Goal: Information Seeking & Learning: Learn about a topic

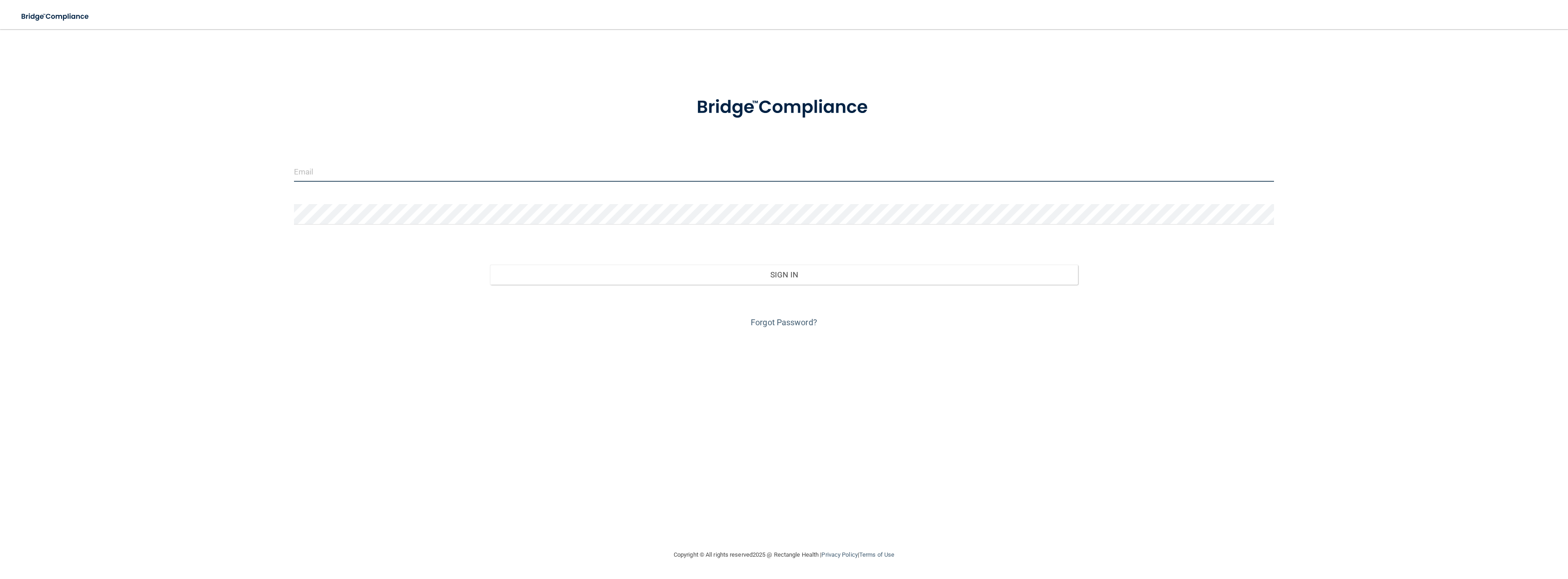
click at [348, 168] on input "email" at bounding box center [784, 172] width 980 height 21
click at [362, 169] on input "email" at bounding box center [784, 172] width 980 height 21
type input "[EMAIL_ADDRESS][DOMAIN_NAME]"
click at [745, 277] on button "Sign In" at bounding box center [784, 274] width 588 height 20
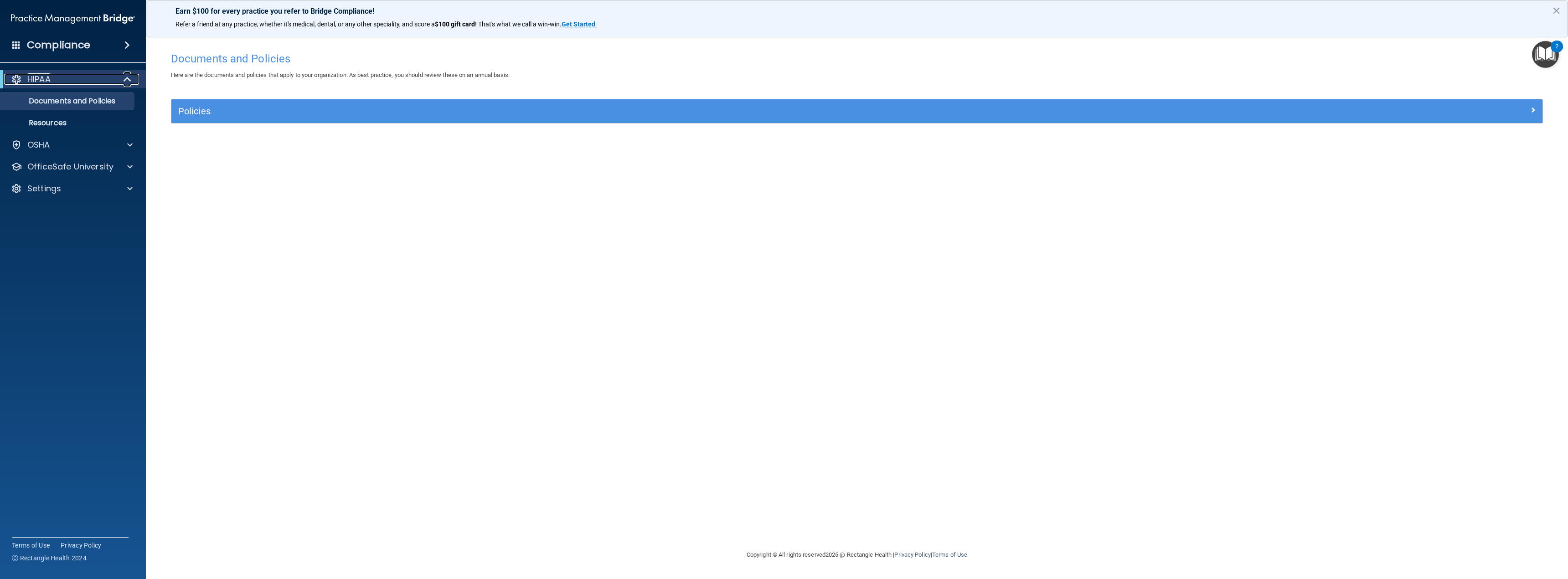
click at [115, 83] on div "HIPAA" at bounding box center [60, 79] width 113 height 11
click at [124, 81] on div at bounding box center [128, 79] width 23 height 11
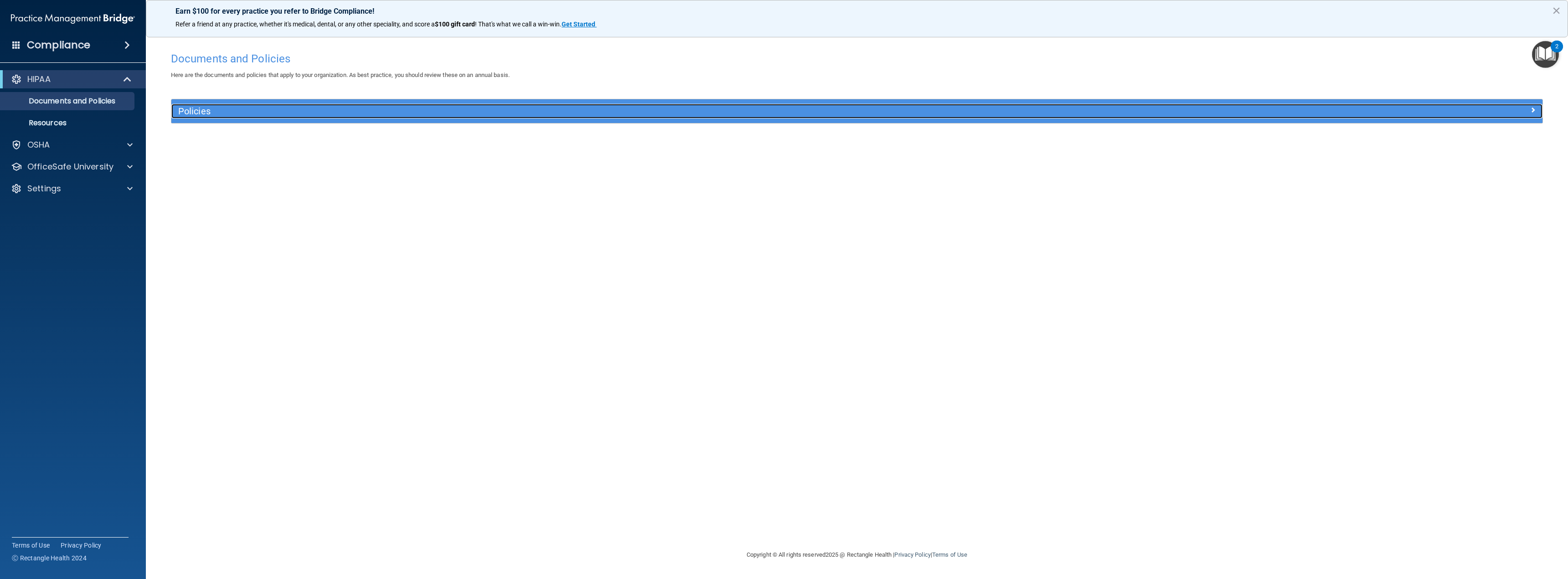
click at [384, 106] on h5 "Policies" at bounding box center [685, 111] width 1015 height 10
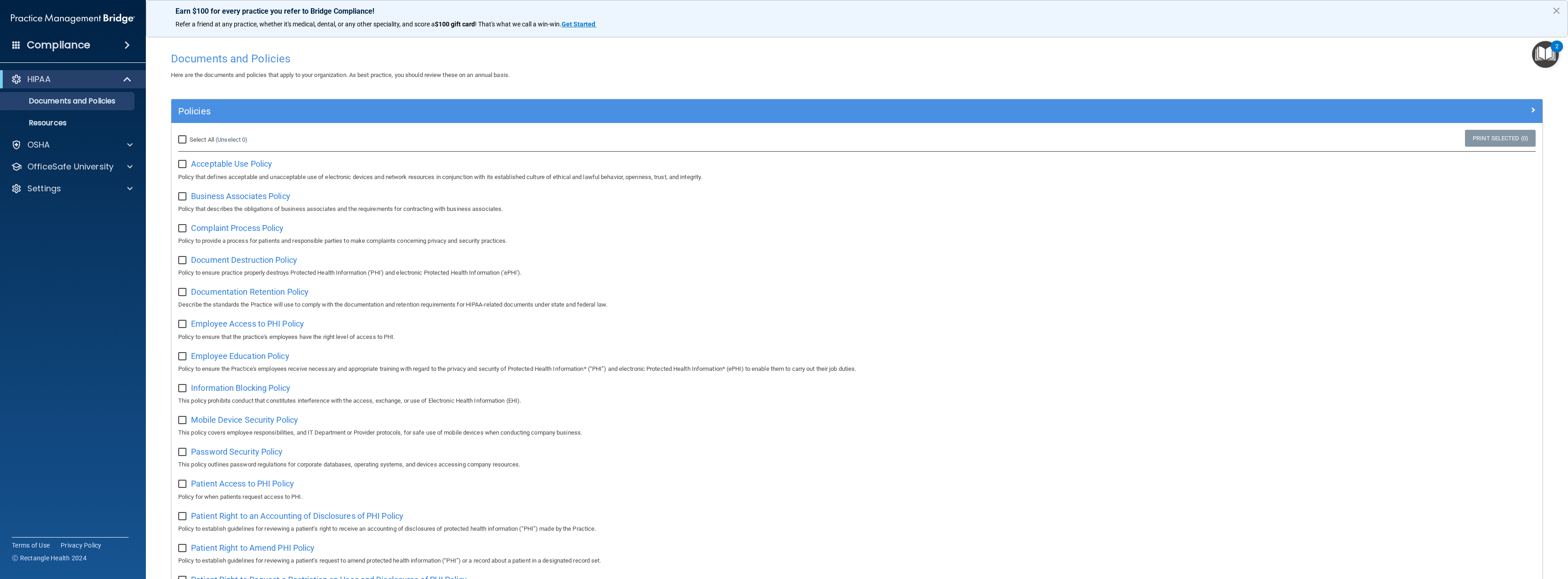
click at [184, 144] on input "Select All (Unselect 0) Unselect All" at bounding box center [183, 140] width 10 height 7
checkbox input "true"
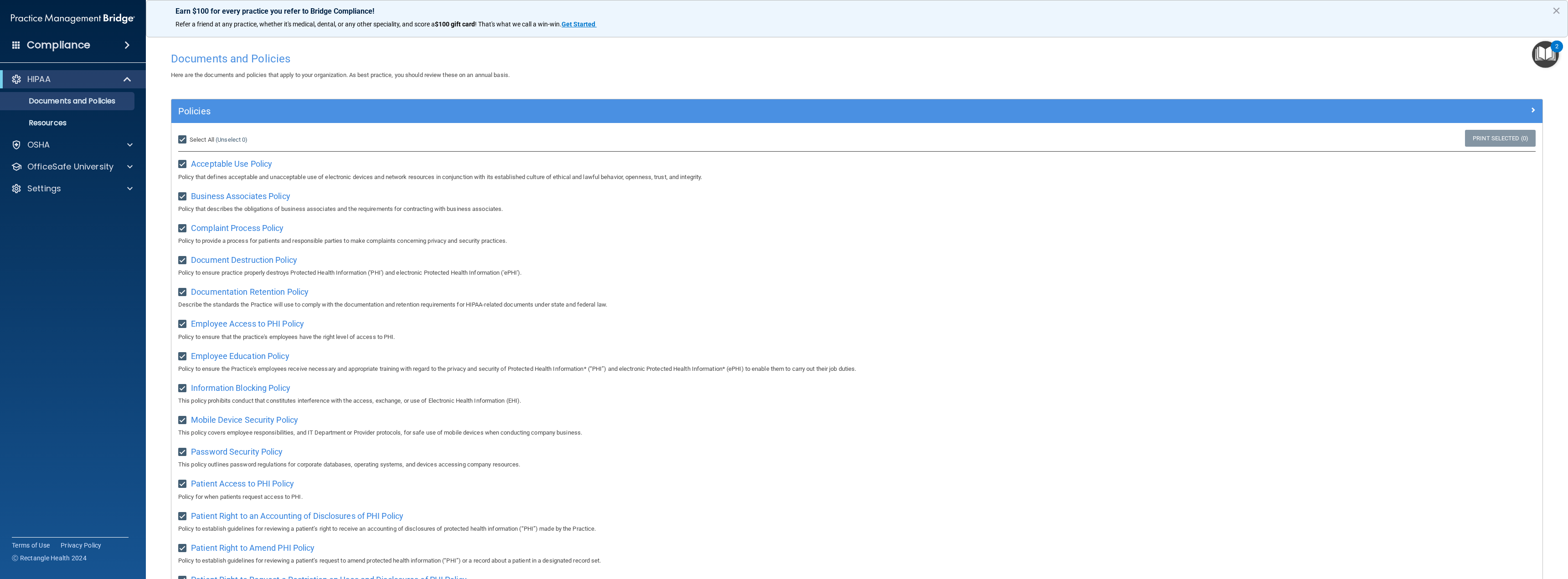
checkbox input "true"
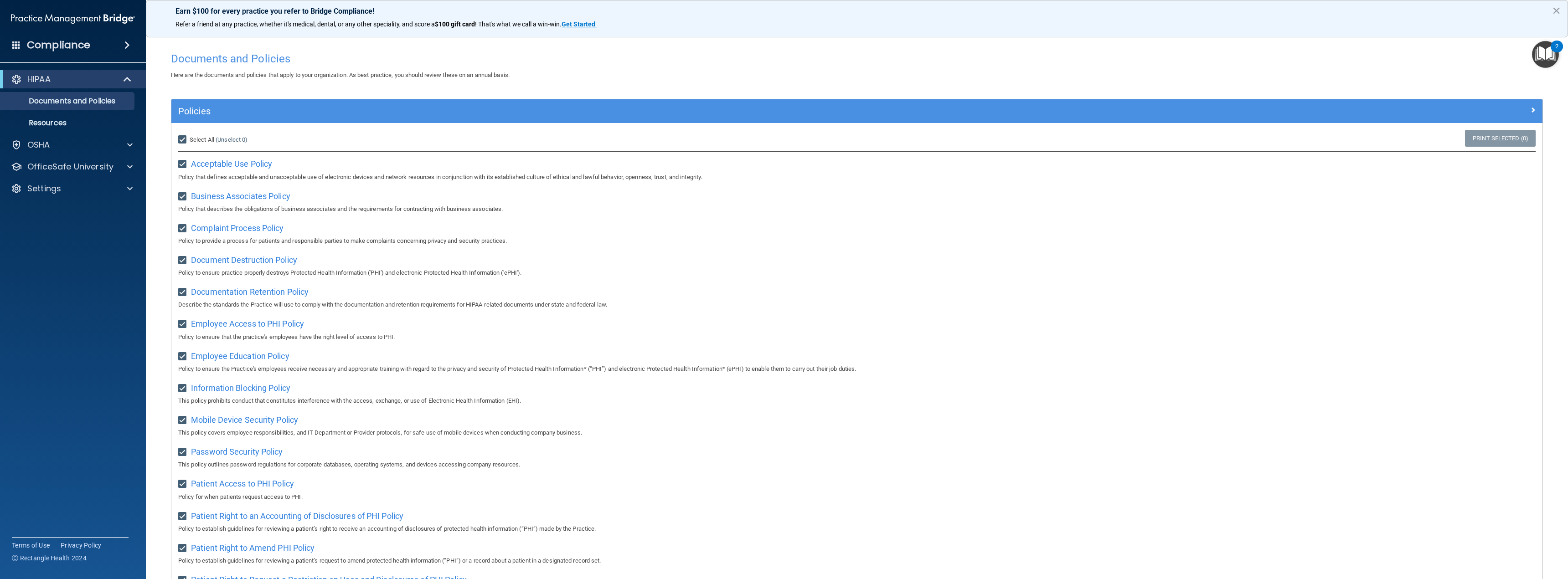
checkbox input "true"
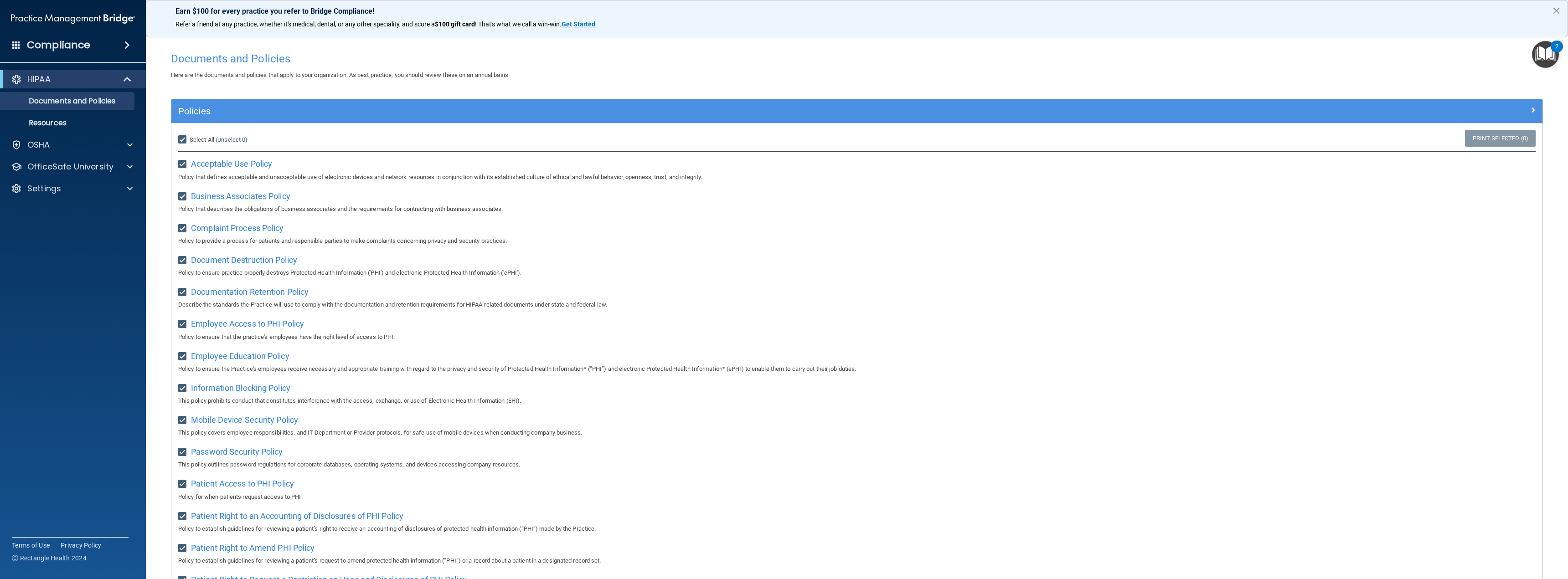
checkbox input "true"
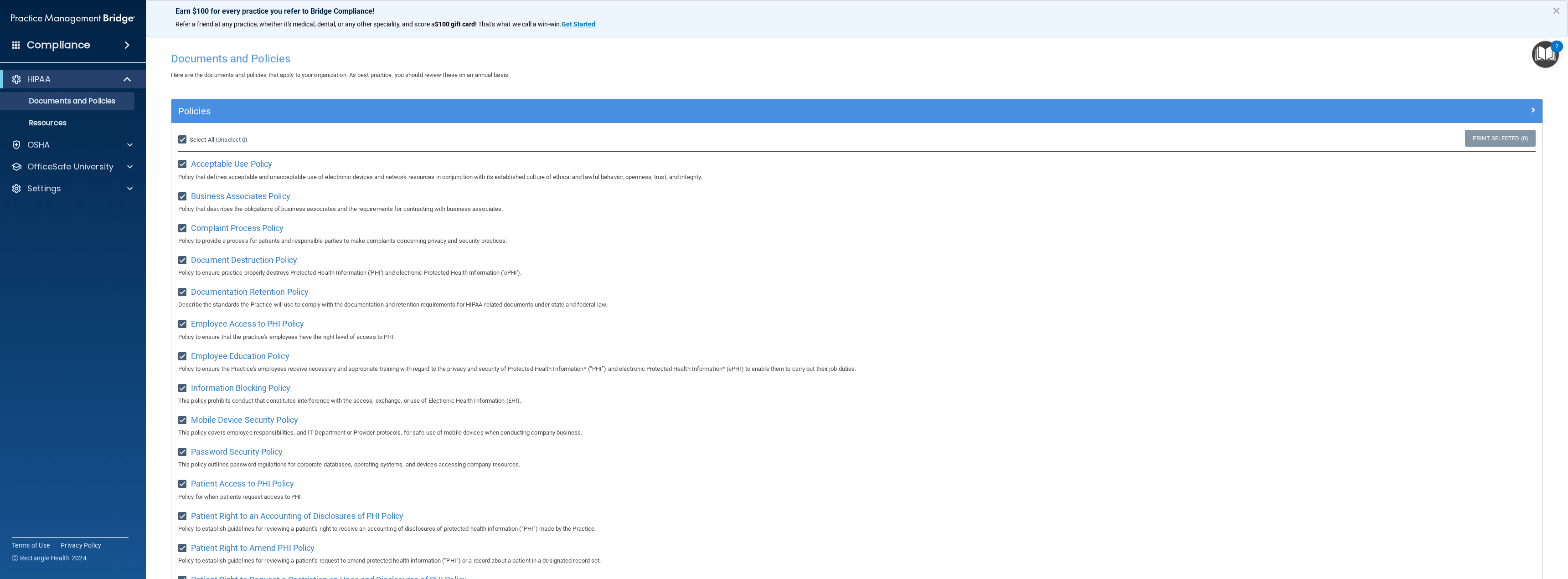
checkbox input "true"
click at [181, 137] on input "Select All (Unselect 21) Unselect All" at bounding box center [183, 140] width 10 height 7
checkbox input "false"
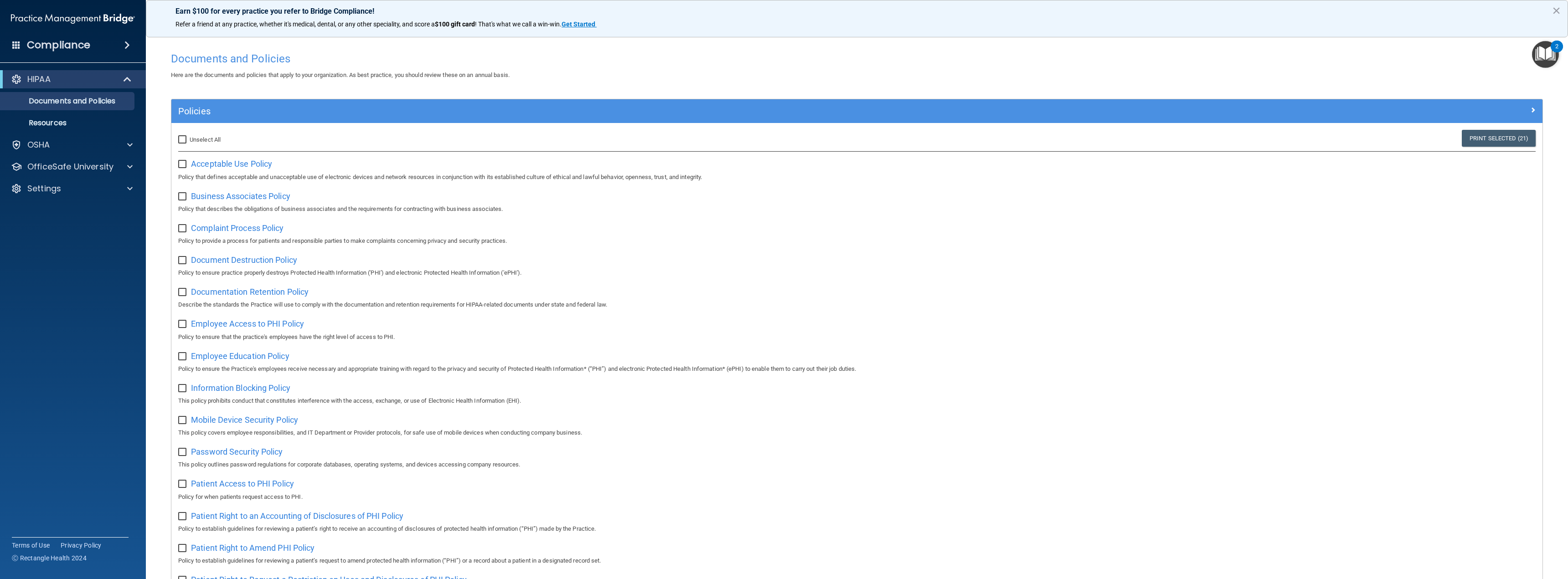
checkbox input "false"
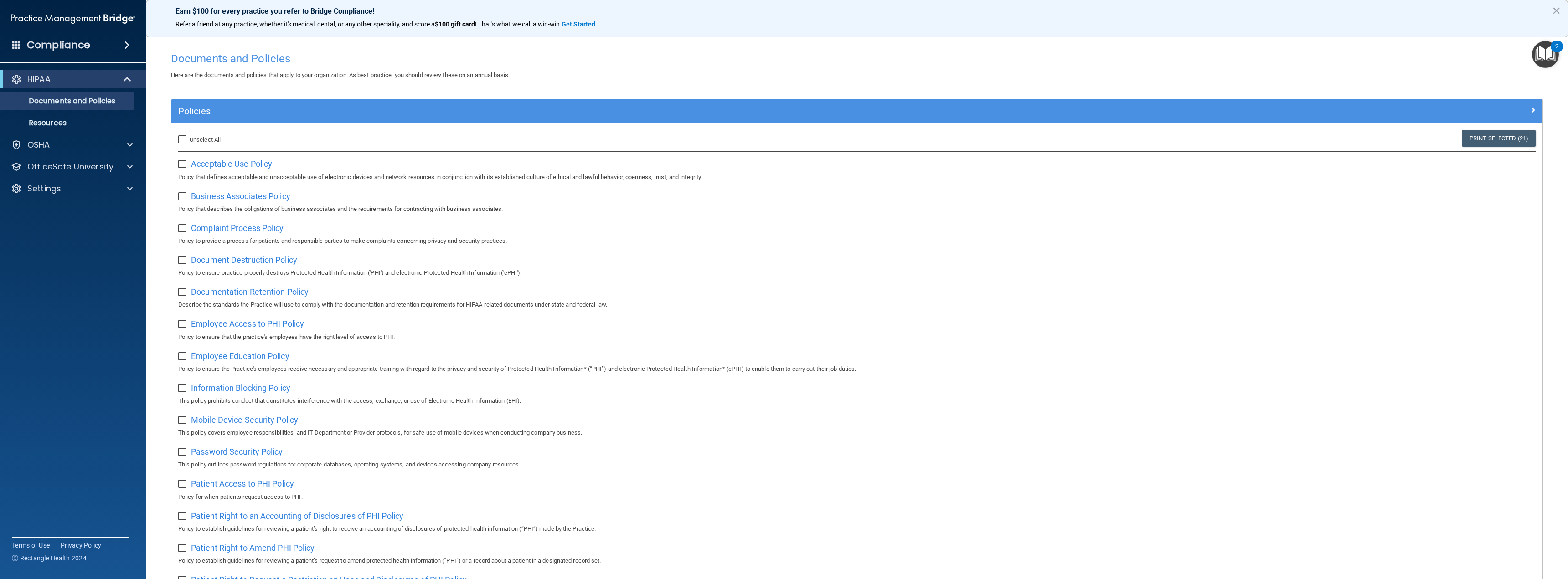
checkbox input "false"
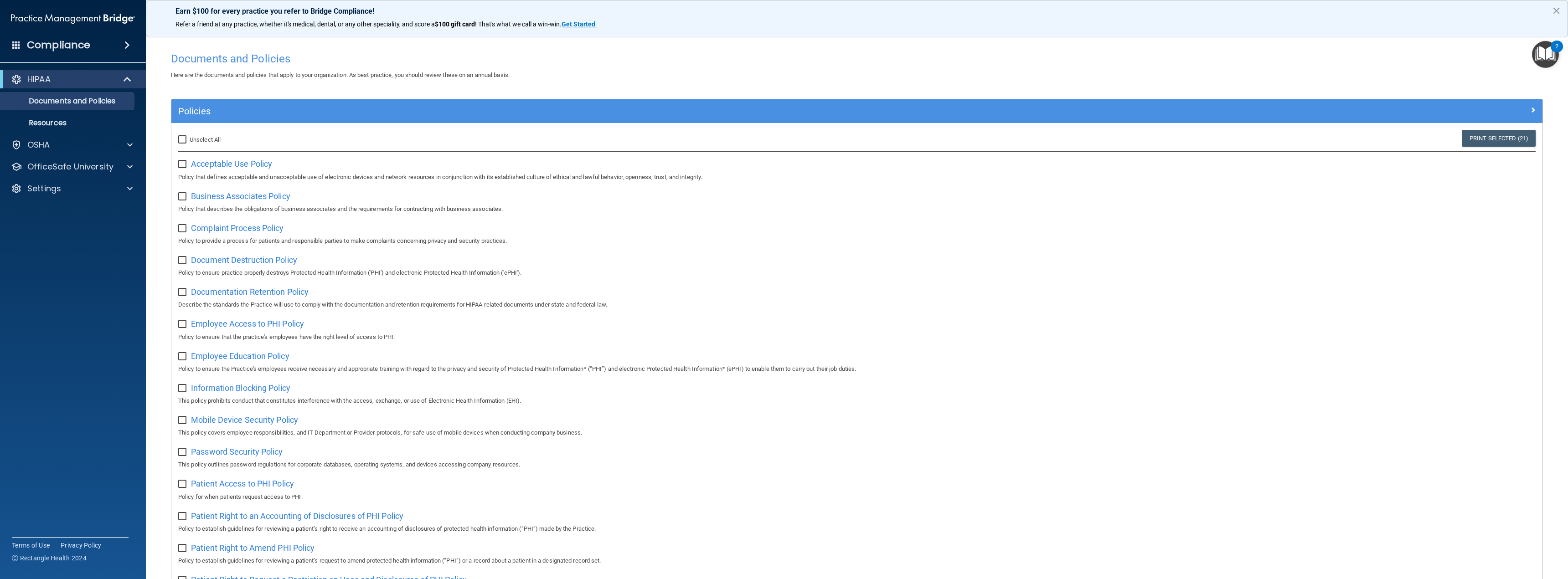
checkbox input "false"
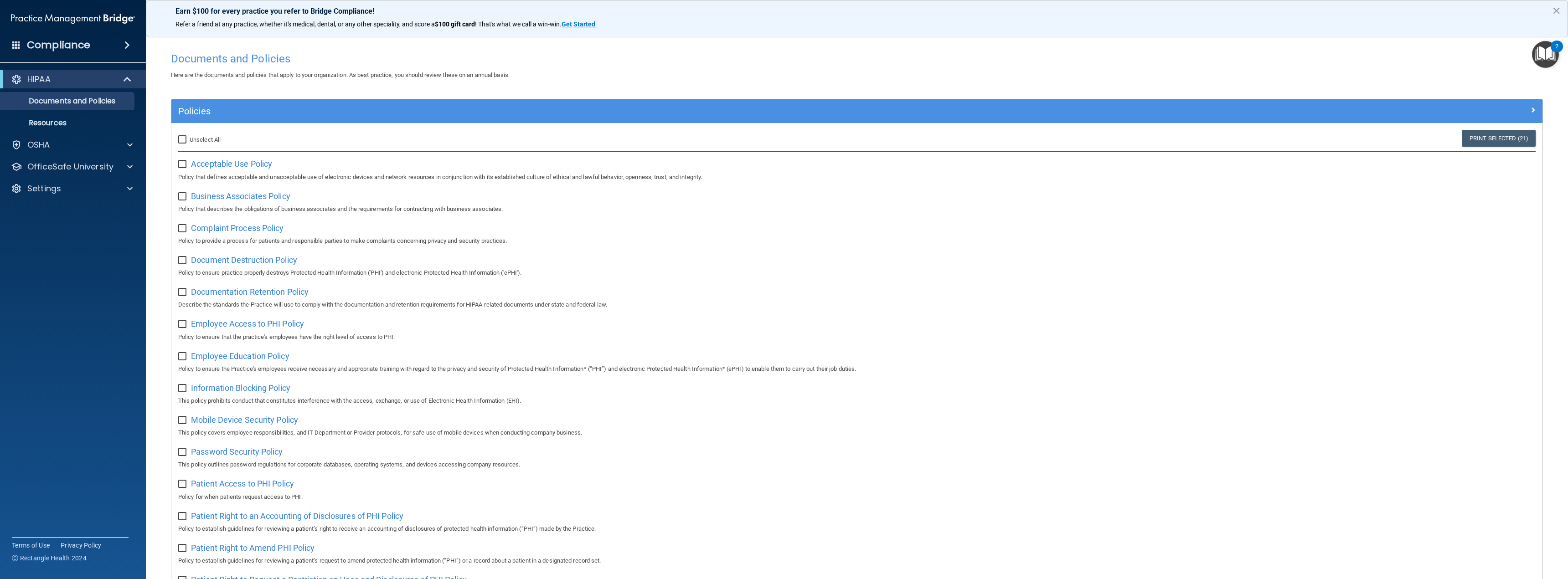
checkbox input "false"
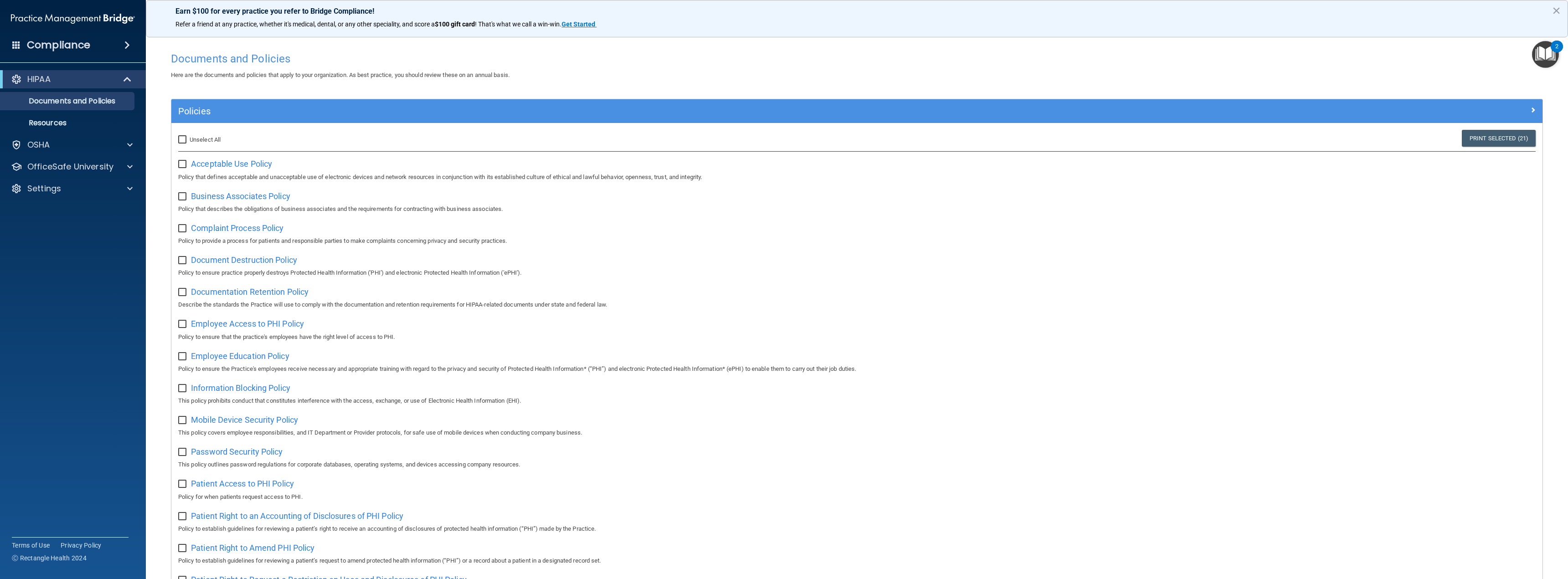
checkbox input "false"
click at [86, 102] on p "Documents and Policies" at bounding box center [68, 101] width 124 height 9
click at [44, 145] on p "OSHA" at bounding box center [38, 145] width 23 height 11
click at [55, 207] on p "OfficeSafe University" at bounding box center [71, 210] width 86 height 11
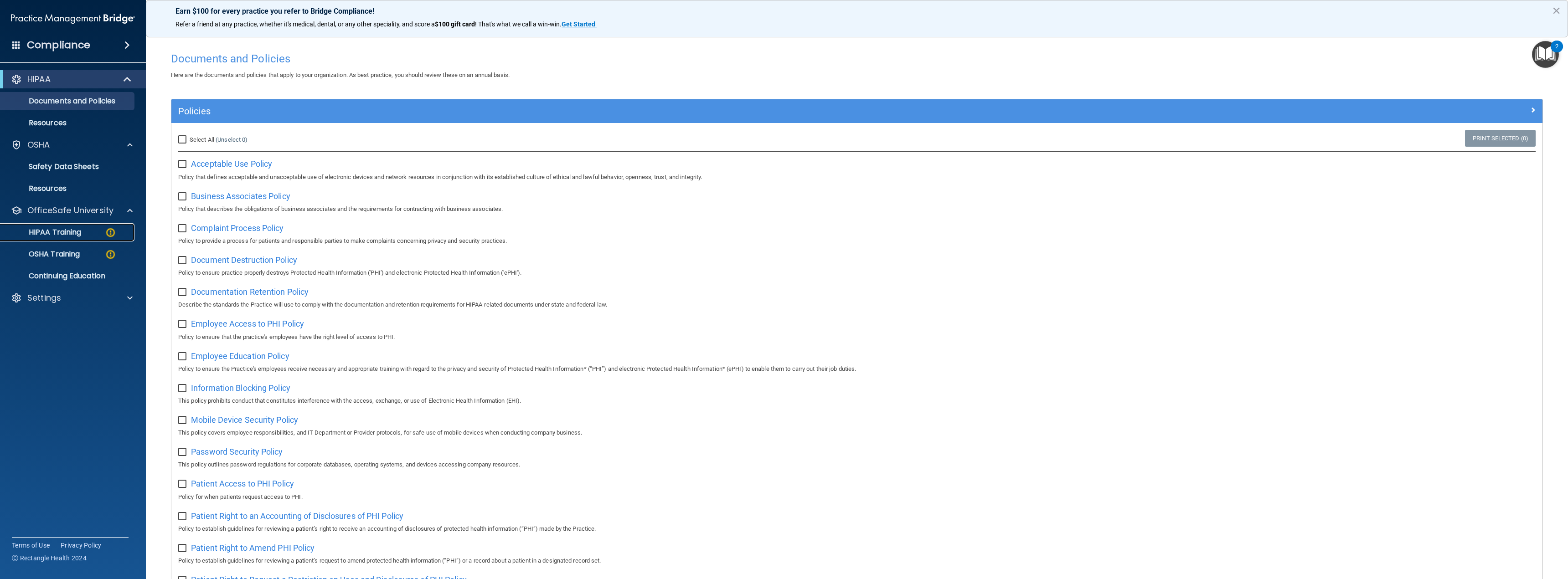
click at [57, 237] on link "HIPAA Training" at bounding box center [63, 232] width 144 height 18
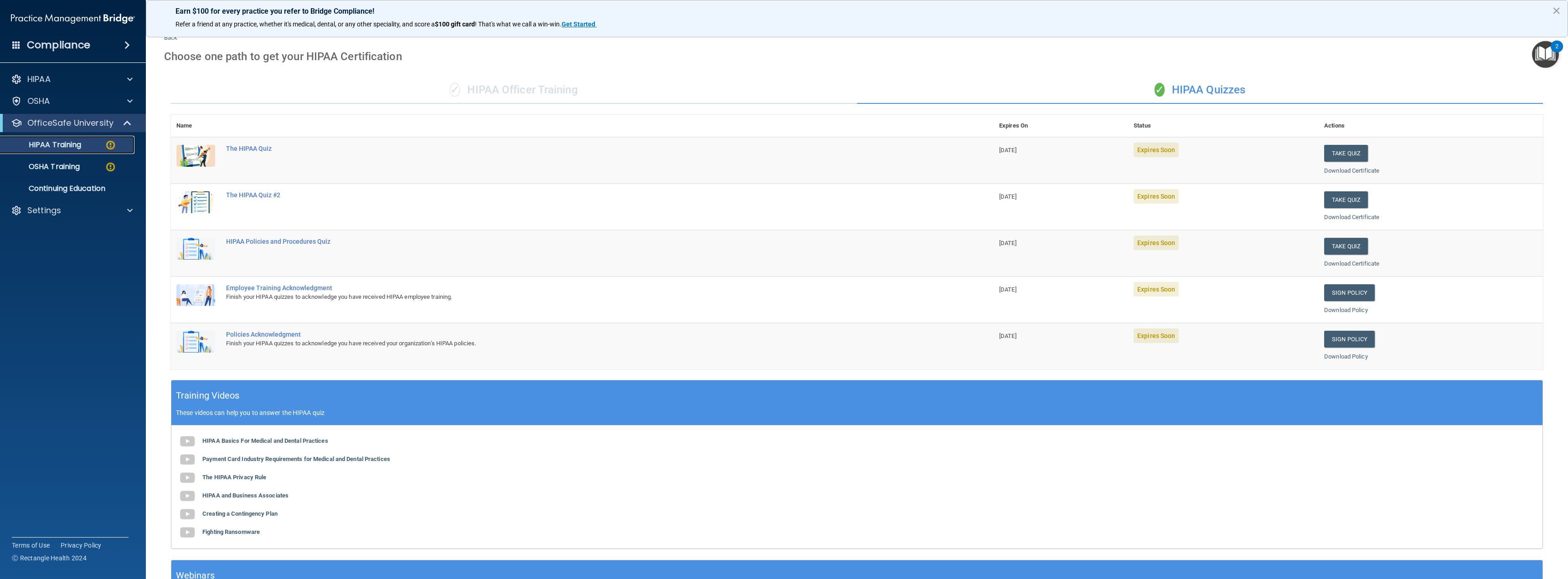
scroll to position [16, 0]
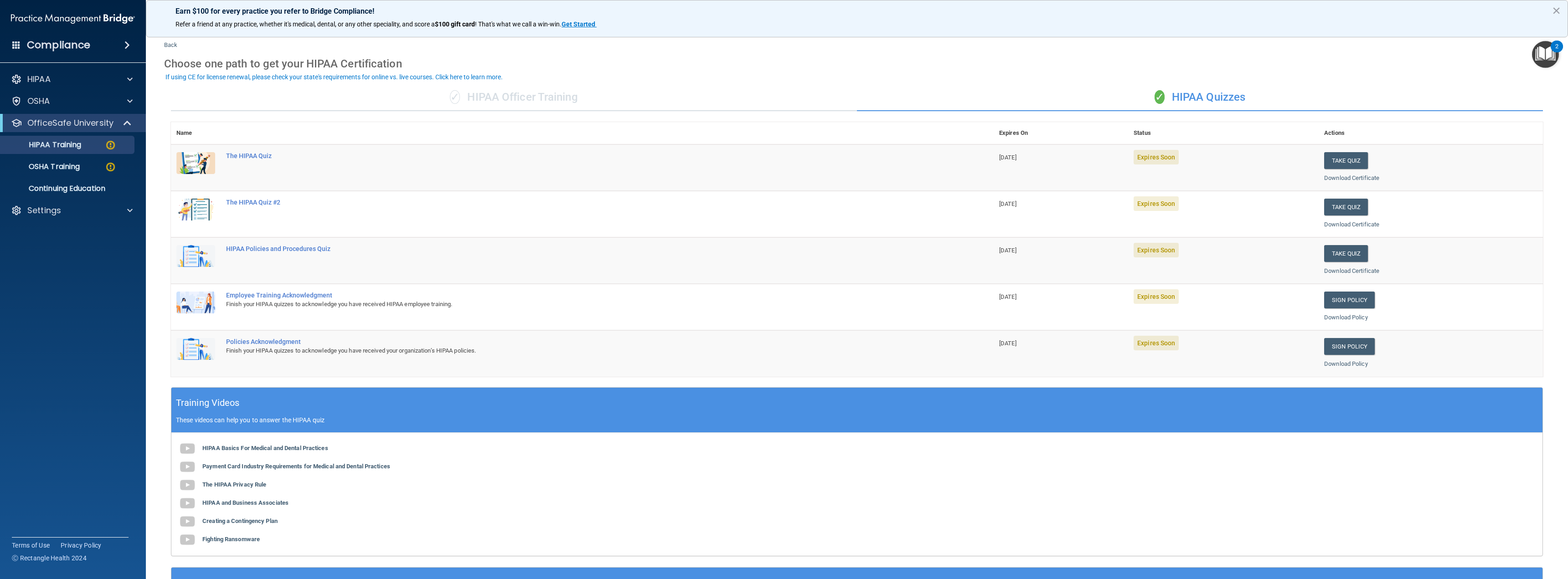
click at [38, 177] on ul "HIPAA Training OSHA Training Continuing Education" at bounding box center [73, 165] width 165 height 66
click at [41, 170] on p "OSHA Training" at bounding box center [43, 167] width 74 height 9
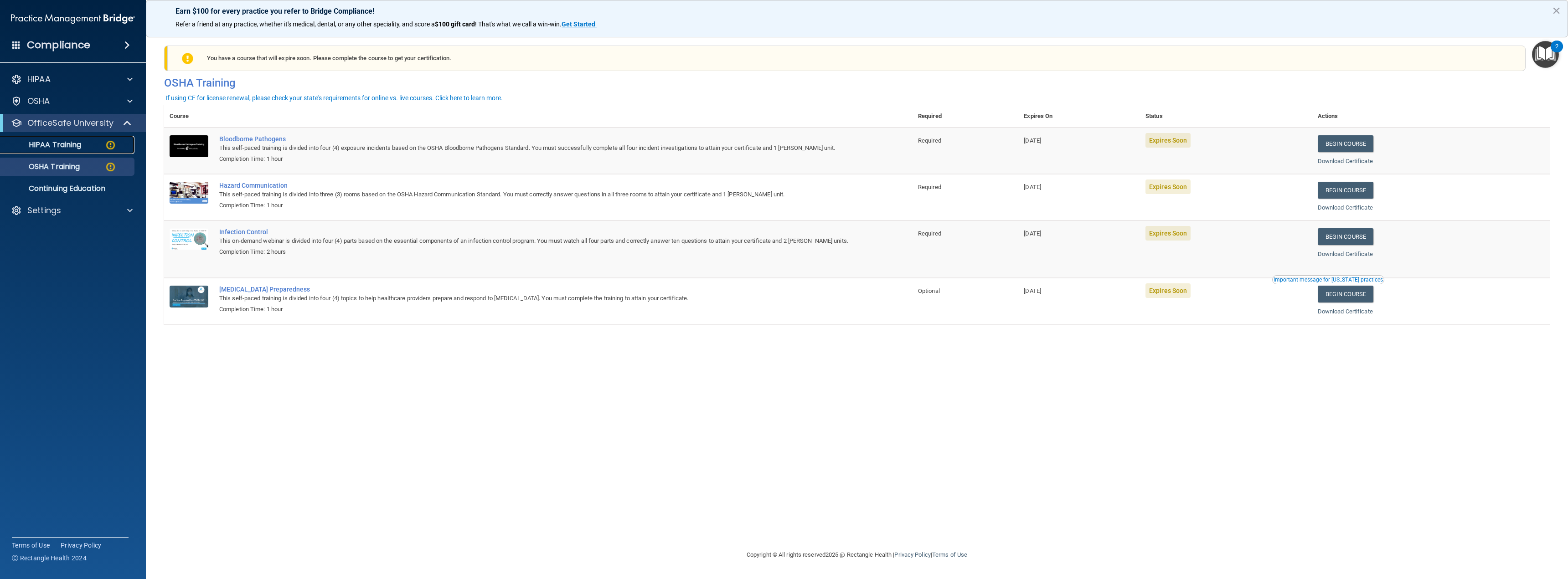
click at [40, 144] on p "HIPAA Training" at bounding box center [44, 145] width 75 height 9
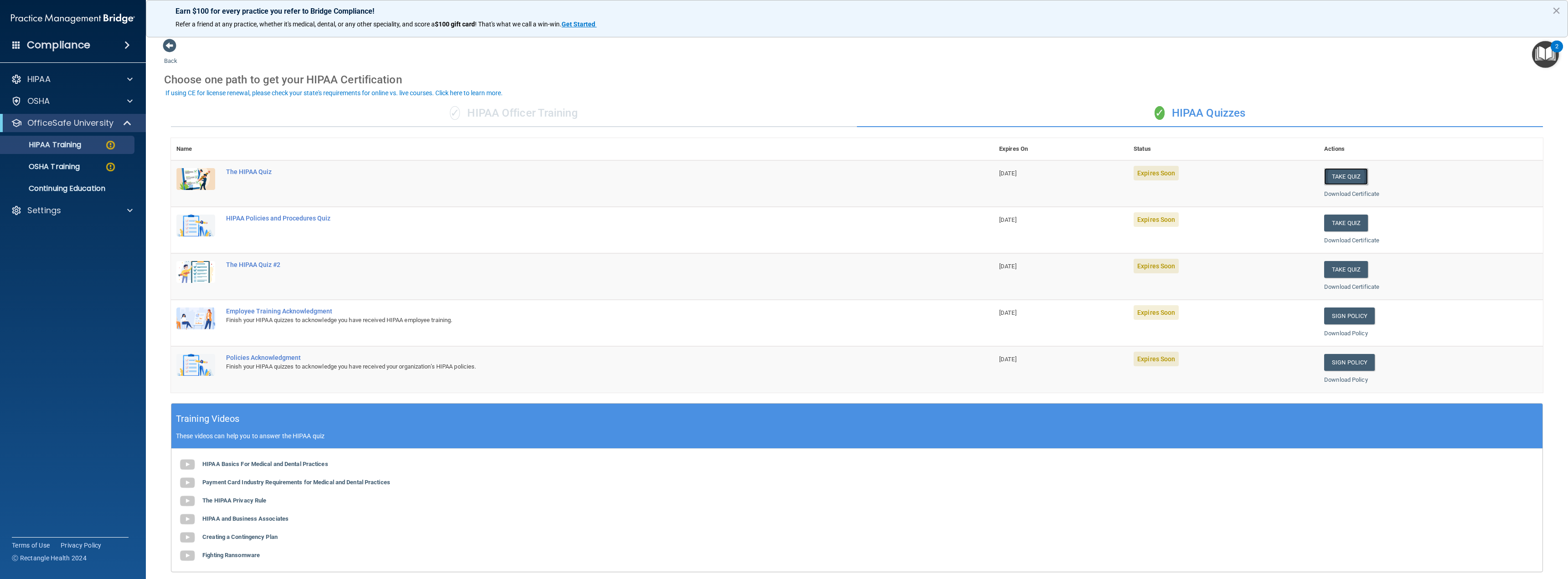
click at [1343, 179] on button "Take Quiz" at bounding box center [1346, 176] width 44 height 17
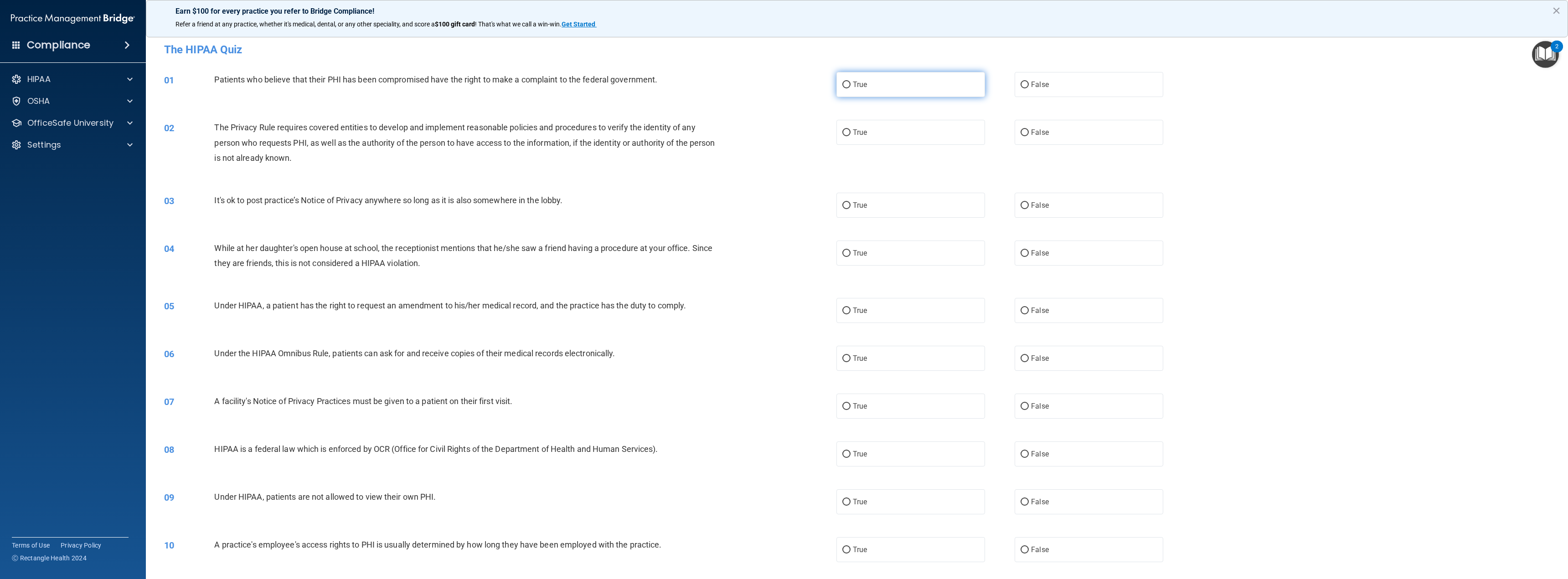
click at [867, 81] on label "True" at bounding box center [911, 84] width 149 height 25
click at [850, 81] on input "True" at bounding box center [846, 85] width 8 height 7
radio input "true"
click at [858, 136] on span "True" at bounding box center [859, 132] width 14 height 9
click at [850, 136] on input "True" at bounding box center [846, 133] width 8 height 7
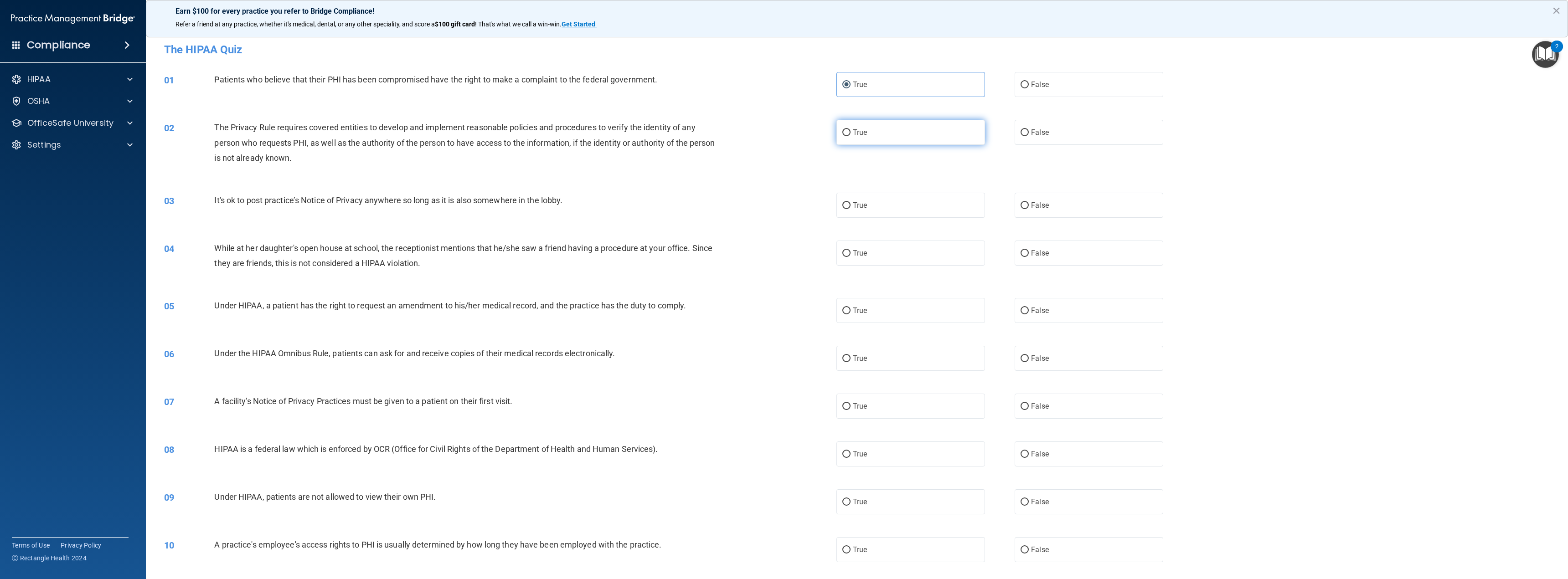
radio input "true"
click at [1031, 207] on span "False" at bounding box center [1040, 205] width 18 height 9
click at [1029, 207] on input "False" at bounding box center [1024, 205] width 8 height 7
radio input "true"
click at [1031, 251] on span "False" at bounding box center [1040, 253] width 18 height 9
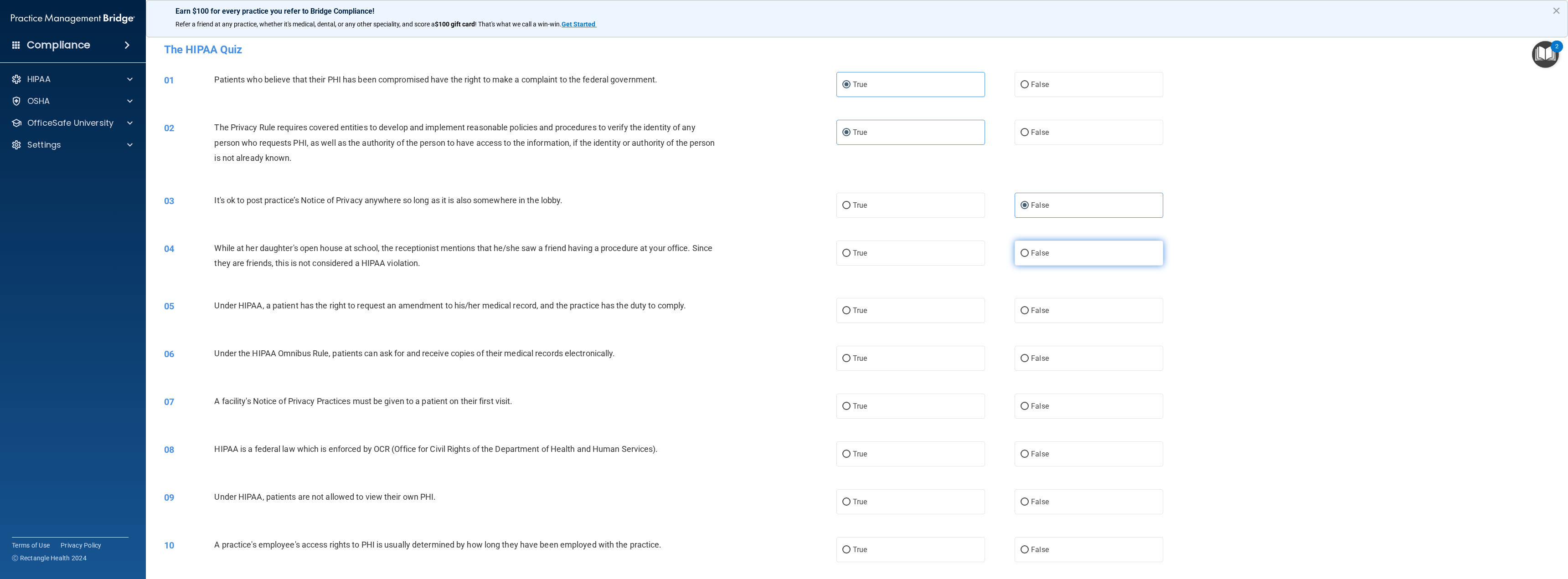
click at [1028, 251] on input "False" at bounding box center [1024, 253] width 8 height 7
radio input "true"
click at [1030, 318] on label "False" at bounding box center [1089, 310] width 149 height 25
click at [1029, 314] on input "False" at bounding box center [1024, 310] width 8 height 7
radio input "true"
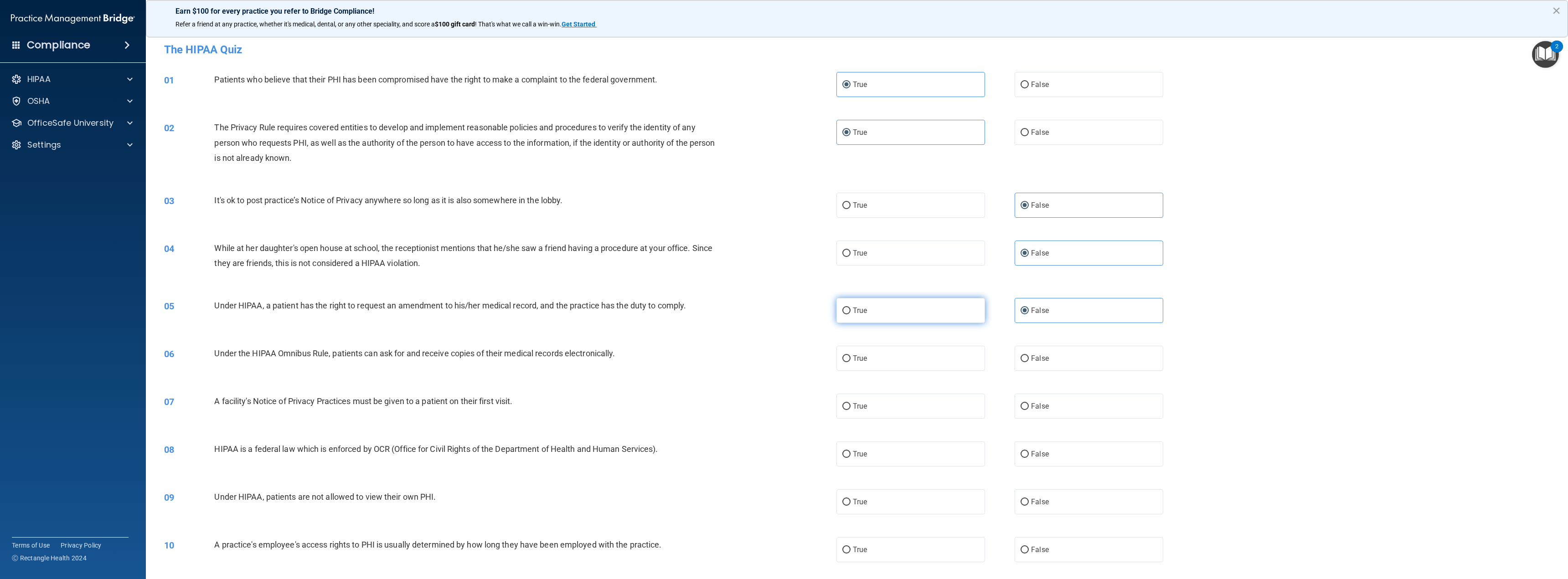
click at [913, 308] on label "True" at bounding box center [911, 310] width 149 height 25
click at [850, 308] on input "True" at bounding box center [846, 310] width 8 height 7
radio input "true"
click at [1020, 316] on label "False" at bounding box center [1089, 310] width 149 height 25
click at [1021, 314] on input "False" at bounding box center [1024, 310] width 8 height 7
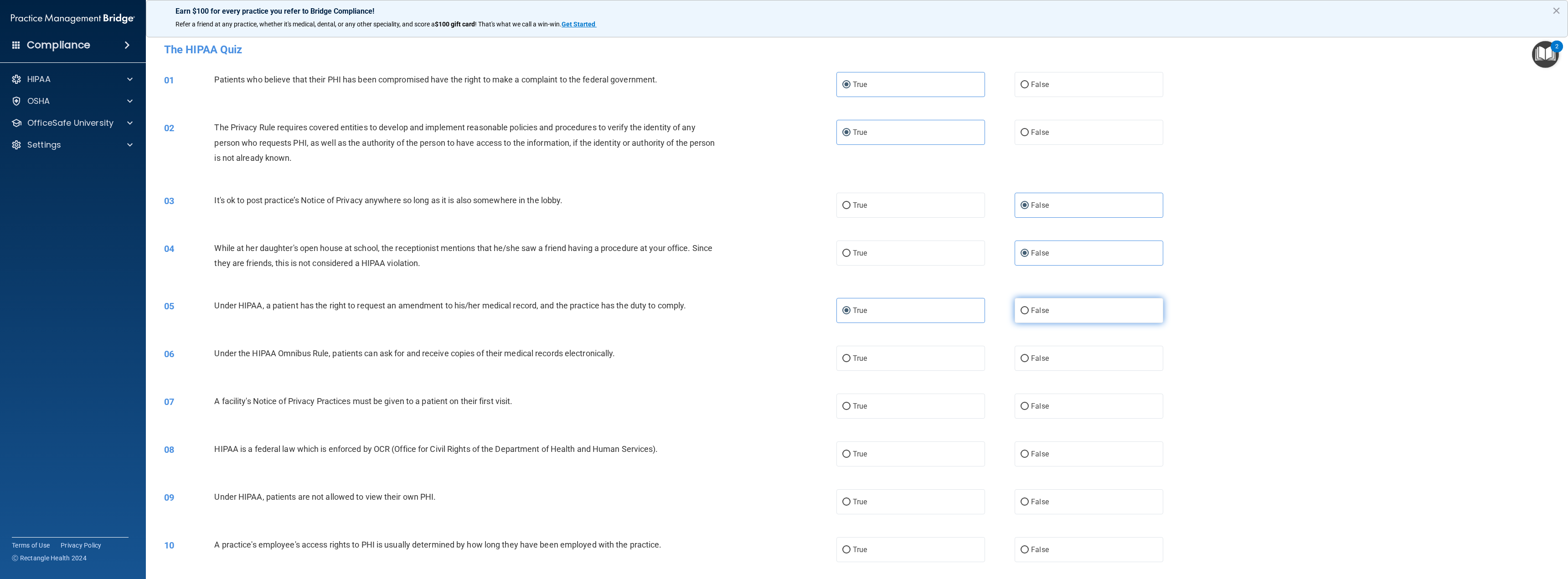
radio input "true"
radio input "false"
click at [920, 355] on label "True" at bounding box center [911, 358] width 149 height 25
click at [850, 355] on input "True" at bounding box center [846, 358] width 8 height 7
radio input "true"
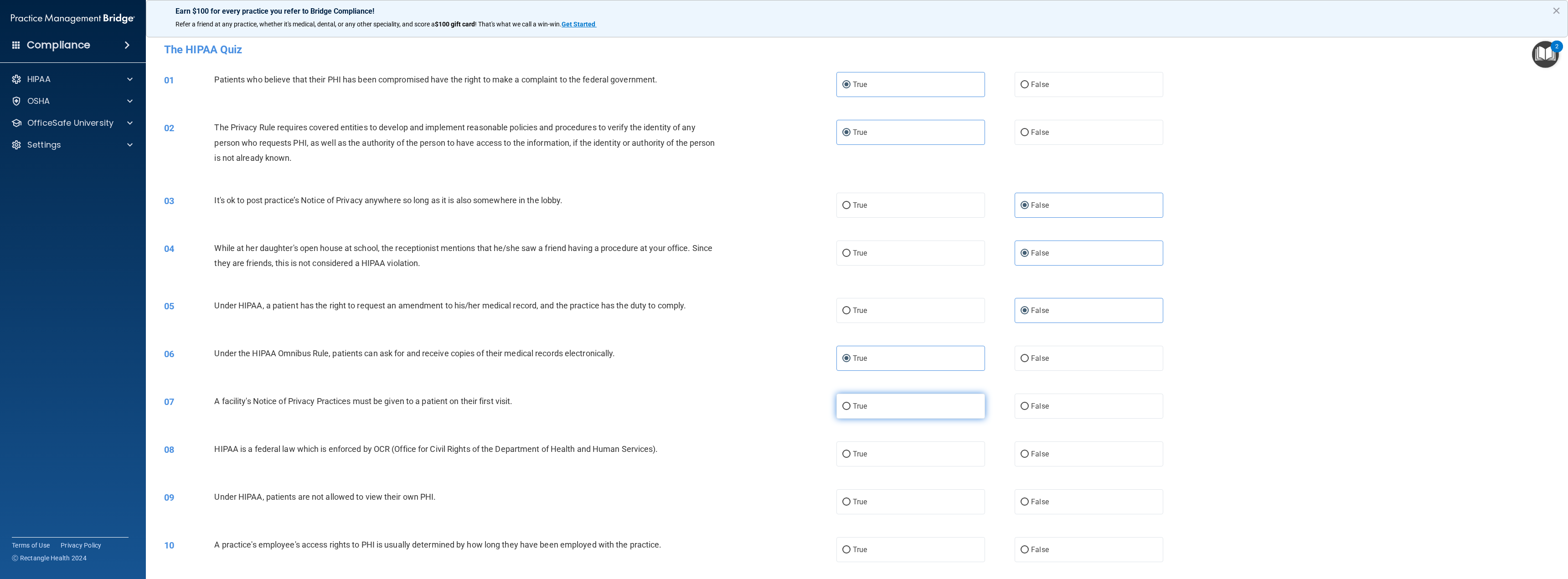
click at [914, 402] on label "True" at bounding box center [911, 406] width 149 height 25
click at [850, 403] on input "True" at bounding box center [846, 406] width 8 height 7
radio input "true"
click at [891, 451] on label "True" at bounding box center [911, 454] width 149 height 25
click at [850, 451] on input "True" at bounding box center [846, 454] width 8 height 7
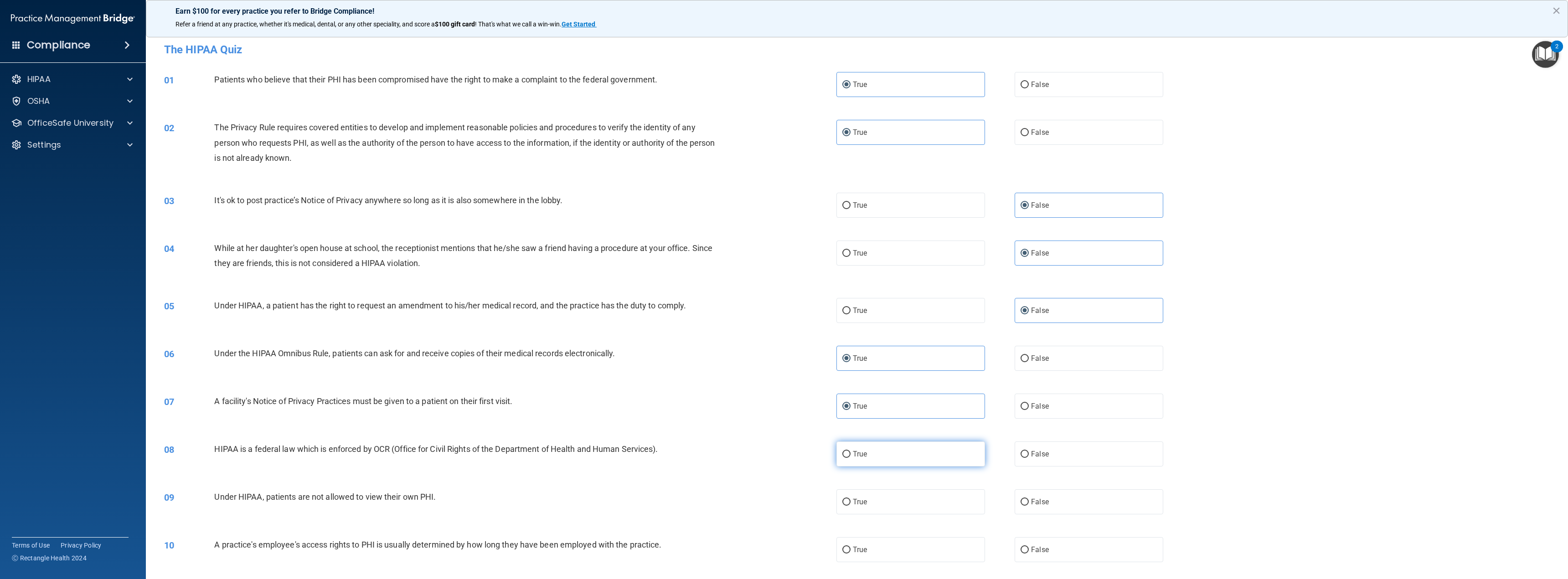
radio input "true"
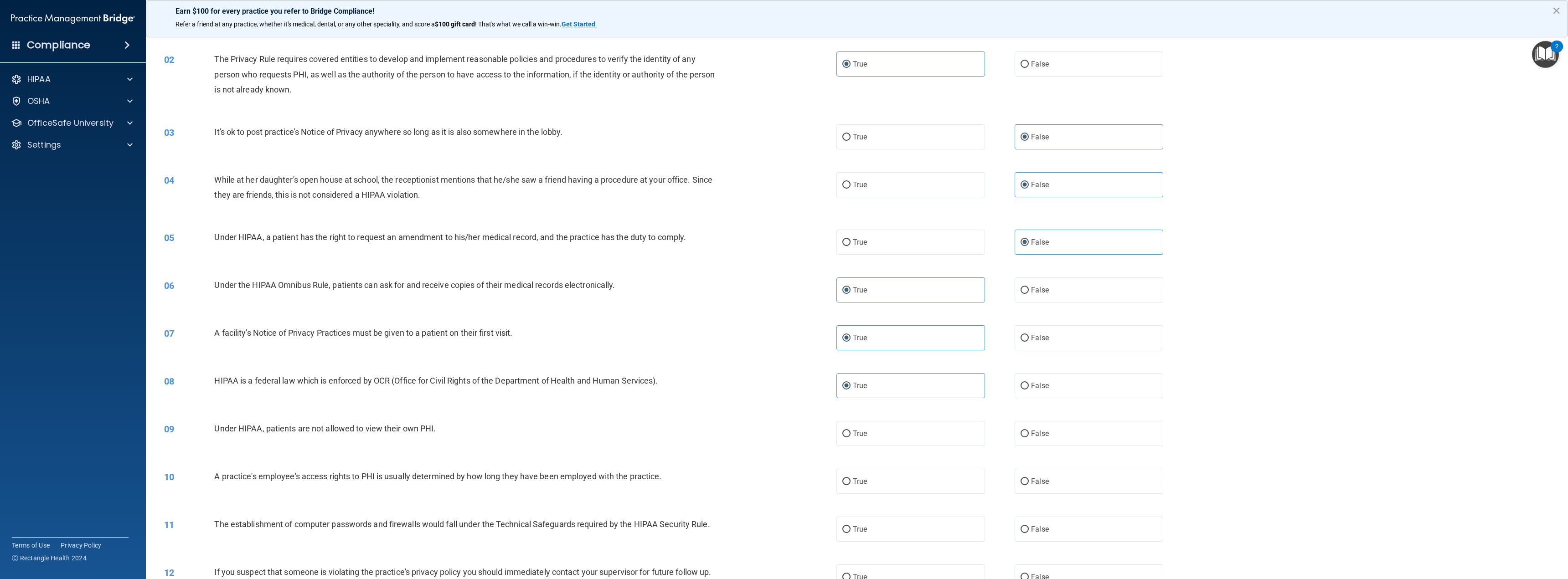
scroll to position [91, 0]
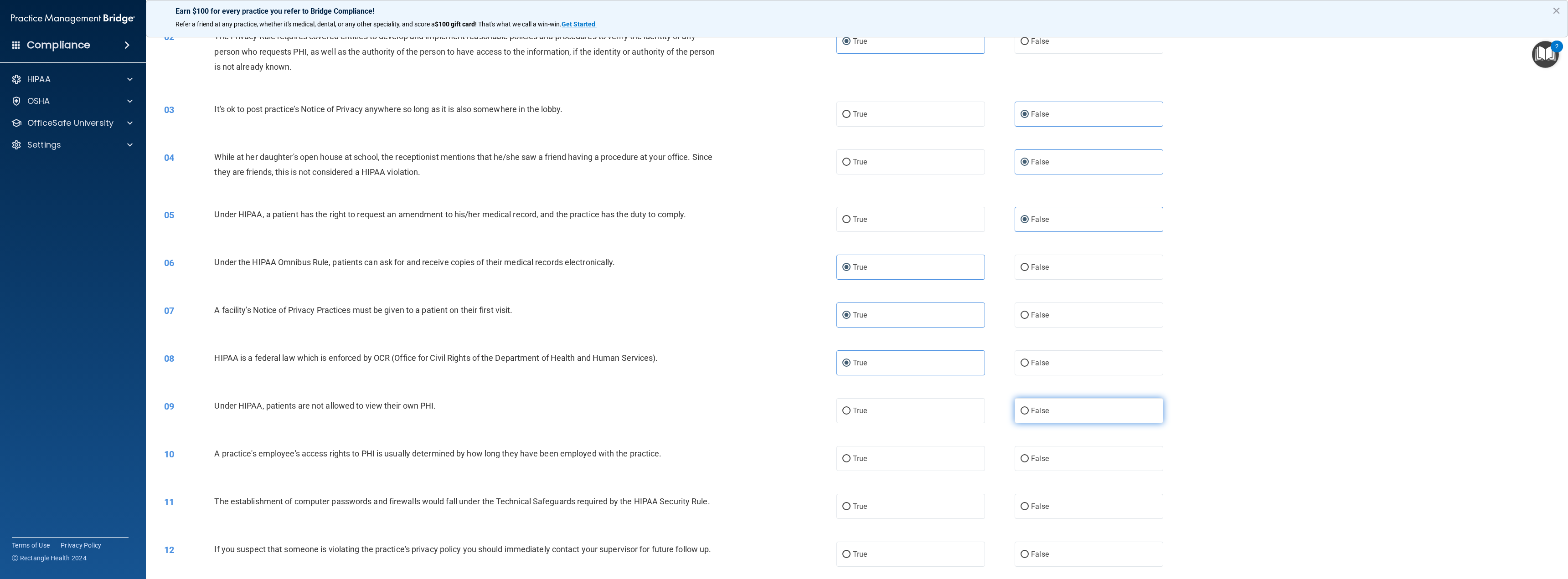
click at [1063, 413] on label "False" at bounding box center [1089, 410] width 149 height 25
click at [1029, 413] on input "False" at bounding box center [1024, 411] width 8 height 7
radio input "true"
click at [1047, 456] on label "False" at bounding box center [1089, 458] width 149 height 25
click at [1029, 456] on input "False" at bounding box center [1024, 459] width 8 height 7
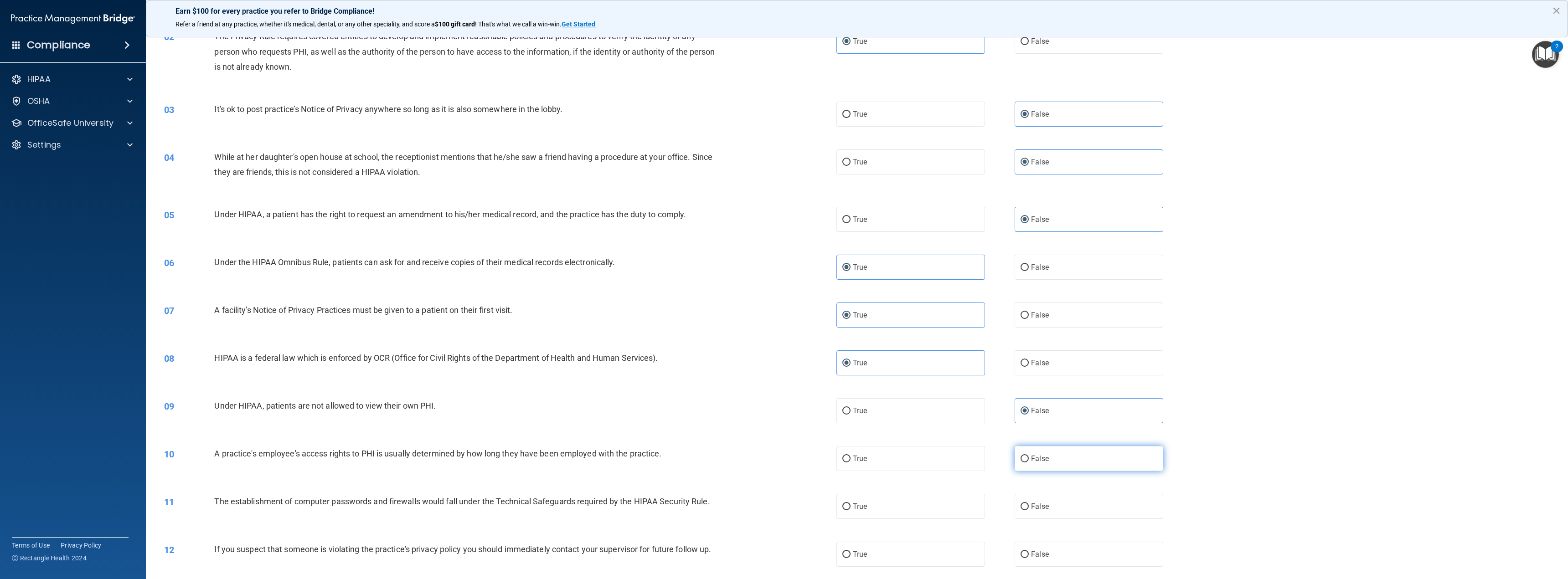
radio input "true"
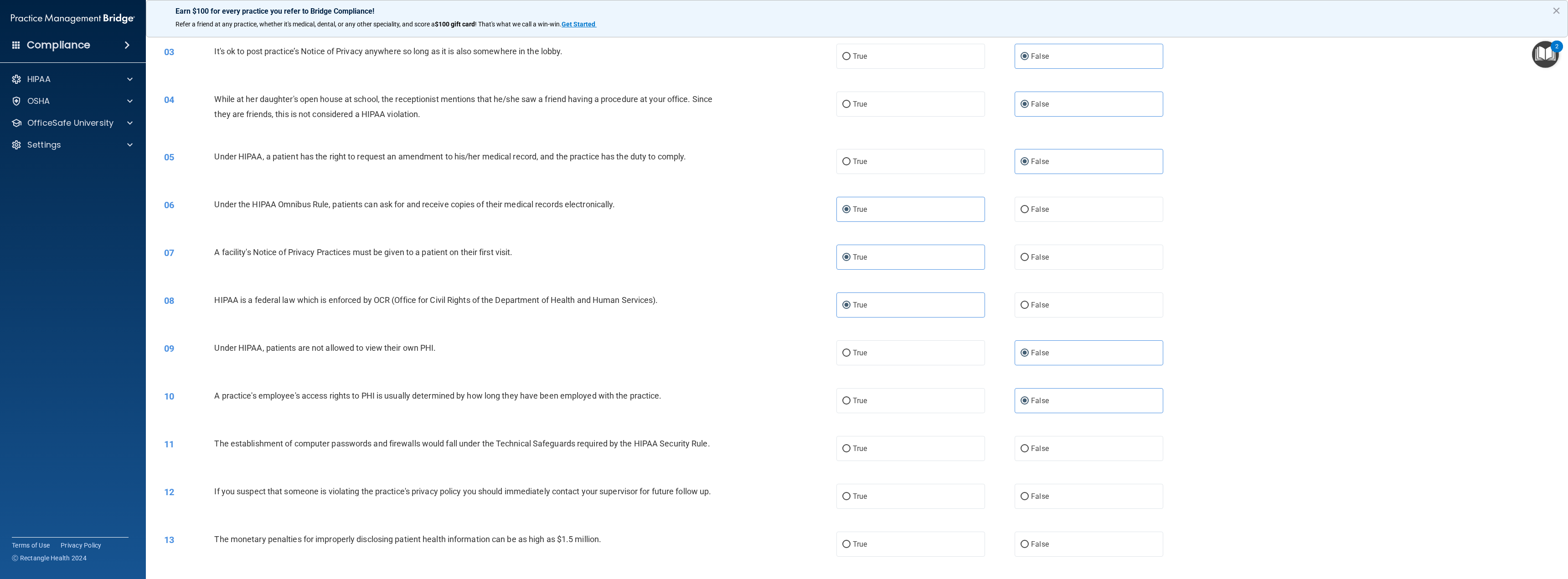
scroll to position [182, 0]
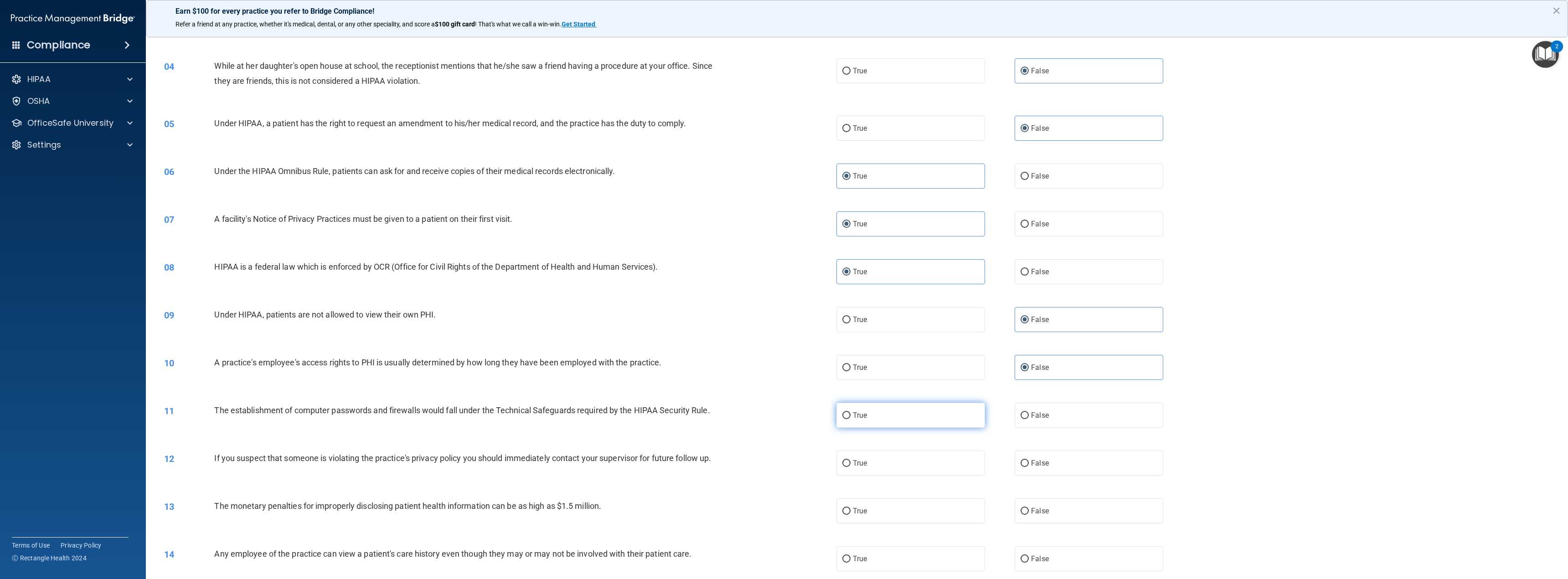
click at [845, 414] on input "True" at bounding box center [846, 415] width 8 height 7
radio input "true"
click at [869, 469] on label "True" at bounding box center [911, 463] width 149 height 25
click at [850, 467] on input "True" at bounding box center [846, 463] width 8 height 7
radio input "true"
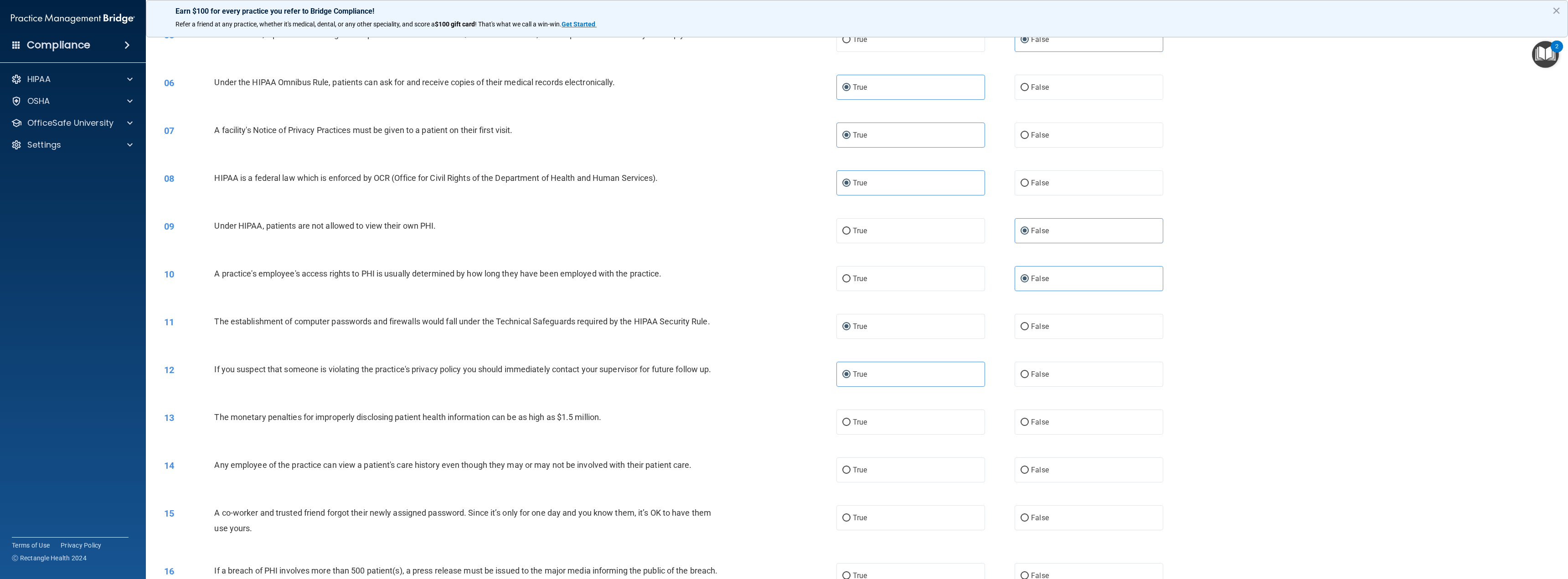
scroll to position [273, 0]
click at [914, 411] on label "True" at bounding box center [911, 419] width 149 height 25
click at [850, 417] on input "True" at bounding box center [846, 420] width 8 height 7
radio input "true"
click at [1063, 468] on label "False" at bounding box center [1089, 467] width 149 height 25
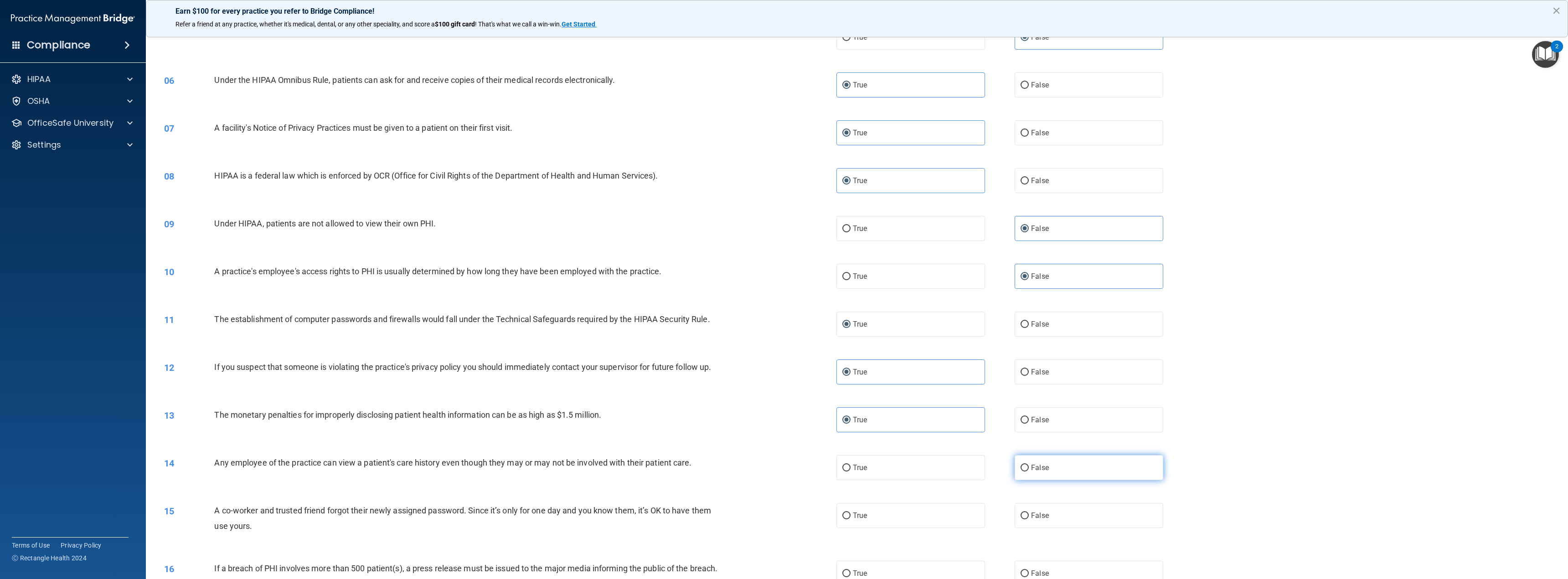
click at [1029, 468] on input "False" at bounding box center [1024, 468] width 8 height 7
radio input "true"
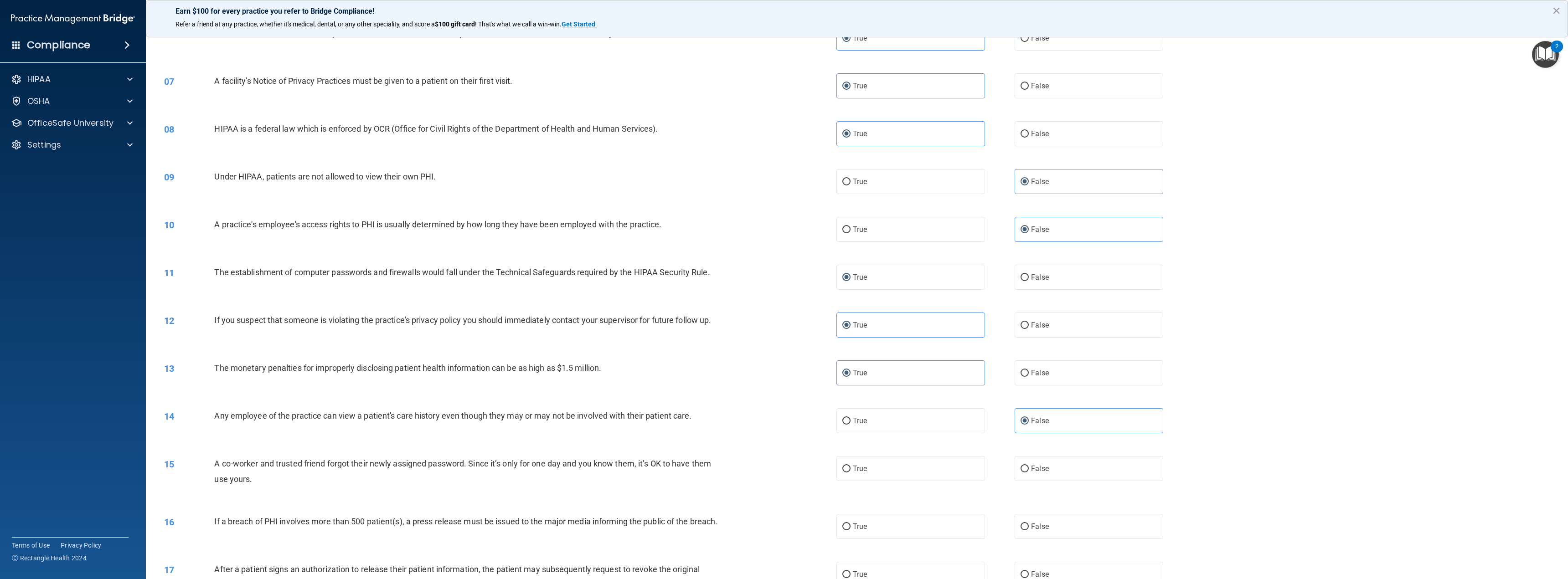
scroll to position [364, 0]
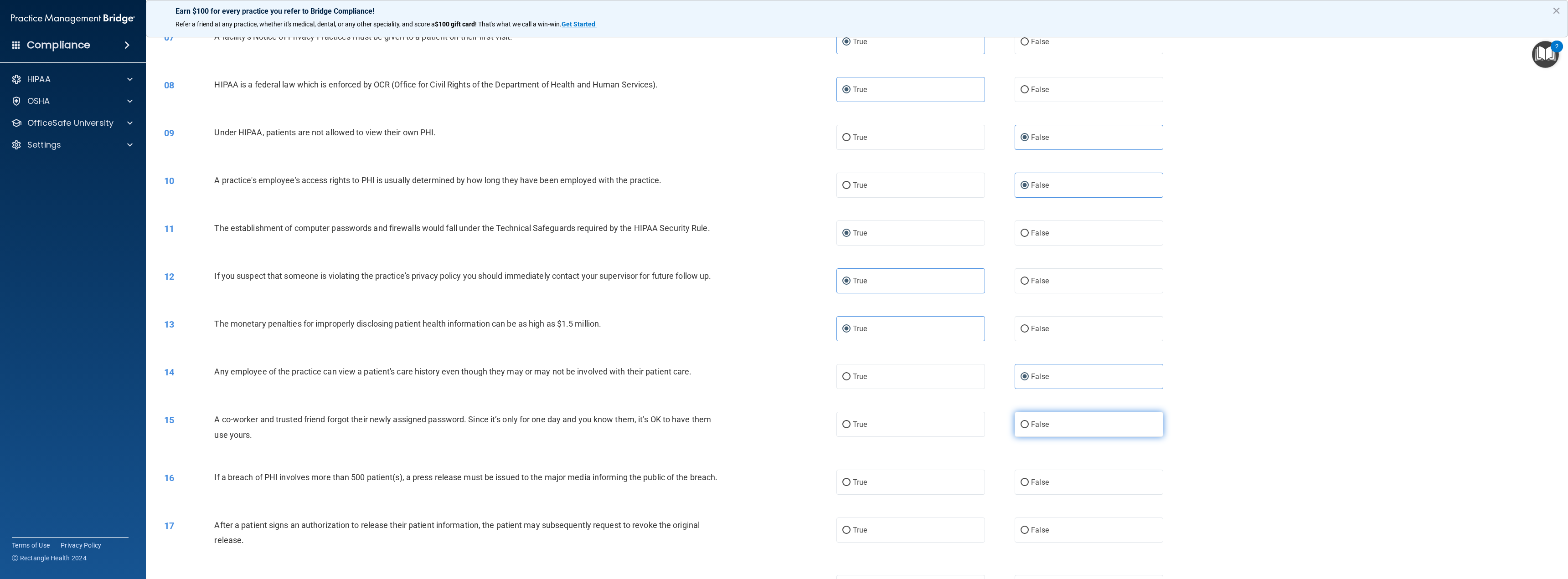
click at [1037, 426] on span "False" at bounding box center [1040, 424] width 18 height 9
click at [1029, 426] on input "False" at bounding box center [1024, 425] width 8 height 7
radio input "true"
click at [855, 476] on label "True" at bounding box center [911, 482] width 149 height 25
click at [850, 479] on input "True" at bounding box center [846, 482] width 8 height 7
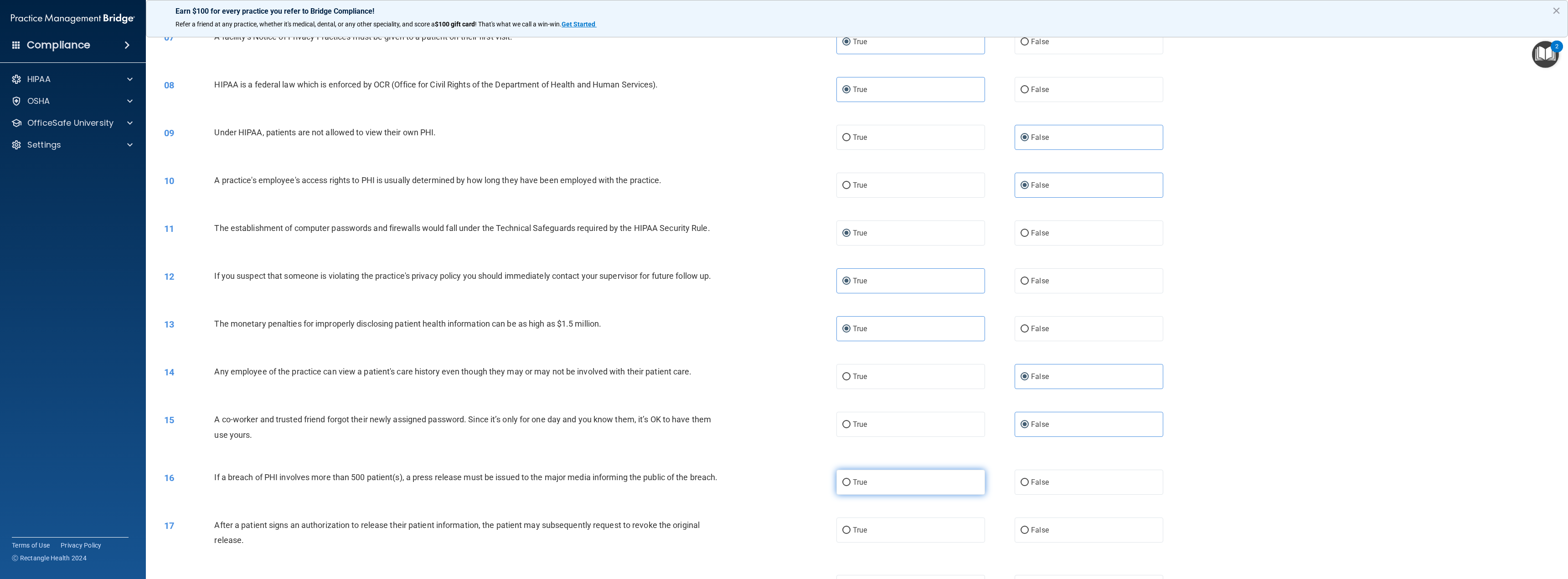
radio input "true"
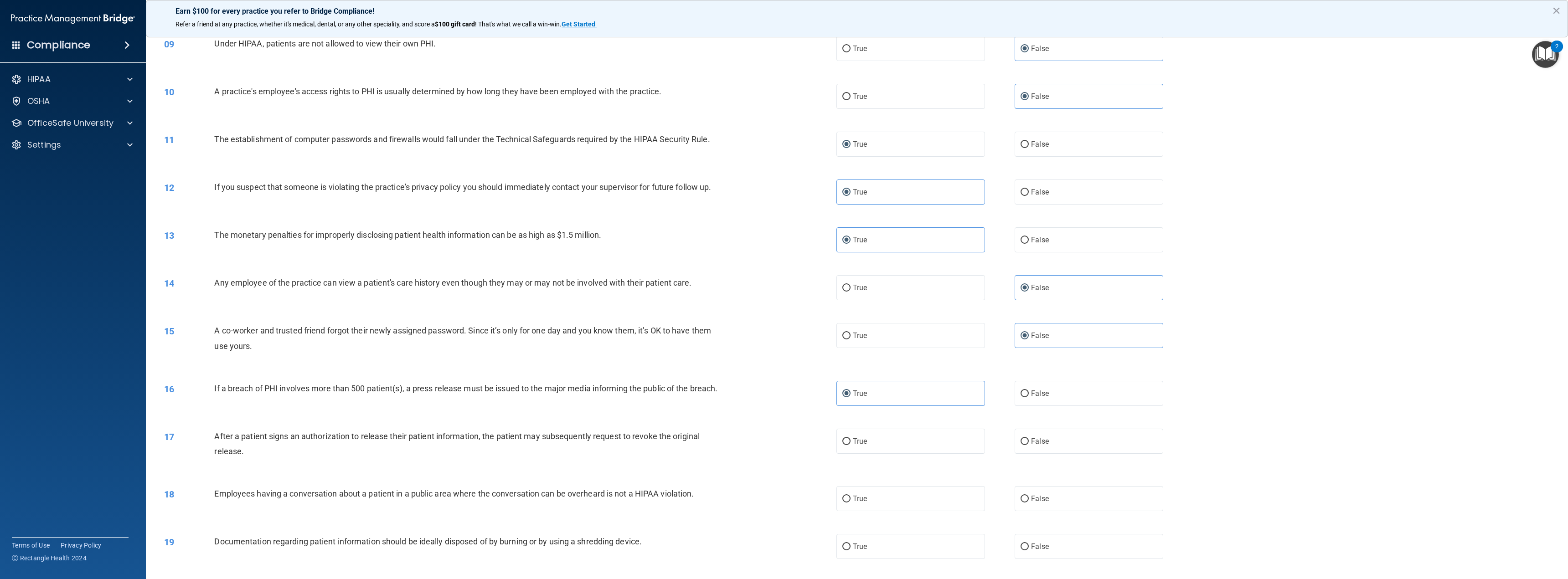
scroll to position [456, 0]
click at [919, 451] on label "True" at bounding box center [911, 439] width 149 height 25
click at [850, 443] on input "True" at bounding box center [846, 439] width 8 height 7
radio input "true"
click at [1038, 501] on span "False" at bounding box center [1040, 496] width 18 height 9
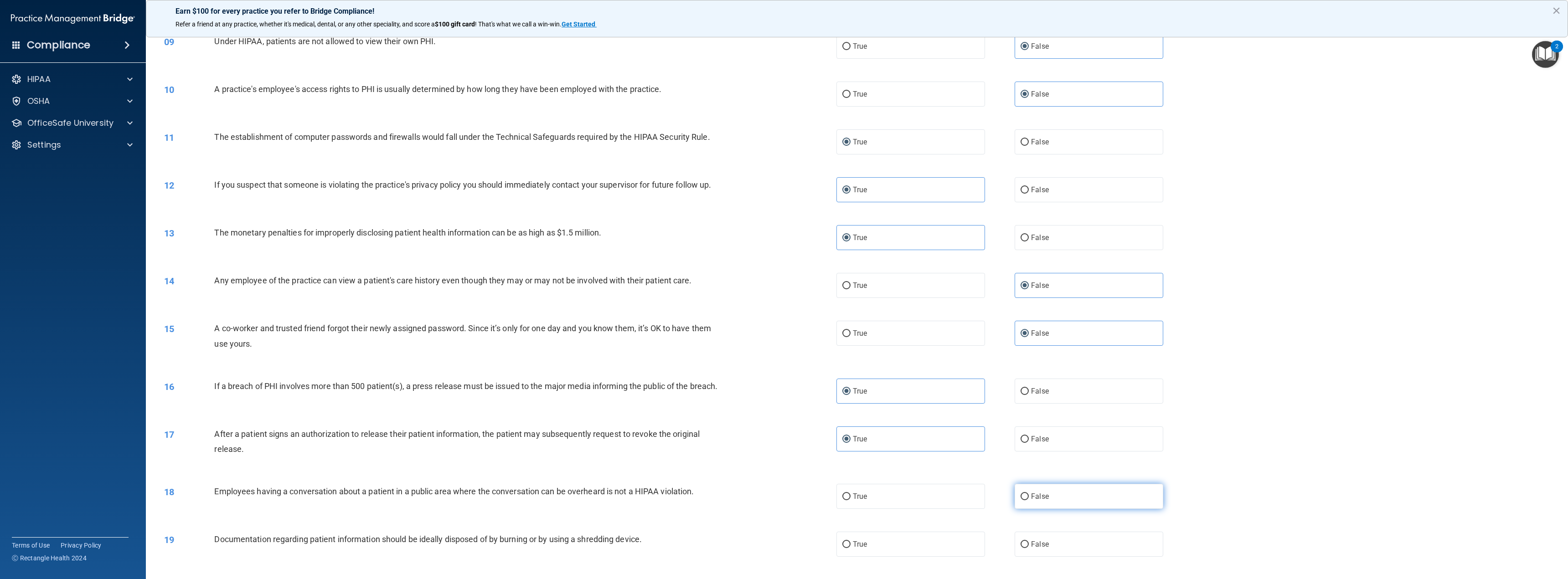
click at [1029, 500] on input "False" at bounding box center [1024, 496] width 8 height 7
radio input "true"
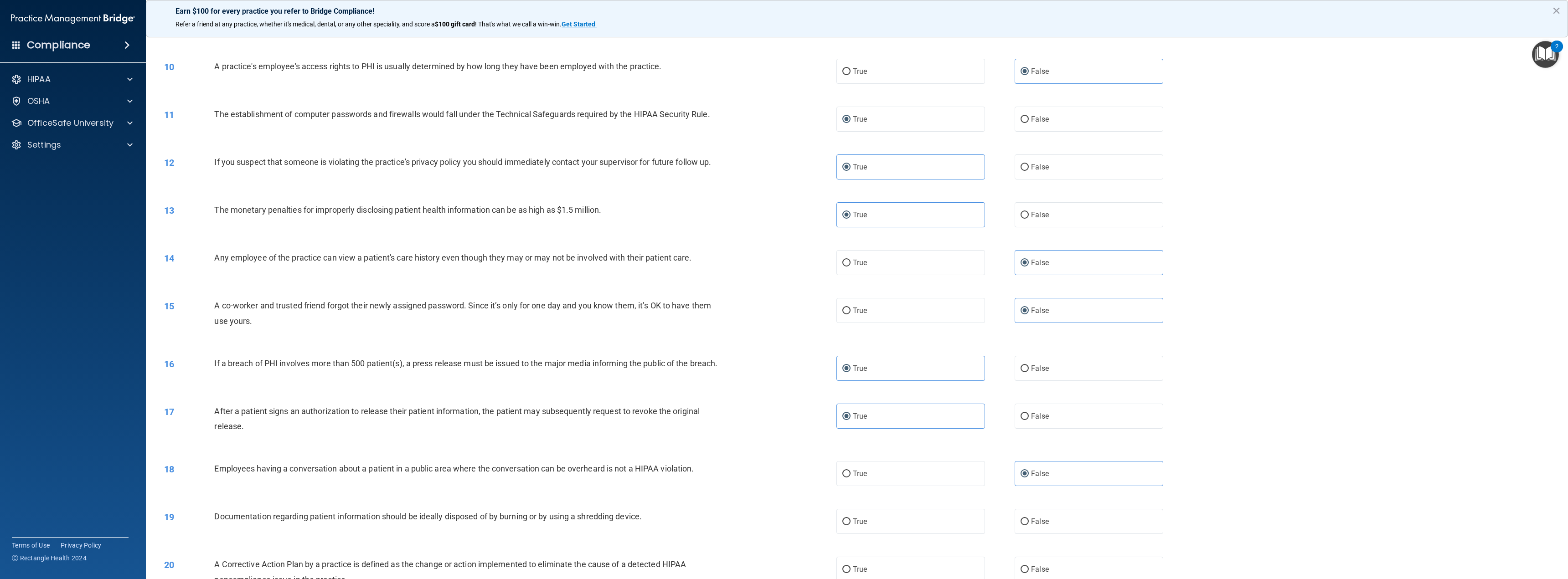
scroll to position [501, 0]
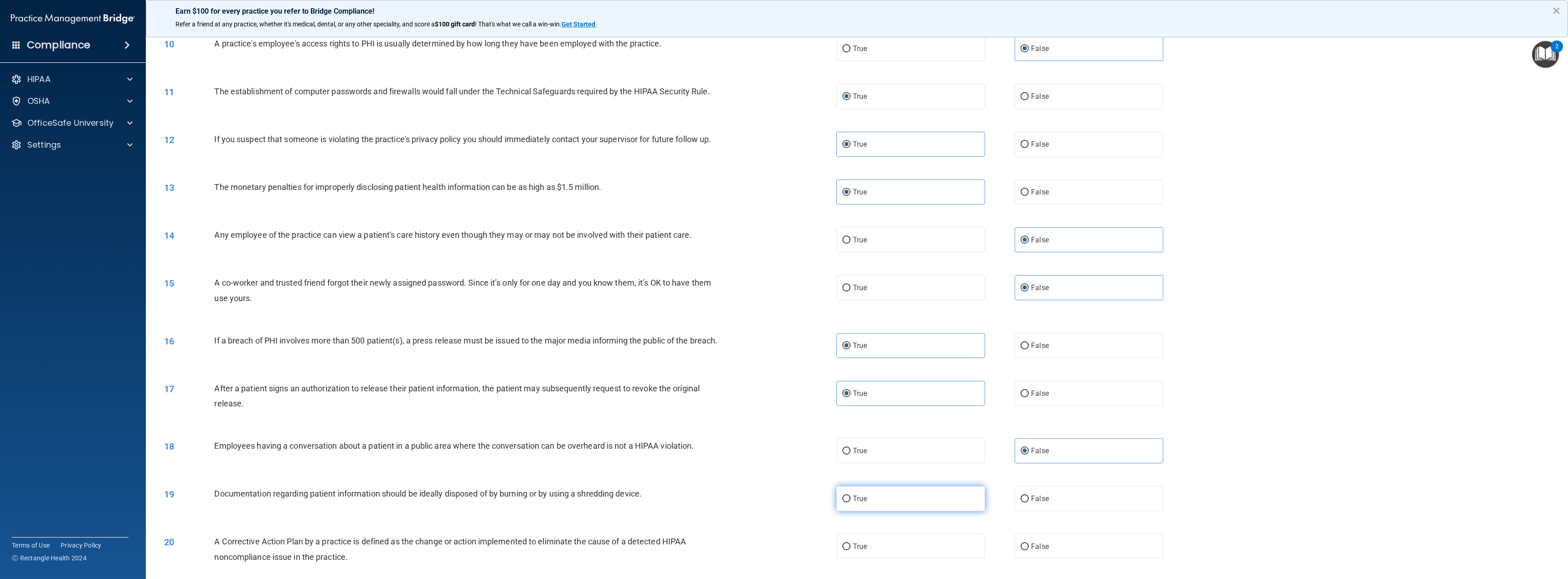
click at [905, 511] on label "True" at bounding box center [911, 498] width 149 height 25
click at [850, 502] on input "True" at bounding box center [846, 499] width 8 height 7
radio input "true"
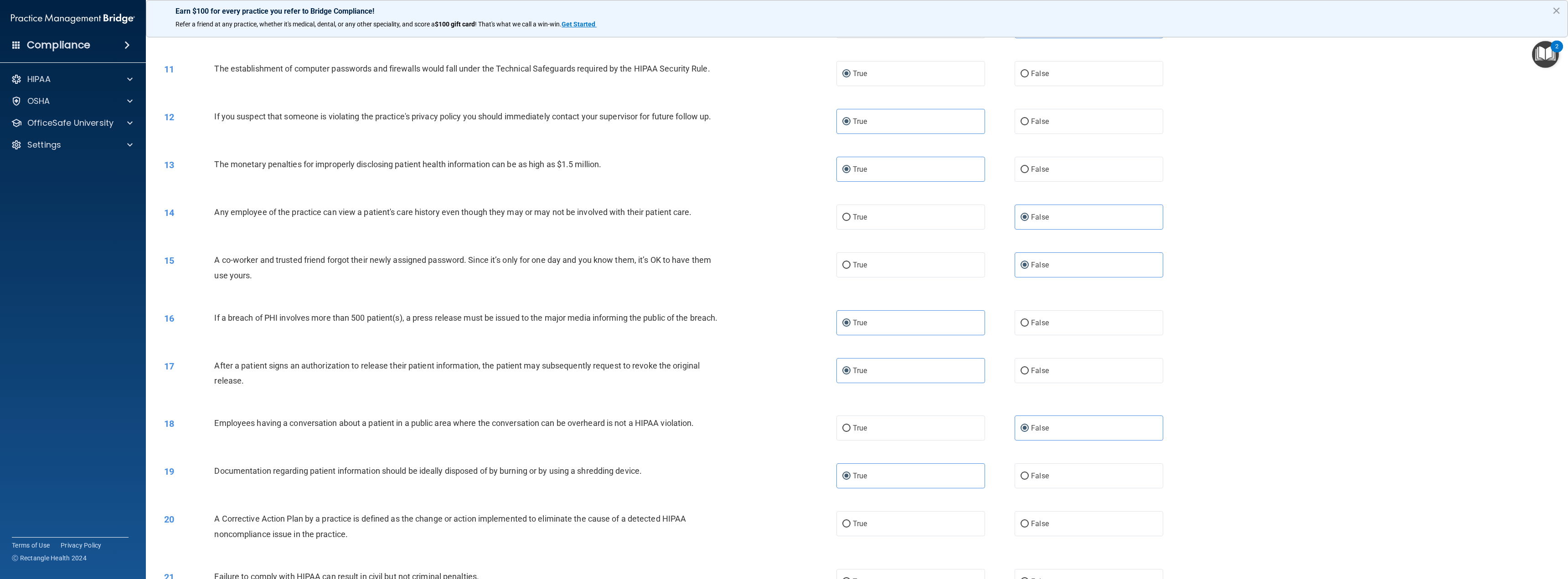
scroll to position [547, 0]
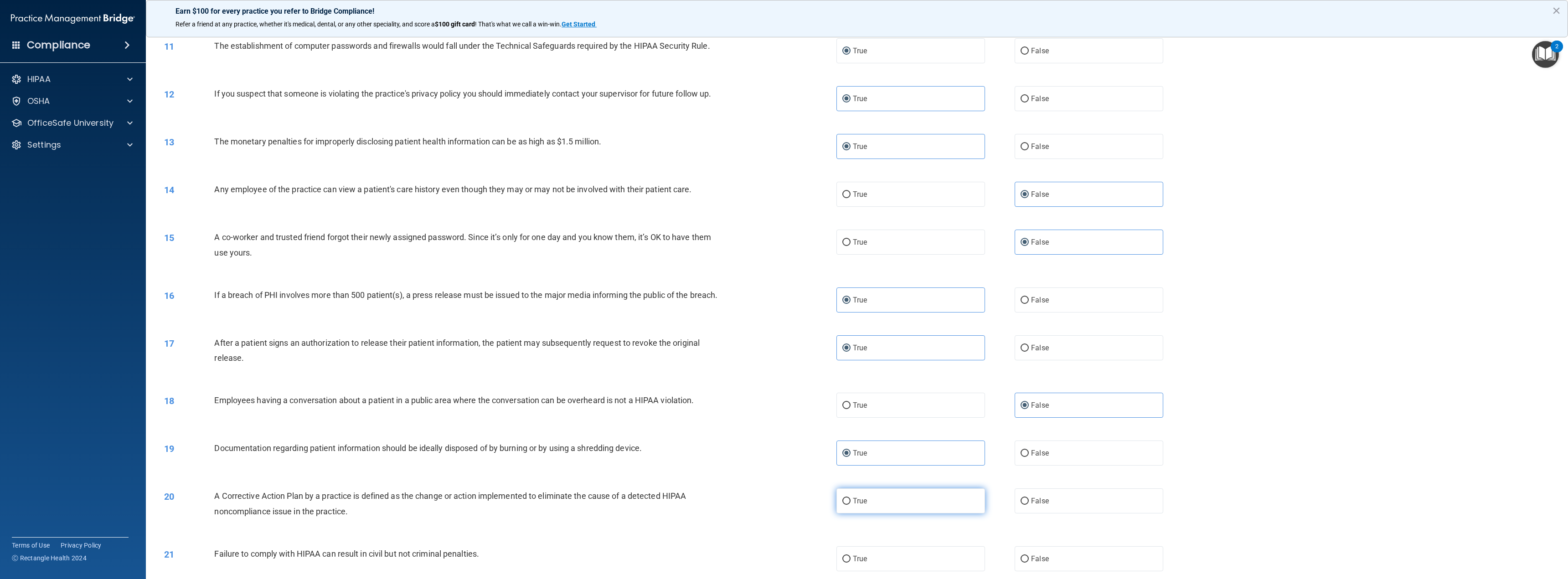
click at [915, 507] on label "True" at bounding box center [911, 501] width 149 height 25
click at [850, 505] on input "True" at bounding box center [846, 501] width 8 height 7
radio input "true"
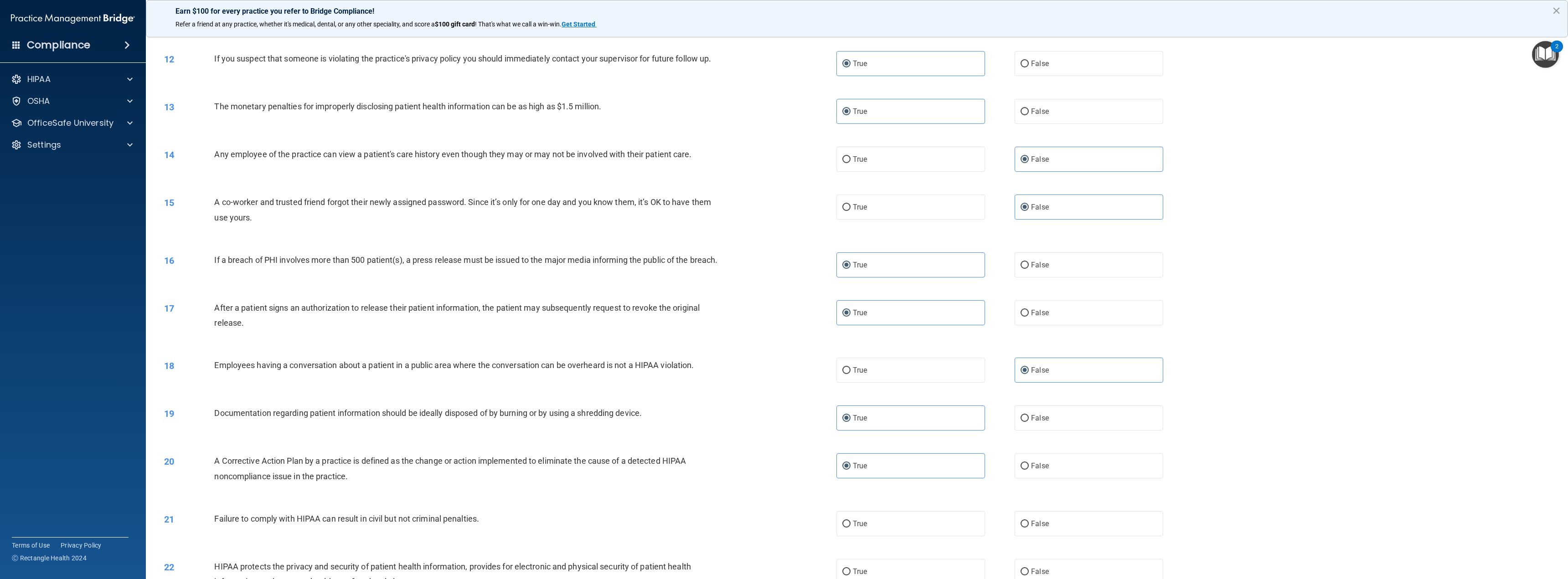
scroll to position [592, 0]
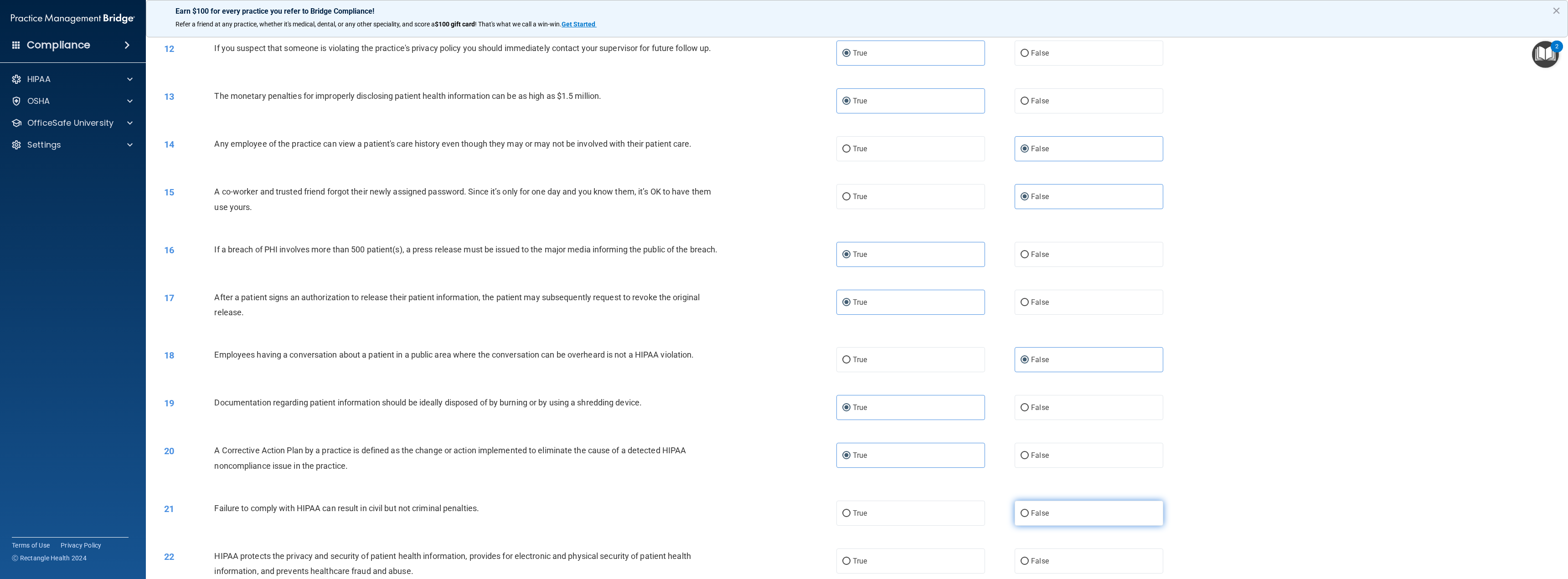
click at [1038, 518] on span "False" at bounding box center [1040, 513] width 18 height 9
click at [1029, 517] on input "False" at bounding box center [1024, 513] width 8 height 7
radio input "true"
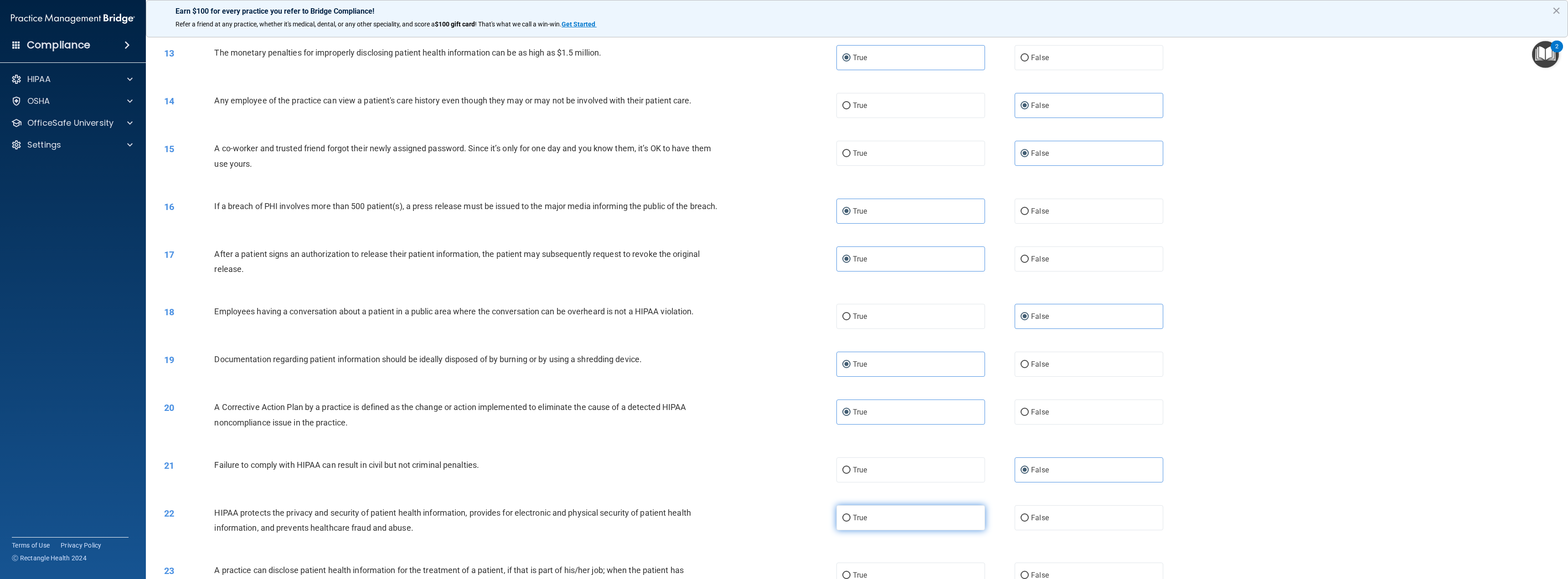
scroll to position [637, 0]
click at [867, 526] on label "True" at bounding box center [911, 515] width 149 height 25
click at [850, 519] on input "True" at bounding box center [846, 515] width 8 height 7
radio input "true"
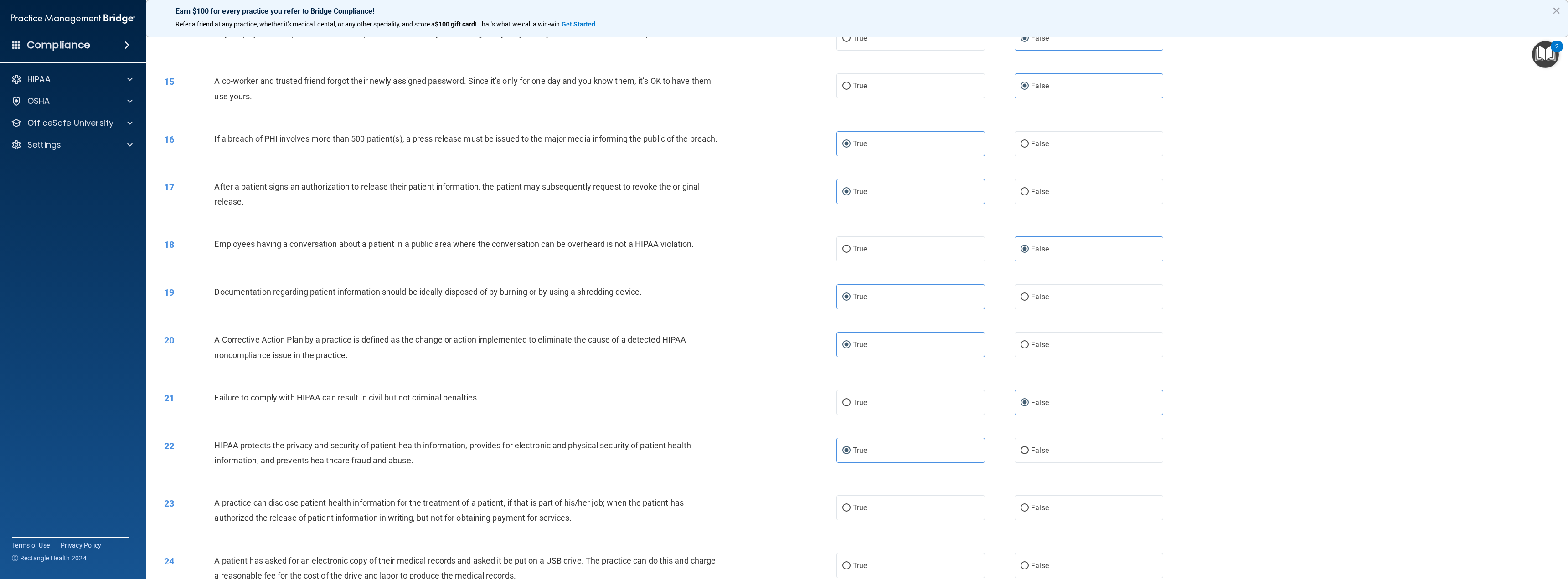
scroll to position [729, 0]
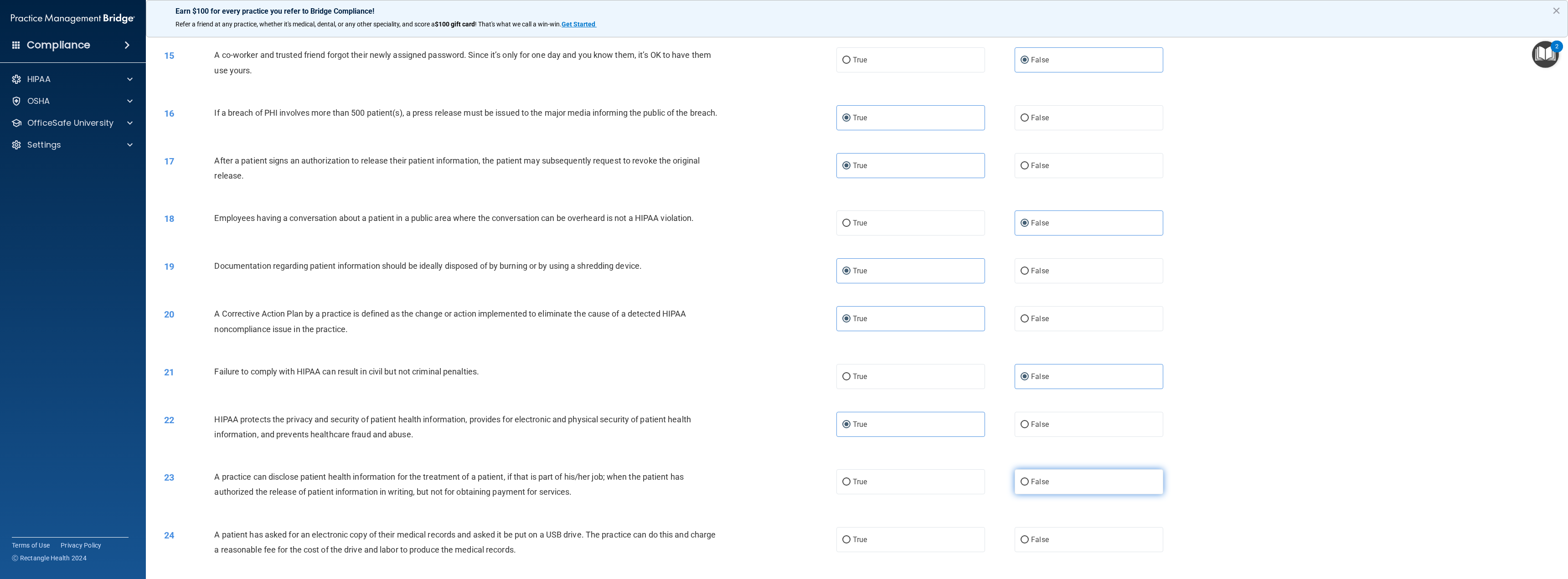
click at [1039, 494] on label "False" at bounding box center [1089, 481] width 149 height 25
click at [1029, 485] on input "False" at bounding box center [1024, 482] width 8 height 7
radio input "true"
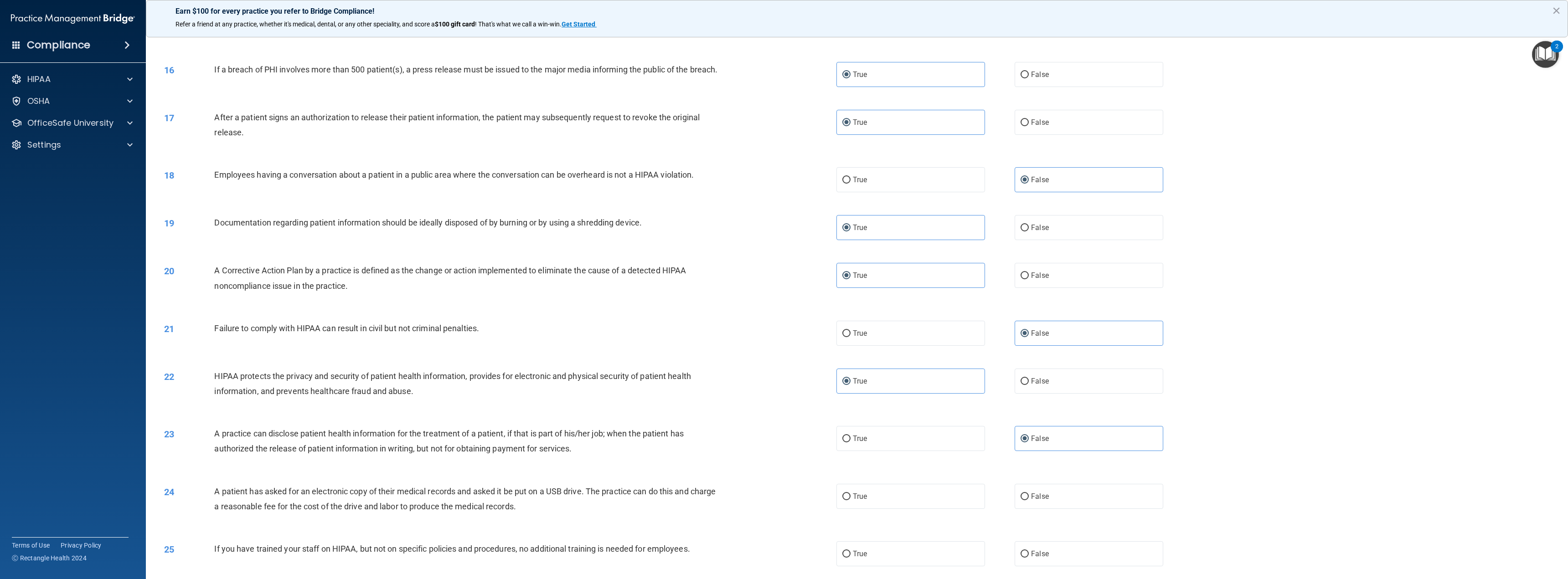
scroll to position [774, 0]
click at [919, 507] on label "True" at bounding box center [911, 494] width 149 height 25
click at [850, 498] on input "True" at bounding box center [846, 494] width 8 height 7
radio input "true"
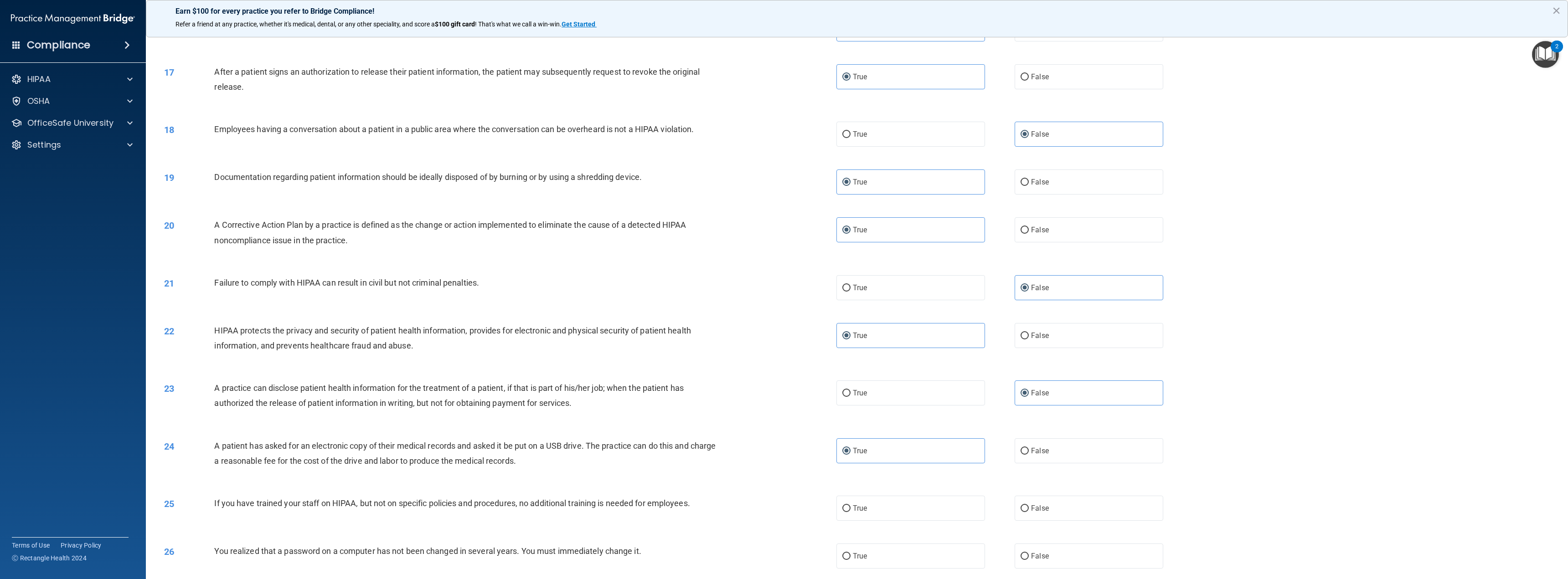
scroll to position [820, 0]
click at [1024, 510] on input "False" at bounding box center [1024, 506] width 8 height 7
radio input "true"
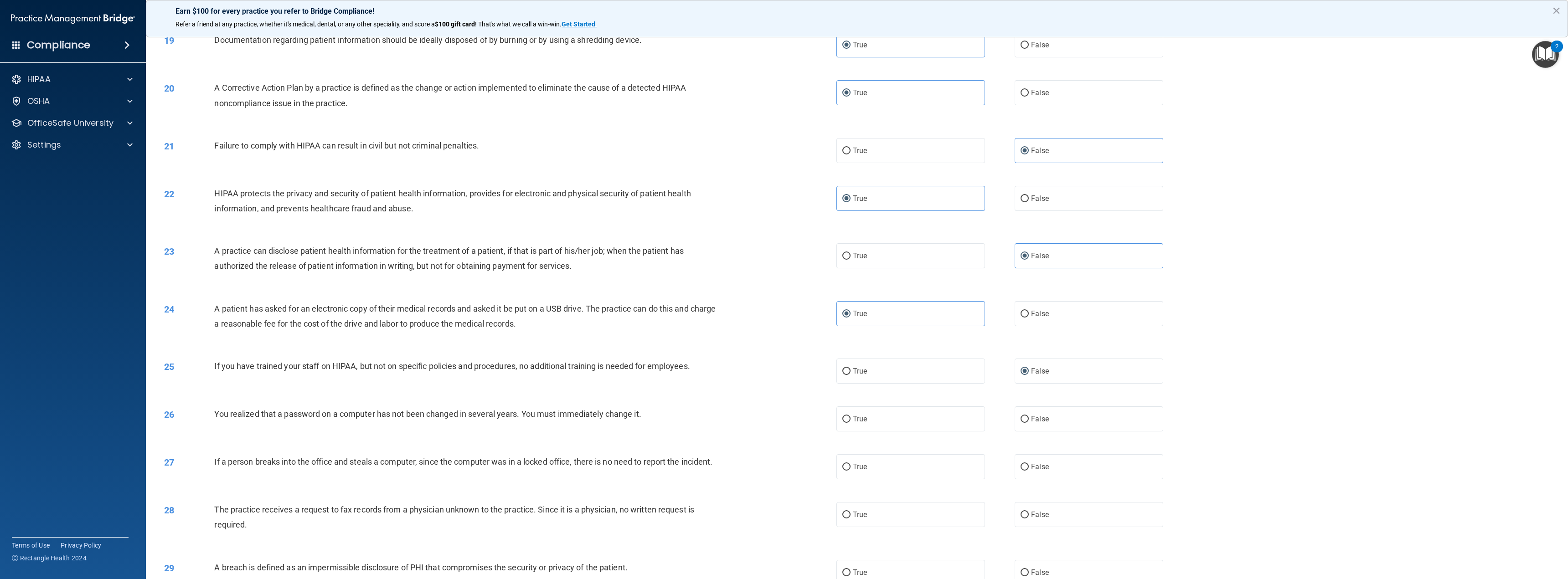
scroll to position [957, 0]
click at [865, 429] on label "True" at bounding box center [911, 417] width 149 height 25
click at [850, 421] on input "True" at bounding box center [846, 417] width 8 height 7
radio input "true"
click at [1032, 469] on span "False" at bounding box center [1040, 465] width 18 height 9
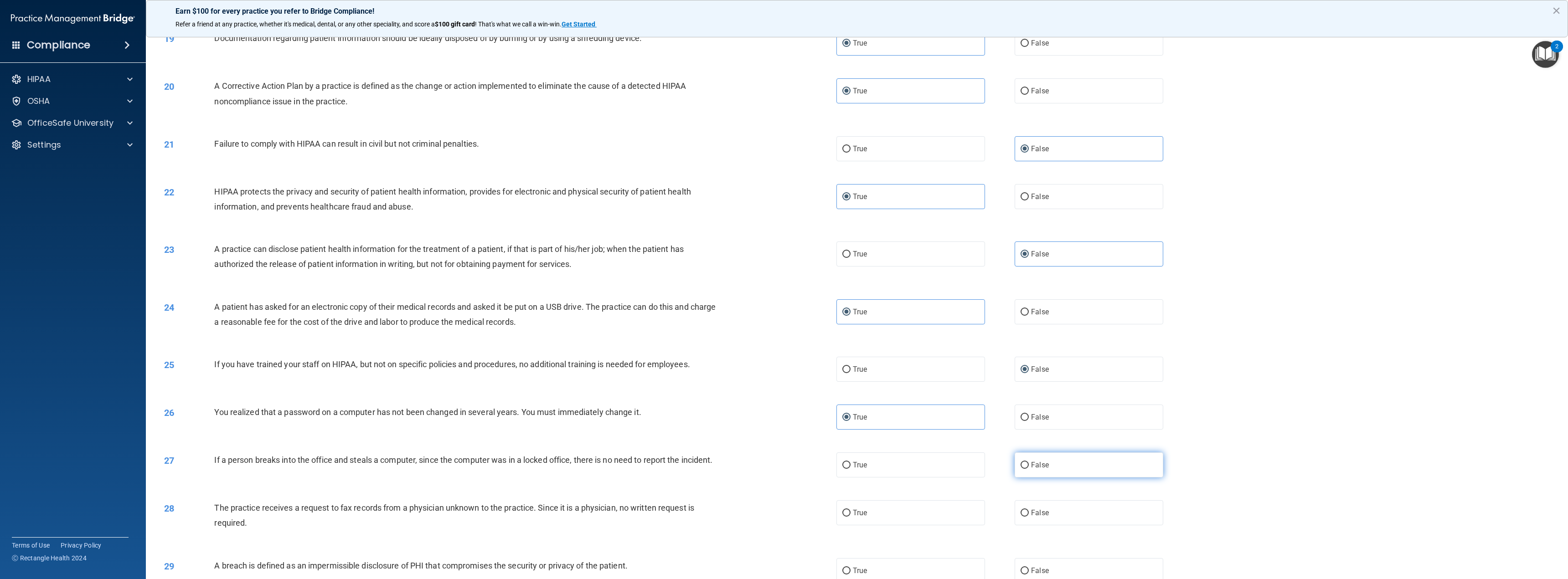
click at [1029, 469] on input "False" at bounding box center [1024, 465] width 8 height 7
radio input "true"
click at [1021, 516] on input "False" at bounding box center [1024, 513] width 8 height 7
radio input "true"
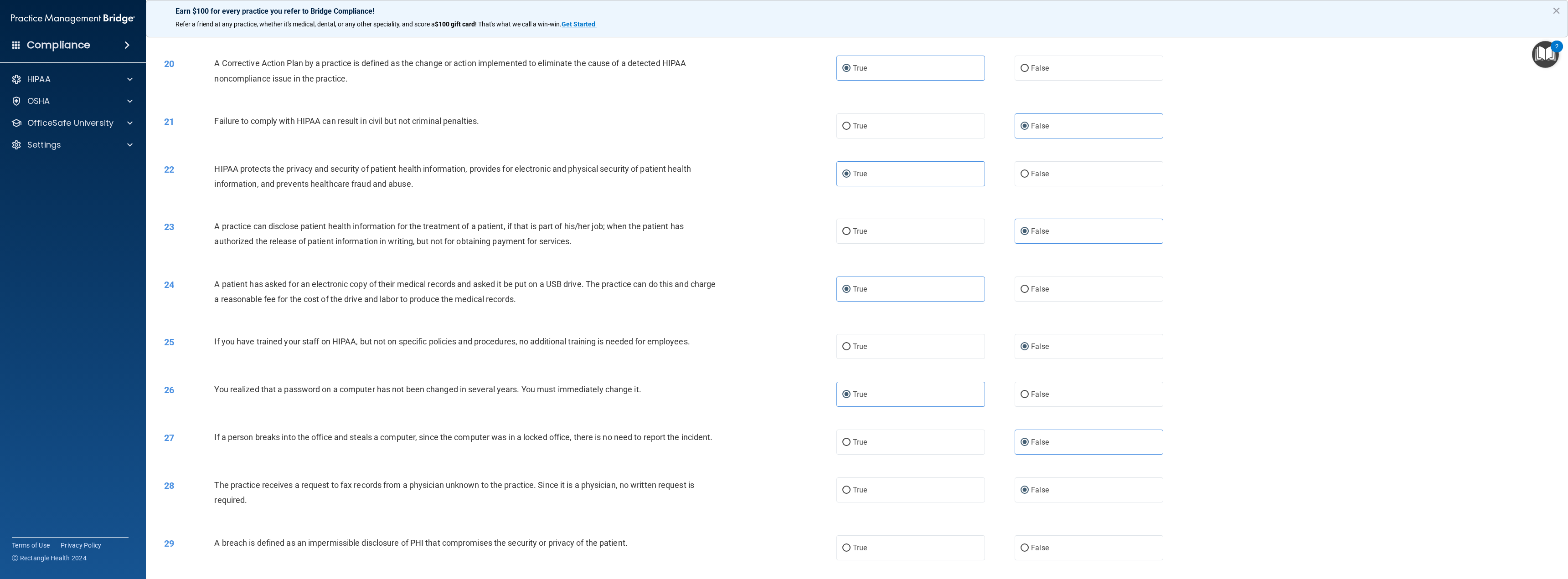
scroll to position [1002, 0]
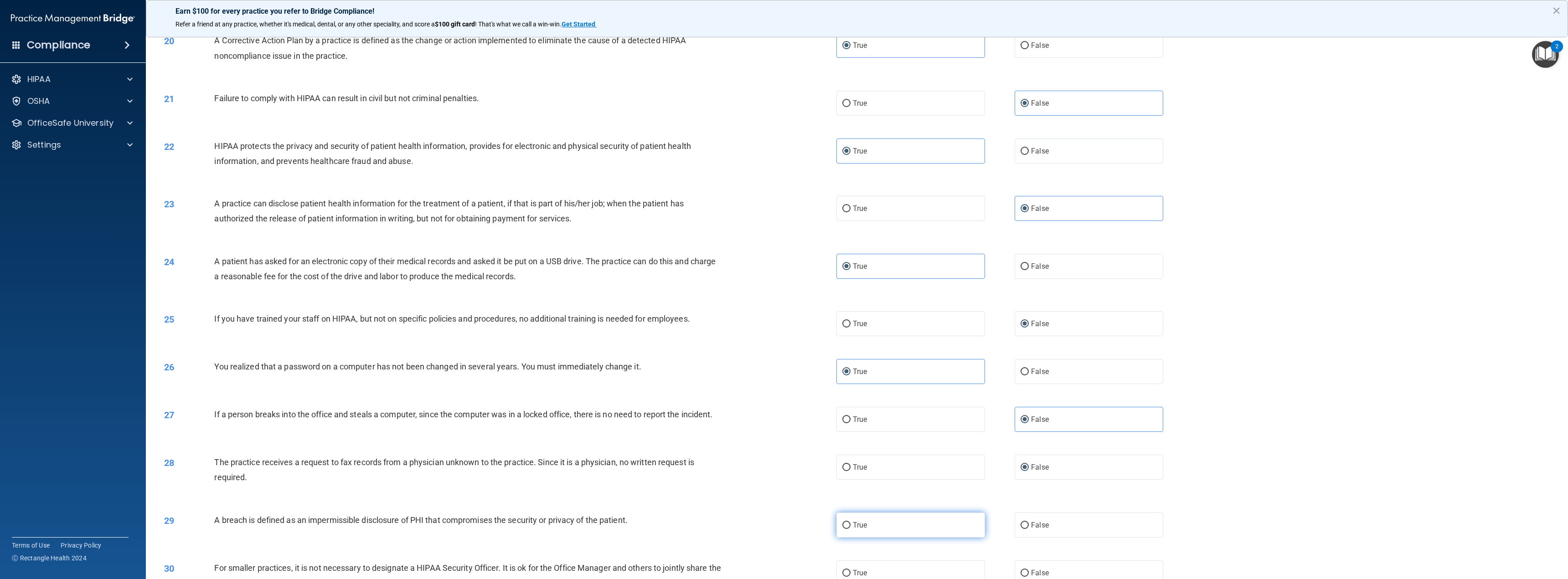
click at [853, 529] on span "True" at bounding box center [859, 525] width 14 height 9
click at [850, 529] on input "True" at bounding box center [846, 525] width 8 height 7
radio input "true"
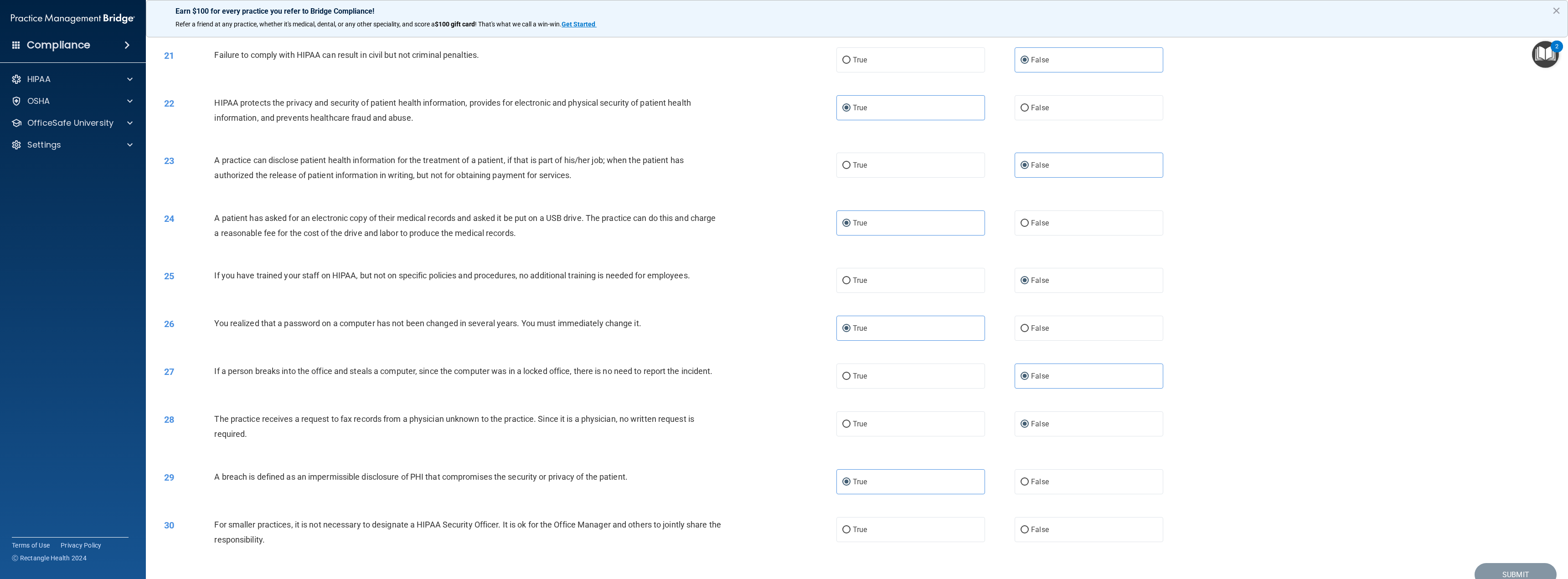
scroll to position [1047, 0]
click at [1037, 532] on span "False" at bounding box center [1040, 527] width 18 height 9
click at [1029, 531] on input "False" at bounding box center [1024, 527] width 8 height 7
radio input "true"
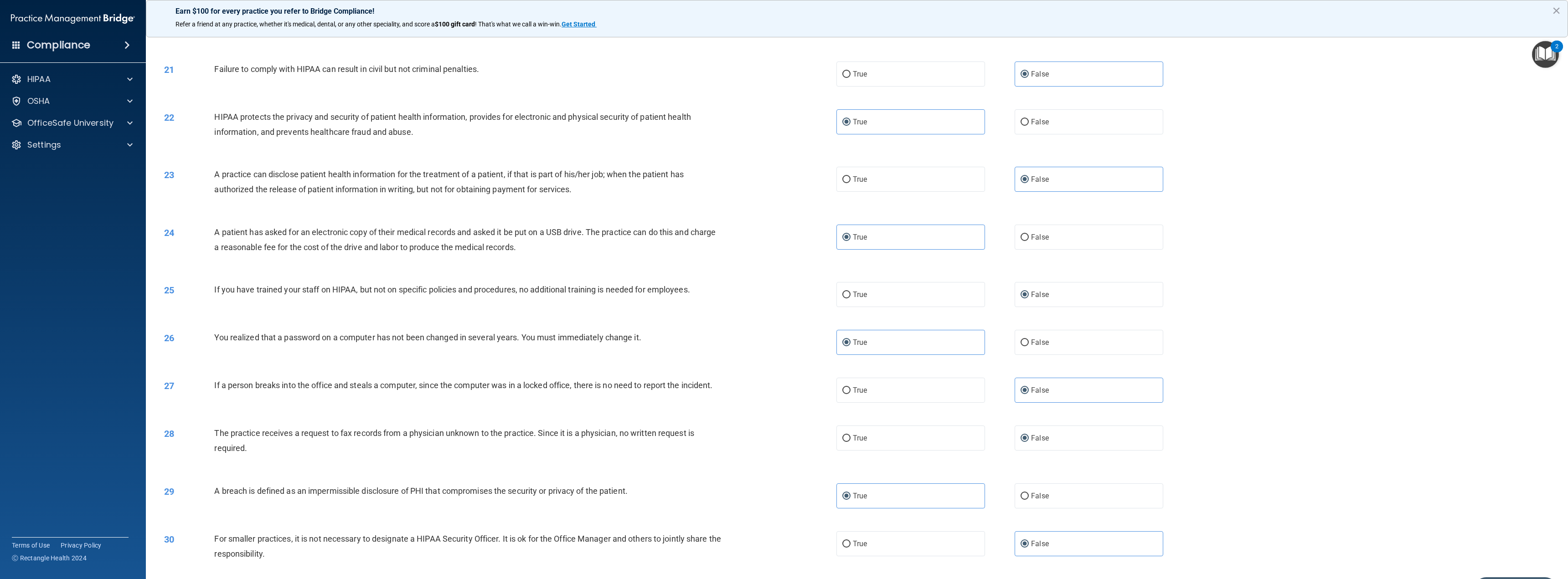
scroll to position [1098, 0]
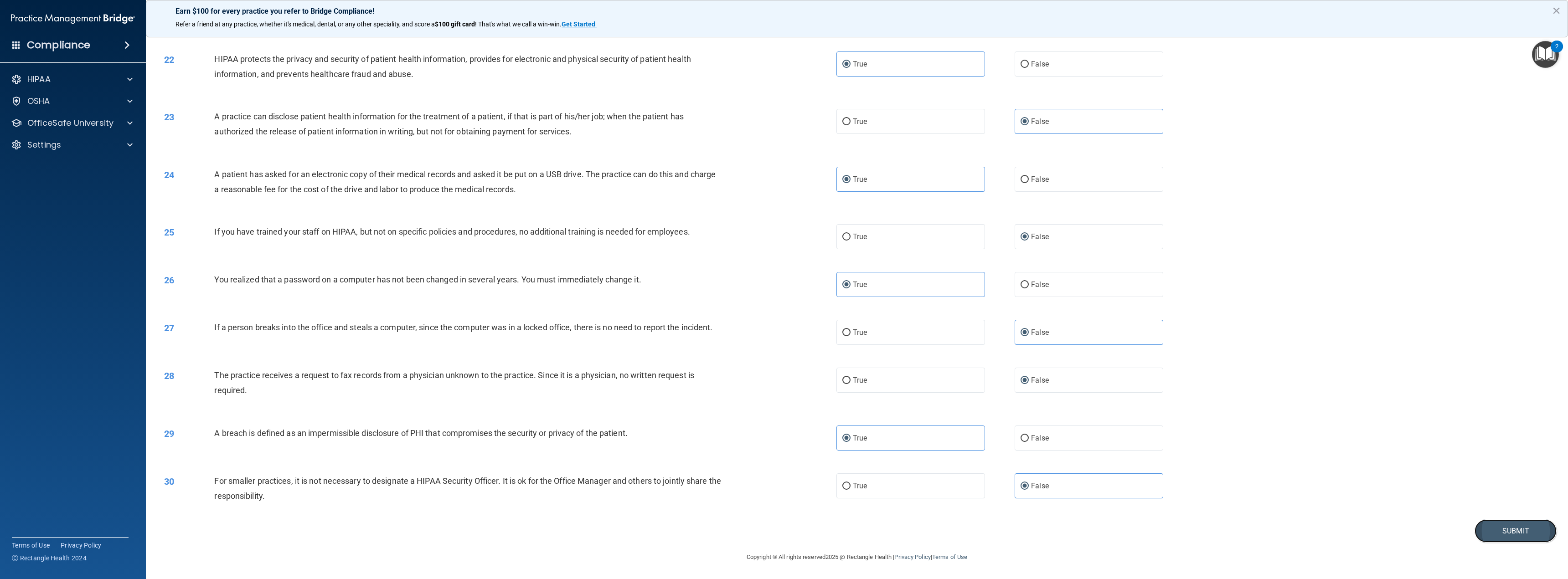
click at [1539, 535] on button "Submit" at bounding box center [1515, 531] width 82 height 23
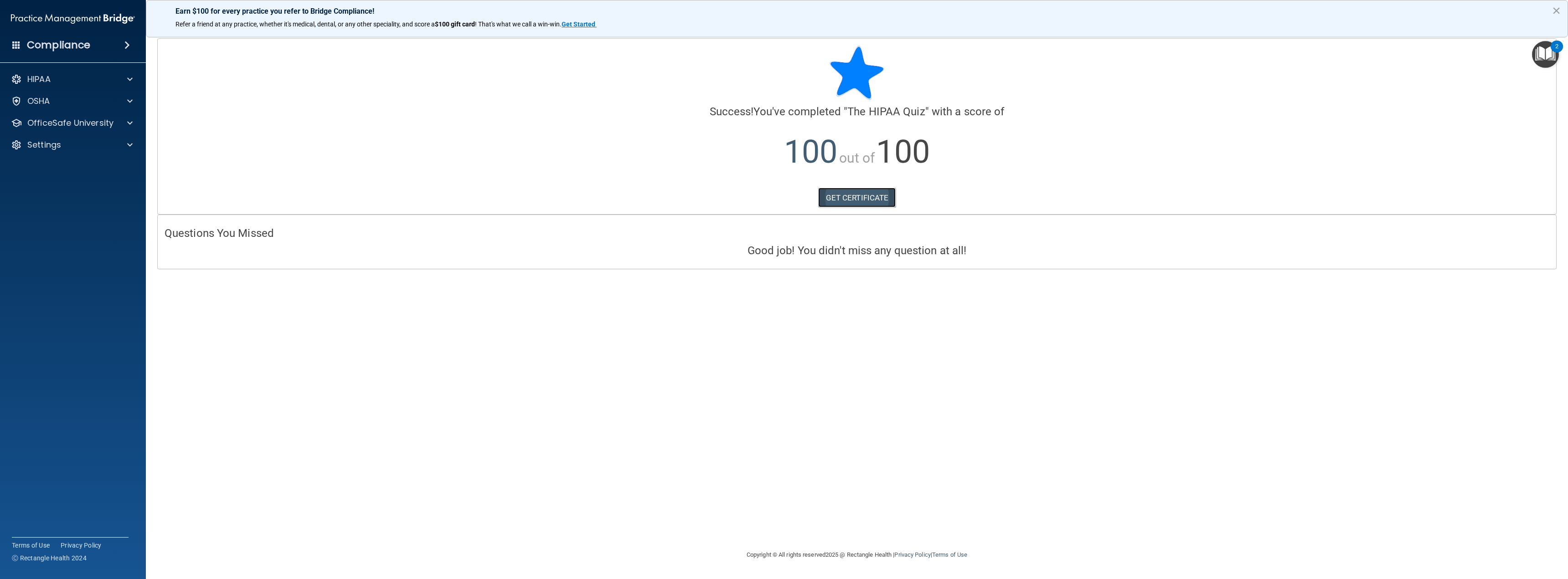
click at [883, 200] on link "GET CERTIFICATE" at bounding box center [857, 198] width 78 height 20
click at [124, 128] on div at bounding box center [128, 123] width 23 height 11
click at [96, 144] on div "HIPAA Training" at bounding box center [68, 145] width 124 height 9
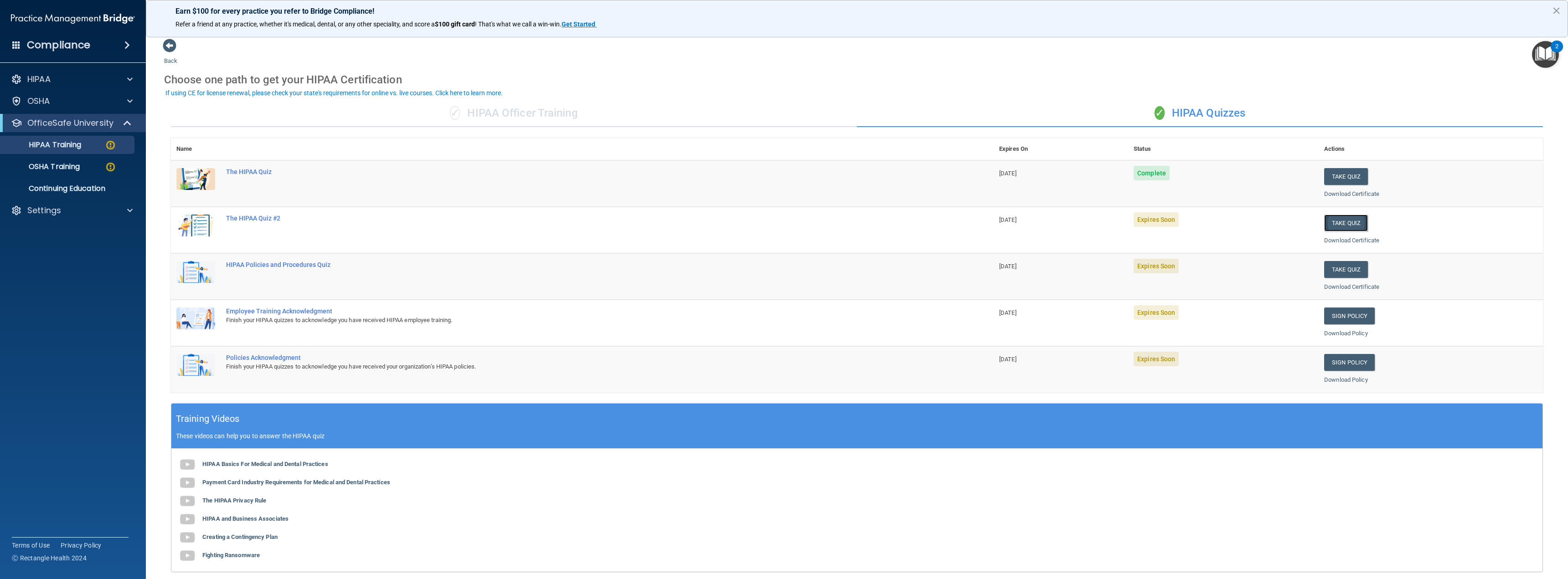
click at [1339, 223] on button "Take Quiz" at bounding box center [1346, 223] width 44 height 17
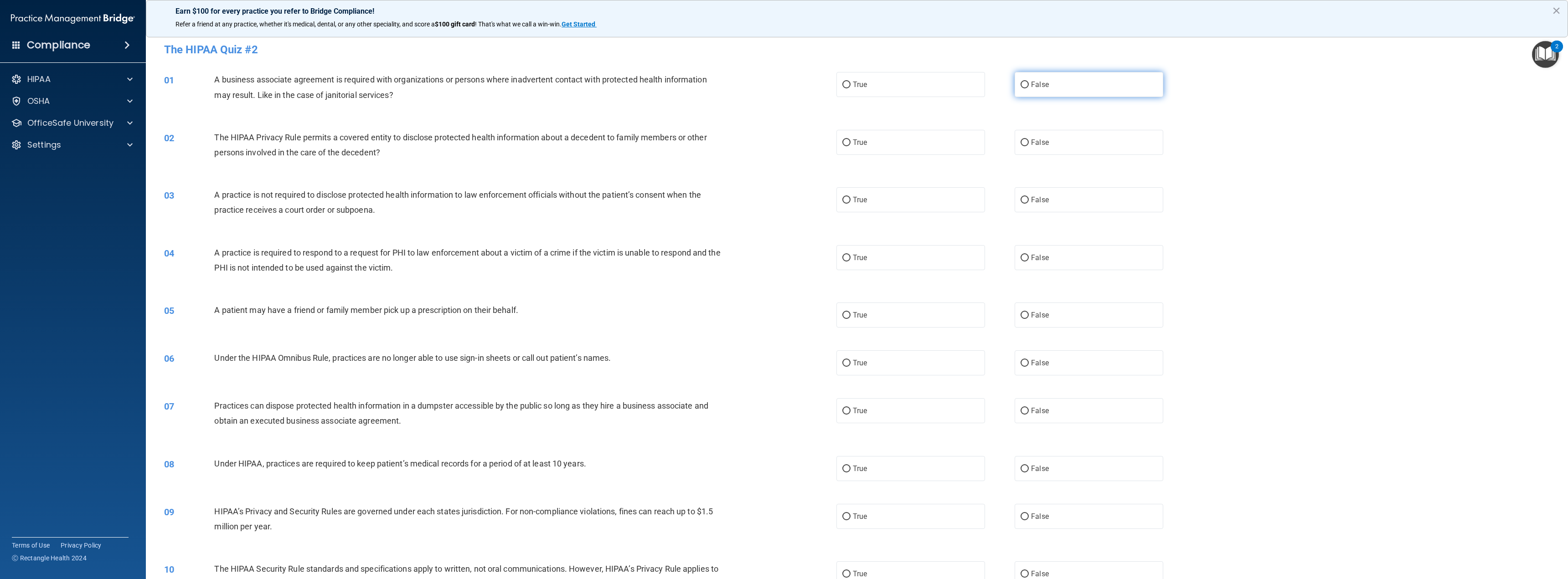
click at [1031, 87] on span "False" at bounding box center [1040, 85] width 18 height 9
click at [1029, 87] on input "False" at bounding box center [1024, 85] width 8 height 7
radio input "true"
click at [899, 139] on label "True" at bounding box center [911, 142] width 149 height 25
click at [850, 139] on input "True" at bounding box center [846, 142] width 8 height 7
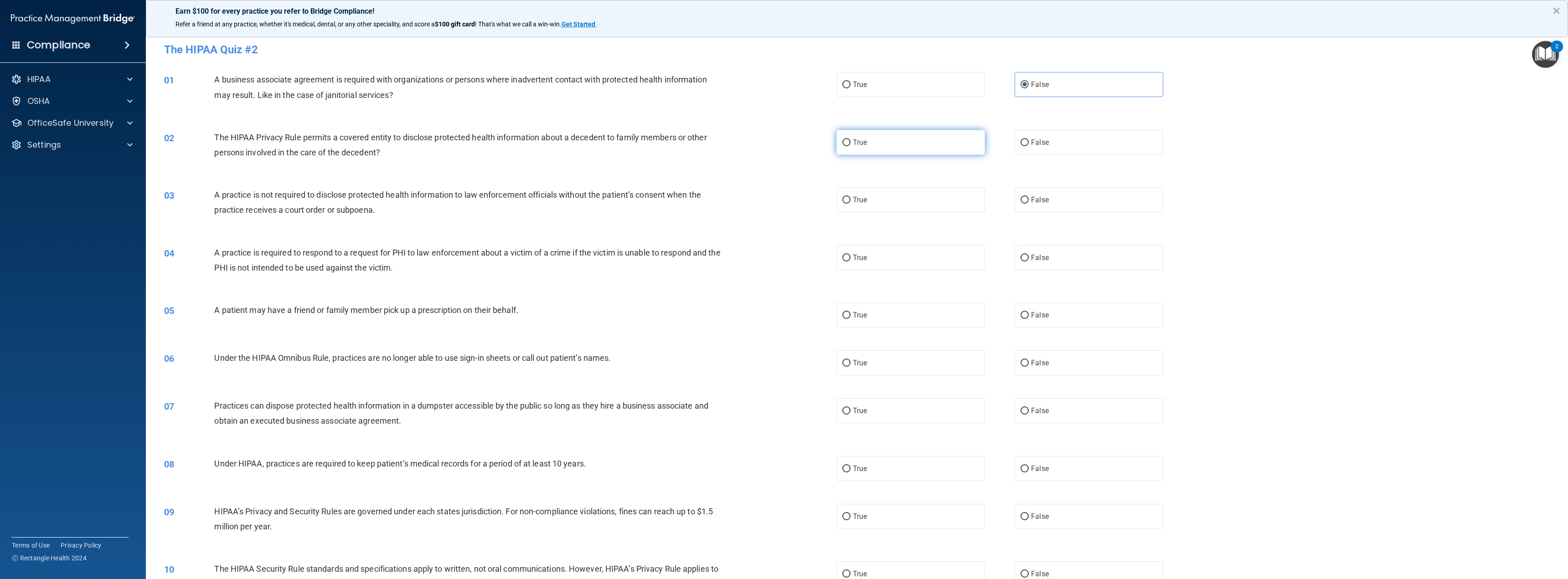
radio input "true"
click at [1026, 203] on label "False" at bounding box center [1089, 199] width 149 height 25
click at [1026, 203] on input "False" at bounding box center [1024, 199] width 8 height 7
radio input "true"
click at [945, 255] on label "True" at bounding box center [911, 257] width 149 height 25
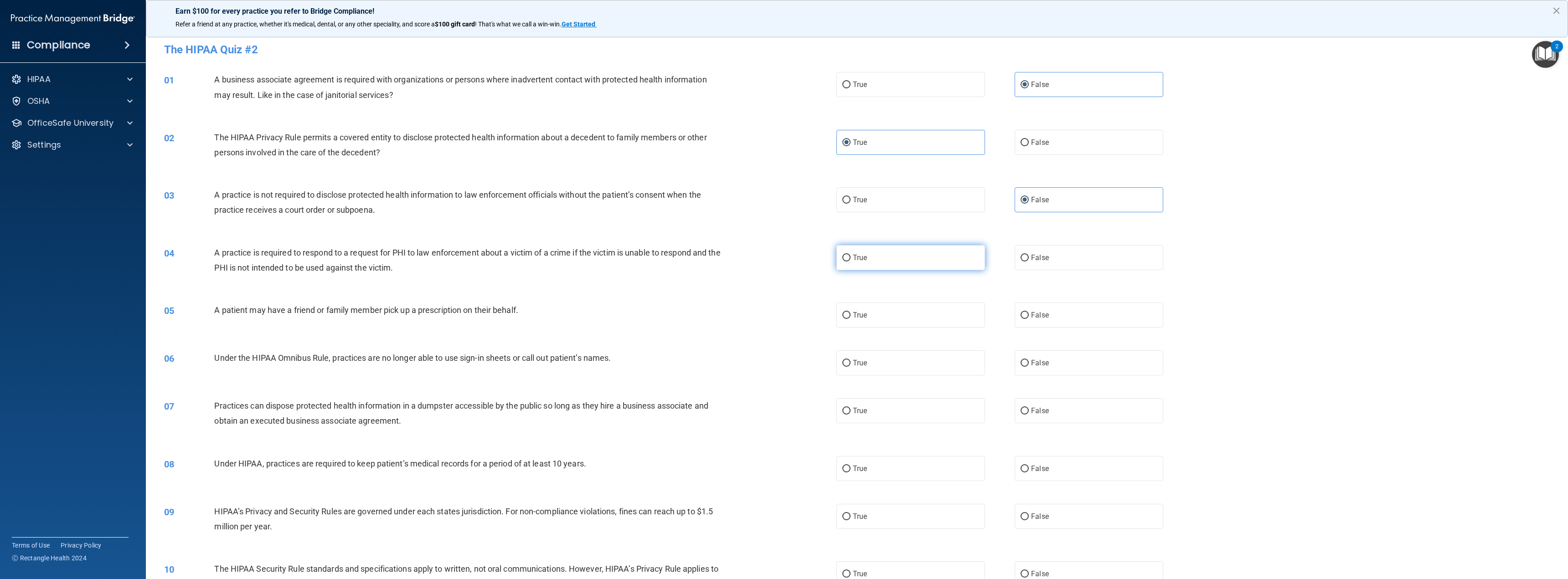
click at [850, 255] on input "True" at bounding box center [846, 258] width 8 height 7
radio input "true"
click at [969, 316] on label "True" at bounding box center [911, 314] width 149 height 25
click at [850, 316] on input "True" at bounding box center [846, 315] width 8 height 7
radio input "true"
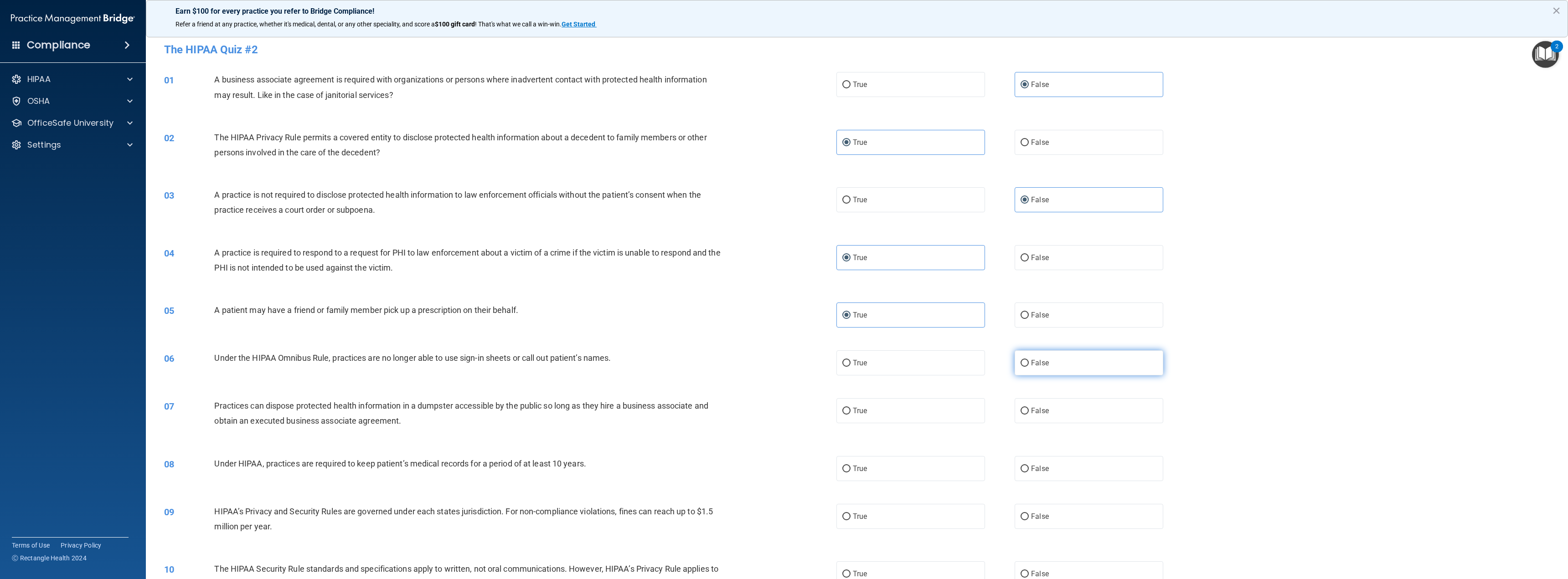
click at [1026, 369] on label "False" at bounding box center [1089, 362] width 149 height 25
click at [1026, 367] on input "False" at bounding box center [1024, 363] width 8 height 7
radio input "true"
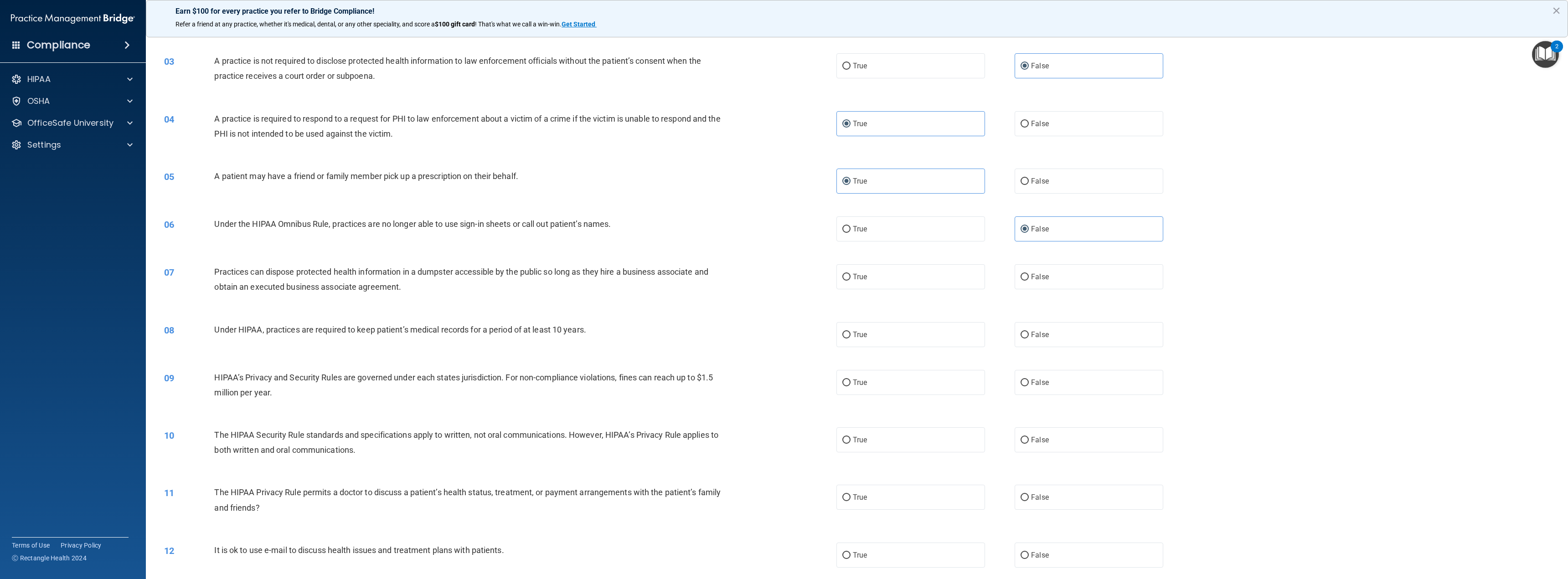
scroll to position [137, 0]
click at [1031, 273] on span "False" at bounding box center [1040, 274] width 18 height 9
click at [1028, 273] on input "False" at bounding box center [1024, 274] width 8 height 7
radio input "true"
click at [1031, 333] on span "False" at bounding box center [1040, 331] width 18 height 9
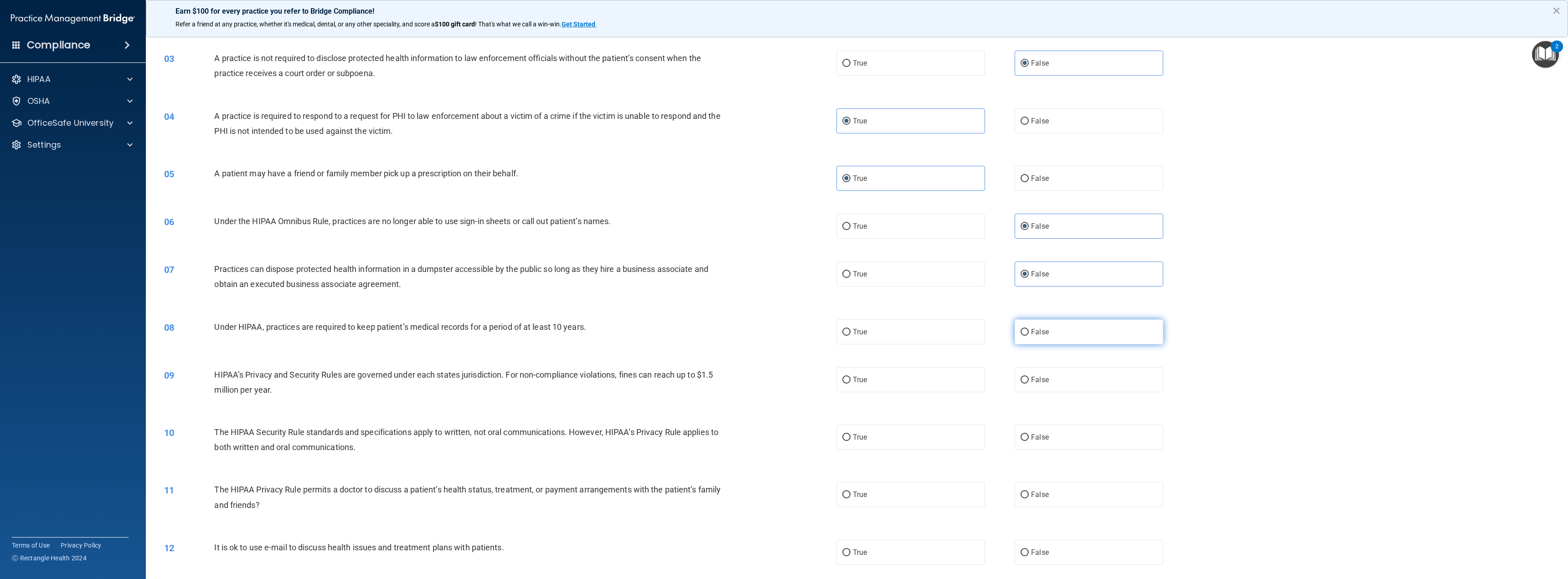
click at [1027, 333] on input "False" at bounding box center [1024, 332] width 8 height 7
radio input "true"
click at [1024, 382] on input "False" at bounding box center [1024, 380] width 8 height 7
radio input "true"
click at [855, 429] on label "True" at bounding box center [911, 437] width 149 height 25
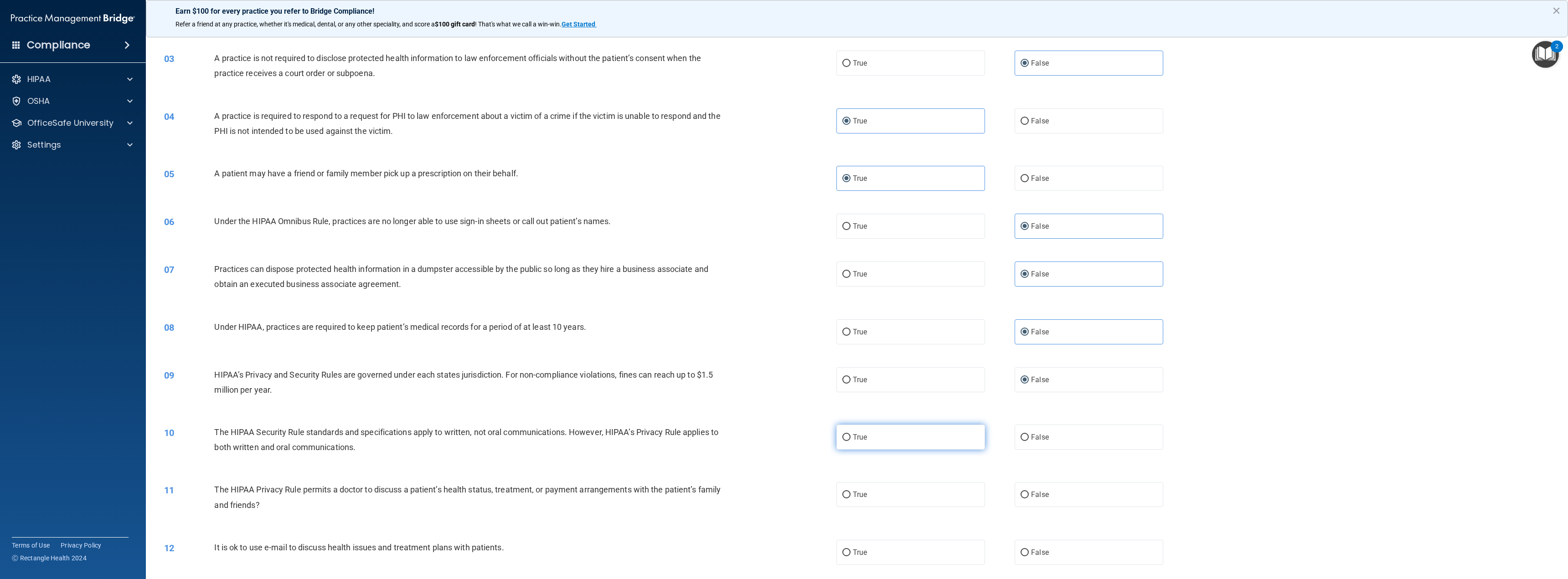
click at [850, 434] on input "True" at bounding box center [846, 437] width 8 height 7
radio input "true"
click at [849, 489] on label "True" at bounding box center [911, 494] width 149 height 25
click at [849, 491] on input "True" at bounding box center [846, 494] width 8 height 7
radio input "true"
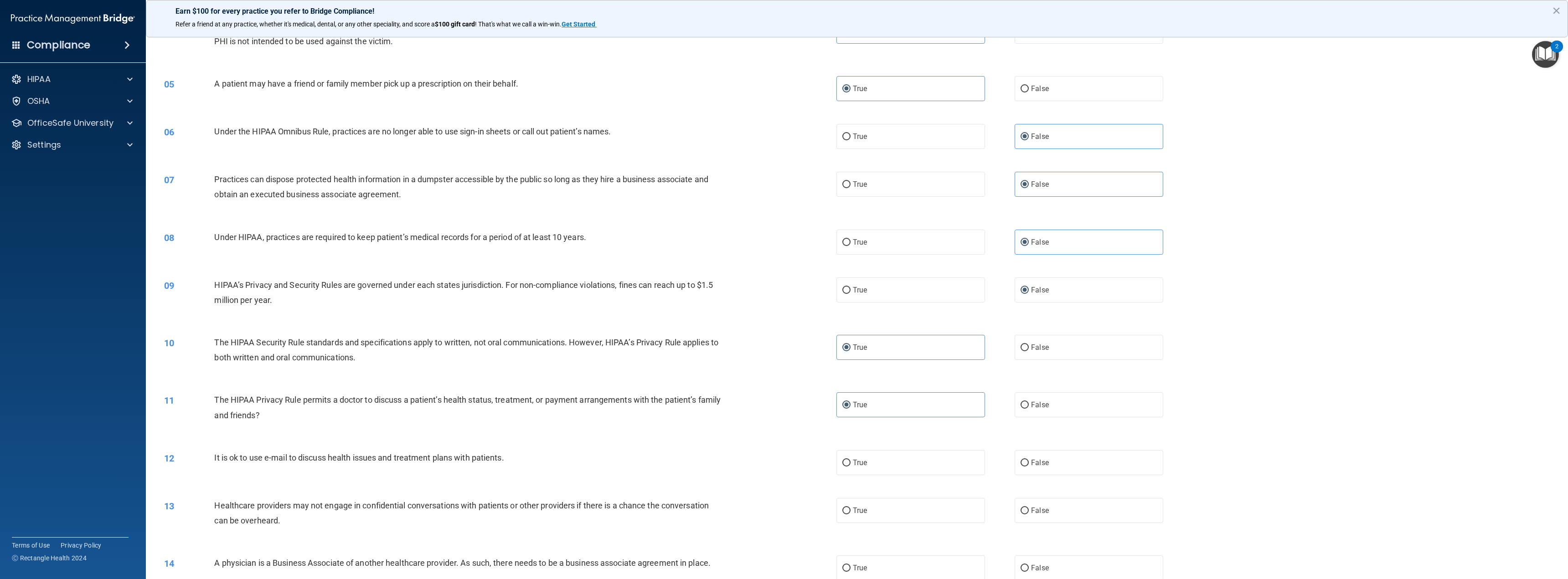
scroll to position [227, 0]
click at [908, 463] on label "True" at bounding box center [911, 461] width 149 height 25
click at [850, 463] on input "True" at bounding box center [846, 461] width 8 height 7
radio input "true"
click at [1060, 511] on label "False" at bounding box center [1089, 508] width 149 height 25
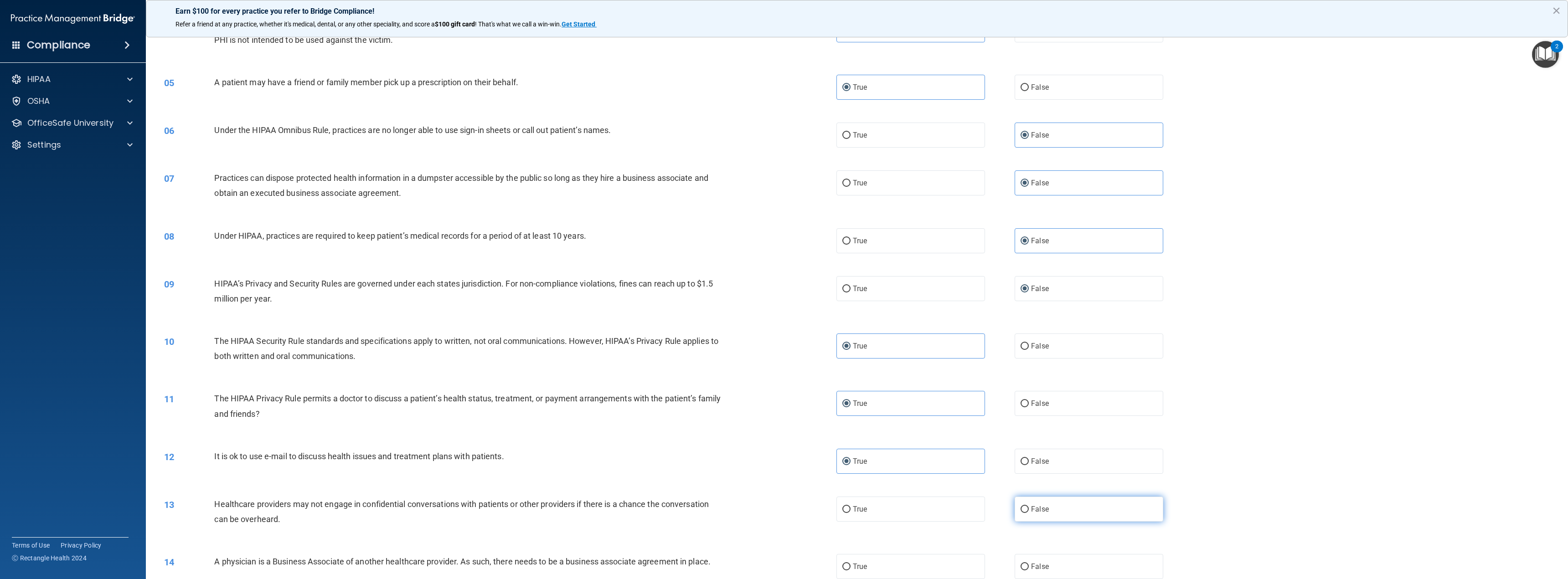
click at [1029, 511] on input "False" at bounding box center [1024, 509] width 8 height 7
radio input "true"
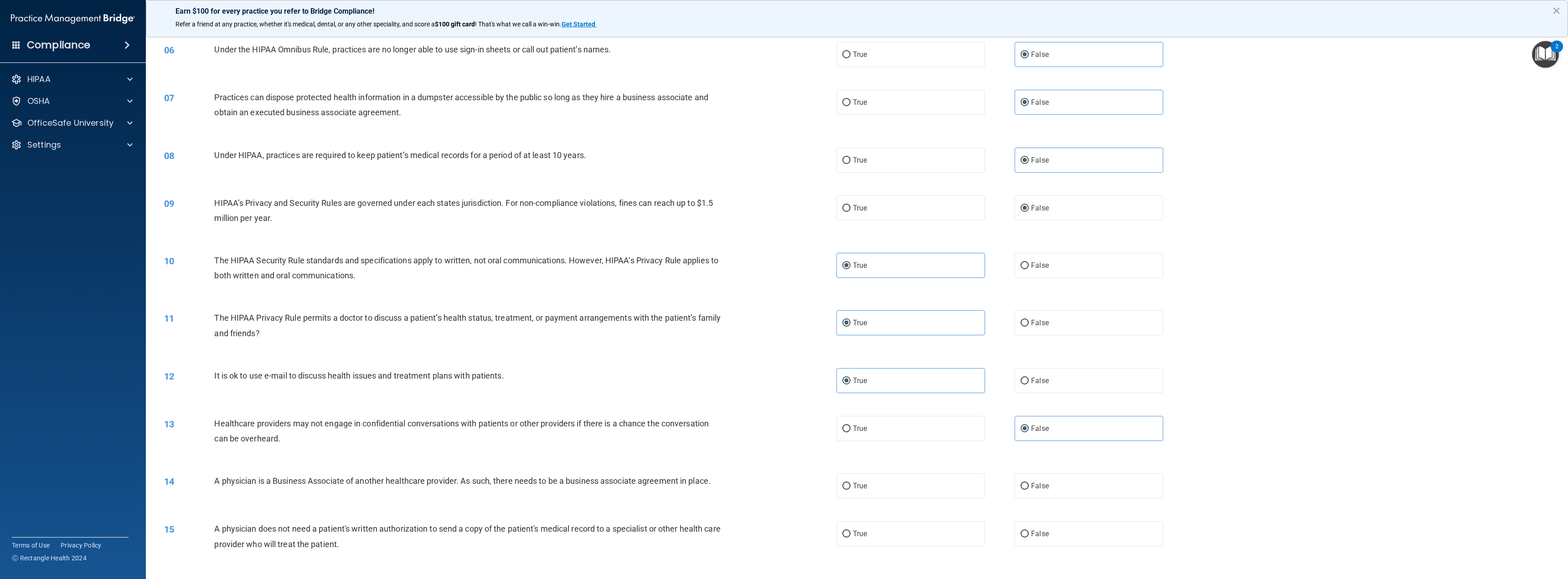
scroll to position [319, 0]
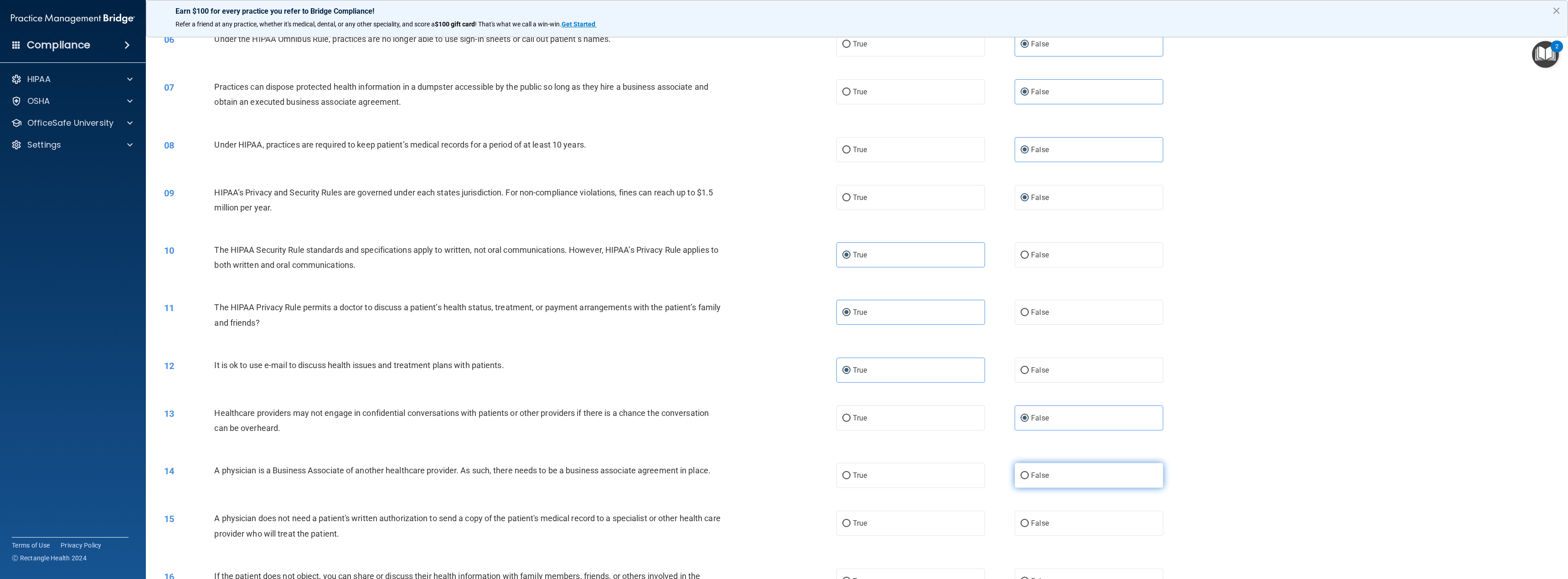
click at [1040, 473] on span "False" at bounding box center [1040, 475] width 18 height 9
click at [1029, 473] on input "False" at bounding box center [1024, 476] width 8 height 7
radio input "true"
click at [870, 519] on label "True" at bounding box center [911, 522] width 149 height 25
click at [850, 520] on input "True" at bounding box center [846, 523] width 8 height 7
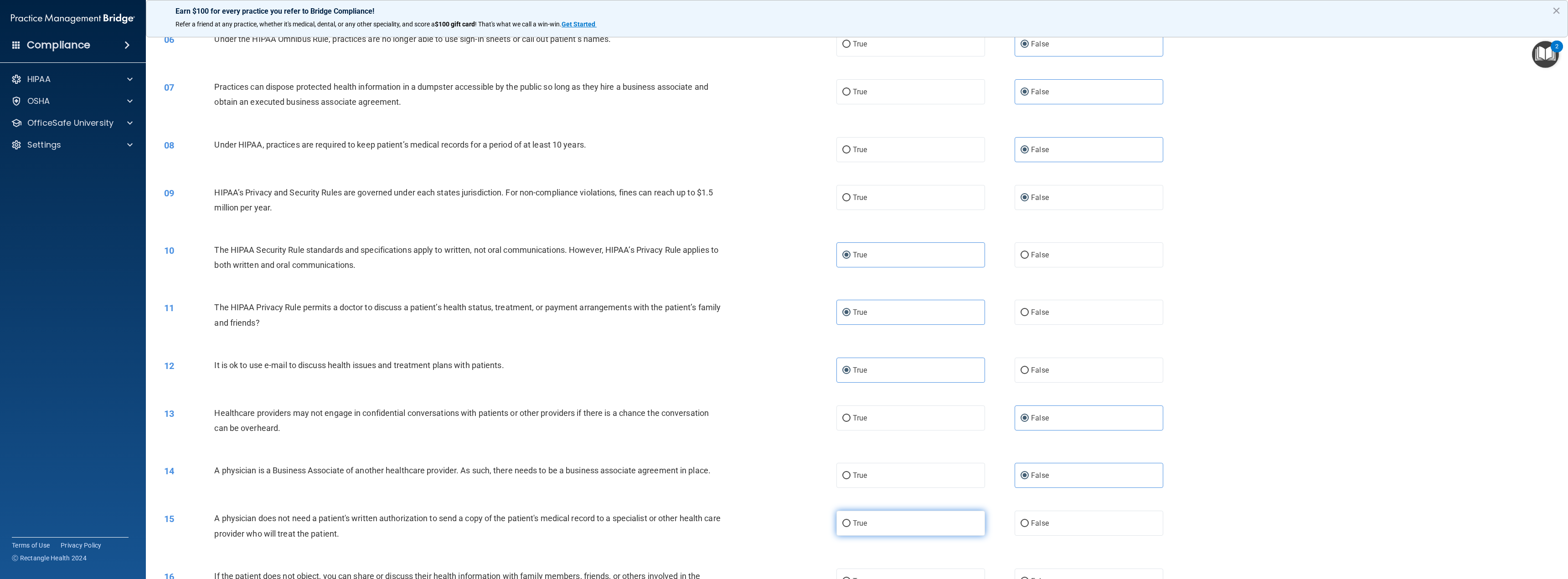
radio input "true"
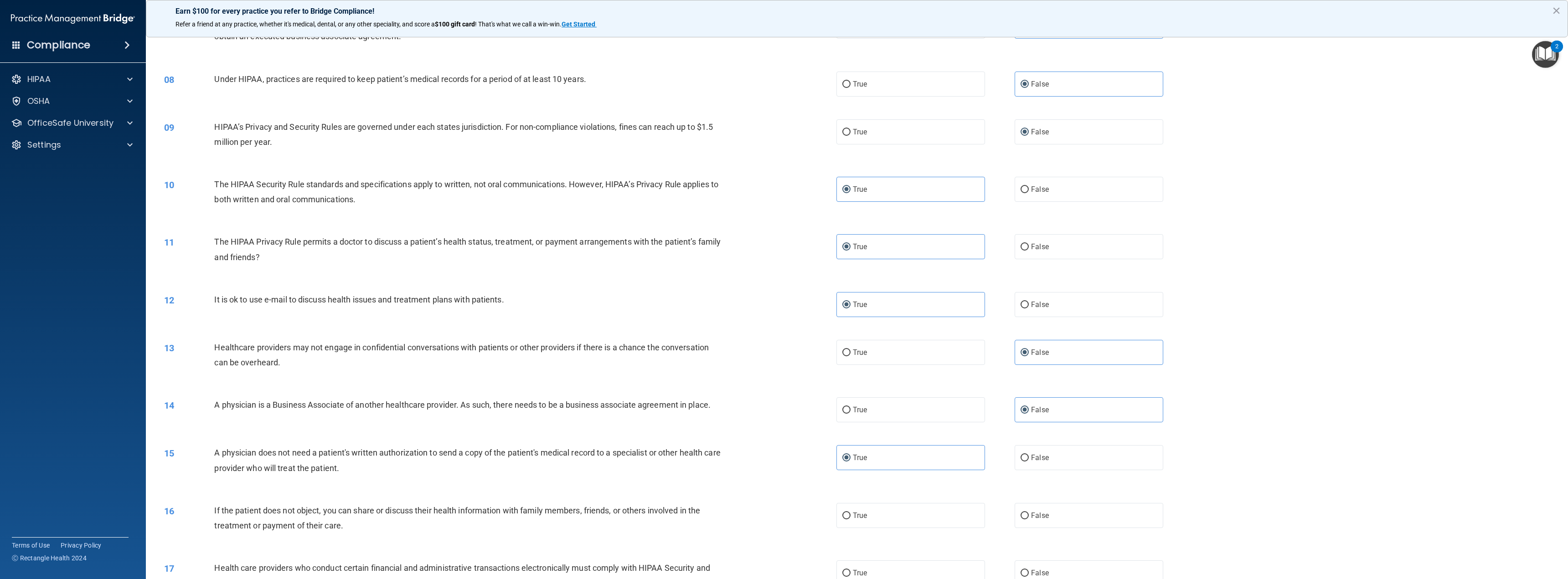
scroll to position [410, 0]
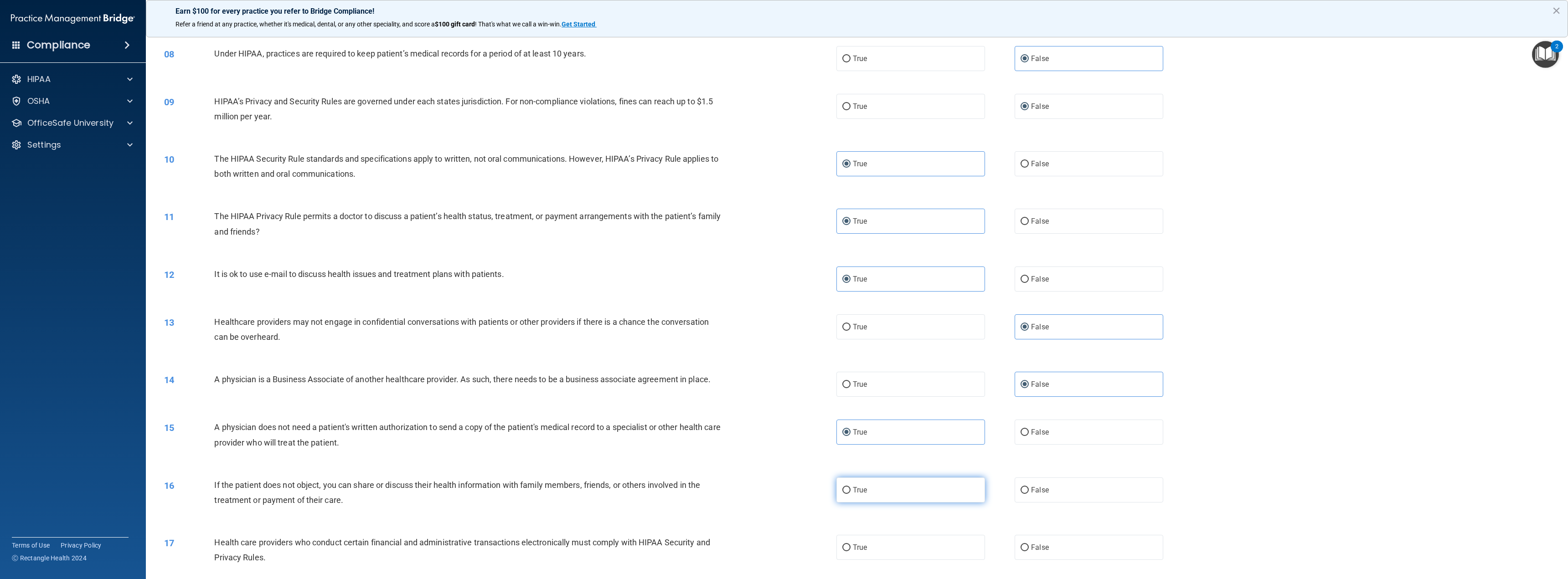
click at [865, 481] on label "True" at bounding box center [911, 490] width 149 height 25
click at [850, 487] on input "True" at bounding box center [846, 490] width 8 height 7
radio input "true"
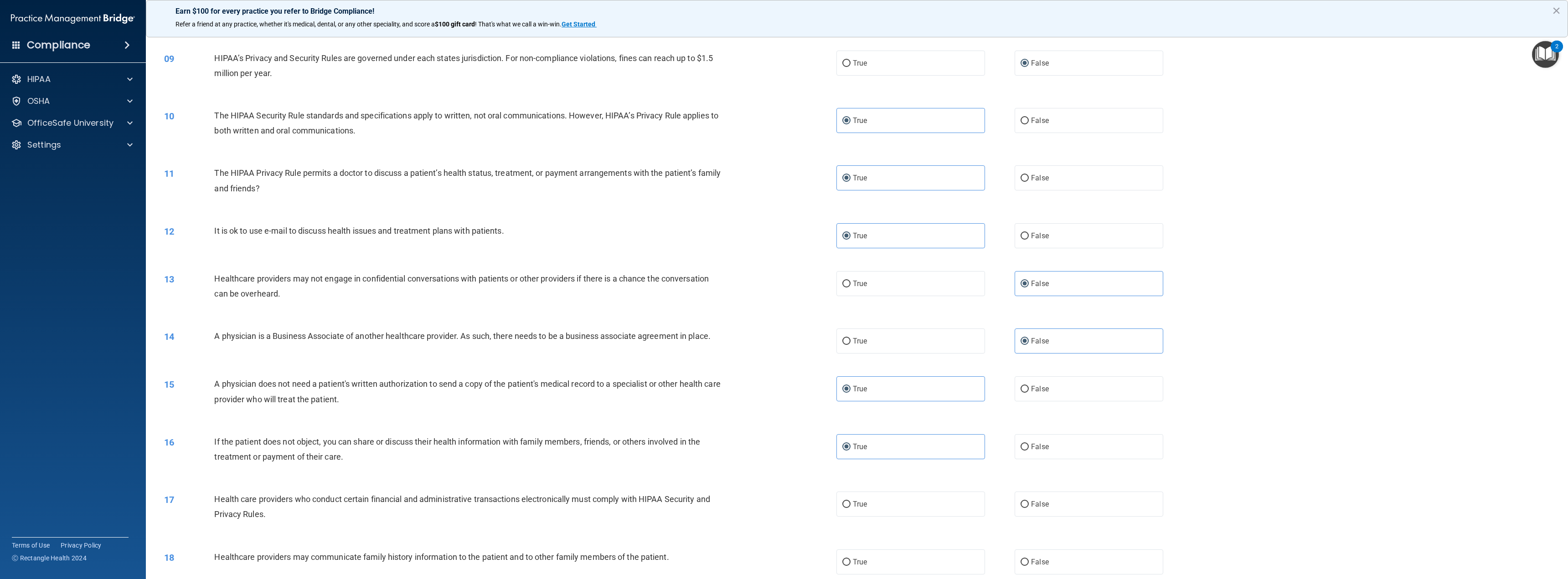
scroll to position [456, 0]
click at [855, 498] on span "True" at bounding box center [859, 502] width 14 height 9
click at [850, 499] on input "True" at bounding box center [846, 502] width 8 height 7
radio input "true"
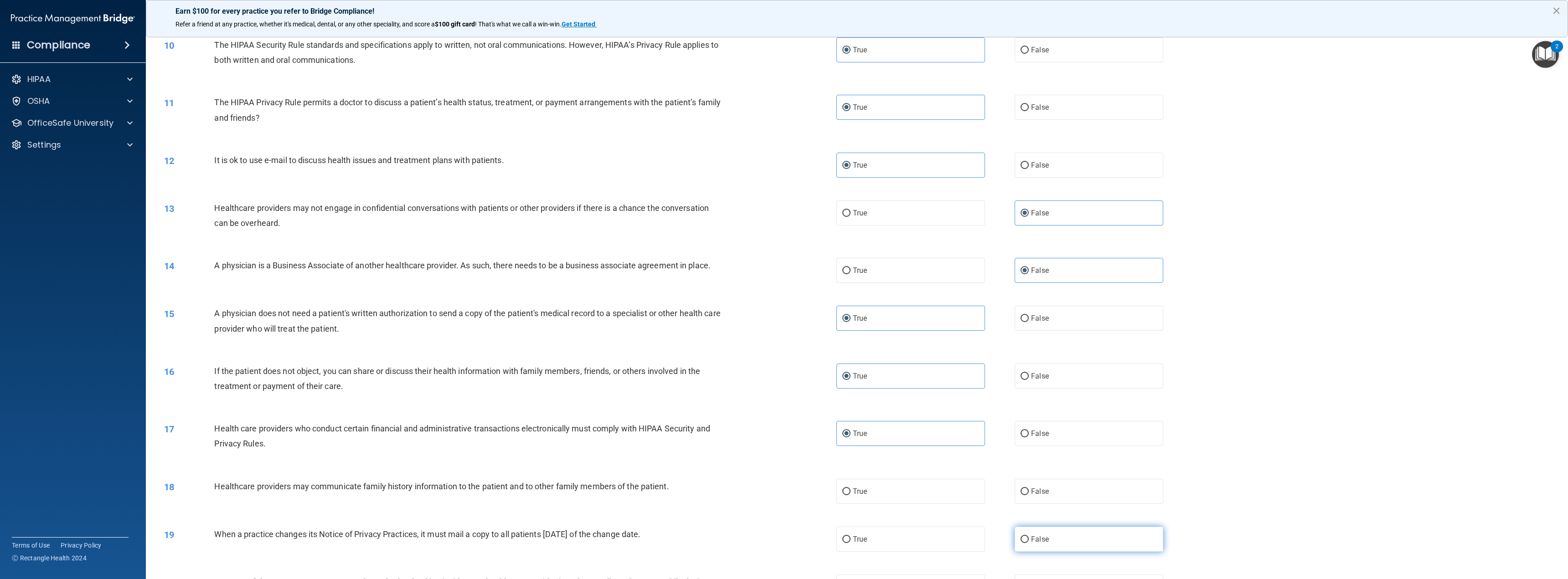
scroll to position [547, 0]
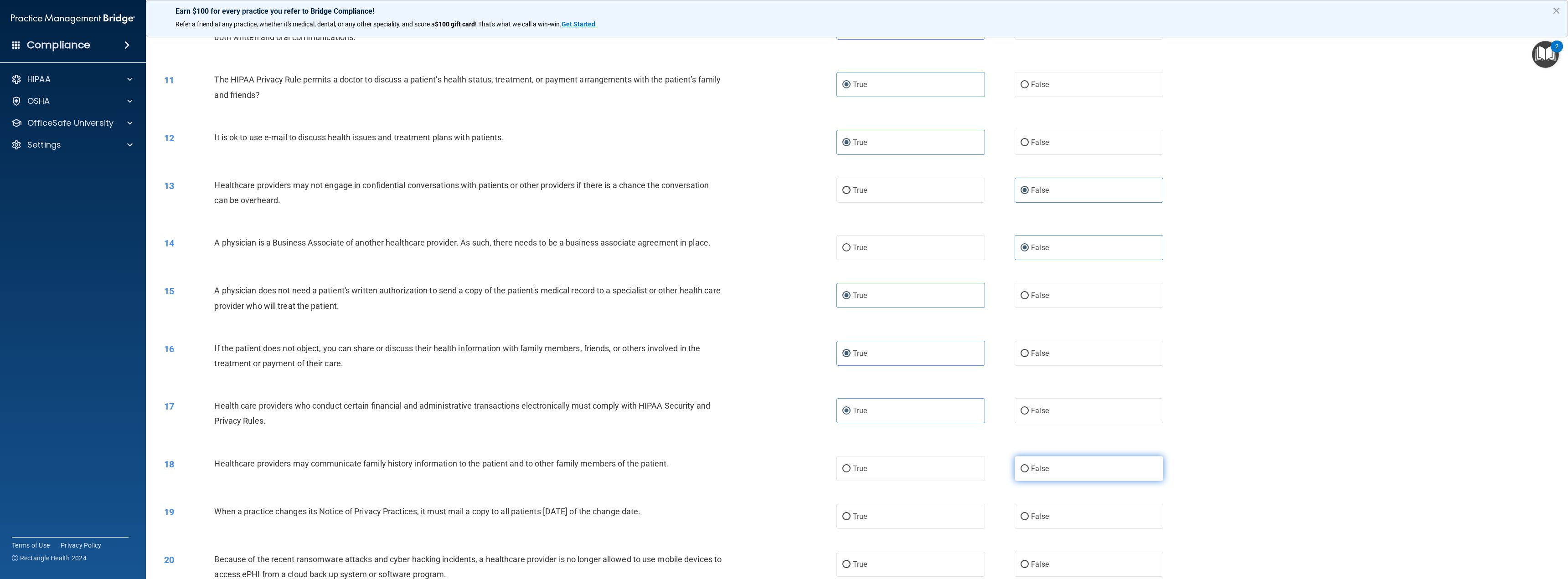
click at [1069, 474] on label "False" at bounding box center [1089, 468] width 149 height 25
click at [1029, 473] on input "False" at bounding box center [1024, 468] width 8 height 7
radio input "true"
click at [1054, 513] on label "False" at bounding box center [1089, 516] width 149 height 25
click at [1029, 513] on input "False" at bounding box center [1024, 516] width 8 height 7
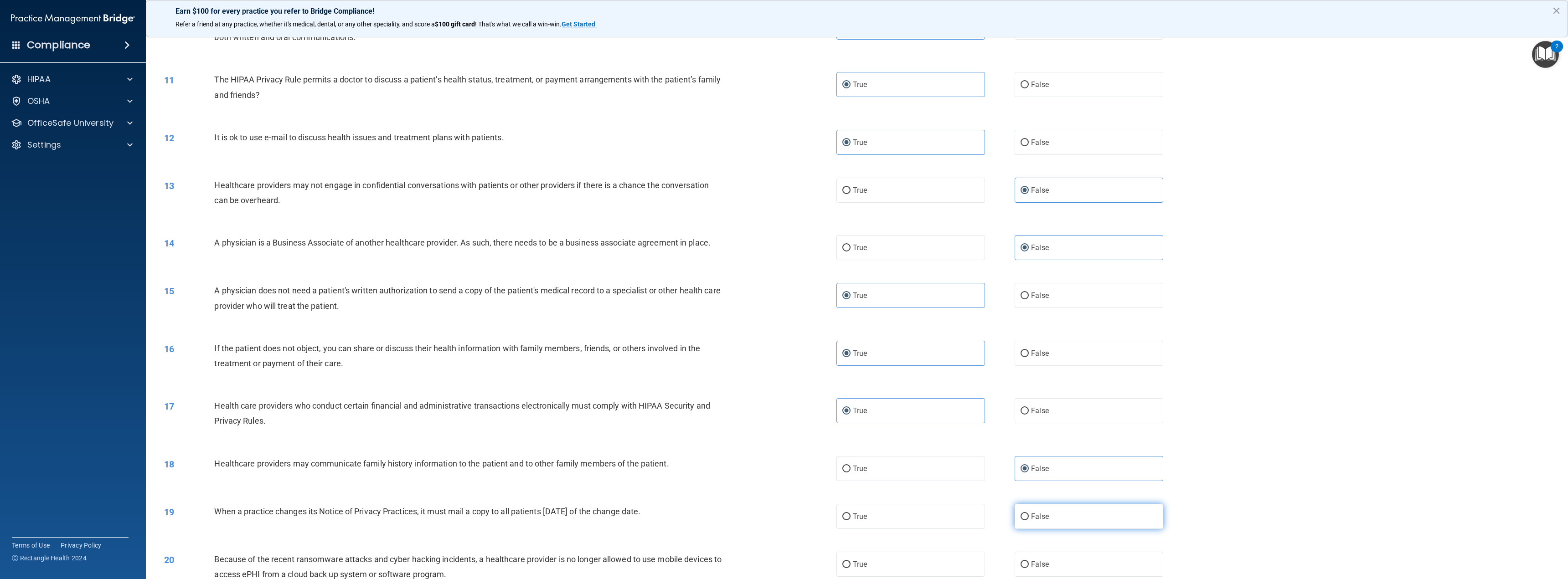
radio input "true"
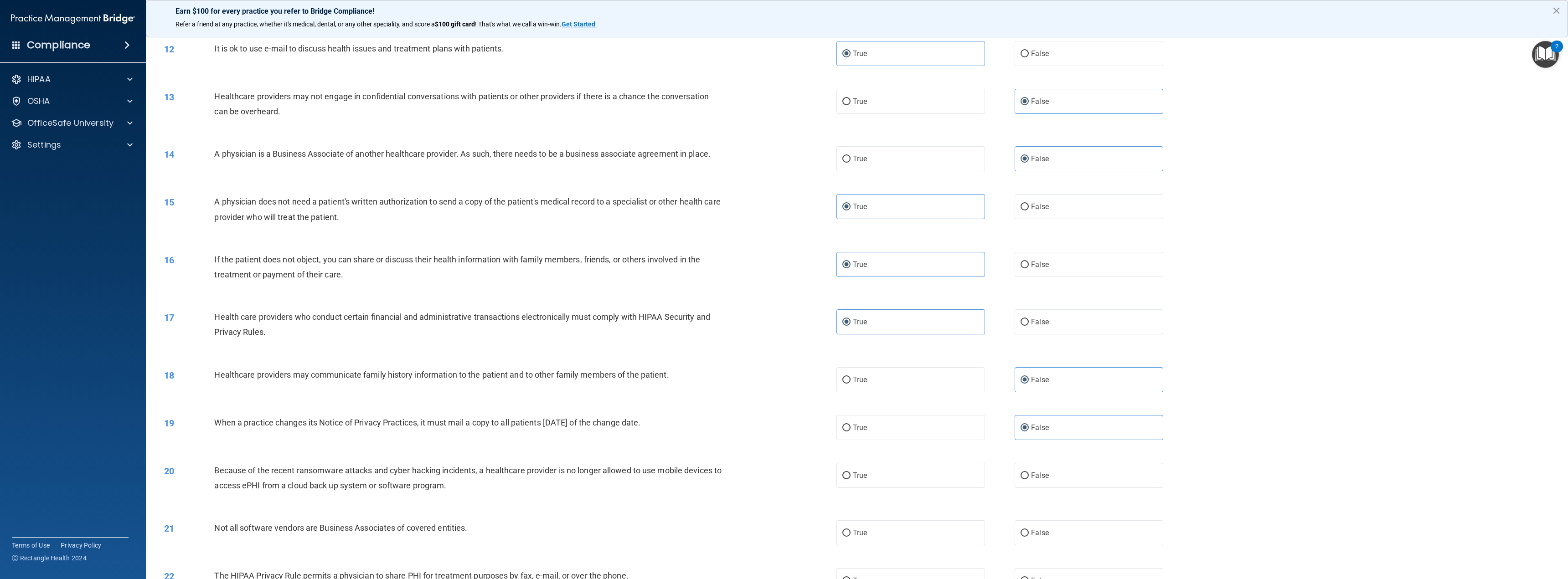
scroll to position [637, 0]
click at [1024, 473] on input "False" at bounding box center [1024, 473] width 8 height 7
radio input "true"
click at [845, 528] on input "True" at bounding box center [846, 530] width 8 height 7
radio input "true"
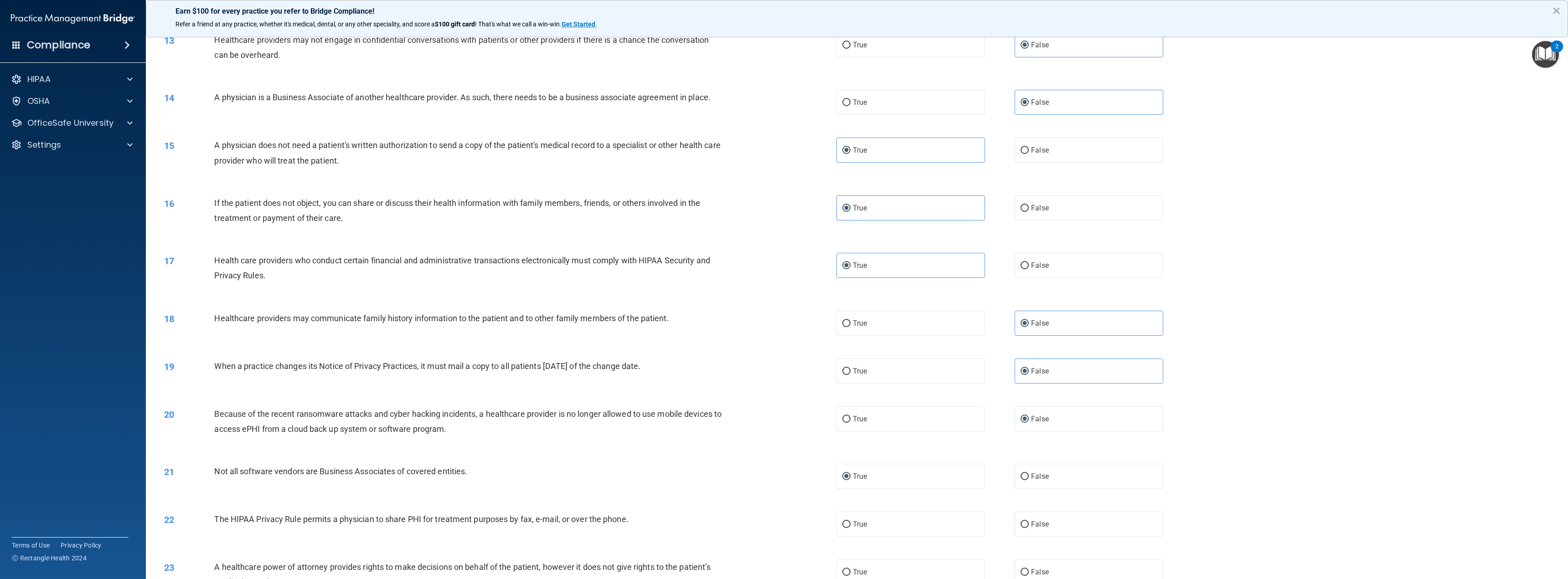
scroll to position [729, 0]
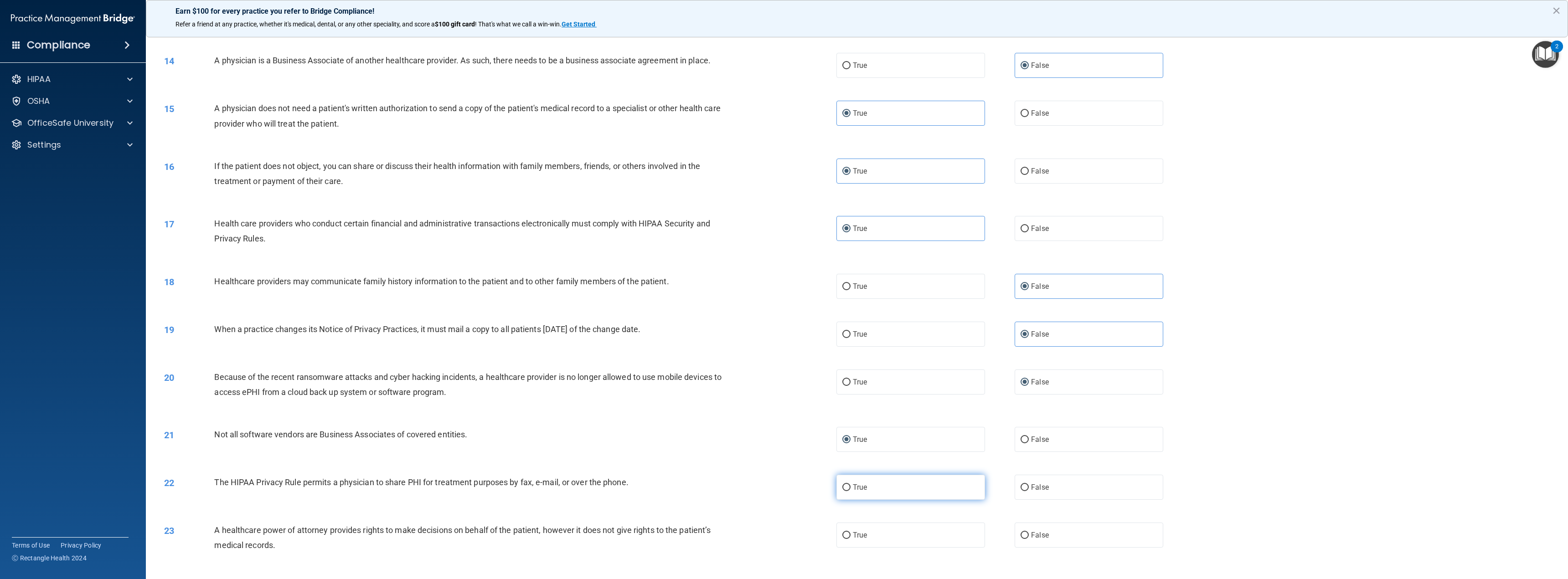
click at [910, 487] on label "True" at bounding box center [911, 487] width 149 height 25
click at [850, 487] on input "True" at bounding box center [846, 487] width 8 height 7
radio input "true"
click at [1086, 538] on label "False" at bounding box center [1089, 535] width 149 height 25
click at [1029, 538] on input "False" at bounding box center [1024, 535] width 8 height 7
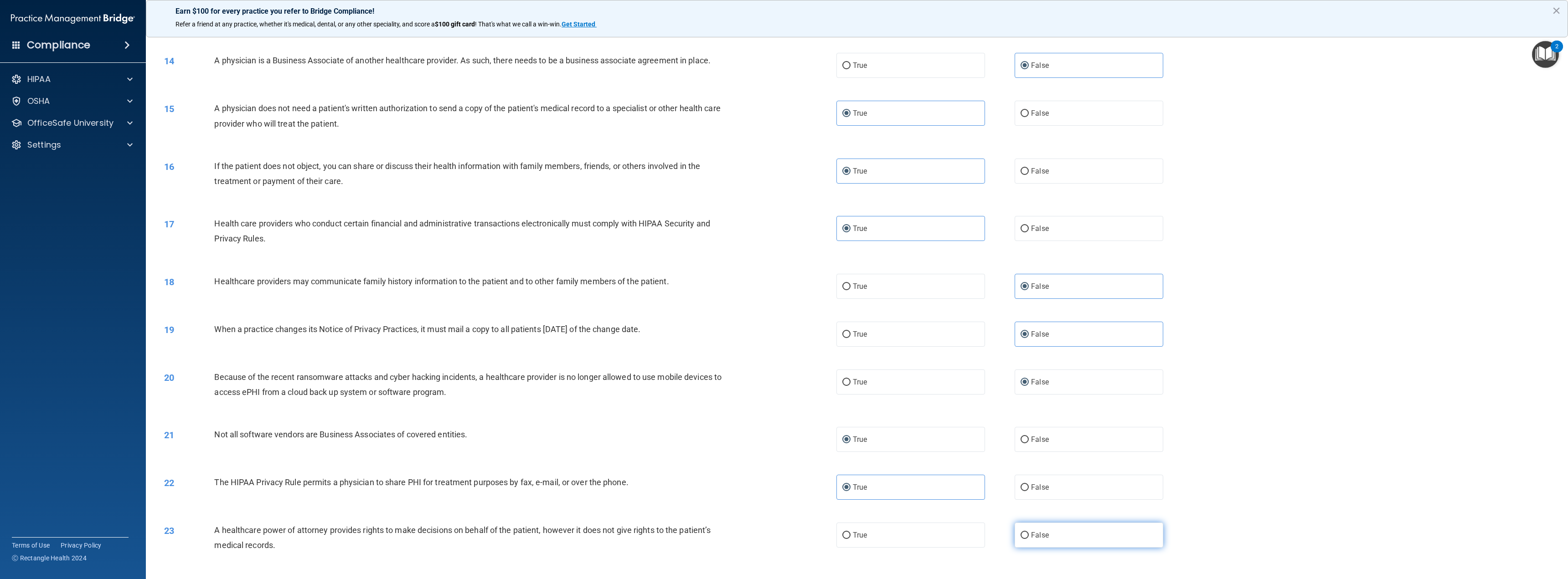
radio input "true"
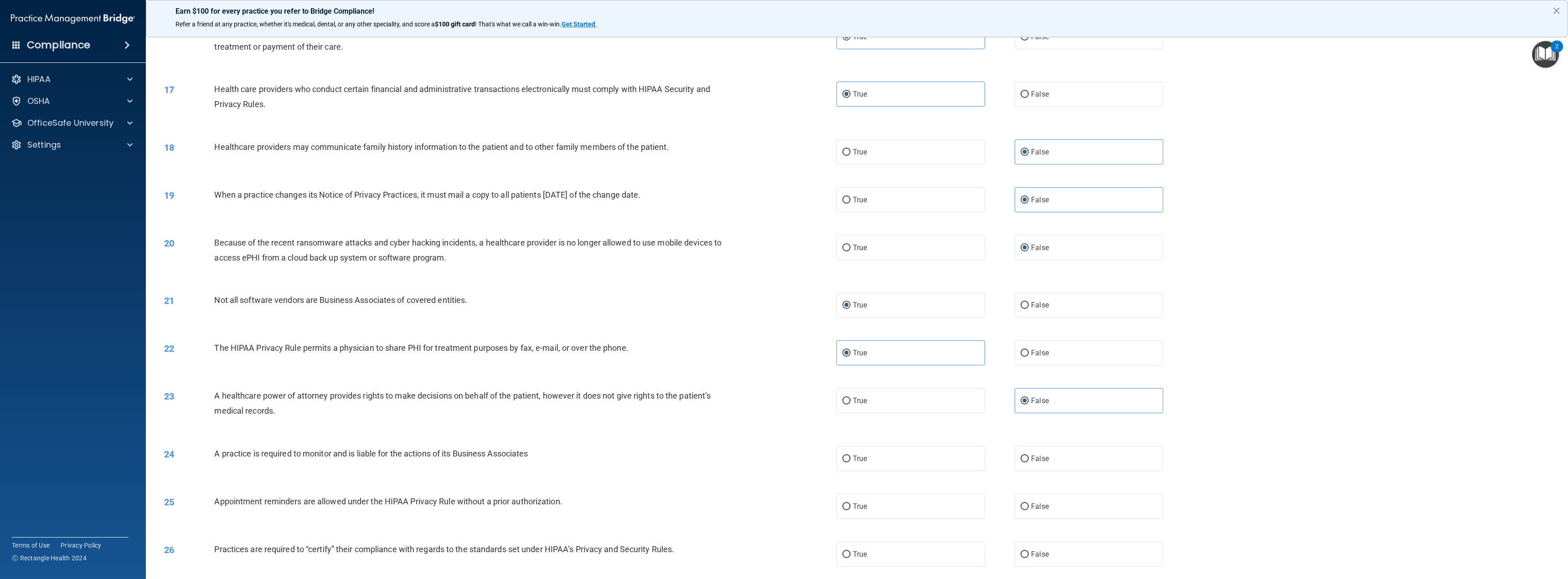
scroll to position [865, 0]
click at [1028, 468] on label "False" at bounding box center [1089, 456] width 149 height 25
click at [1028, 460] on input "False" at bounding box center [1024, 456] width 8 height 7
radio input "true"
click at [855, 511] on label "True" at bounding box center [911, 504] width 149 height 25
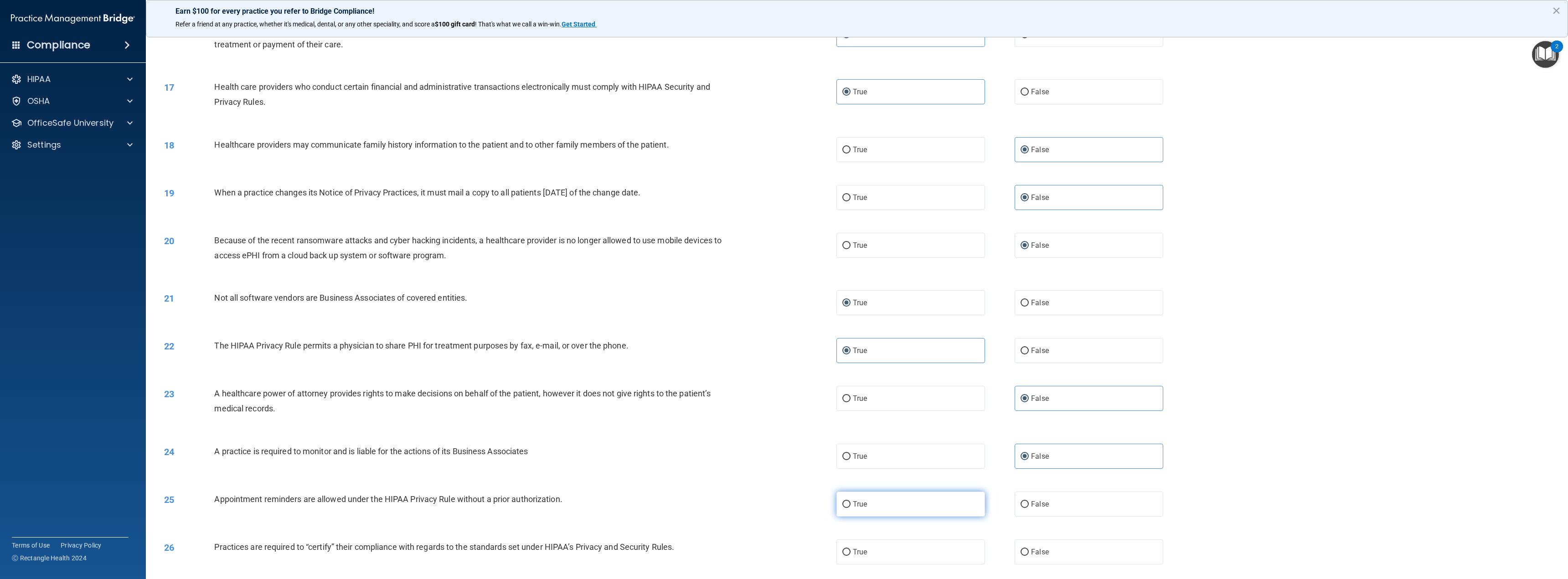
click at [850, 508] on input "True" at bounding box center [846, 504] width 8 height 7
radio input "true"
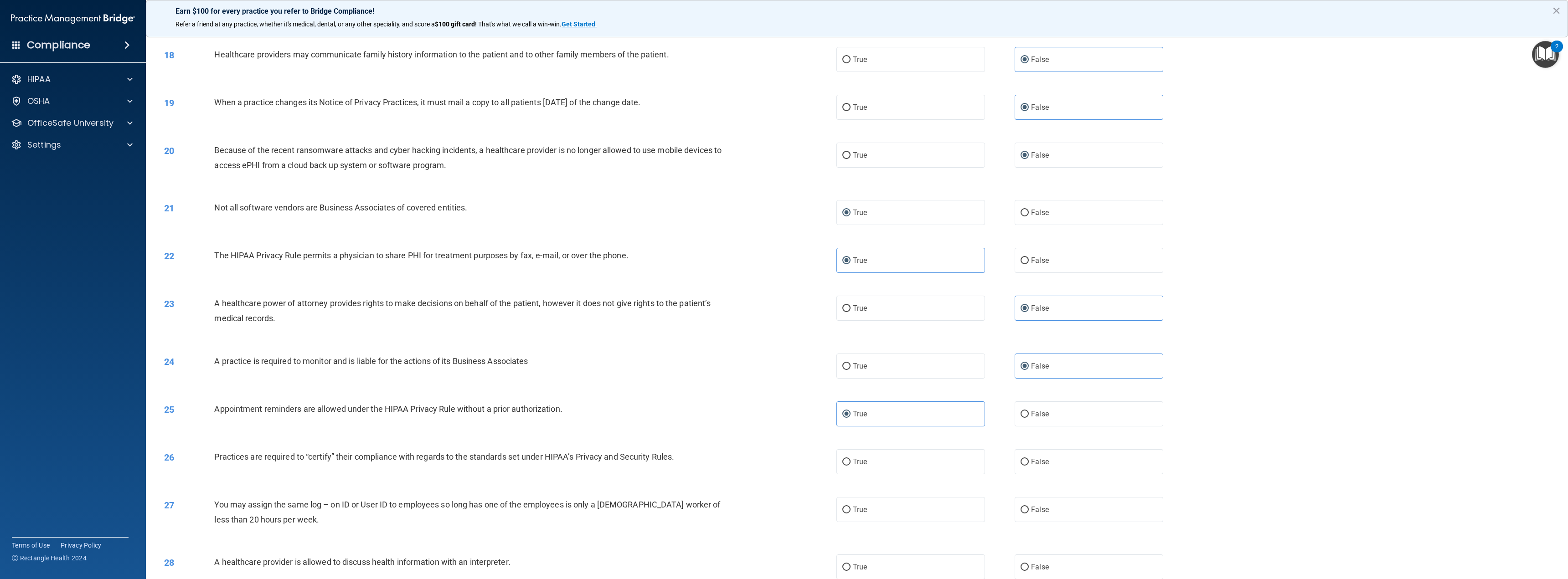
scroll to position [957, 0]
click at [1052, 467] on label "False" at bounding box center [1089, 460] width 149 height 25
click at [1029, 465] on input "False" at bounding box center [1024, 461] width 8 height 7
radio input "true"
click at [1025, 504] on label "False" at bounding box center [1089, 508] width 149 height 25
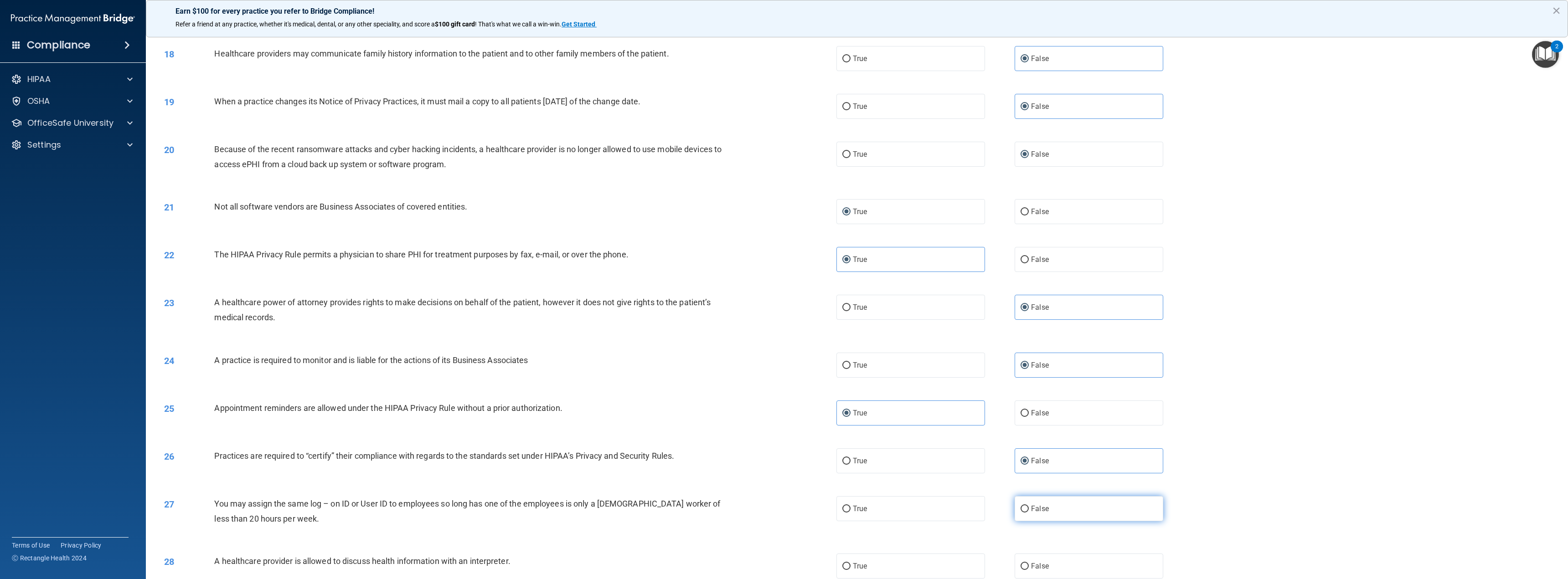
click at [1025, 505] on input "False" at bounding box center [1024, 508] width 8 height 7
radio input "true"
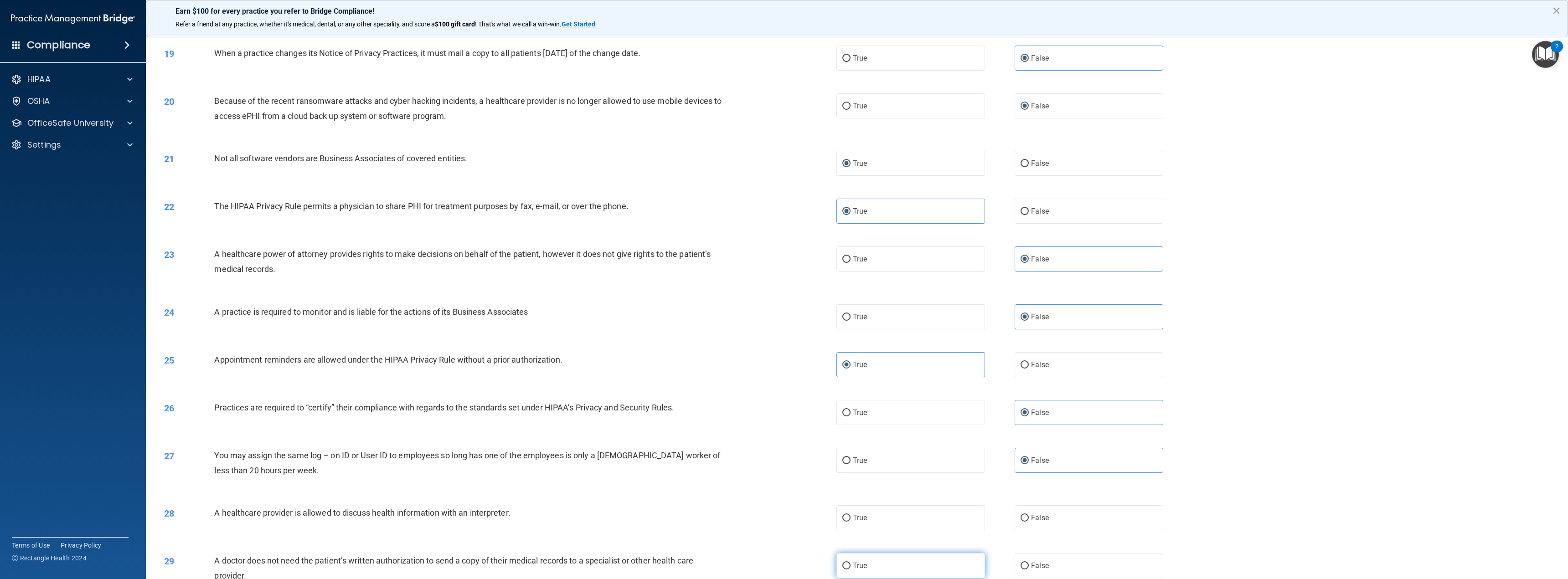
scroll to position [1047, 0]
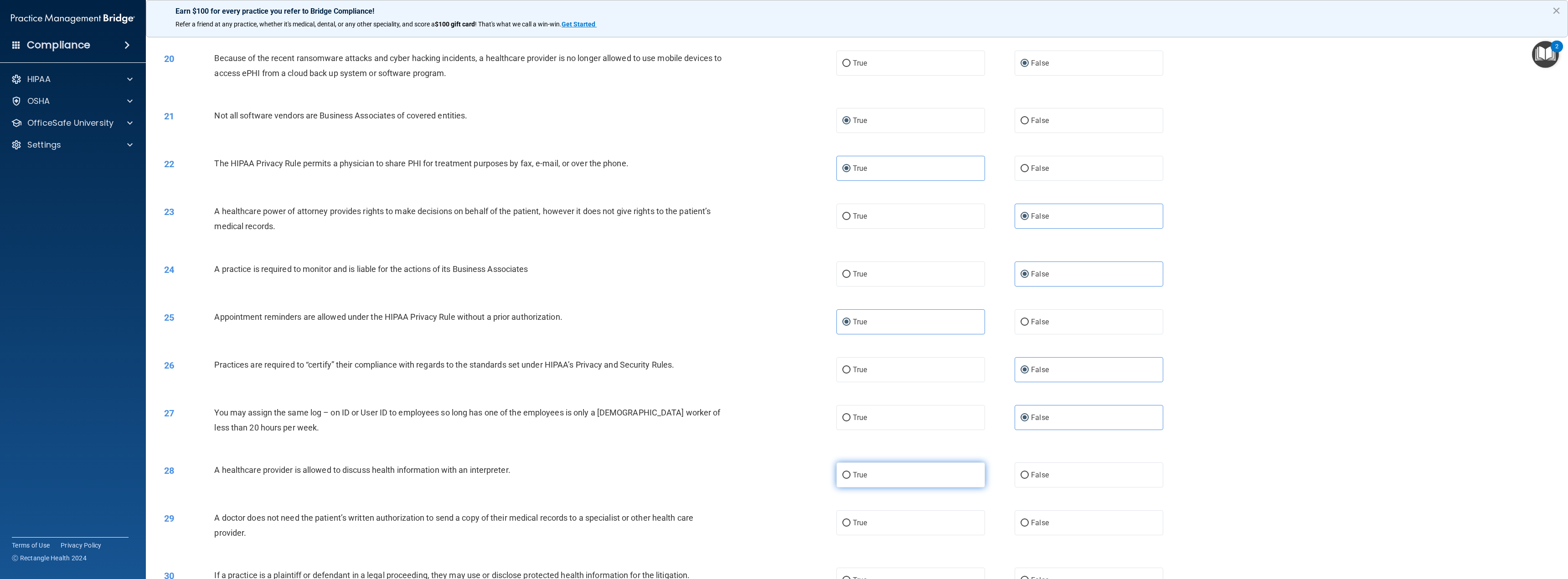
click at [874, 478] on label "True" at bounding box center [911, 474] width 149 height 25
click at [850, 478] on input "True" at bounding box center [846, 475] width 8 height 7
radio input "true"
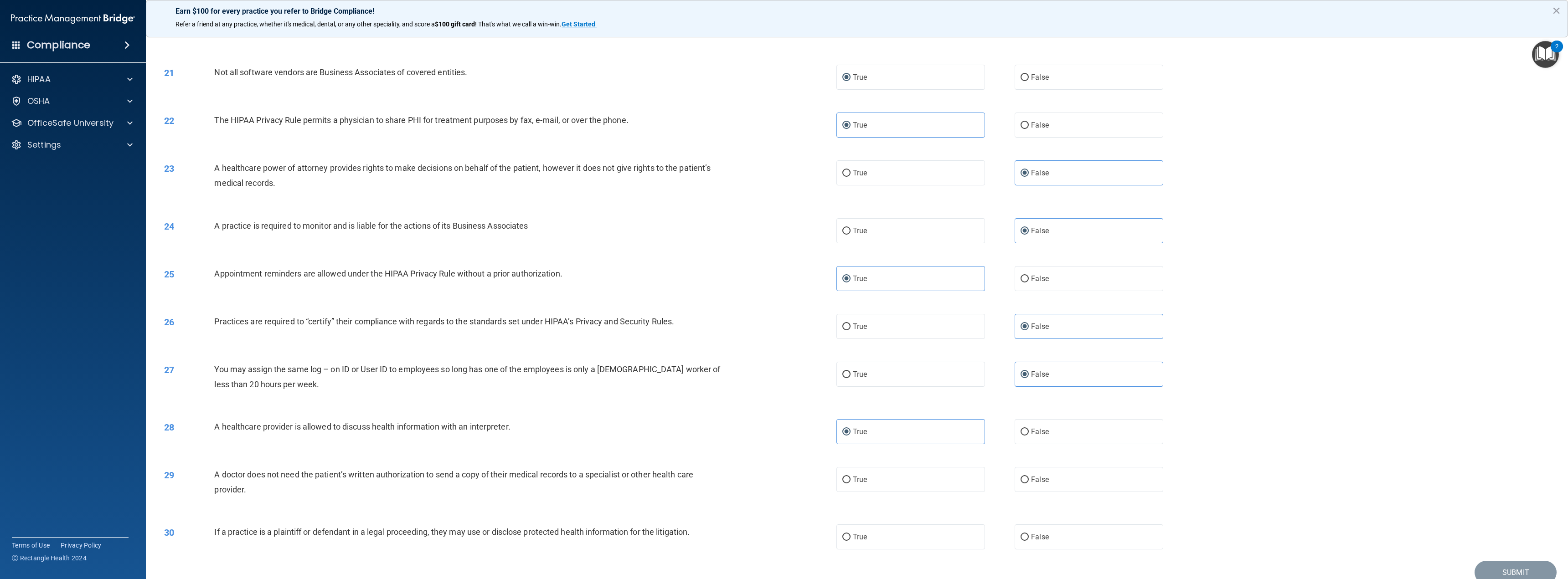
scroll to position [1093, 0]
click at [880, 476] on label "True" at bounding box center [911, 477] width 149 height 25
click at [850, 476] on input "True" at bounding box center [846, 477] width 8 height 7
radio input "true"
click at [867, 540] on label "True" at bounding box center [911, 534] width 149 height 25
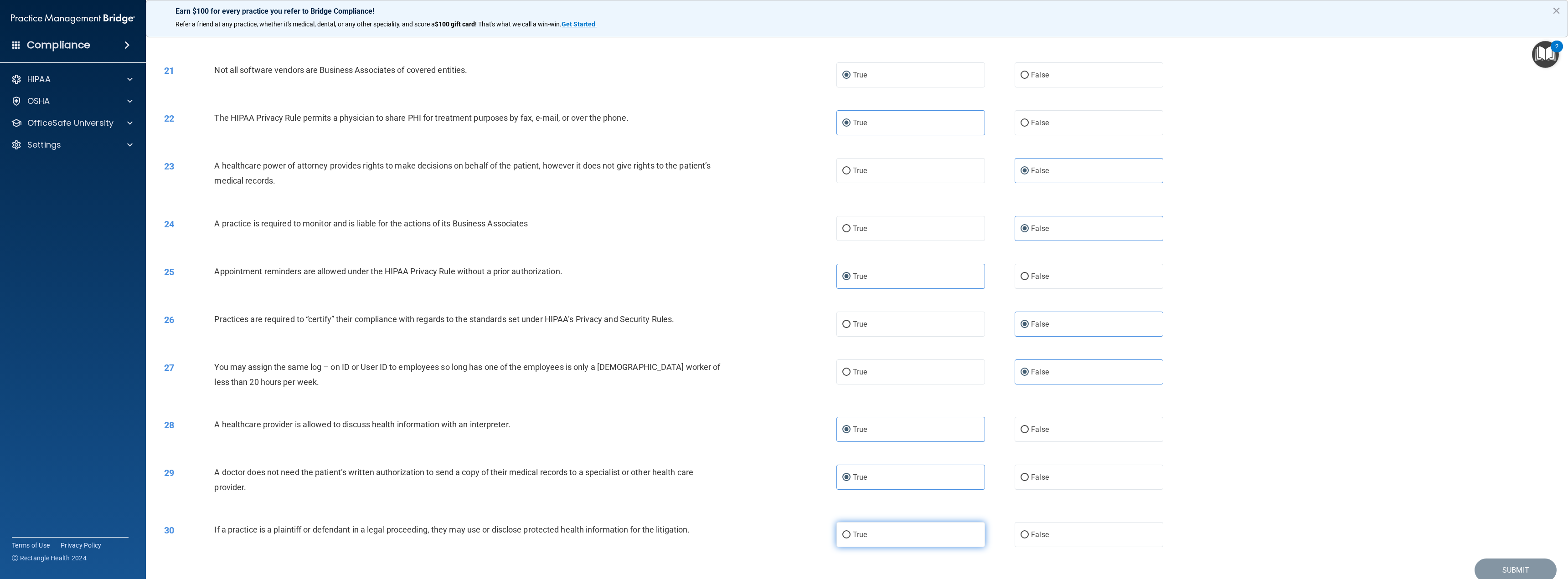
click at [850, 538] on input "True" at bounding box center [846, 535] width 8 height 7
radio input "true"
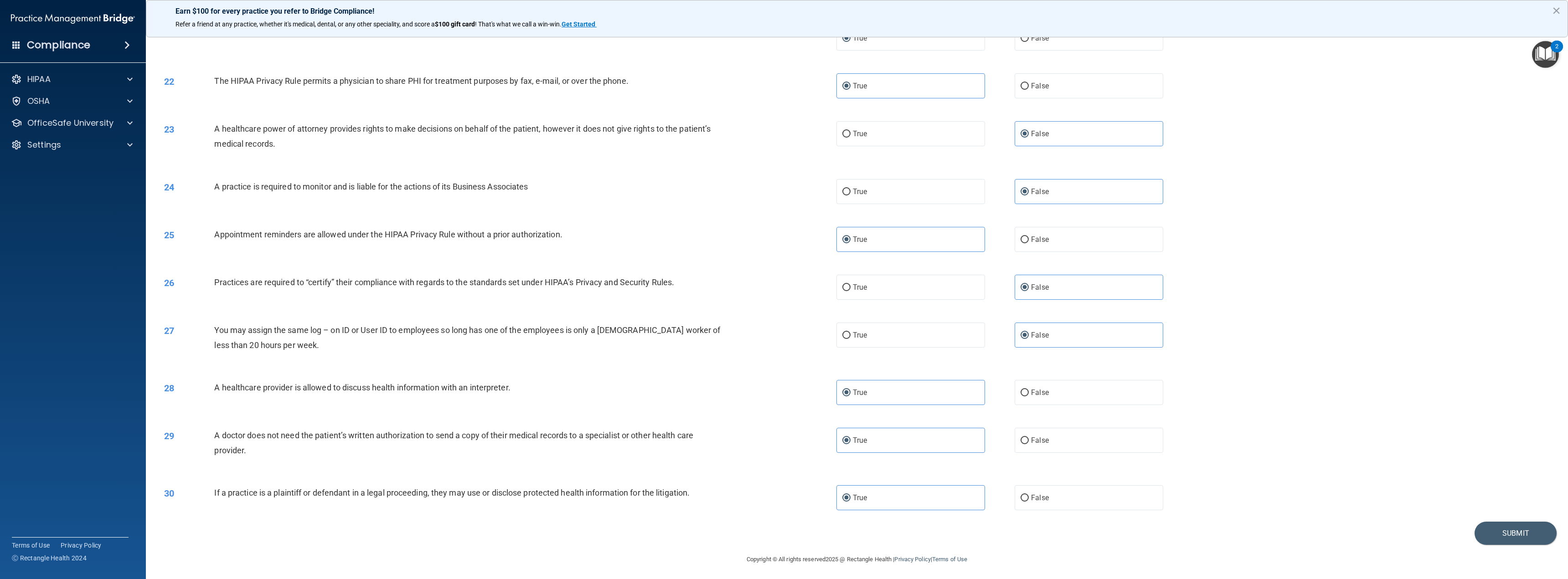
scroll to position [1132, 0]
click at [1493, 527] on button "Submit" at bounding box center [1515, 531] width 82 height 23
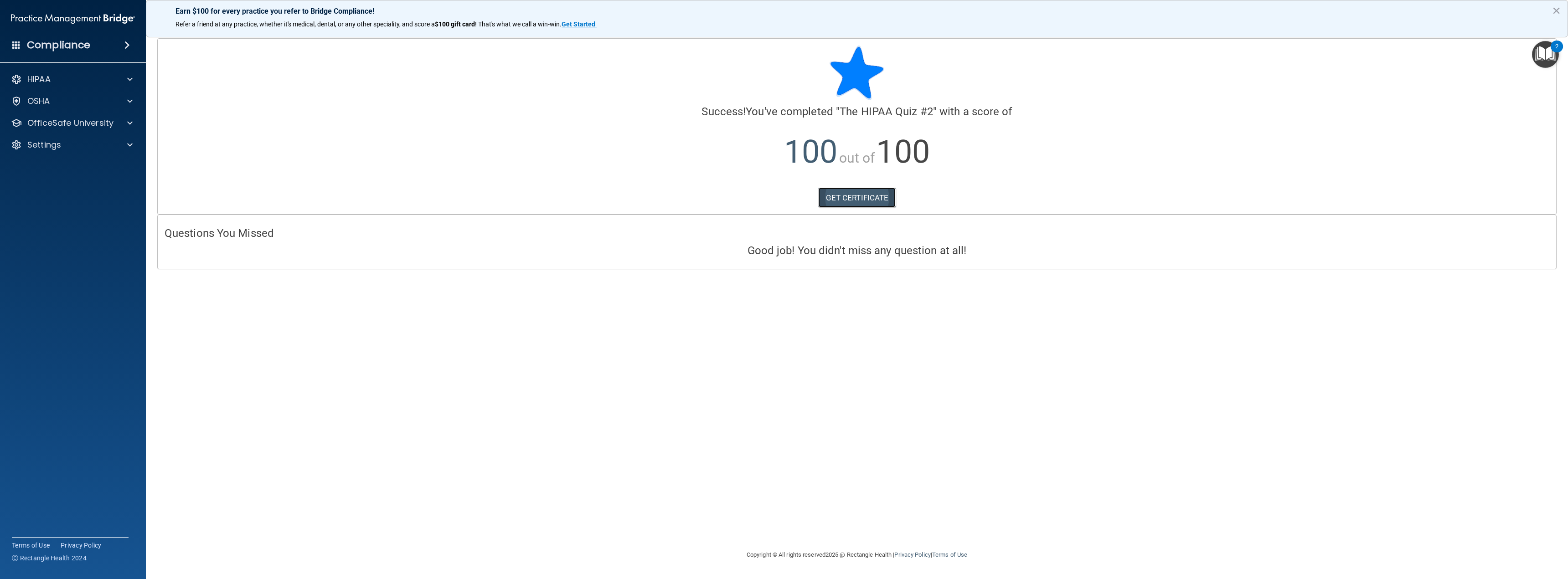
click at [850, 195] on link "GET CERTIFICATE" at bounding box center [857, 198] width 78 height 20
click at [91, 120] on p "OfficeSafe University" at bounding box center [71, 123] width 86 height 11
click at [108, 147] on img at bounding box center [110, 145] width 12 height 12
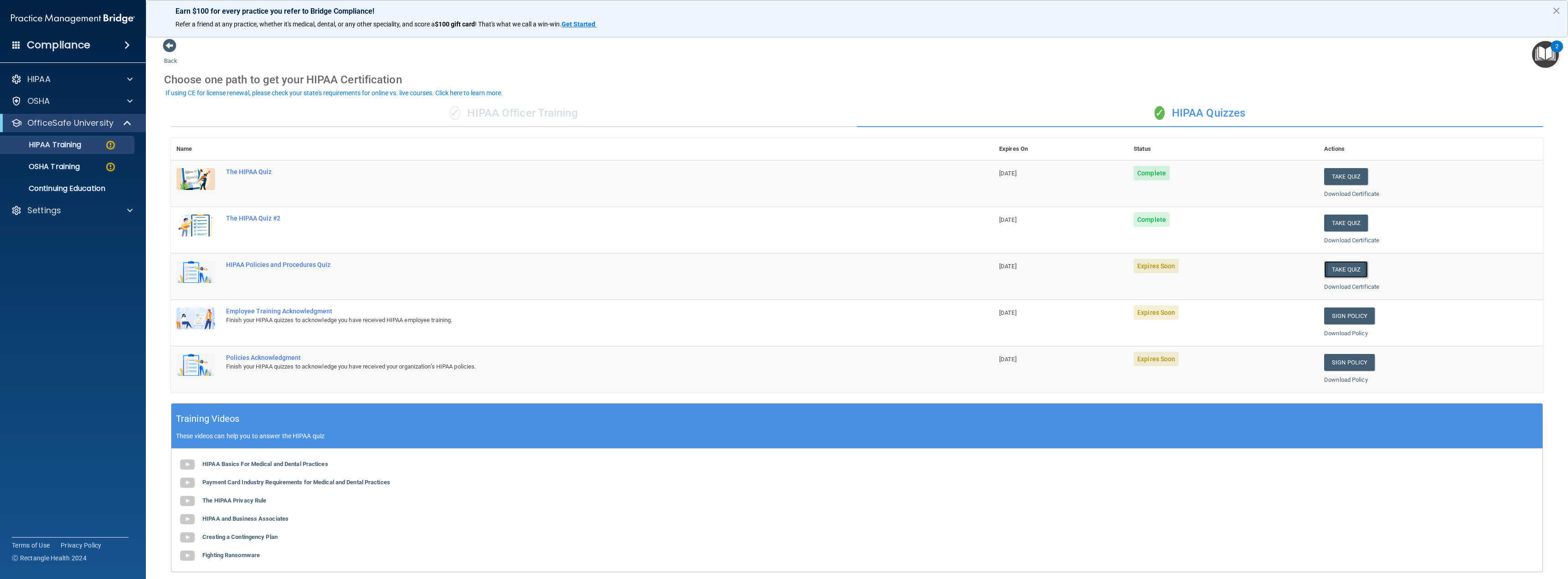
click at [1345, 271] on button "Take Quiz" at bounding box center [1346, 269] width 44 height 17
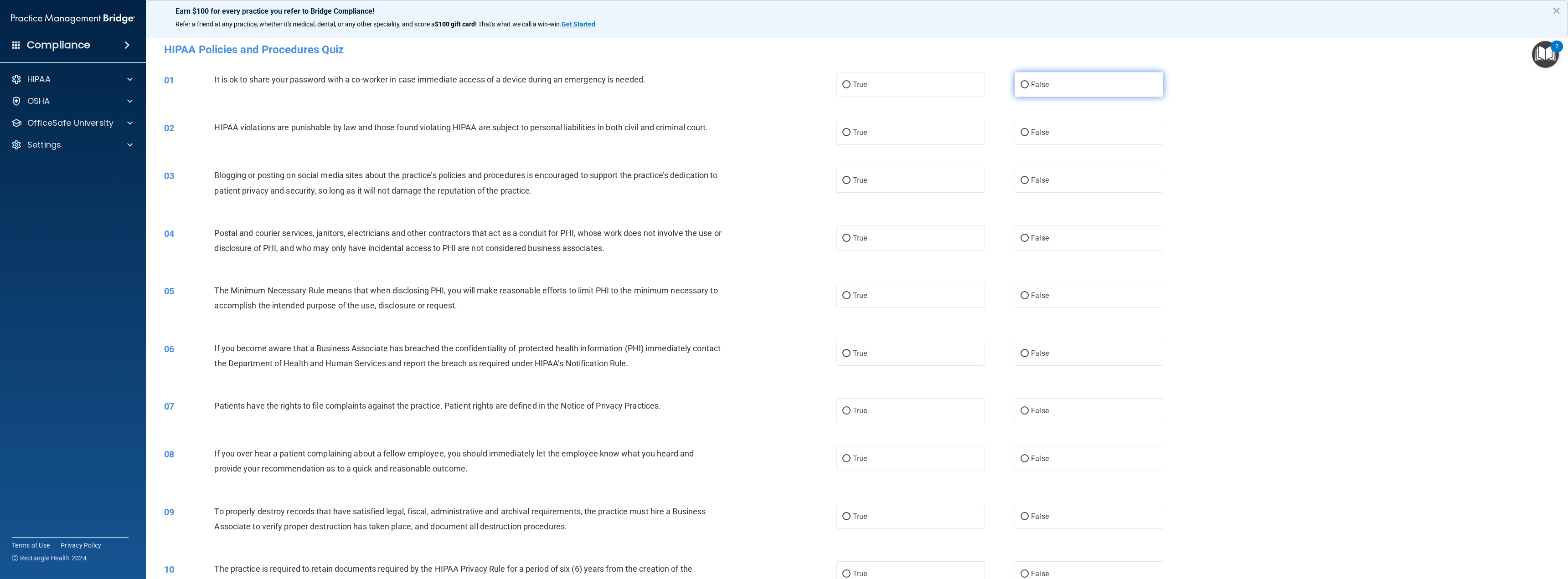
click at [1093, 86] on label "False" at bounding box center [1089, 84] width 149 height 25
click at [1029, 86] on input "False" at bounding box center [1024, 85] width 8 height 7
radio input "true"
click at [909, 139] on label "True" at bounding box center [911, 132] width 149 height 25
click at [850, 136] on input "True" at bounding box center [846, 133] width 8 height 7
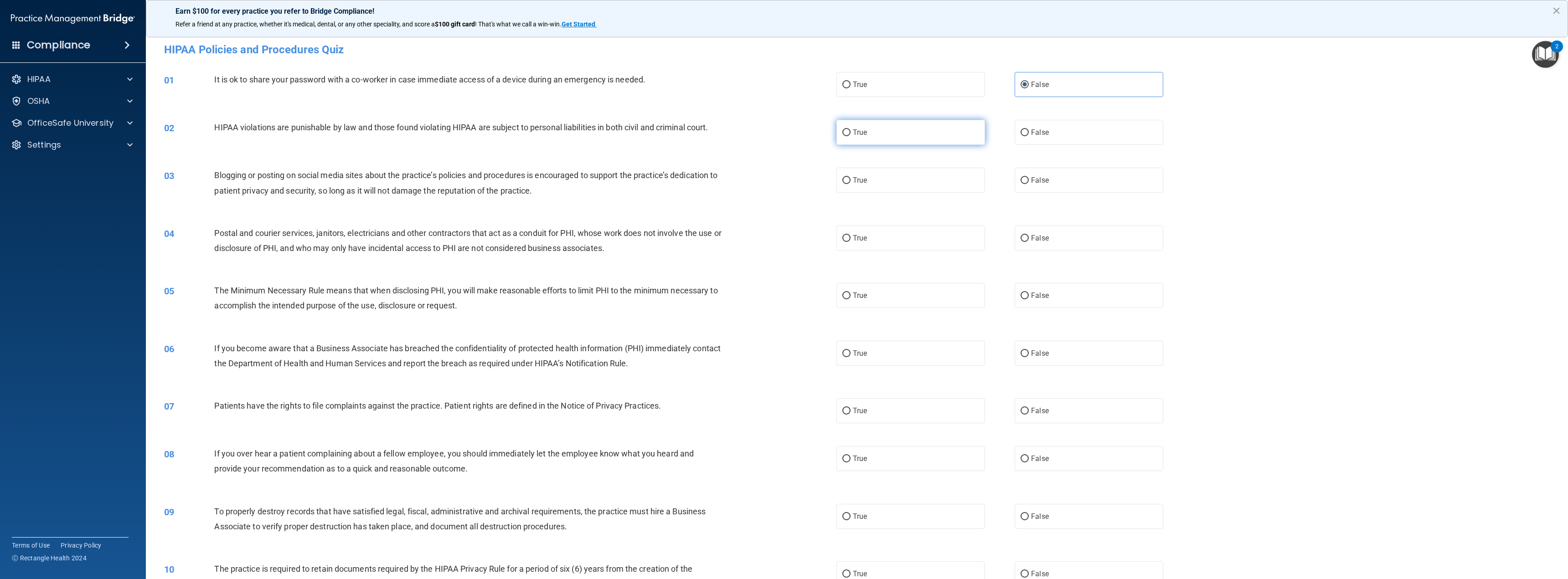
radio input "true"
click at [1051, 181] on label "False" at bounding box center [1089, 180] width 149 height 25
click at [1029, 181] on input "False" at bounding box center [1024, 180] width 8 height 7
radio input "true"
click at [901, 238] on label "True" at bounding box center [911, 238] width 149 height 25
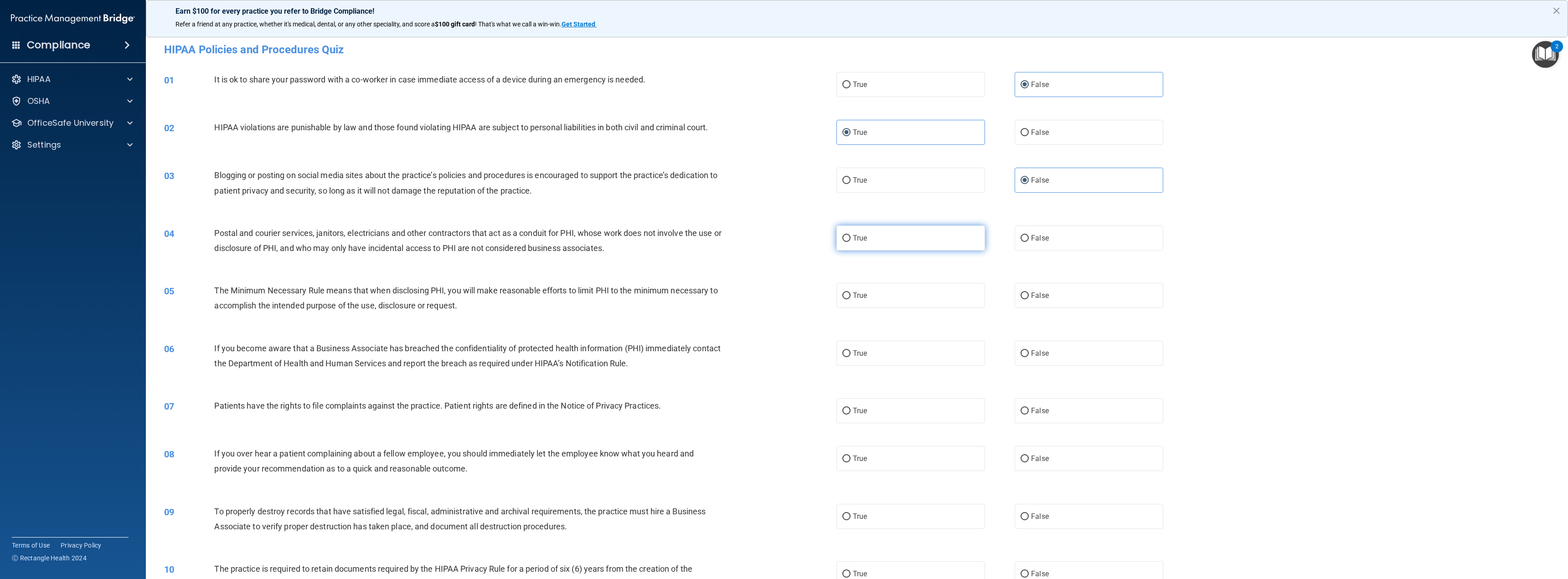
click at [850, 238] on input "True" at bounding box center [846, 238] width 8 height 7
radio input "true"
click at [886, 292] on label "True" at bounding box center [911, 295] width 149 height 25
click at [850, 293] on input "True" at bounding box center [846, 296] width 8 height 7
radio input "true"
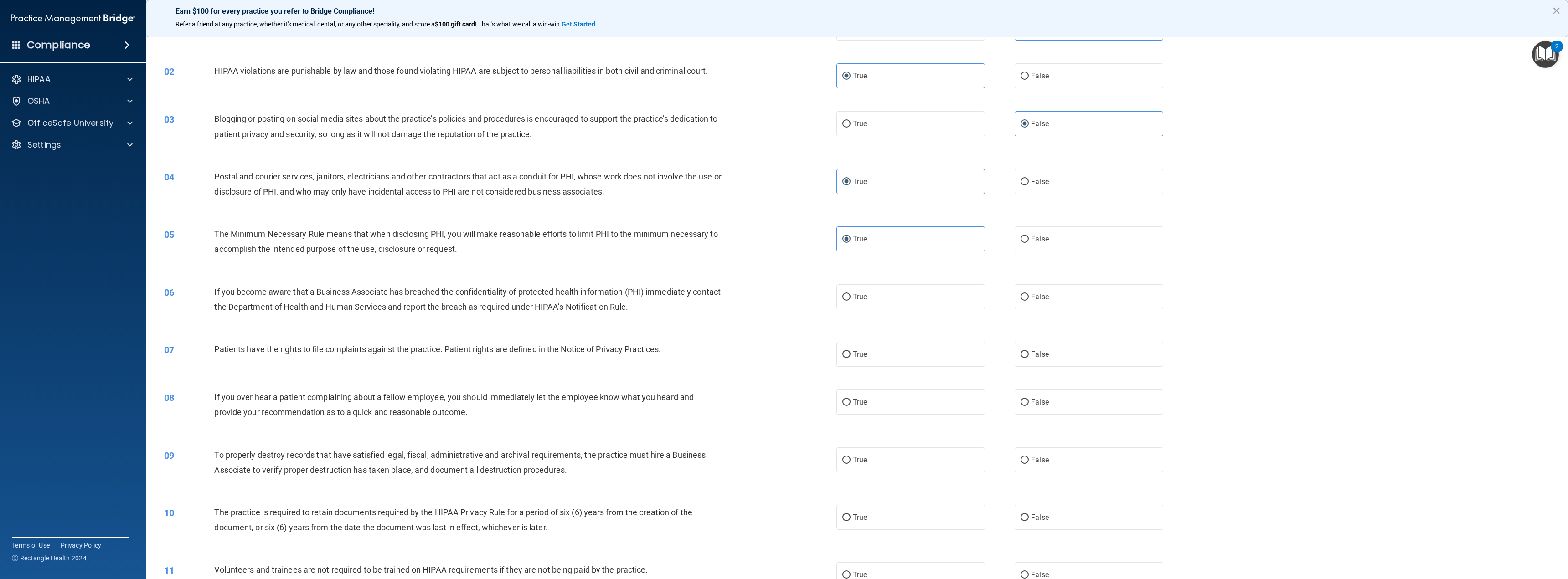
scroll to position [91, 0]
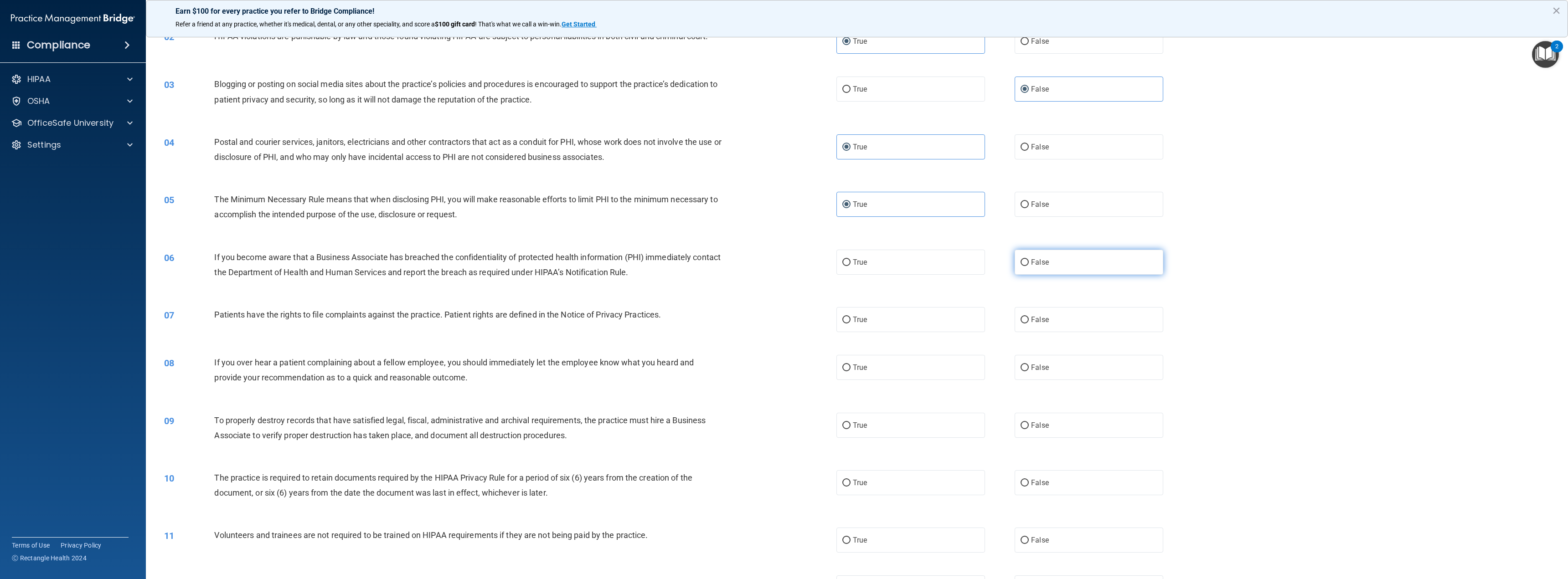
click at [1074, 258] on label "False" at bounding box center [1089, 262] width 149 height 25
click at [1029, 259] on input "False" at bounding box center [1024, 262] width 8 height 7
radio input "true"
click at [911, 316] on label "True" at bounding box center [911, 319] width 149 height 25
click at [850, 316] on input "True" at bounding box center [846, 319] width 8 height 7
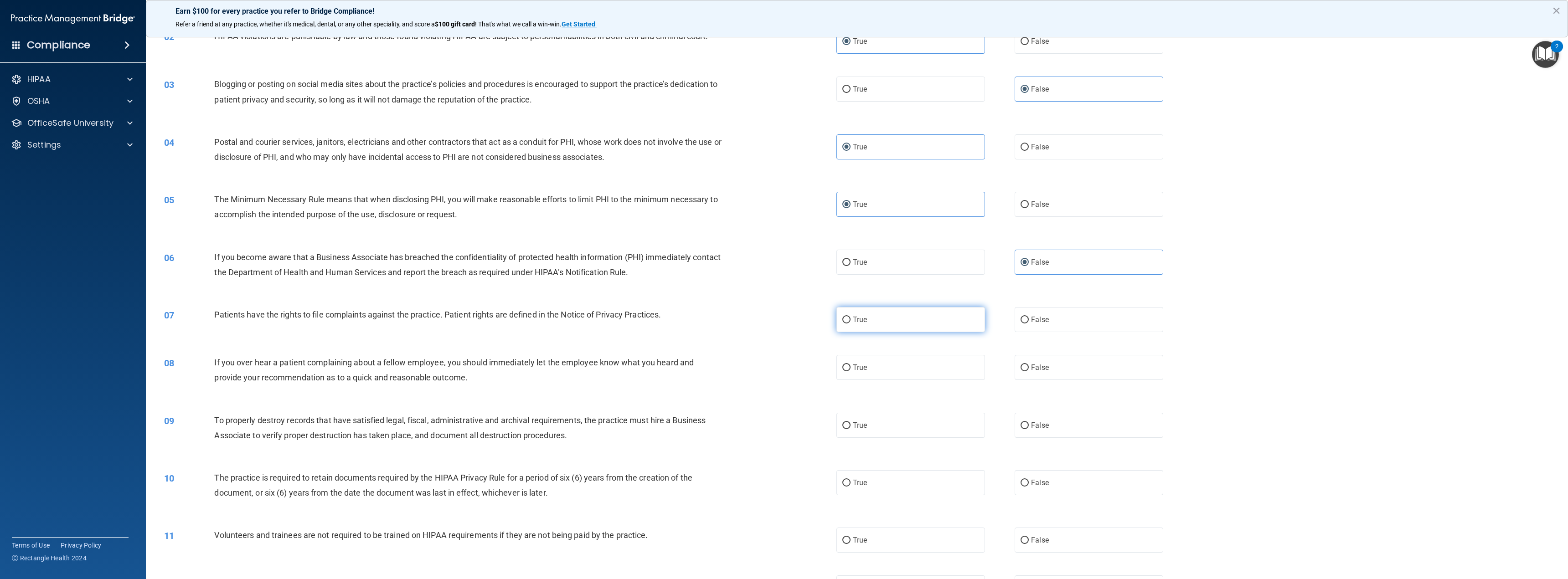
radio input "true"
click at [1051, 373] on label "False" at bounding box center [1089, 367] width 149 height 25
click at [1029, 371] on input "False" at bounding box center [1024, 367] width 8 height 7
radio input "true"
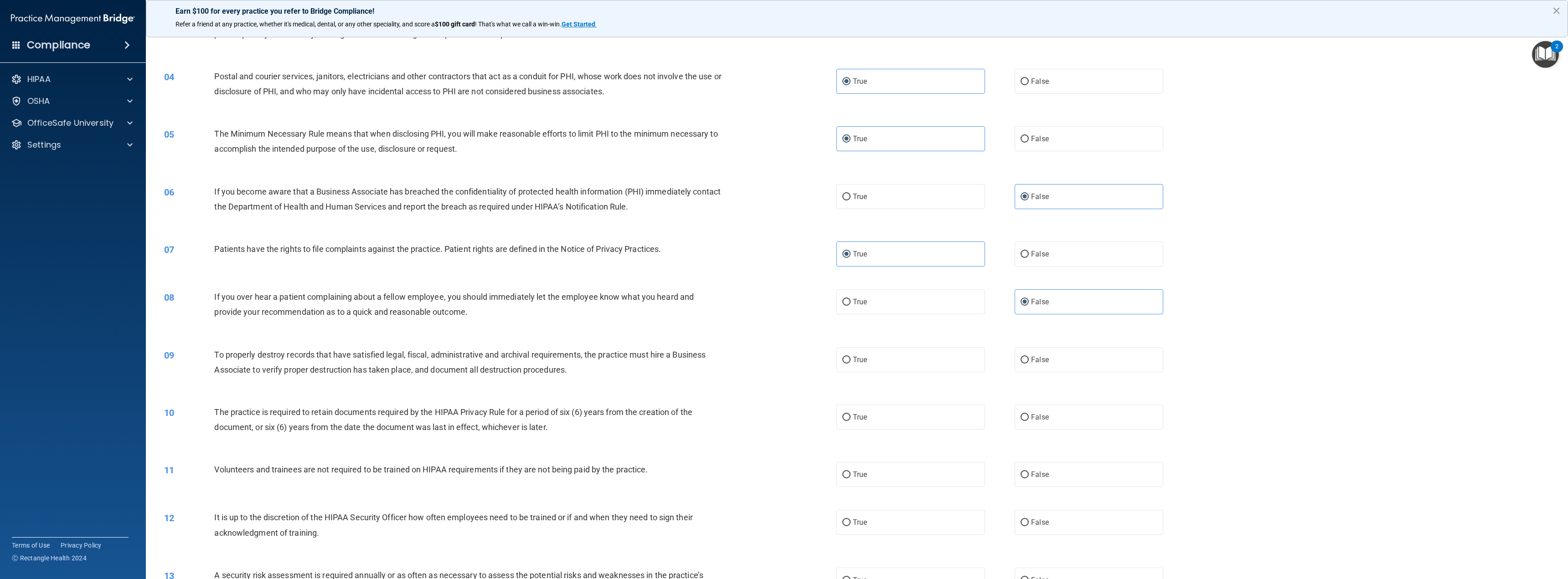
scroll to position [182, 0]
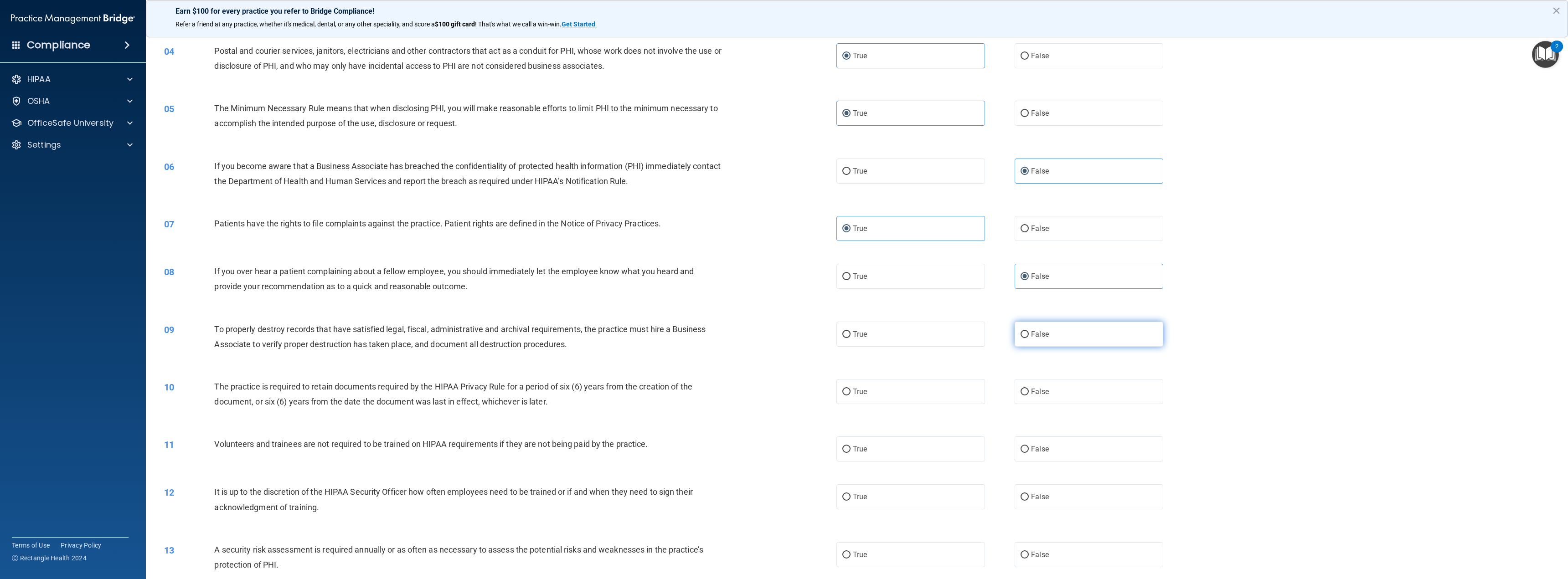
click at [1057, 327] on label "False" at bounding box center [1089, 334] width 149 height 25
click at [1029, 331] on input "False" at bounding box center [1024, 334] width 8 height 7
radio input "true"
click at [849, 391] on label "True" at bounding box center [911, 391] width 149 height 25
click at [849, 391] on input "True" at bounding box center [846, 392] width 8 height 7
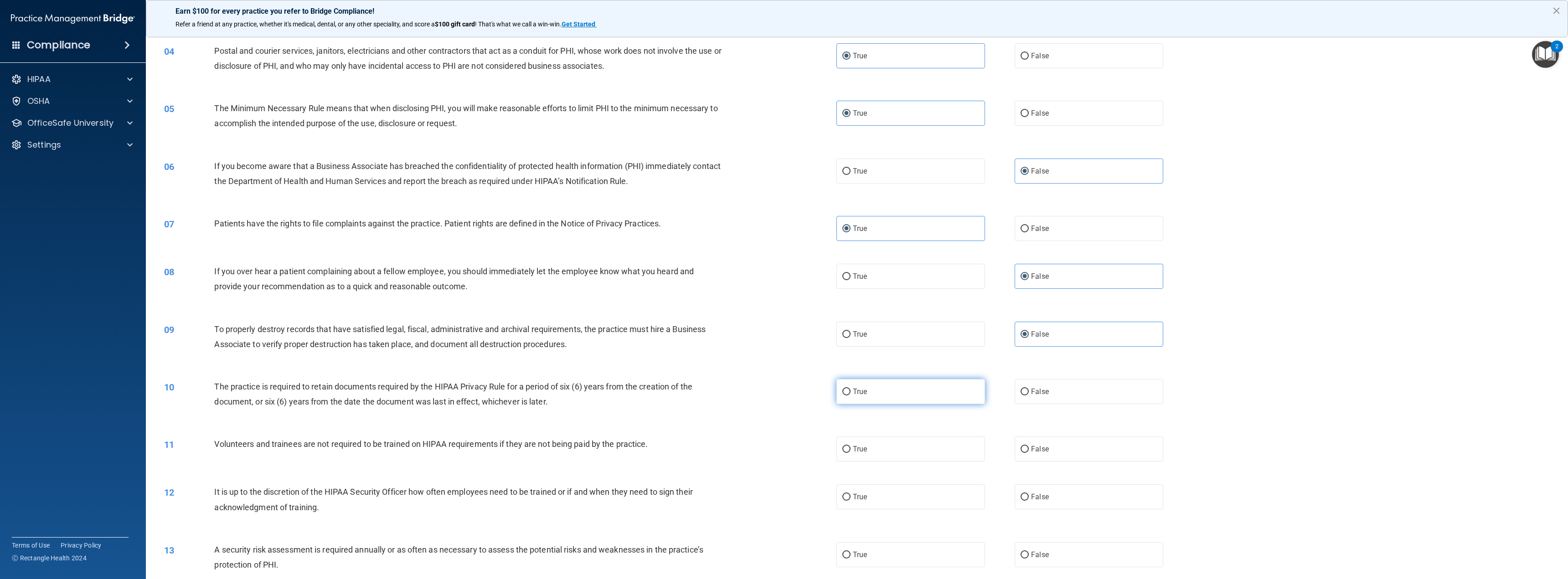
radio input "true"
click at [1048, 442] on label "False" at bounding box center [1089, 448] width 149 height 25
click at [1029, 446] on input "False" at bounding box center [1024, 449] width 8 height 7
radio input "true"
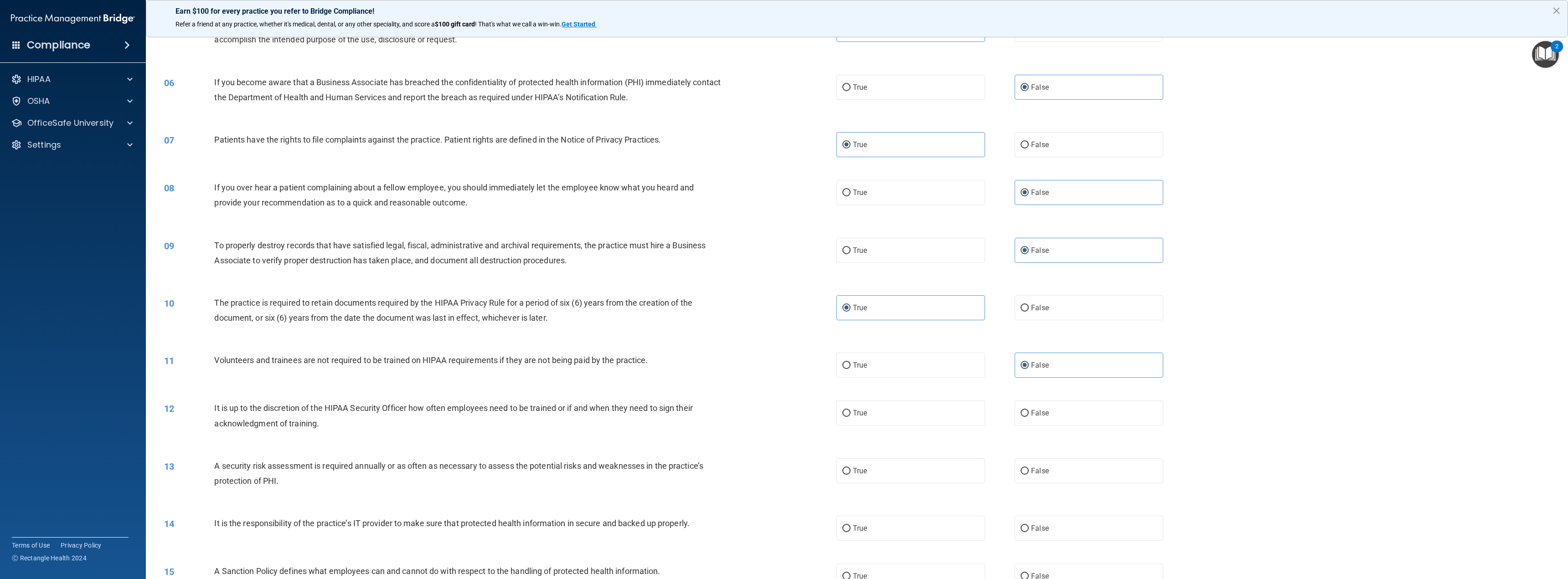
scroll to position [273, 0]
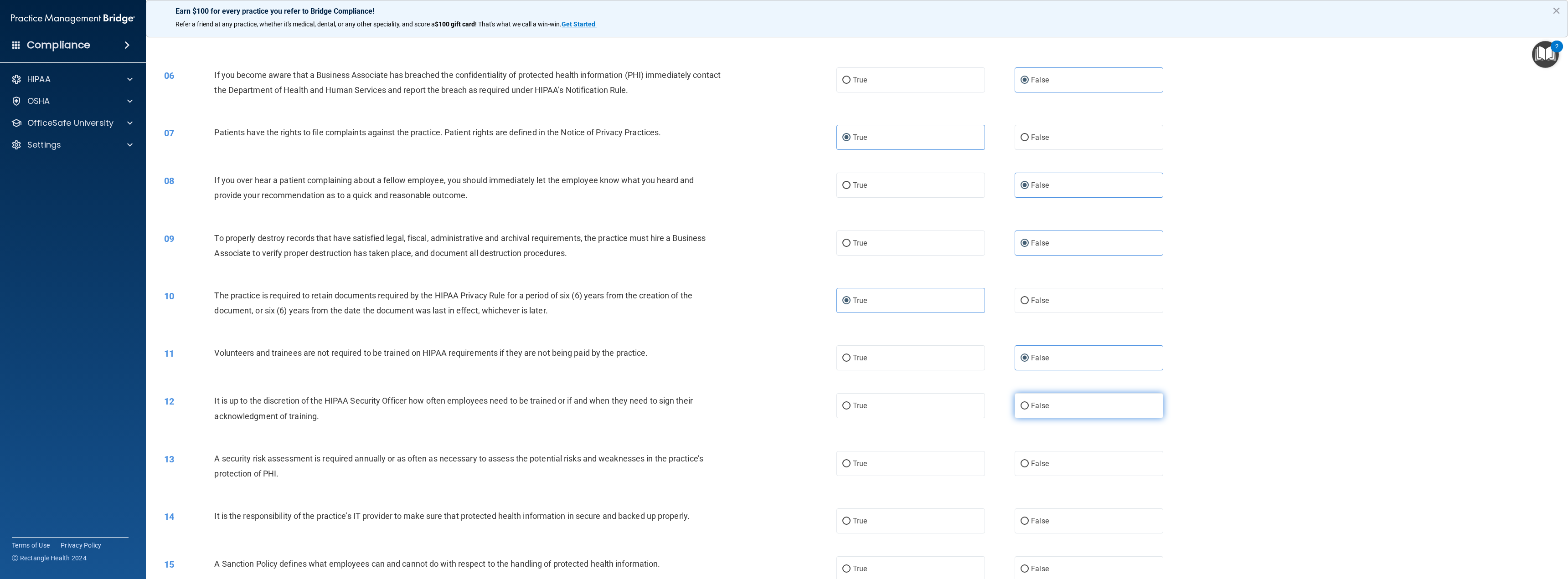
click at [1050, 398] on label "False" at bounding box center [1089, 405] width 149 height 25
click at [1029, 403] on input "False" at bounding box center [1024, 406] width 8 height 7
radio input "true"
click at [853, 466] on span "True" at bounding box center [859, 463] width 14 height 9
click at [850, 466] on input "True" at bounding box center [846, 463] width 8 height 7
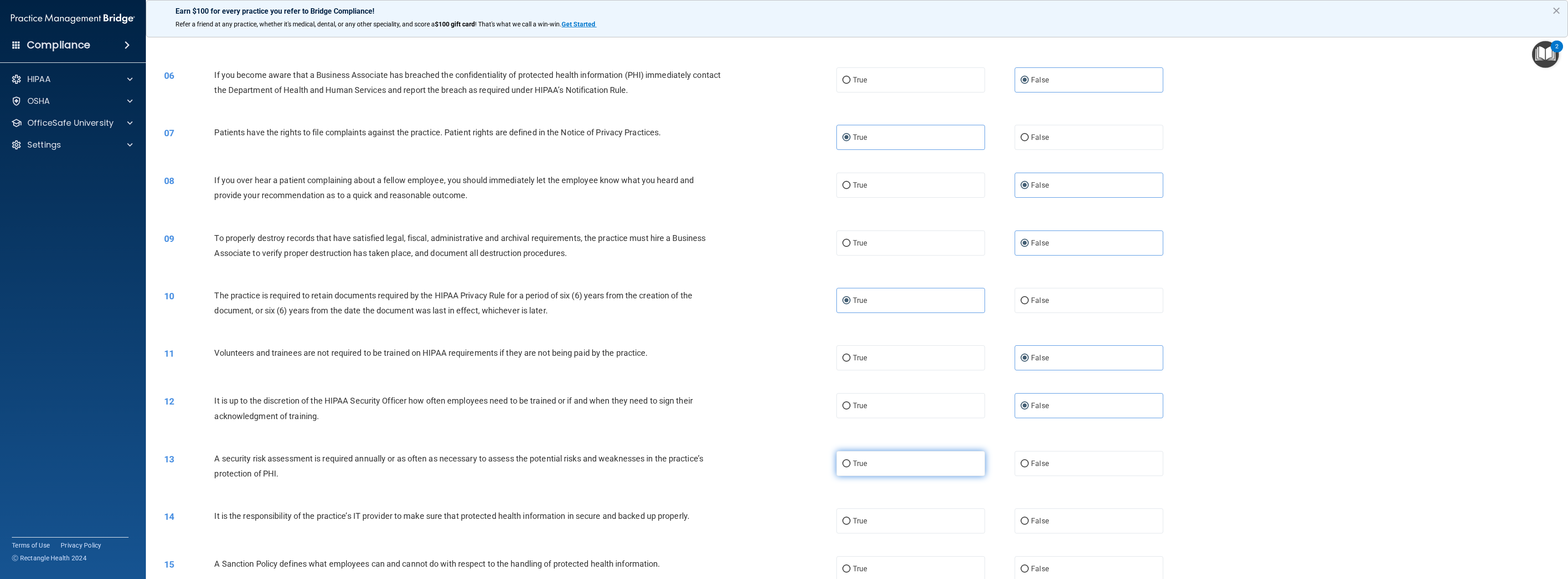
radio input "true"
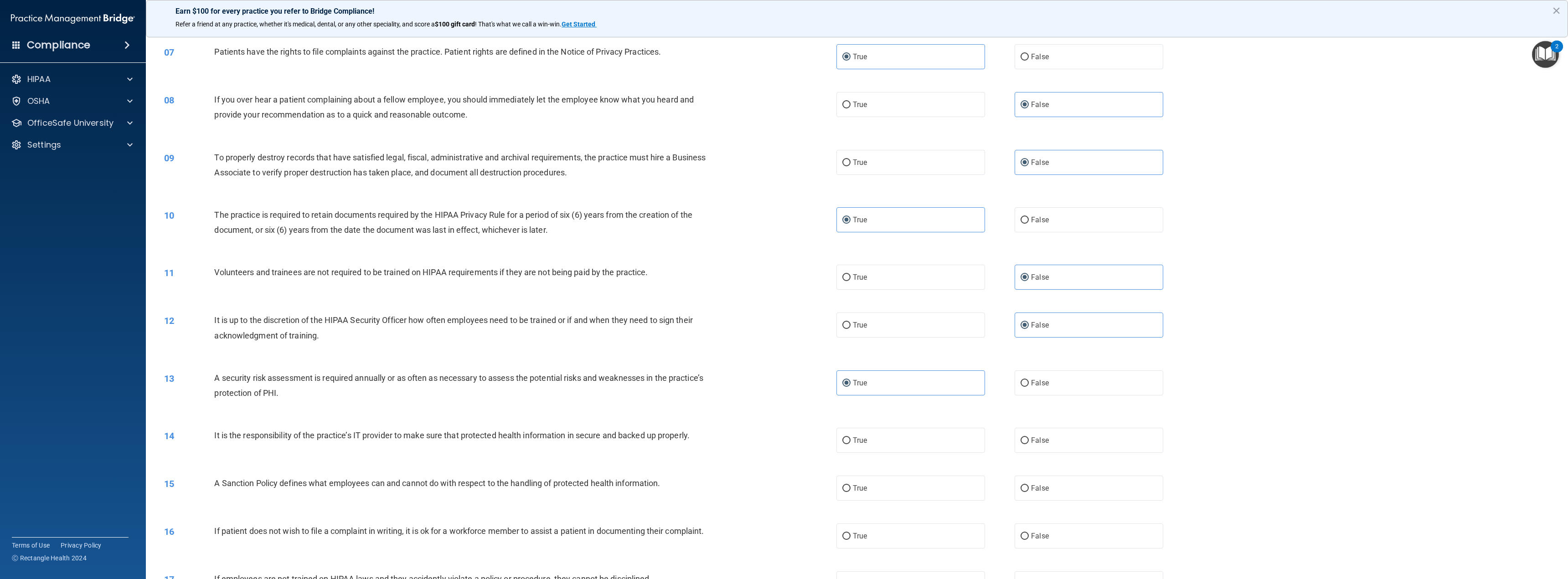
scroll to position [364, 0]
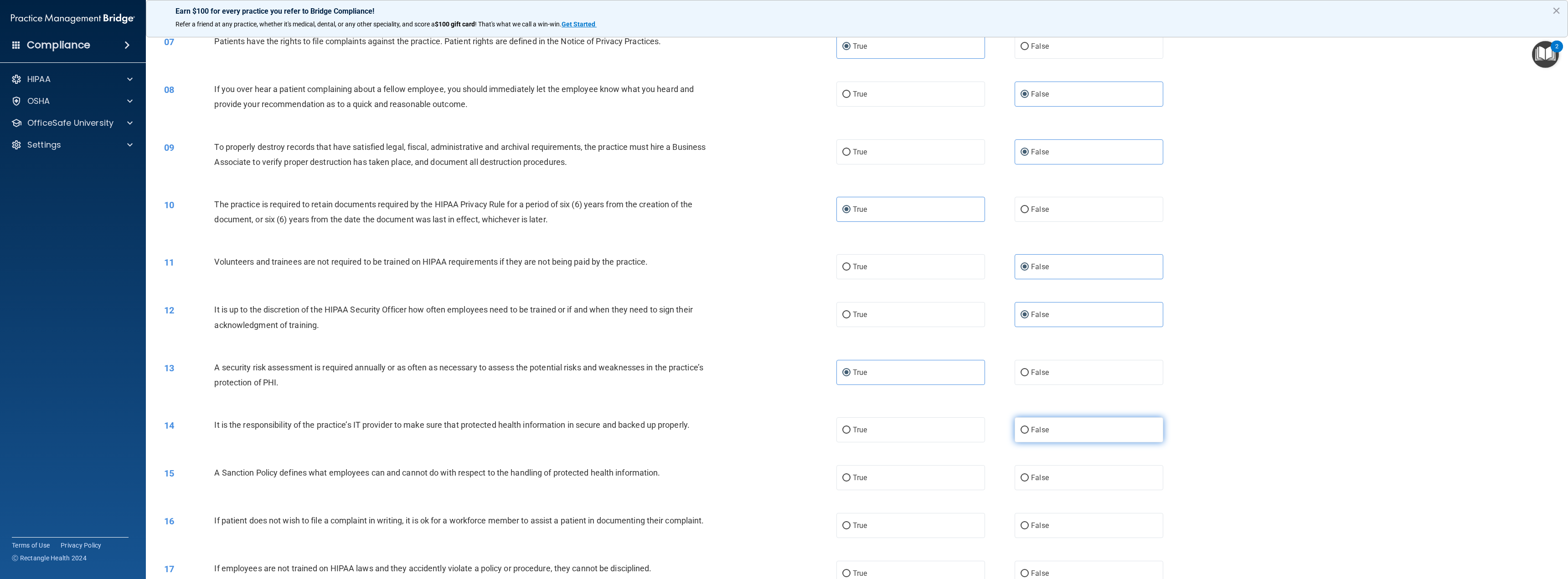
click at [1046, 436] on label "False" at bounding box center [1089, 429] width 149 height 25
click at [1029, 434] on input "False" at bounding box center [1024, 430] width 8 height 7
radio input "true"
click at [875, 478] on label "True" at bounding box center [911, 477] width 149 height 25
click at [850, 478] on input "True" at bounding box center [846, 477] width 8 height 7
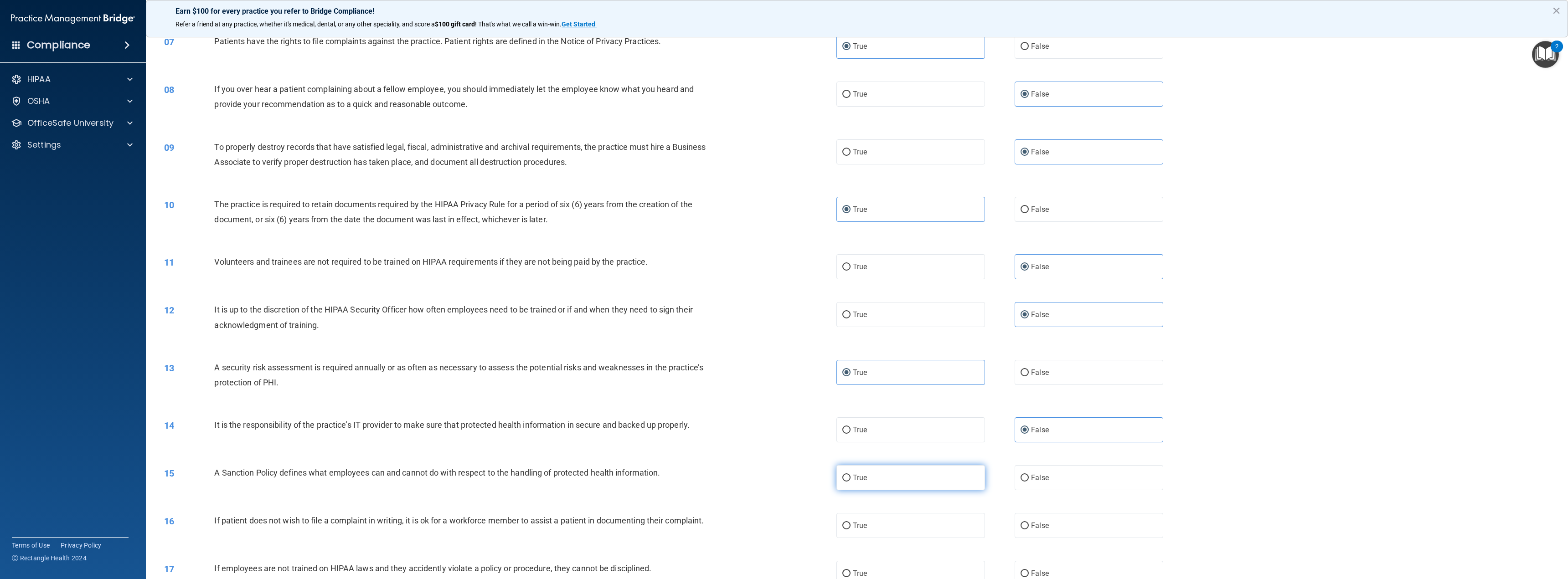
radio input "true"
click at [1068, 481] on label "False" at bounding box center [1089, 477] width 149 height 25
click at [1029, 481] on input "False" at bounding box center [1024, 477] width 8 height 7
radio input "true"
radio input "false"
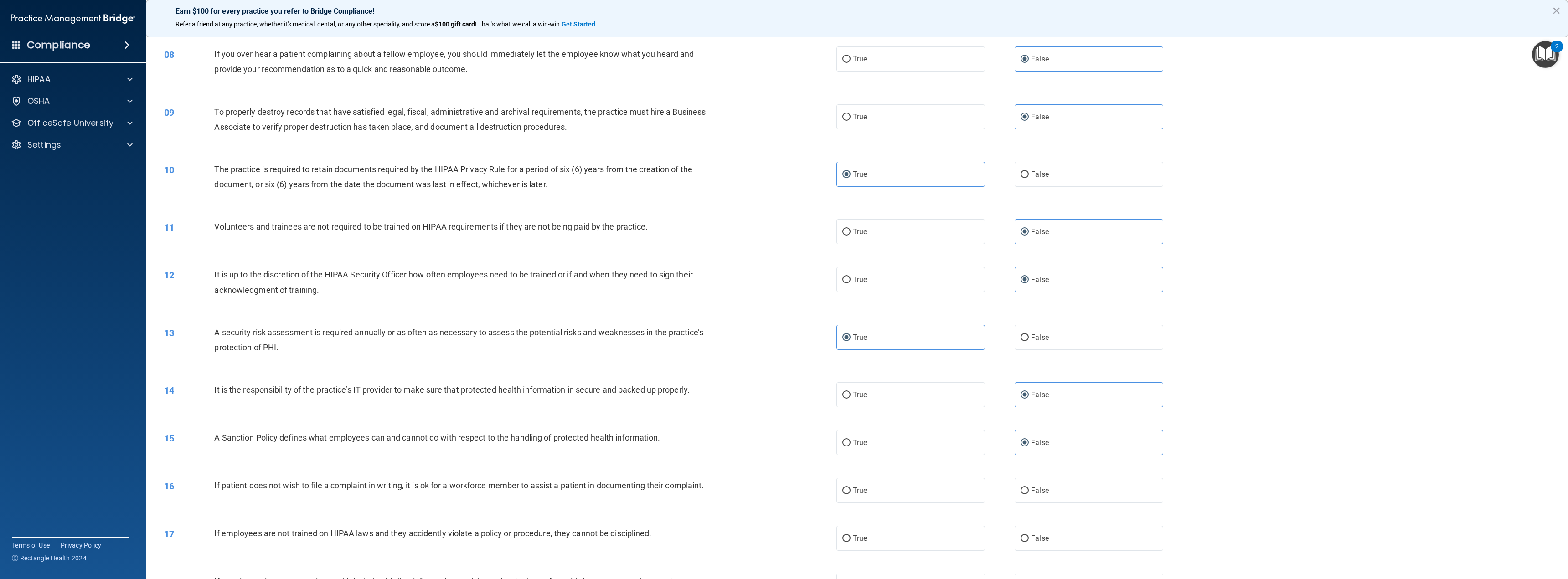
scroll to position [410, 0]
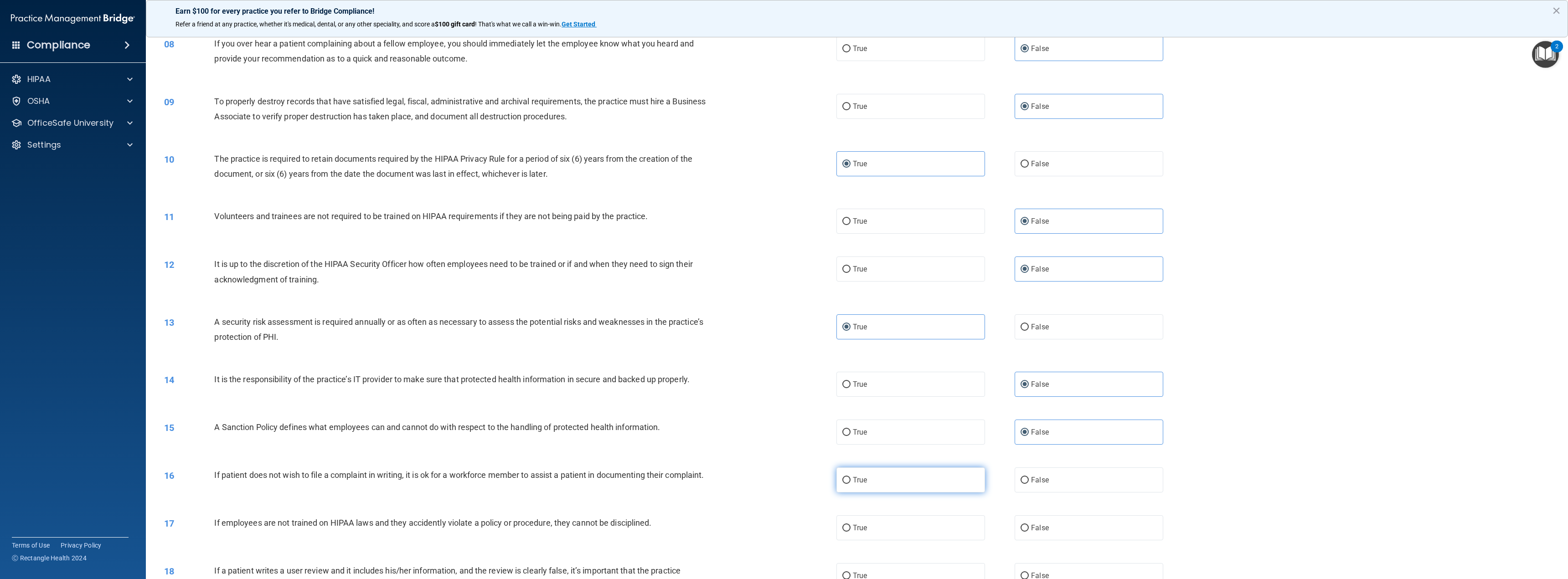
click at [866, 479] on label "True" at bounding box center [911, 479] width 149 height 25
click at [850, 479] on input "True" at bounding box center [846, 480] width 8 height 7
radio input "true"
click at [1042, 526] on span "False" at bounding box center [1040, 527] width 18 height 9
click at [1029, 526] on input "False" at bounding box center [1024, 528] width 8 height 7
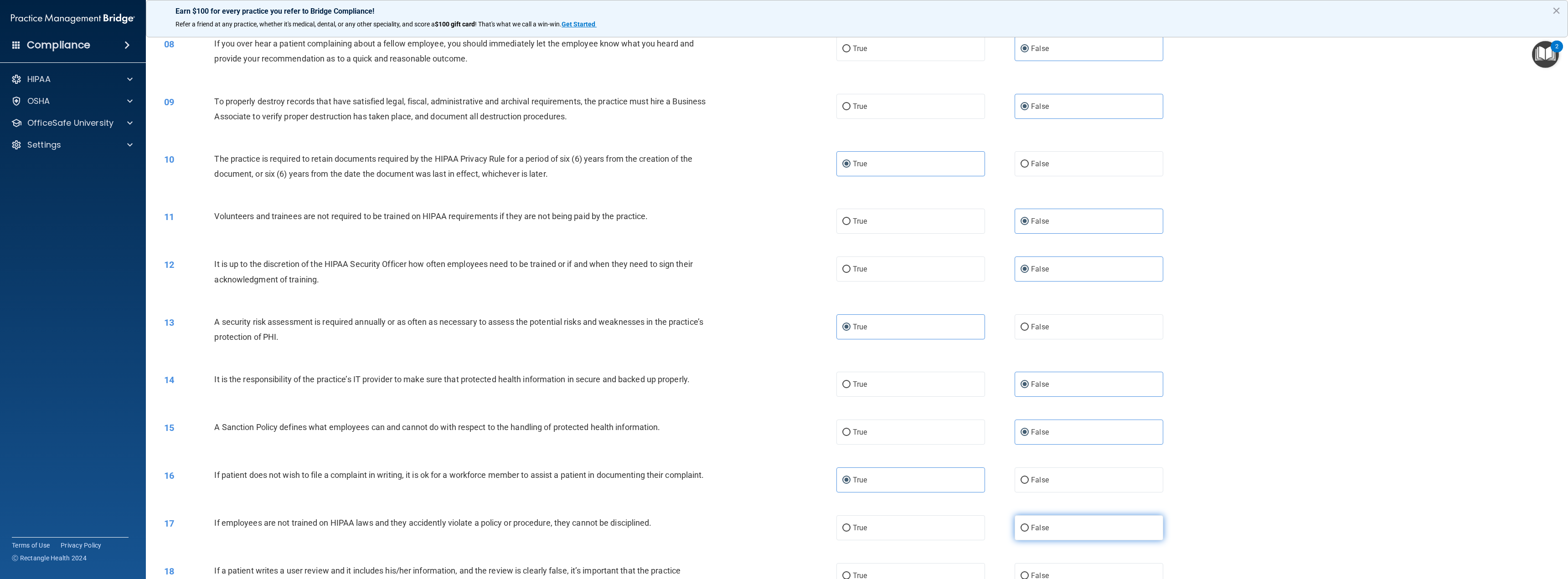
radio input "true"
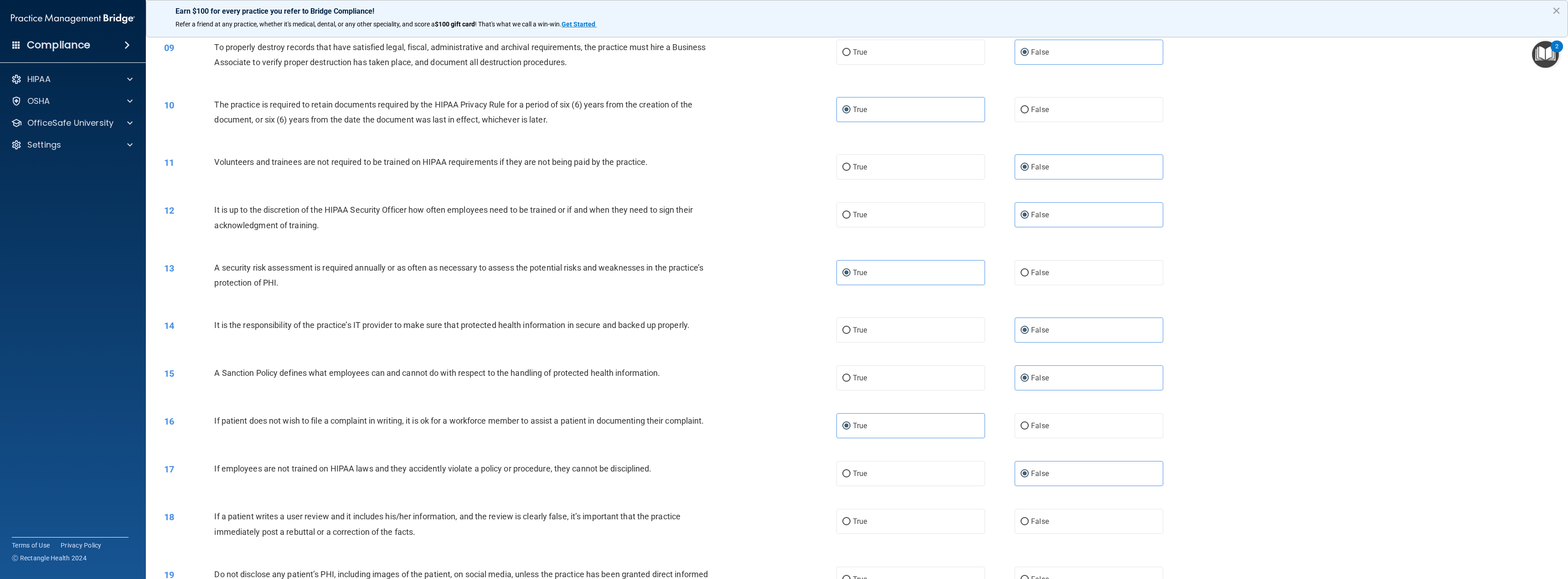
scroll to position [501, 0]
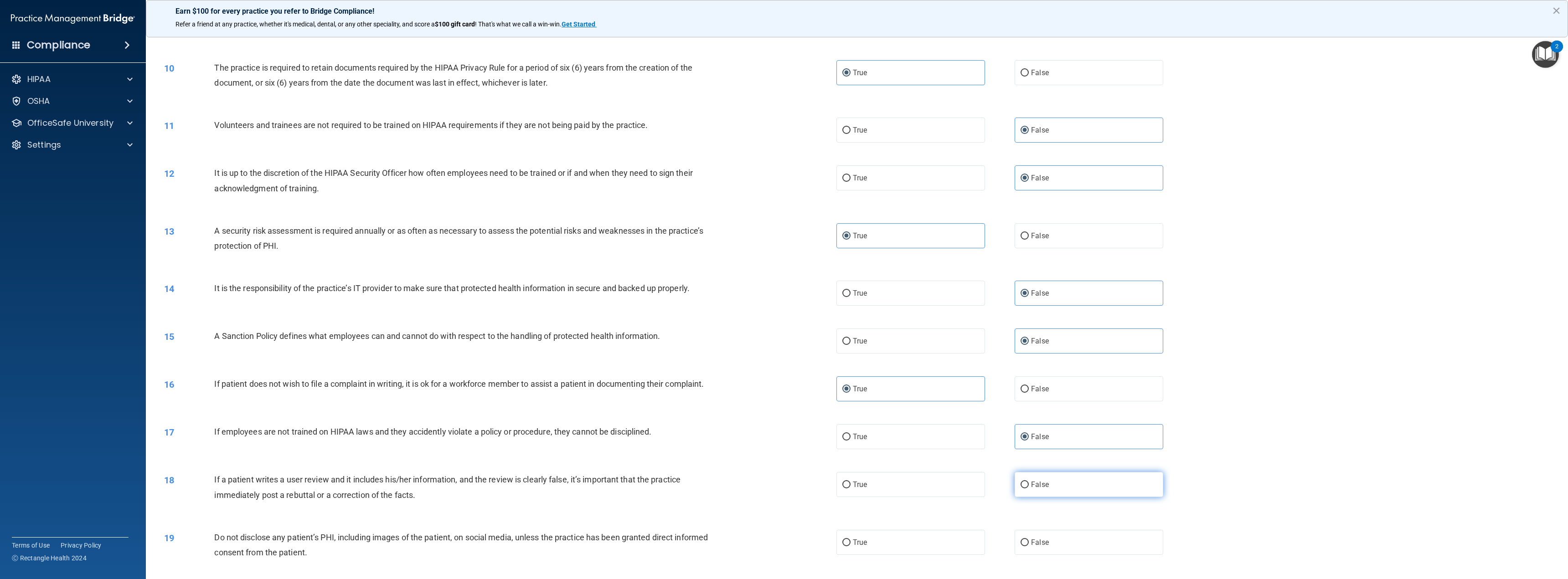
click at [1073, 482] on label "False" at bounding box center [1089, 484] width 149 height 25
click at [1029, 482] on input "False" at bounding box center [1024, 485] width 8 height 7
radio input "true"
click at [899, 537] on label "True" at bounding box center [911, 542] width 149 height 25
click at [850, 539] on input "True" at bounding box center [846, 543] width 8 height 7
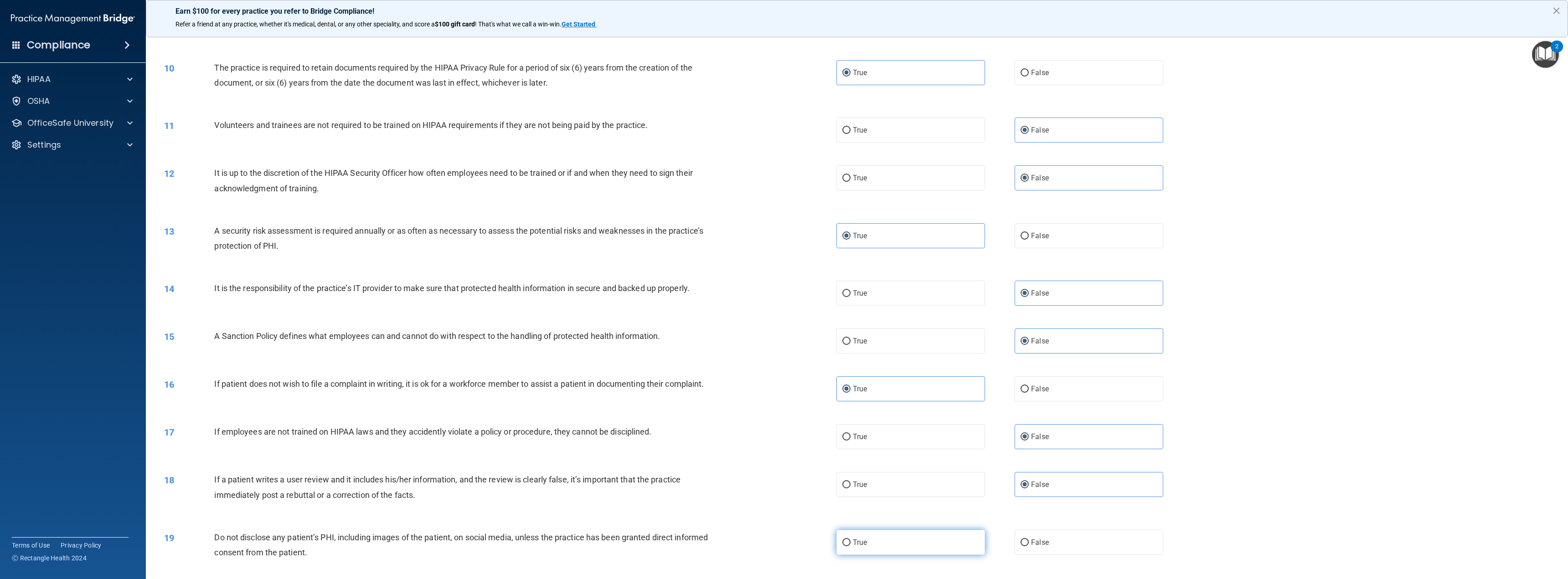
radio input "true"
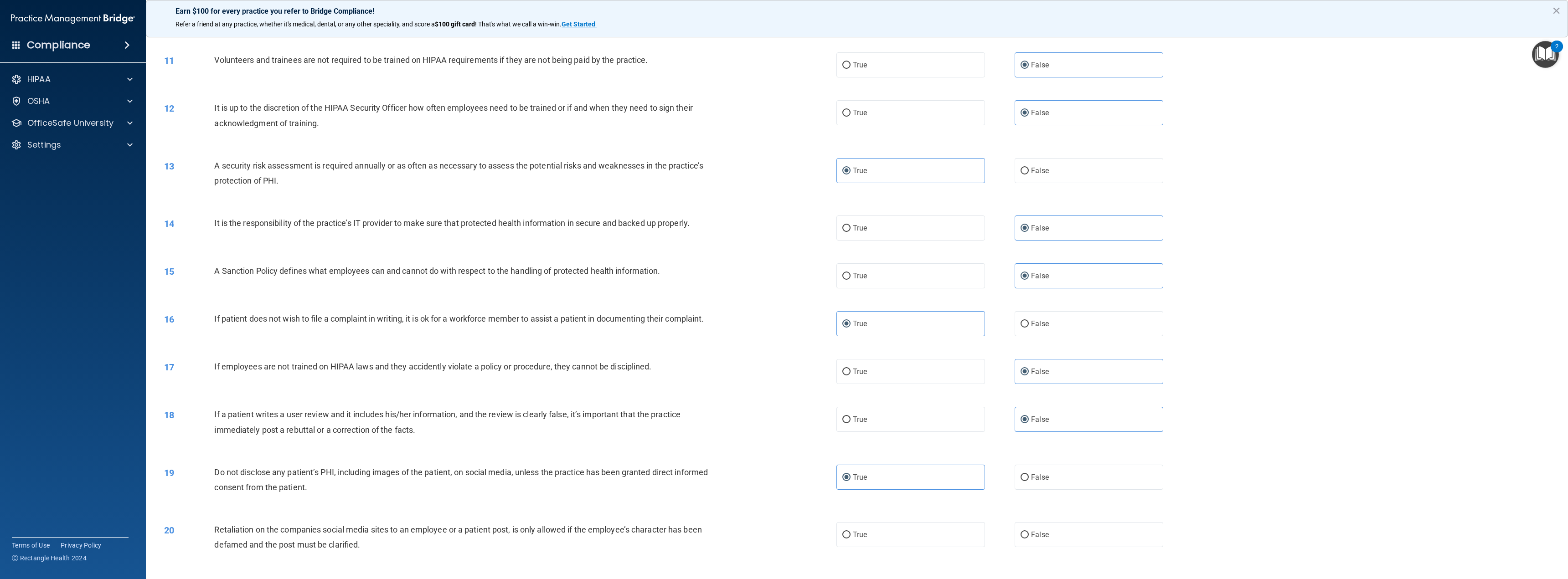
scroll to position [592, 0]
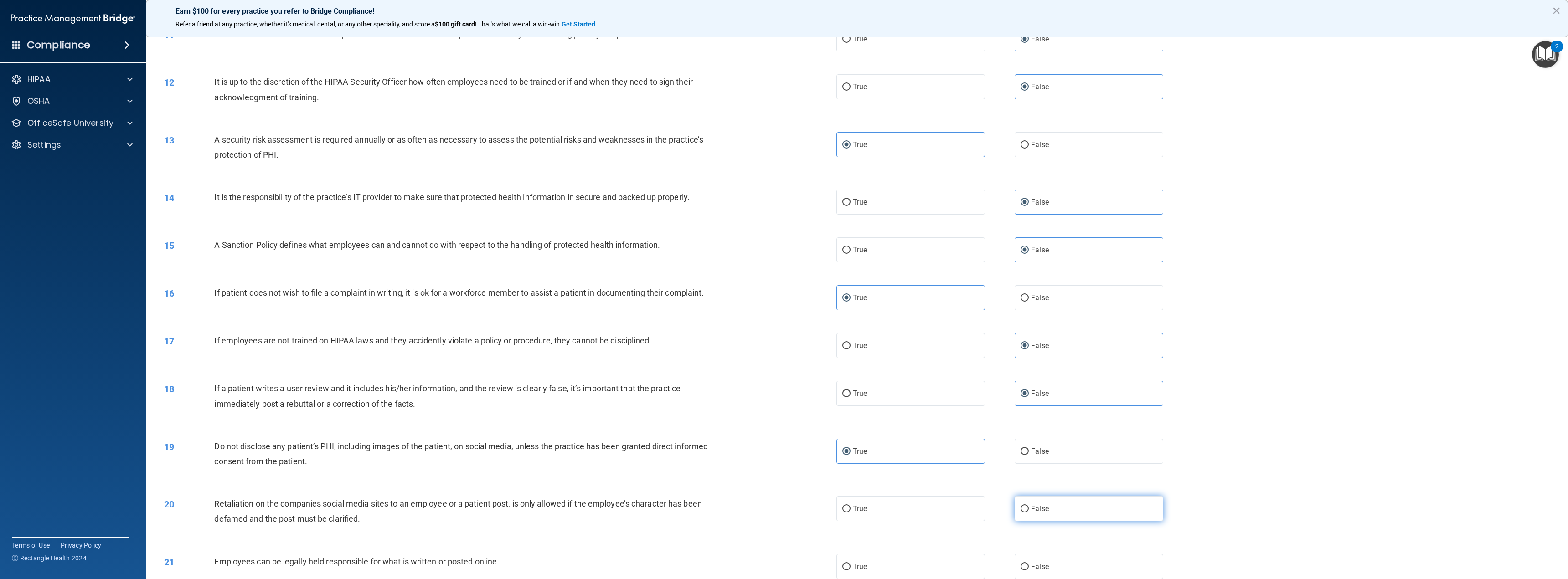
click at [1045, 507] on label "False" at bounding box center [1089, 508] width 149 height 25
click at [1029, 507] on input "False" at bounding box center [1024, 508] width 8 height 7
radio input "true"
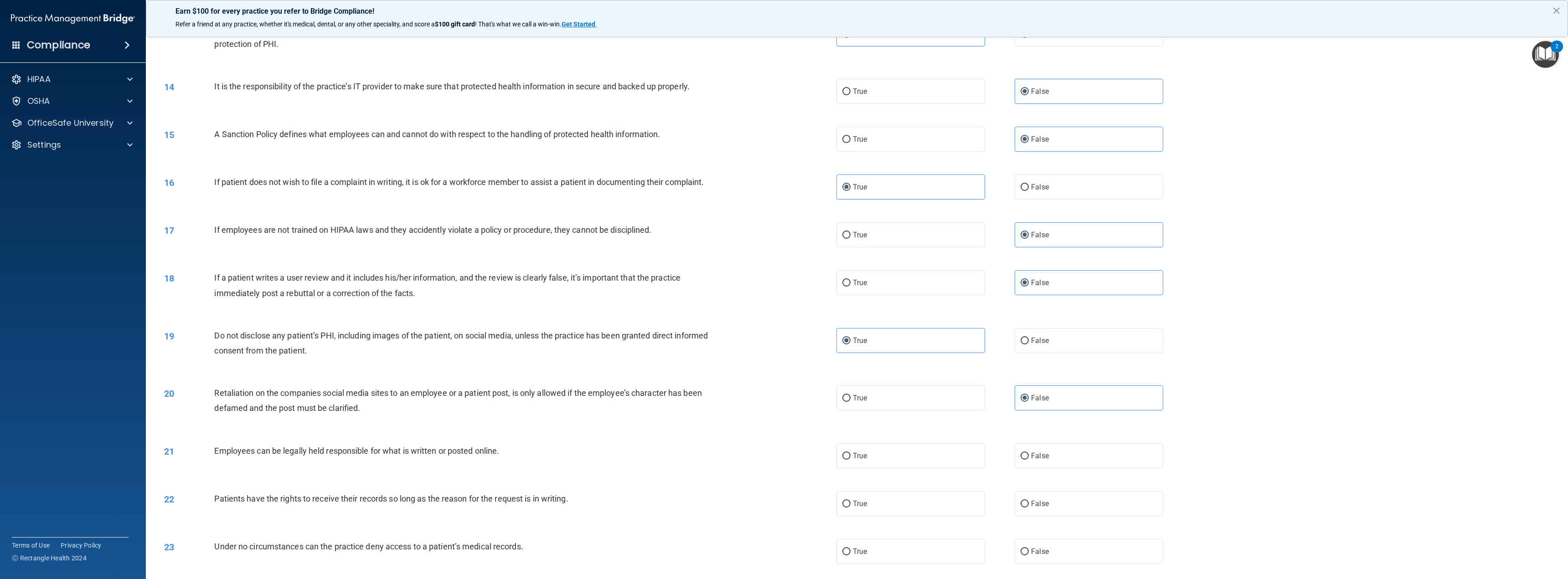
scroll to position [729, 0]
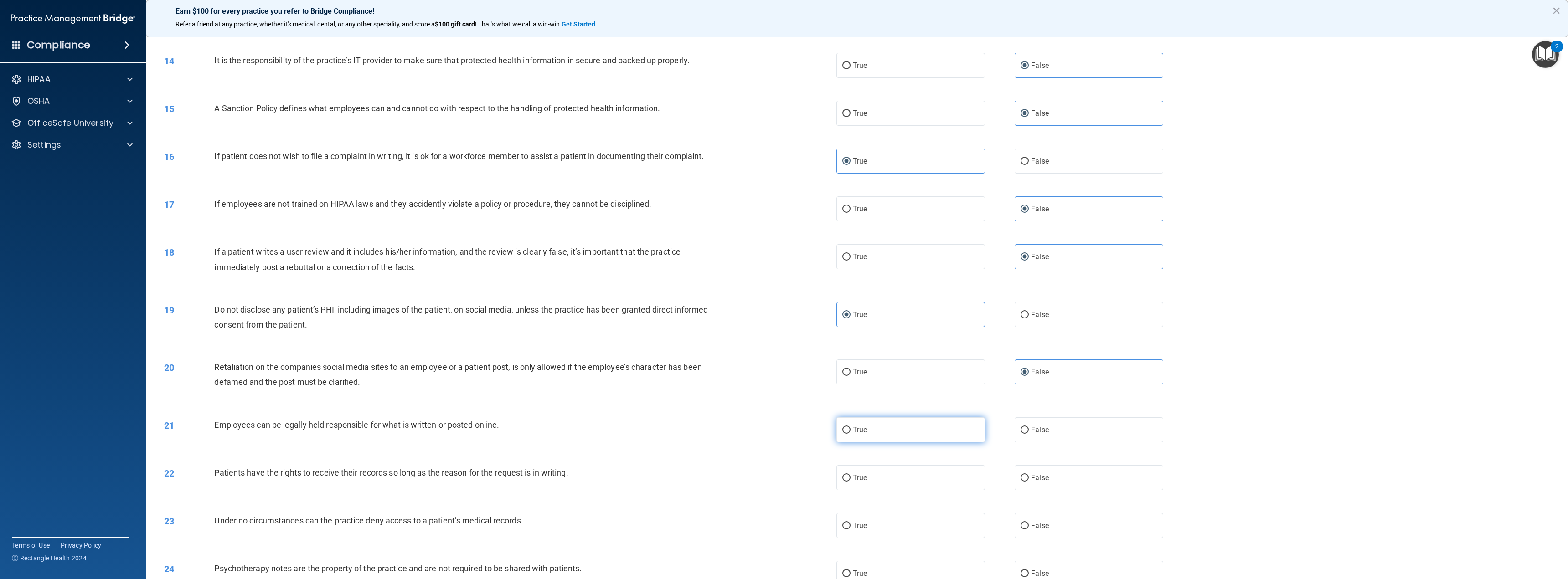
click at [843, 432] on input "True" at bounding box center [846, 430] width 8 height 7
radio input "true"
click at [1033, 477] on span "False" at bounding box center [1040, 477] width 18 height 9
click at [1029, 477] on input "False" at bounding box center [1024, 477] width 8 height 7
radio input "true"
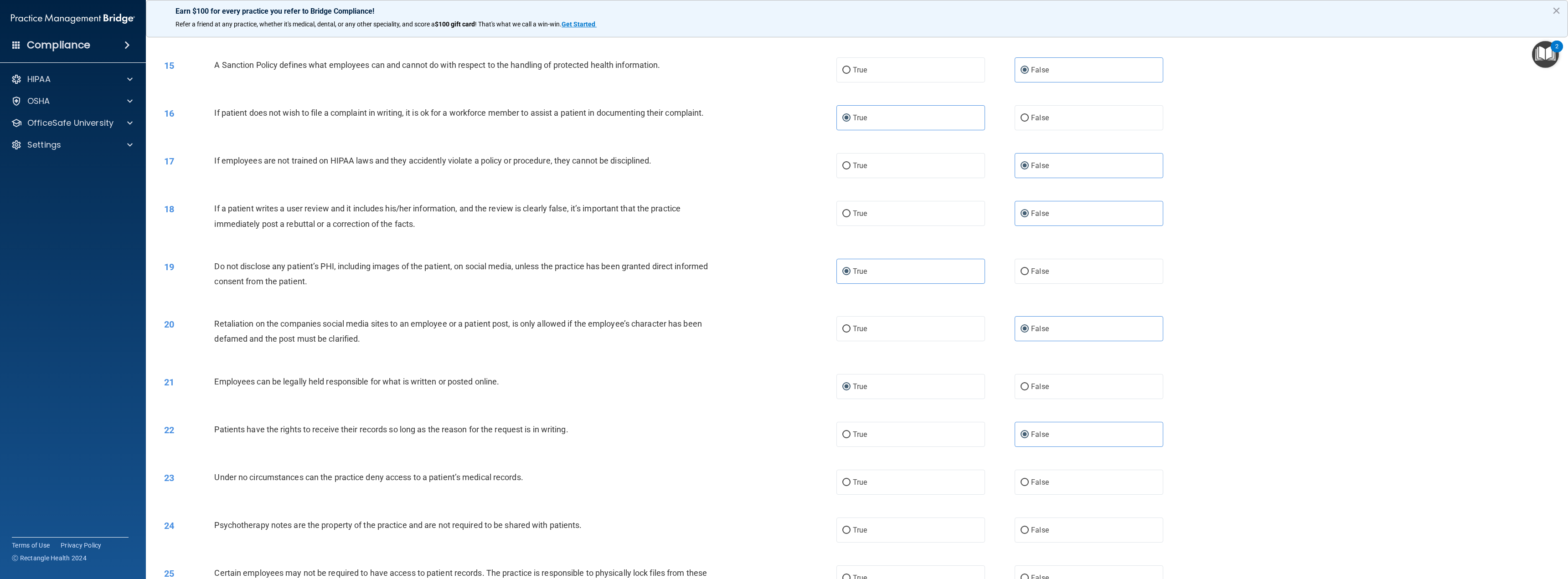
scroll to position [774, 0]
click at [1065, 478] on label "False" at bounding box center [1089, 479] width 149 height 25
click at [1029, 478] on input "False" at bounding box center [1024, 480] width 8 height 7
radio input "true"
click at [859, 522] on label "True" at bounding box center [911, 527] width 149 height 25
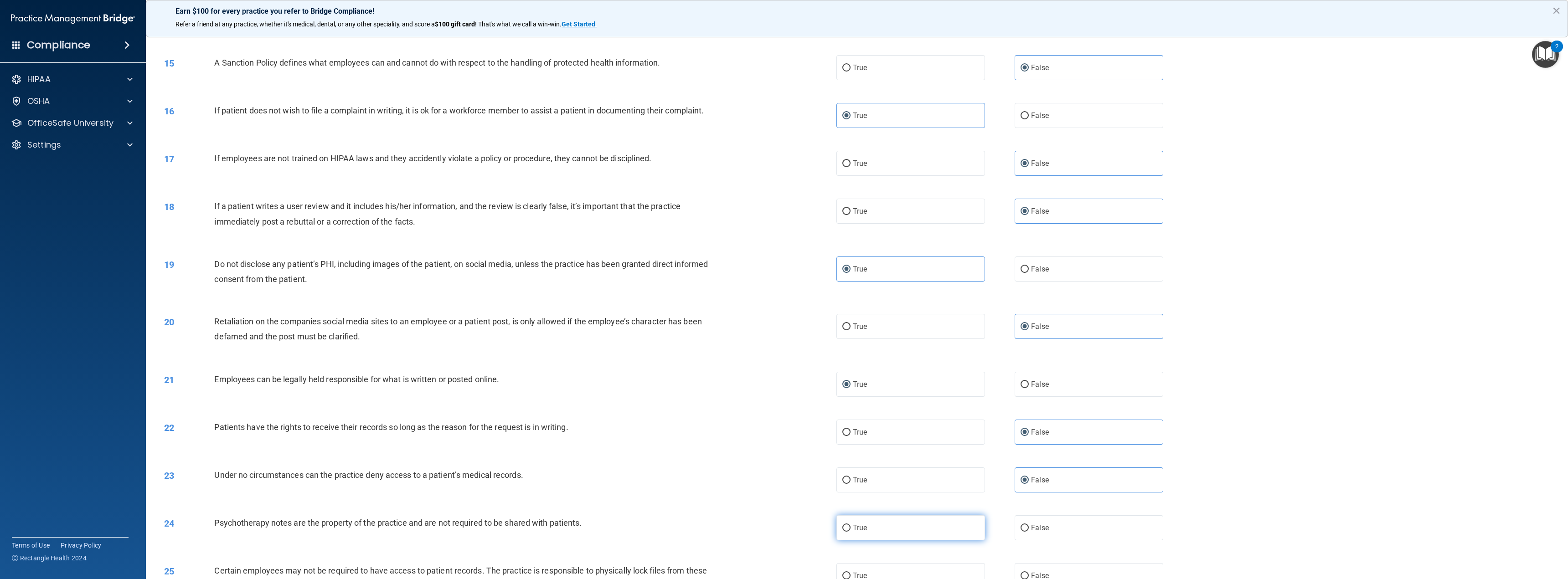
click at [850, 525] on input "True" at bounding box center [846, 528] width 8 height 7
radio input "true"
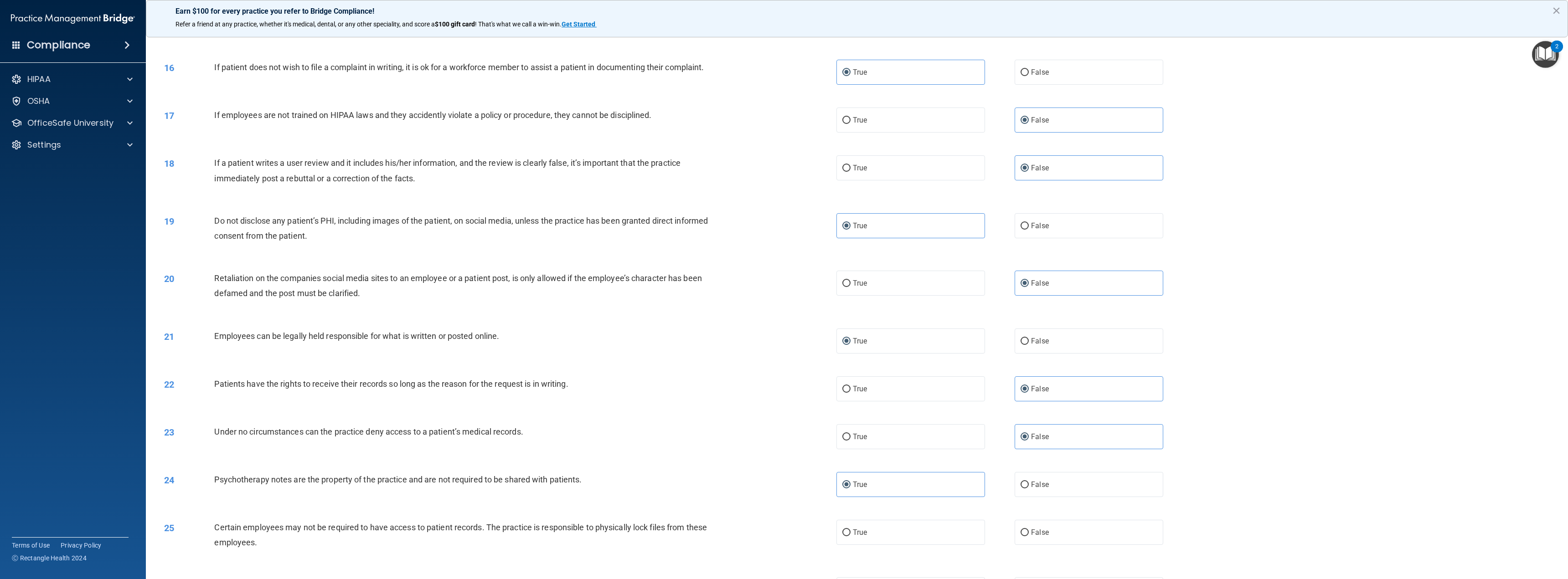
scroll to position [820, 0]
click at [1034, 532] on span "False" at bounding box center [1040, 530] width 18 height 9
click at [1029, 532] on input "False" at bounding box center [1024, 530] width 8 height 7
radio input "true"
click at [1034, 532] on span "False" at bounding box center [1040, 530] width 18 height 9
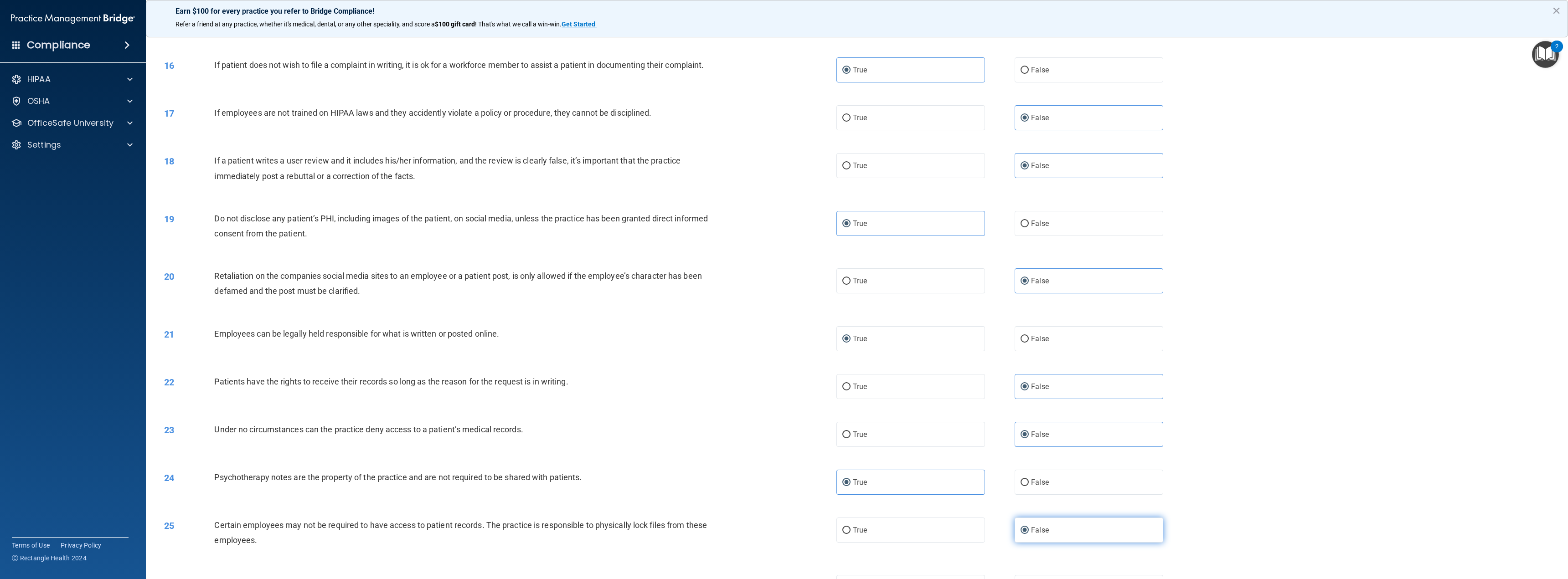
click at [1029, 532] on input "False" at bounding box center [1024, 530] width 8 height 7
click at [959, 536] on label "True" at bounding box center [911, 530] width 149 height 25
click at [850, 534] on input "True" at bounding box center [846, 530] width 8 height 7
radio input "true"
radio input "false"
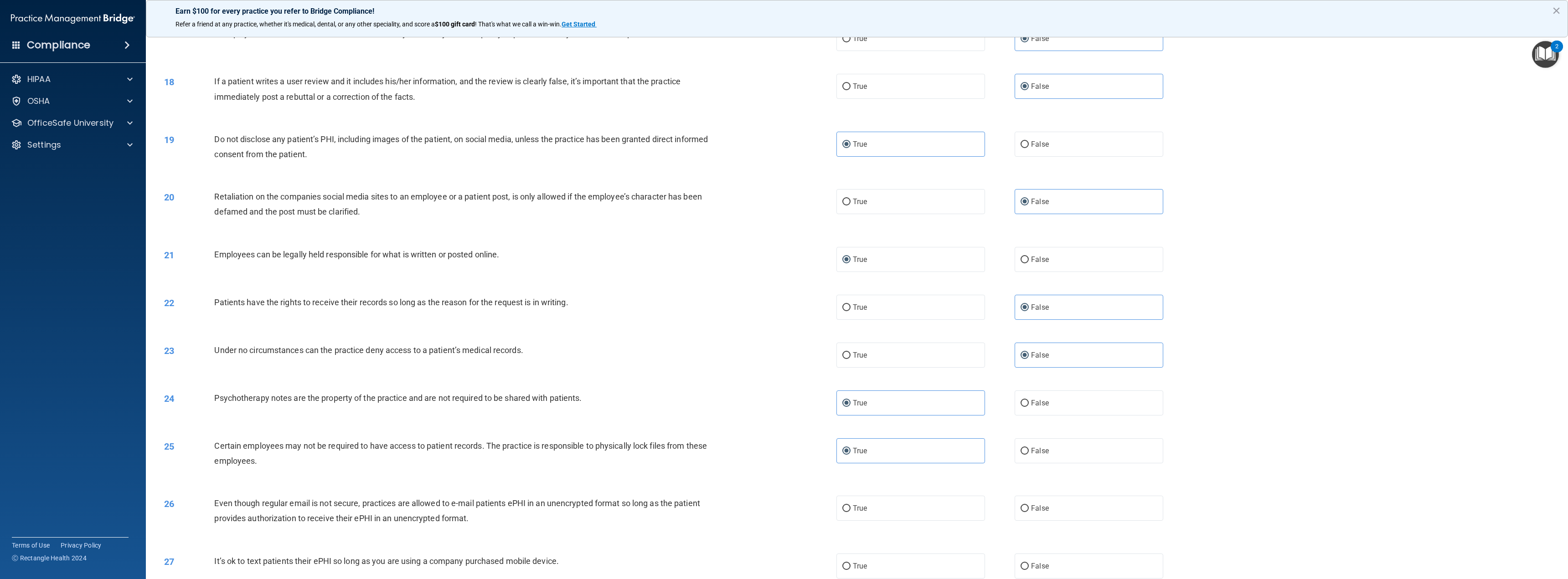
scroll to position [957, 0]
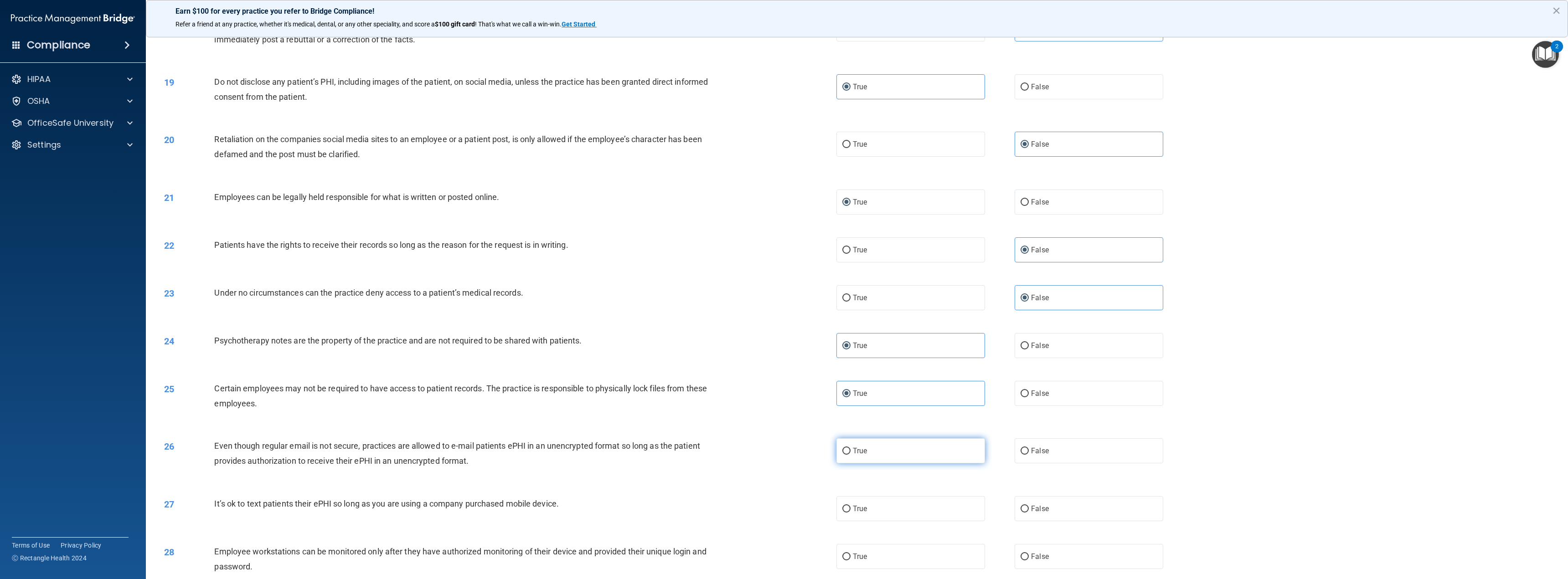
click at [855, 448] on span "True" at bounding box center [859, 451] width 14 height 9
click at [850, 448] on input "True" at bounding box center [846, 451] width 8 height 7
radio input "true"
click at [1059, 512] on label "False" at bounding box center [1089, 508] width 149 height 25
click at [1029, 512] on input "False" at bounding box center [1024, 508] width 8 height 7
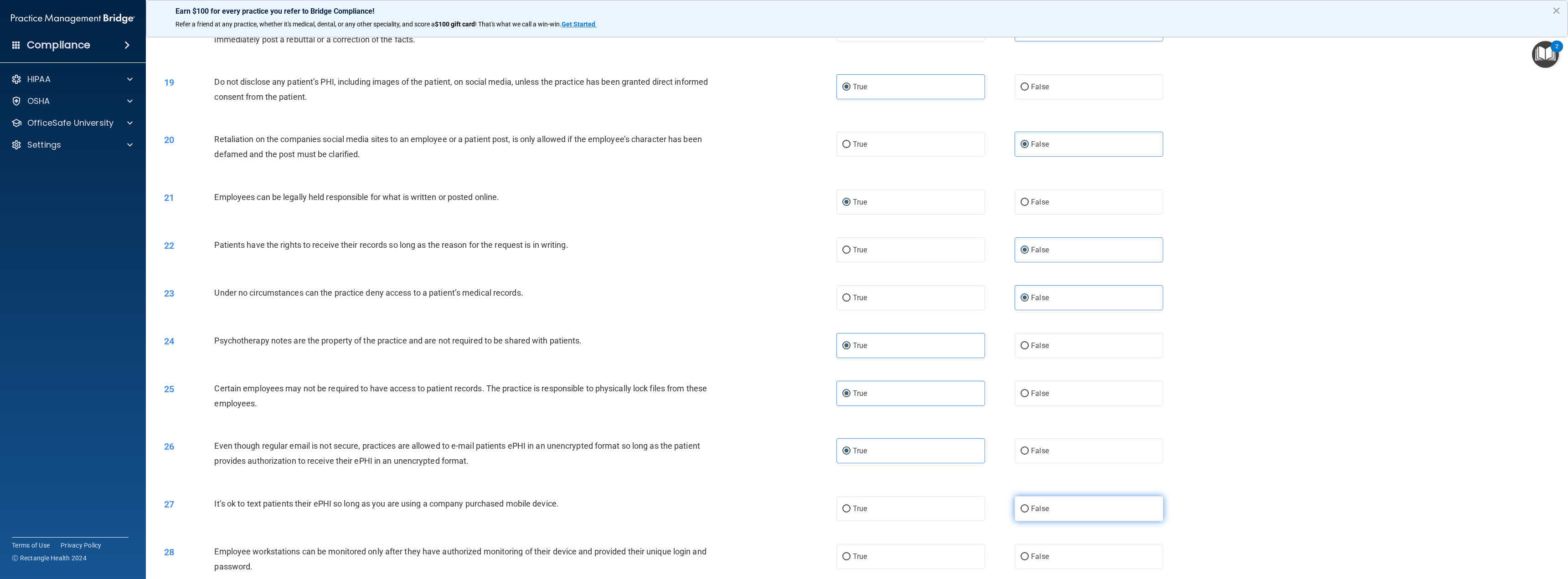
radio input "true"
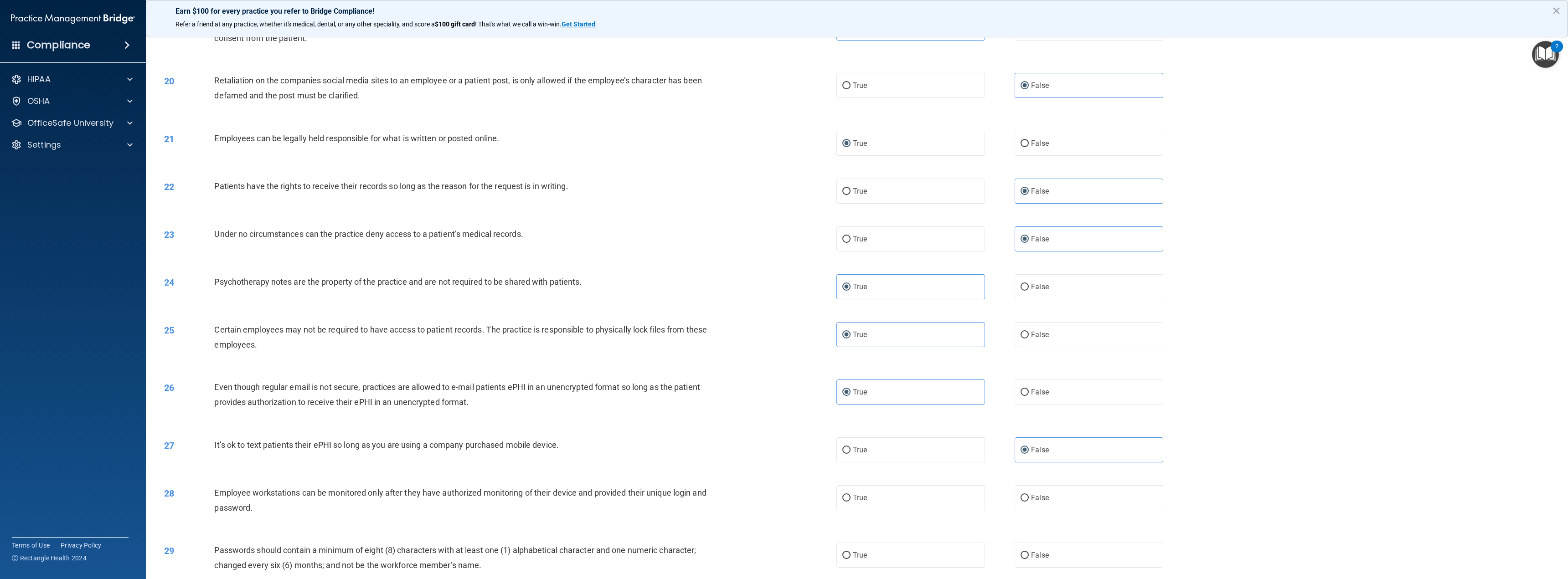
scroll to position [1047, 0]
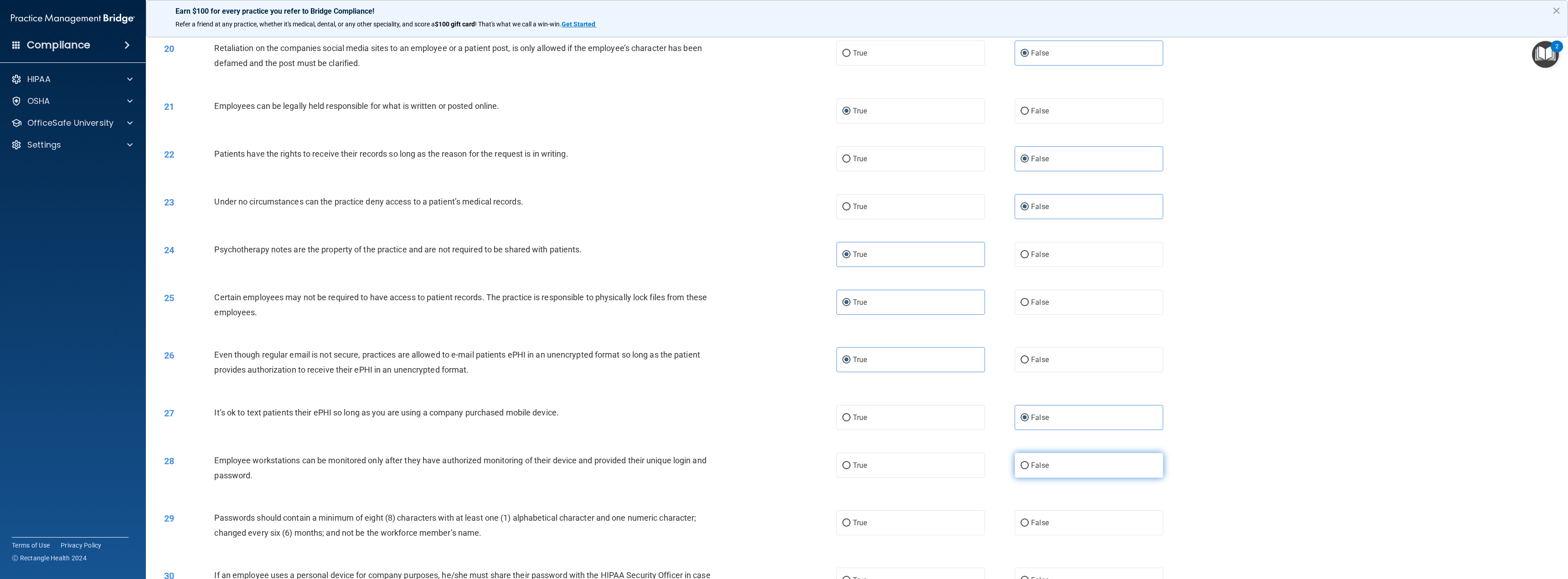
click at [1065, 469] on label "False" at bounding box center [1089, 465] width 149 height 25
click at [1029, 469] on input "False" at bounding box center [1024, 465] width 8 height 7
radio input "true"
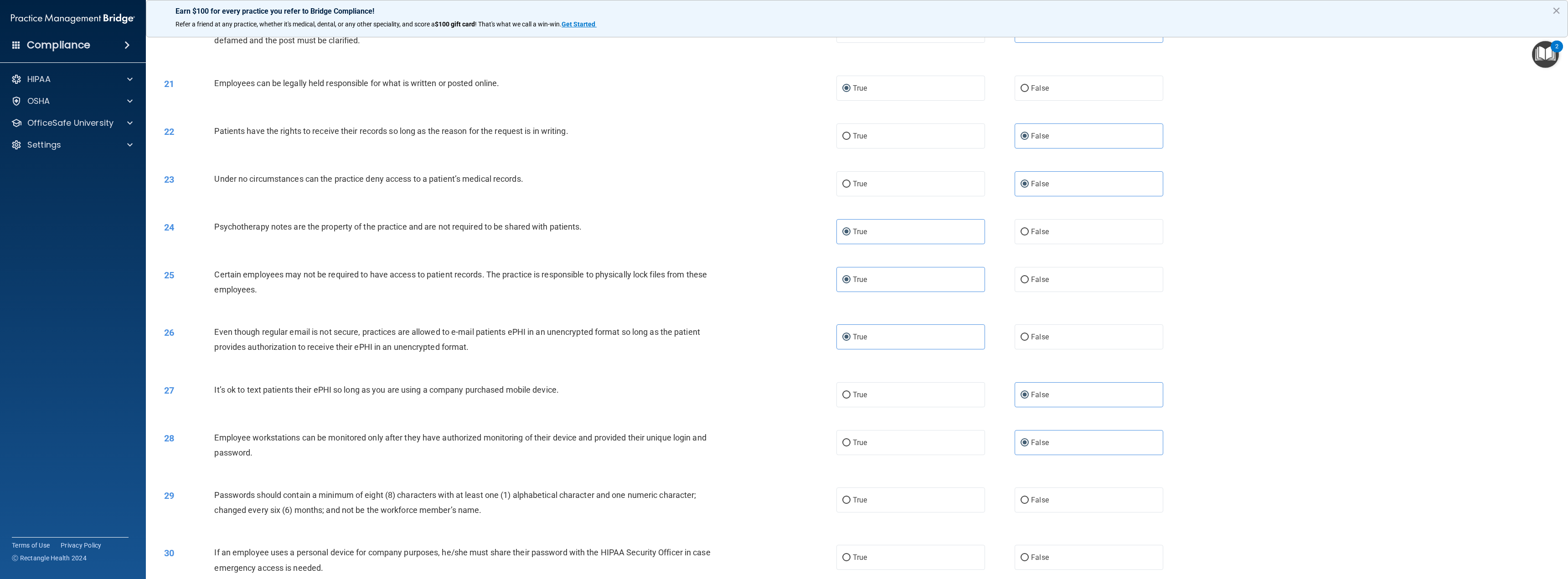
scroll to position [1093, 0]
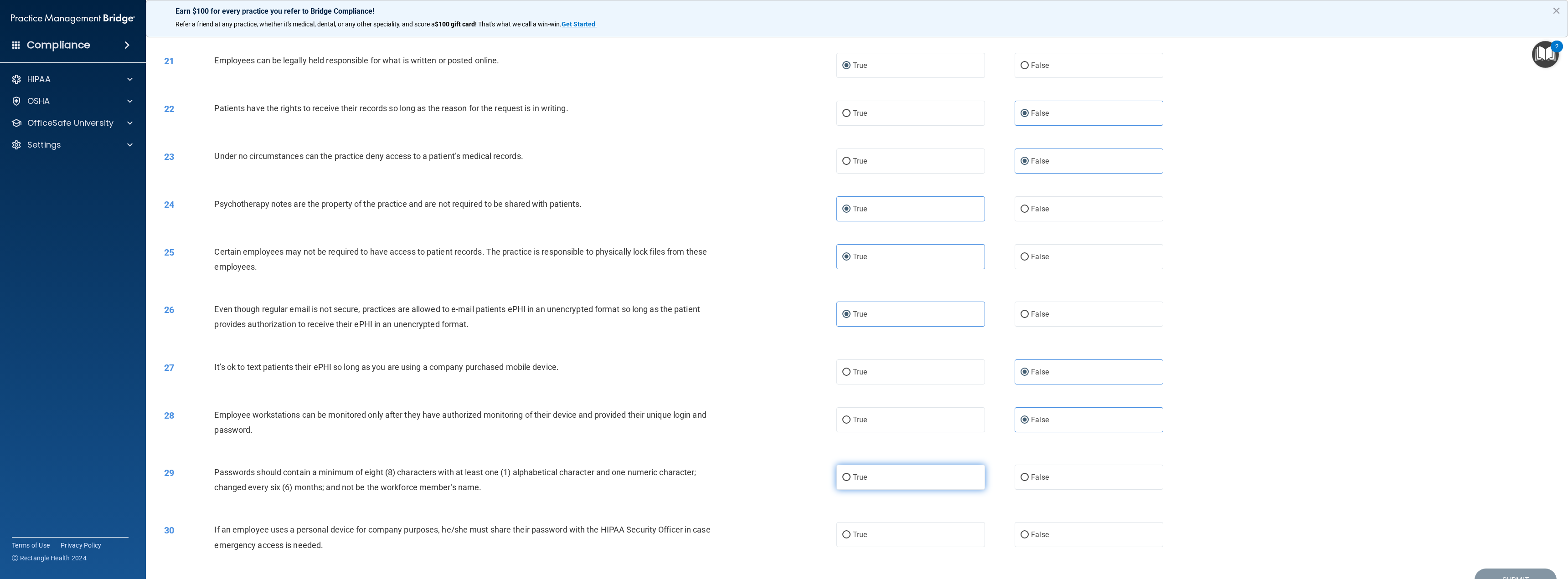
click at [901, 484] on label "True" at bounding box center [911, 477] width 149 height 25
click at [850, 481] on input "True" at bounding box center [846, 477] width 8 height 7
radio input "true"
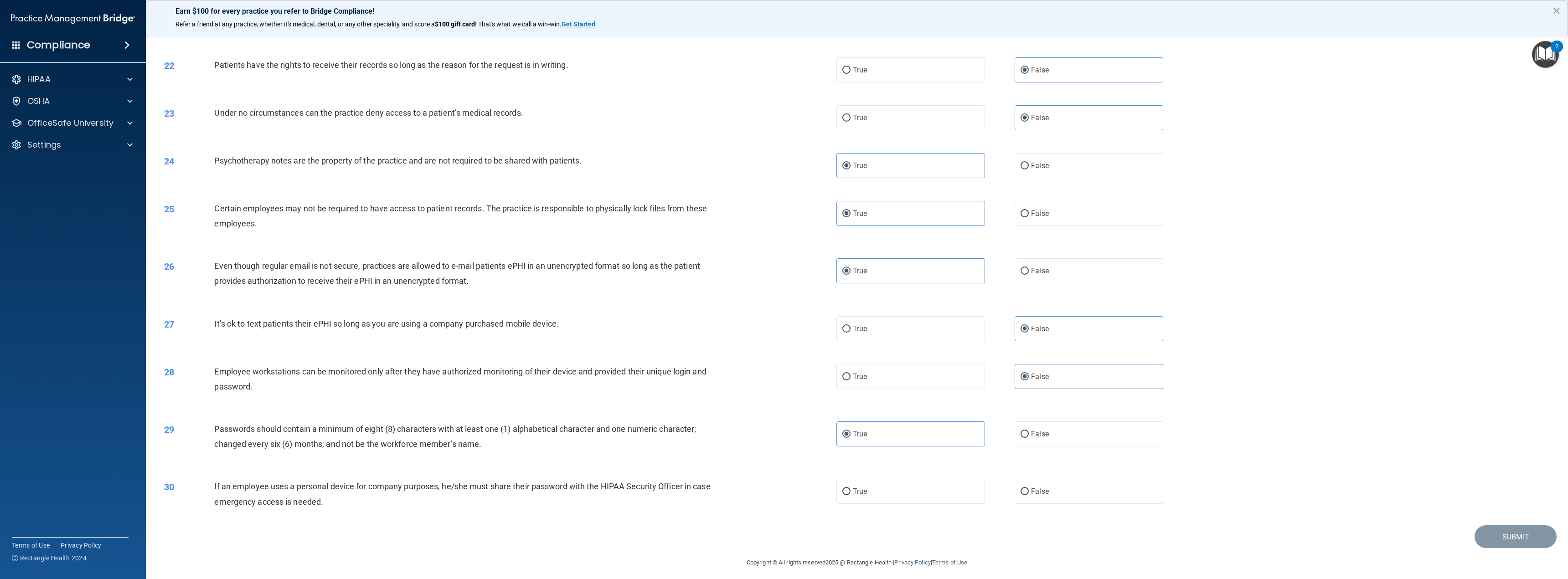
scroll to position [1139, 0]
click at [1035, 487] on span "False" at bounding box center [1040, 489] width 18 height 9
click at [1029, 487] on input "False" at bounding box center [1024, 489] width 8 height 7
radio input "true"
click at [1489, 532] on button "Submit" at bounding box center [1515, 535] width 82 height 23
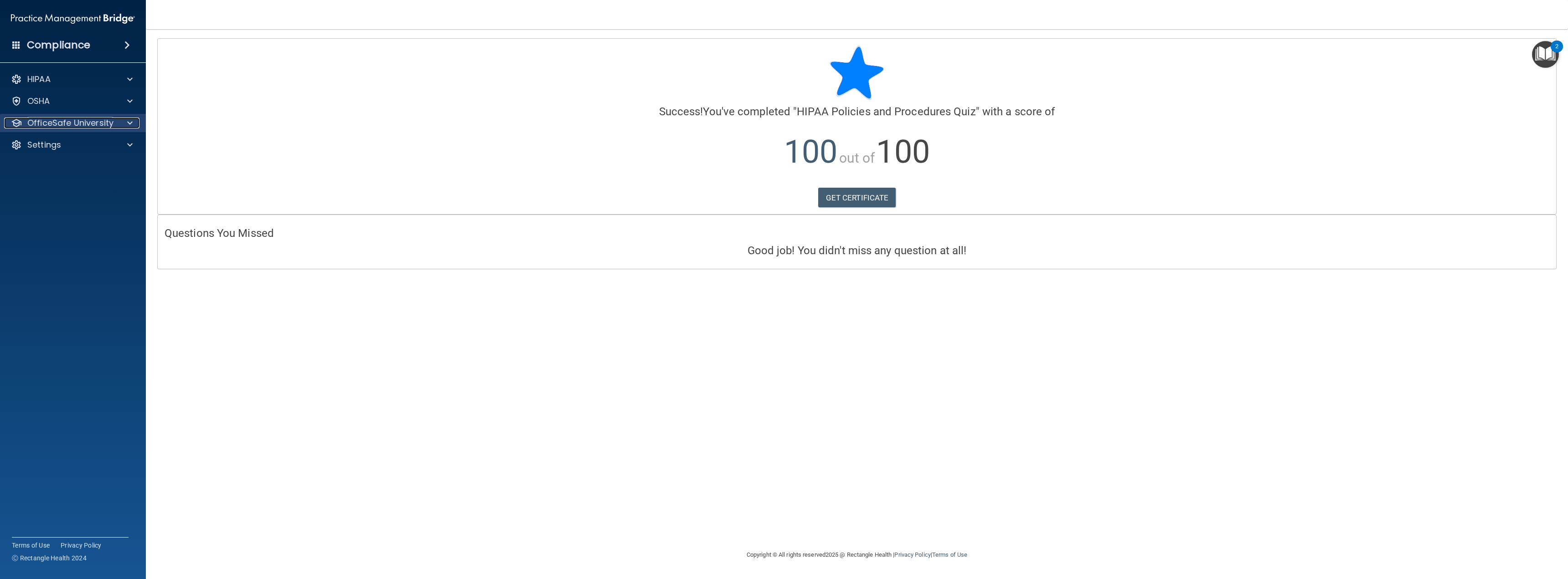
click at [107, 124] on p "OfficeSafe University" at bounding box center [71, 123] width 86 height 11
click at [111, 142] on img at bounding box center [110, 145] width 12 height 12
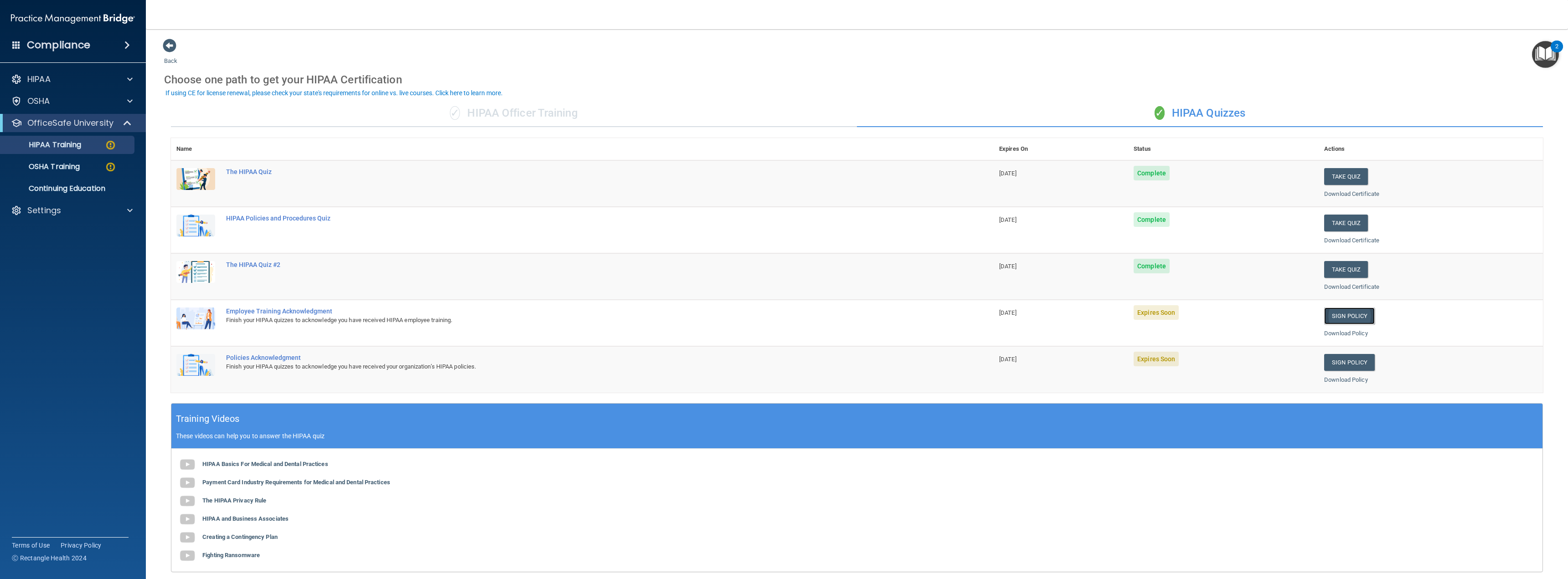
click at [1341, 314] on link "Sign Policy" at bounding box center [1349, 316] width 51 height 17
click at [61, 167] on p "OSHA Training" at bounding box center [43, 167] width 74 height 9
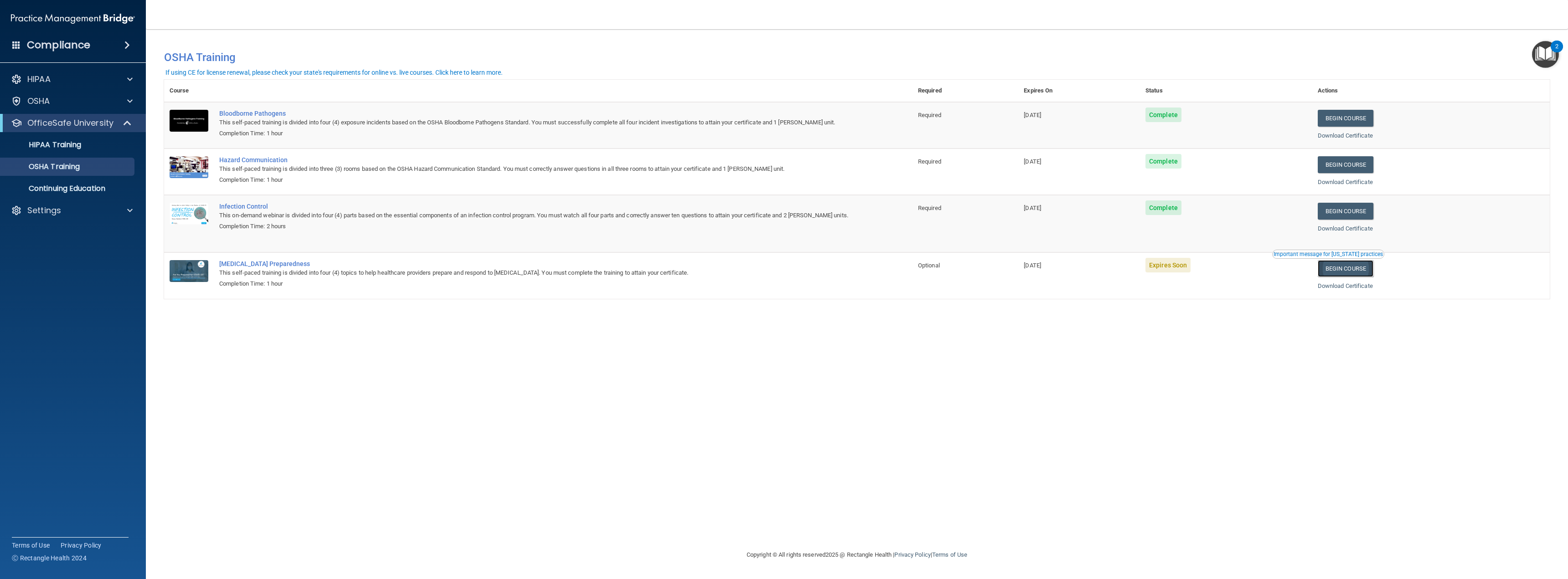
click at [1355, 266] on link "Begin Course" at bounding box center [1345, 269] width 55 height 17
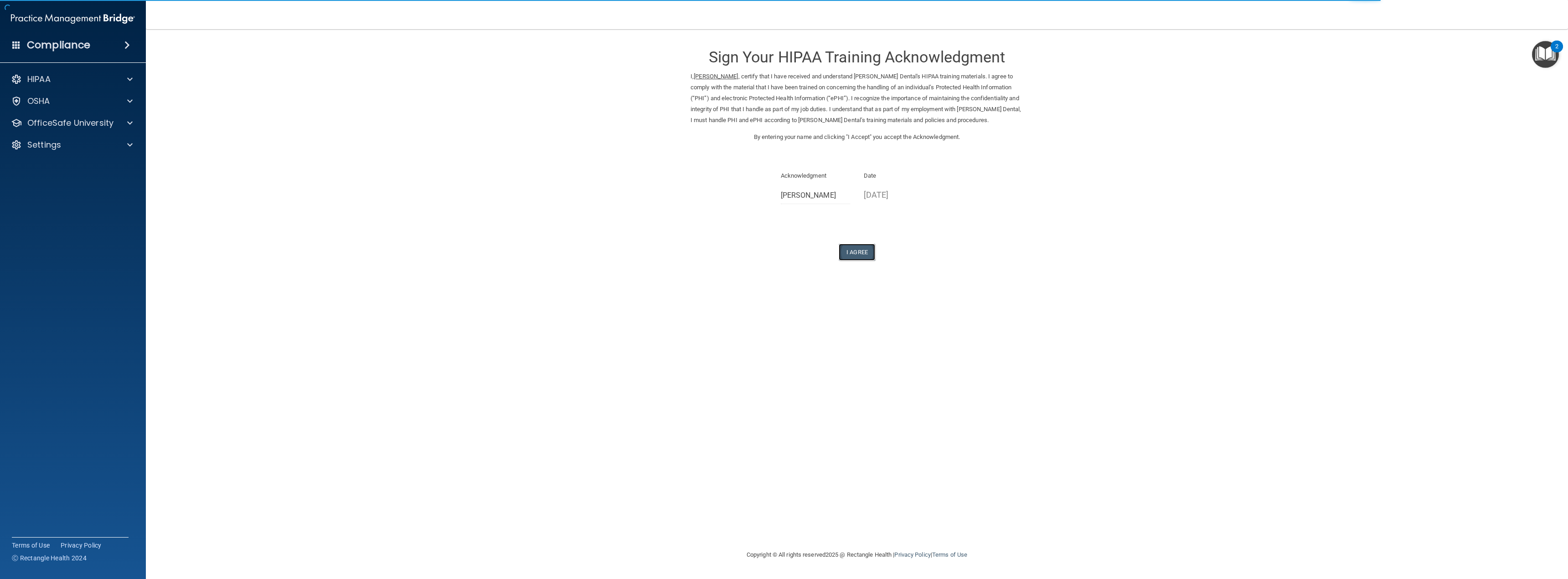
click at [856, 251] on button "I Agree" at bounding box center [857, 252] width 37 height 17
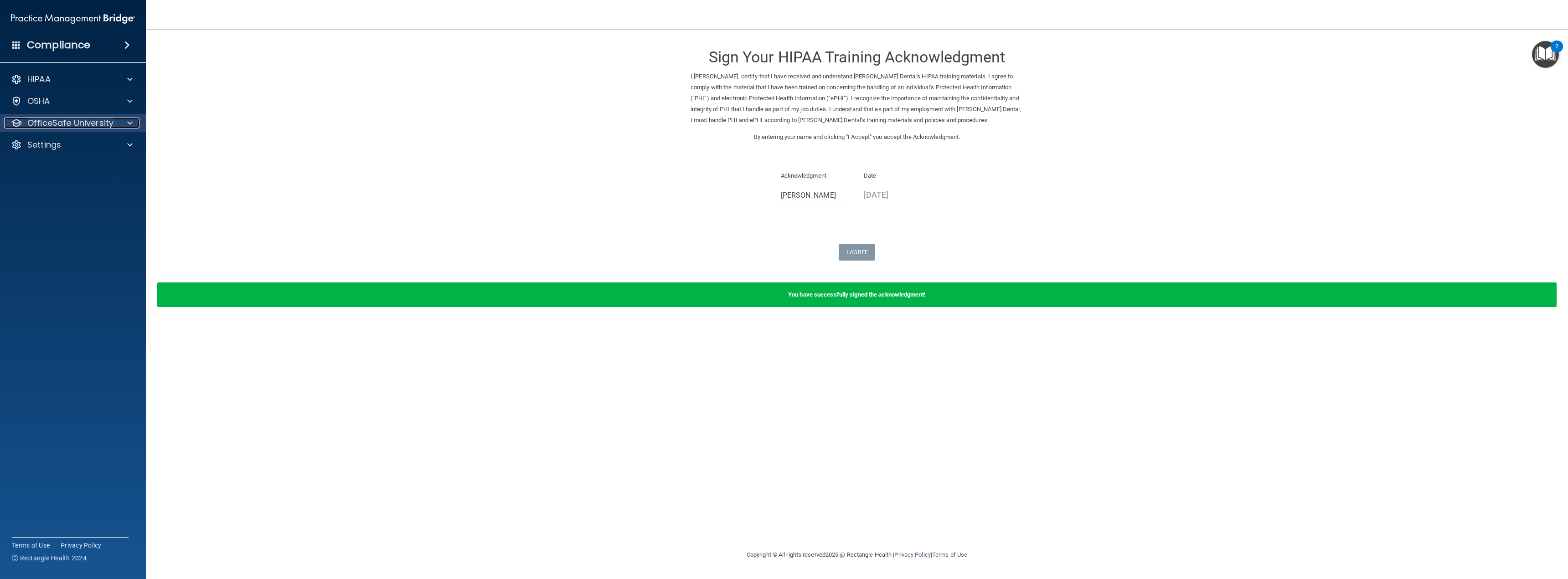
click at [40, 127] on p "OfficeSafe University" at bounding box center [71, 123] width 86 height 11
click at [75, 148] on p "HIPAA Training" at bounding box center [44, 145] width 75 height 9
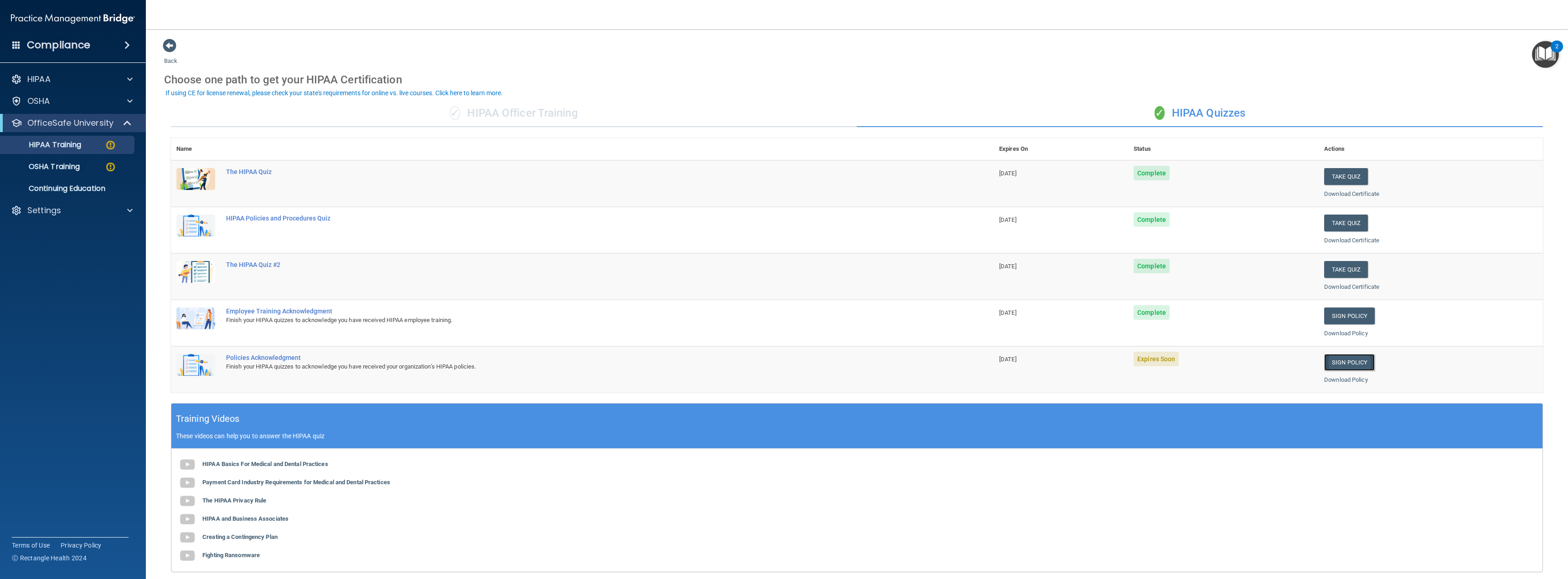
click at [1345, 365] on link "Sign Policy" at bounding box center [1349, 362] width 51 height 17
click at [68, 148] on p "HIPAA Training" at bounding box center [44, 145] width 75 height 9
click at [71, 145] on p "HIPAA Training" at bounding box center [44, 145] width 75 height 9
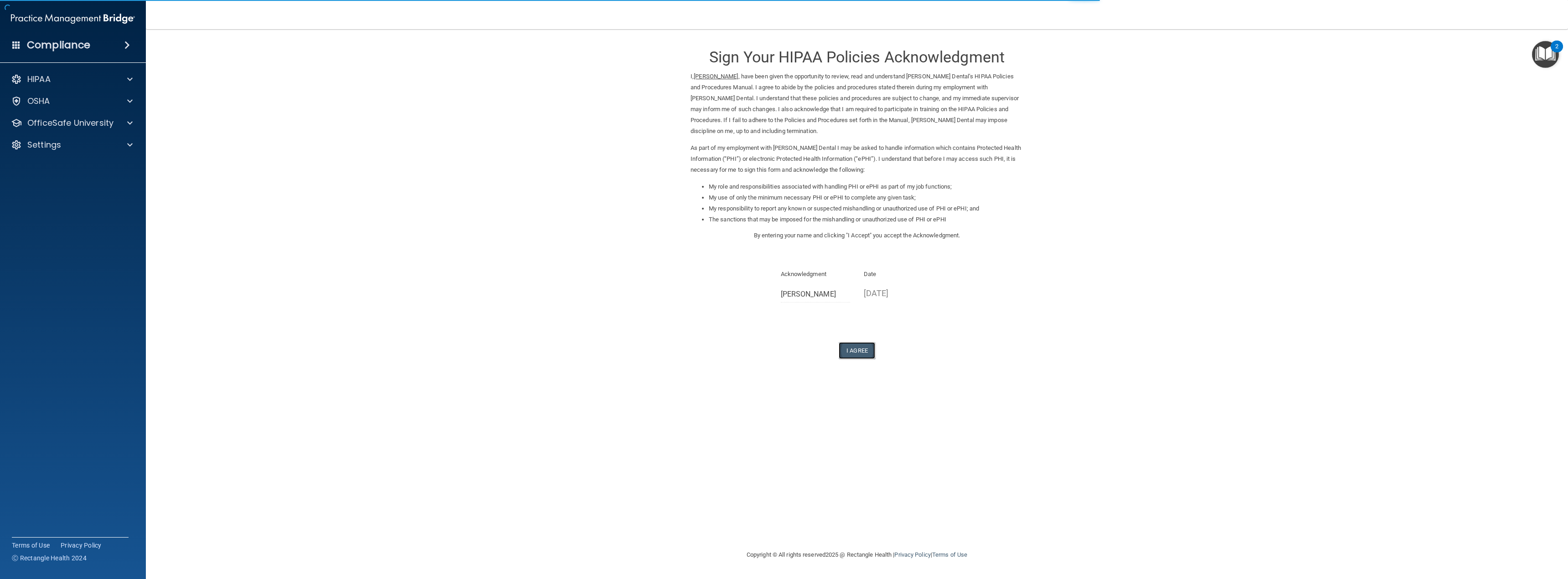
click at [857, 345] on button "I Agree" at bounding box center [857, 350] width 37 height 17
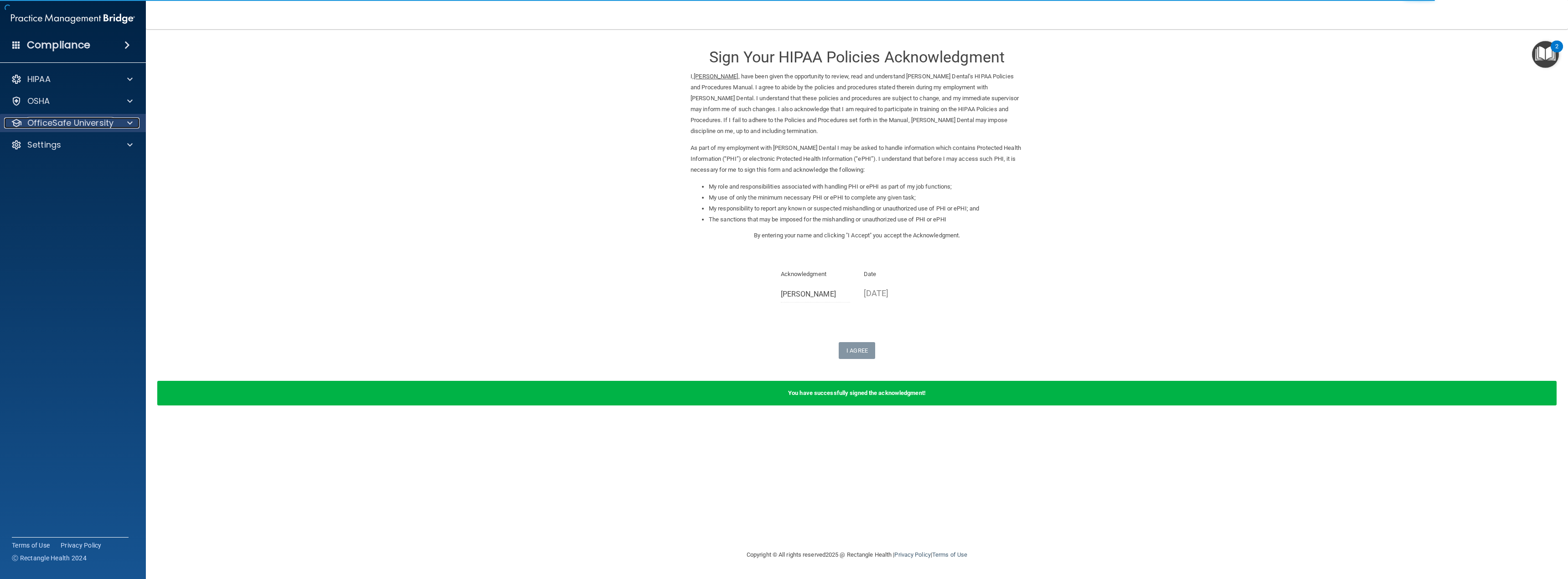
click at [74, 128] on p "OfficeSafe University" at bounding box center [71, 123] width 86 height 11
click at [68, 150] on p "HIPAA Training" at bounding box center [44, 145] width 75 height 9
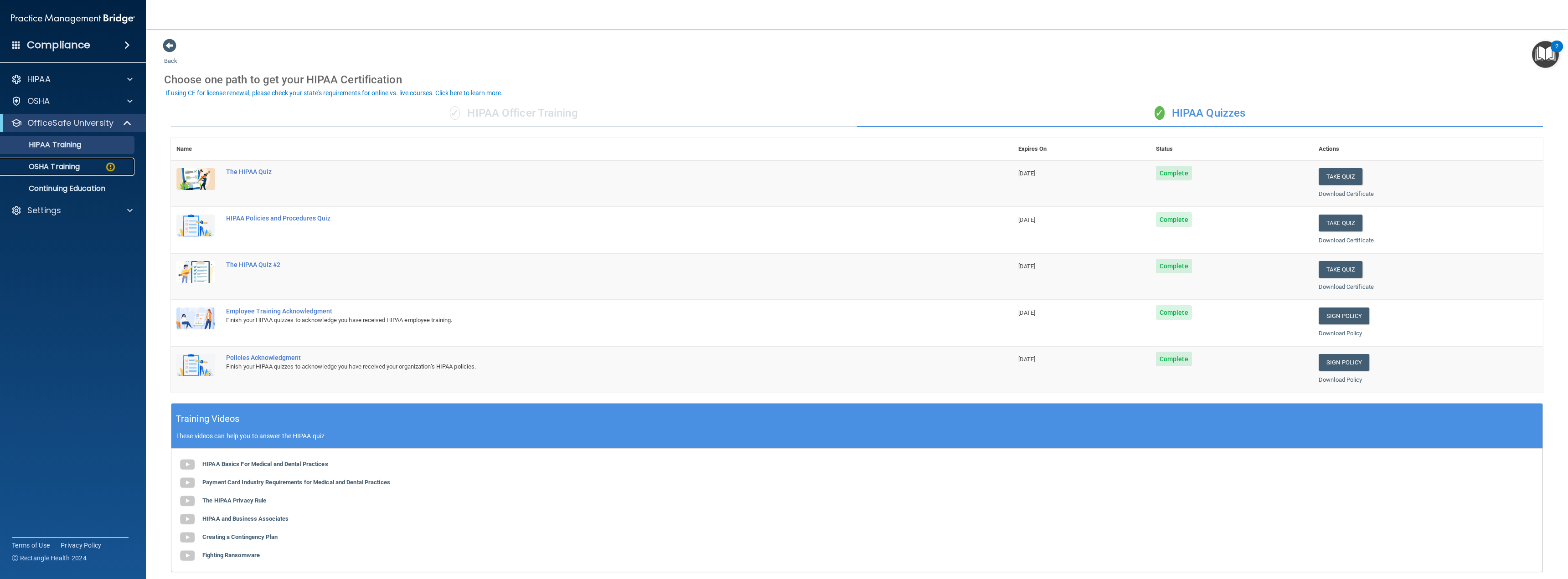
click at [50, 170] on p "OSHA Training" at bounding box center [43, 167] width 74 height 9
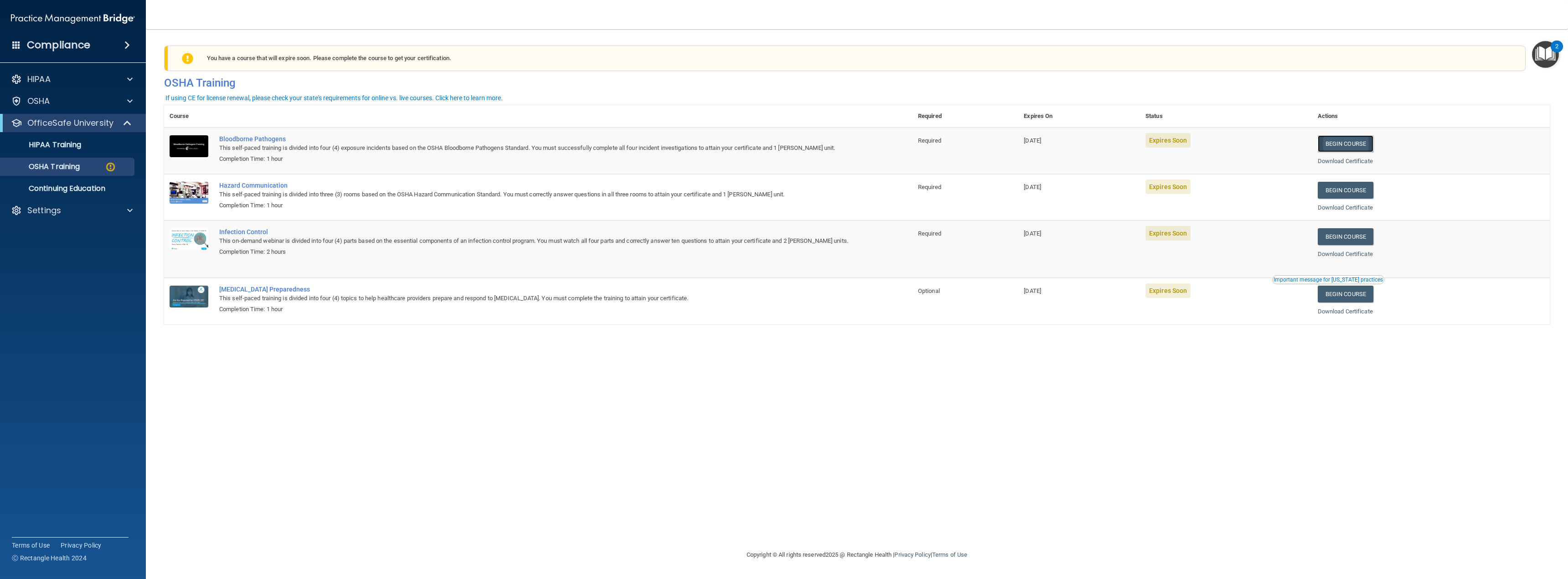
click at [1363, 142] on link "Begin Course" at bounding box center [1345, 144] width 55 height 17
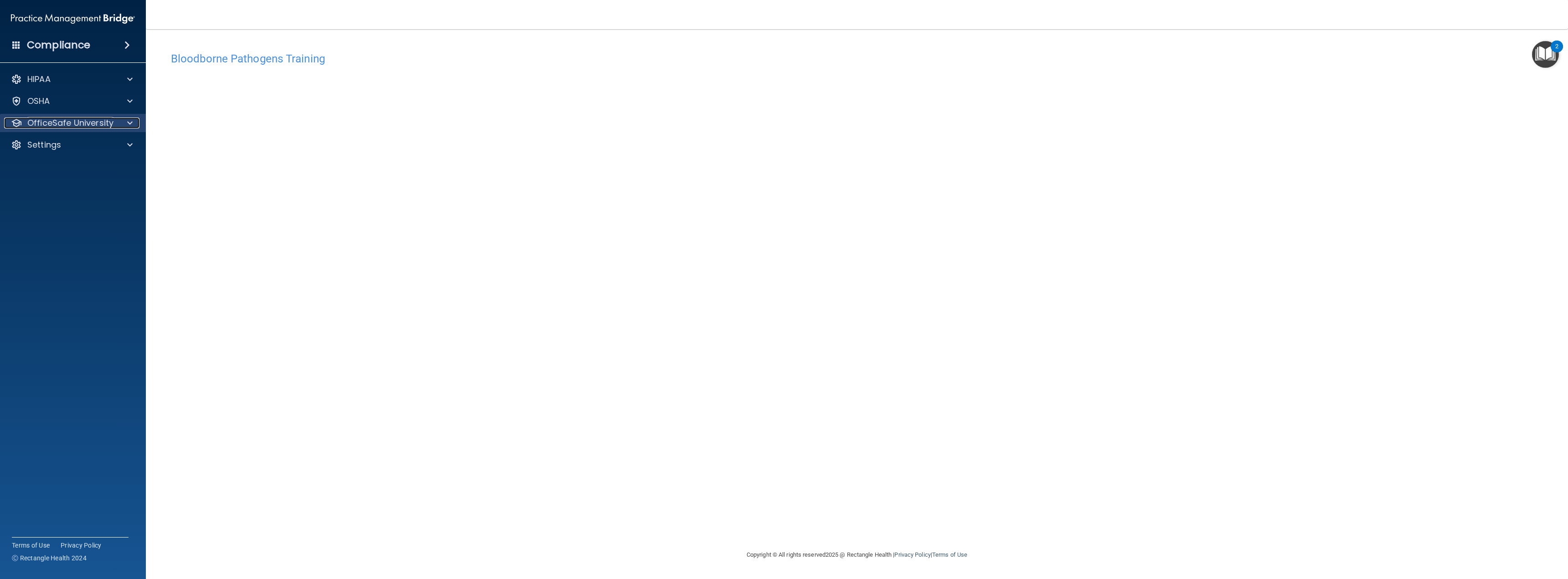
click at [68, 119] on p "OfficeSafe University" at bounding box center [71, 123] width 86 height 11
click at [77, 168] on p "OSHA Training" at bounding box center [43, 167] width 74 height 9
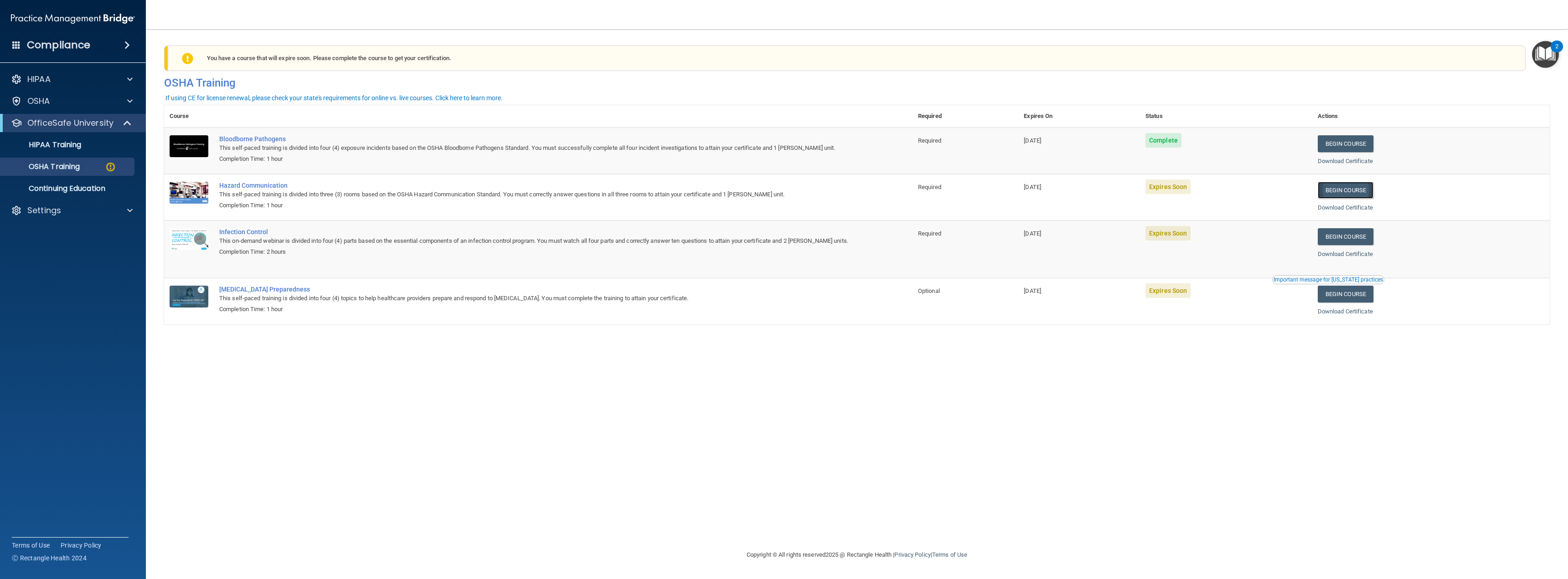
click at [1370, 190] on link "Begin Course" at bounding box center [1345, 190] width 55 height 17
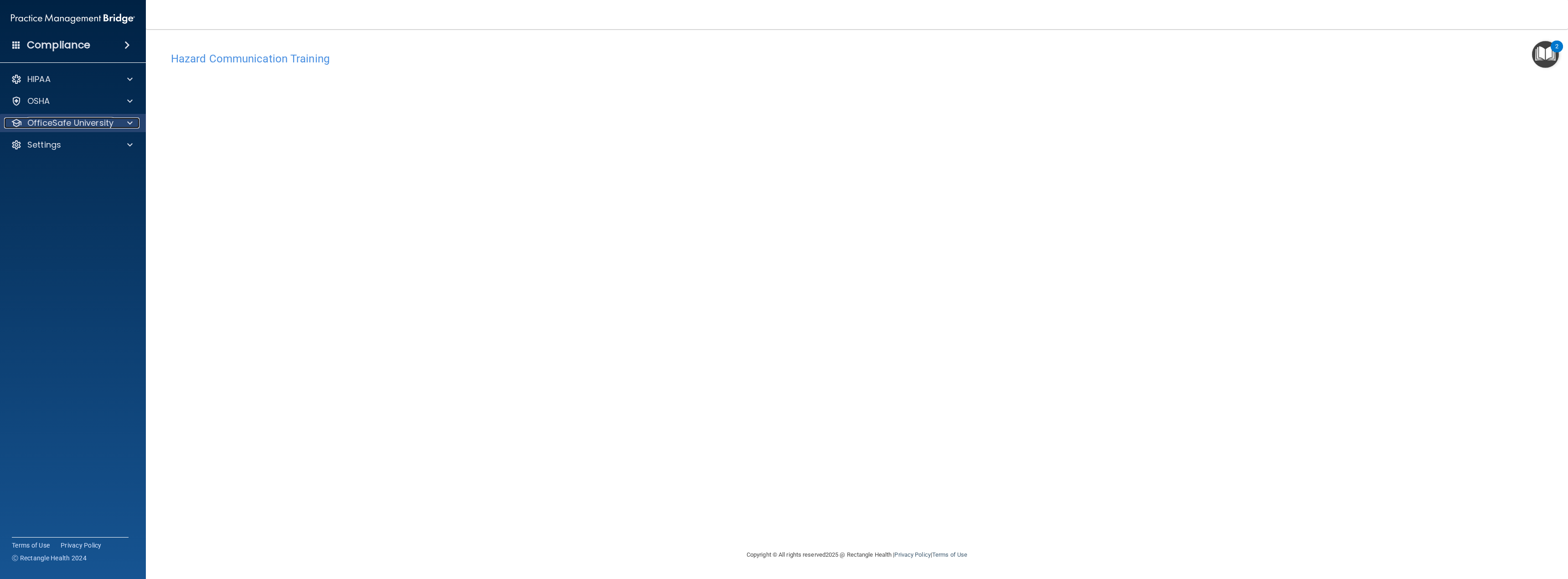
click at [35, 124] on p "OfficeSafe University" at bounding box center [71, 123] width 86 height 11
click at [61, 172] on link "OSHA Training" at bounding box center [63, 167] width 144 height 18
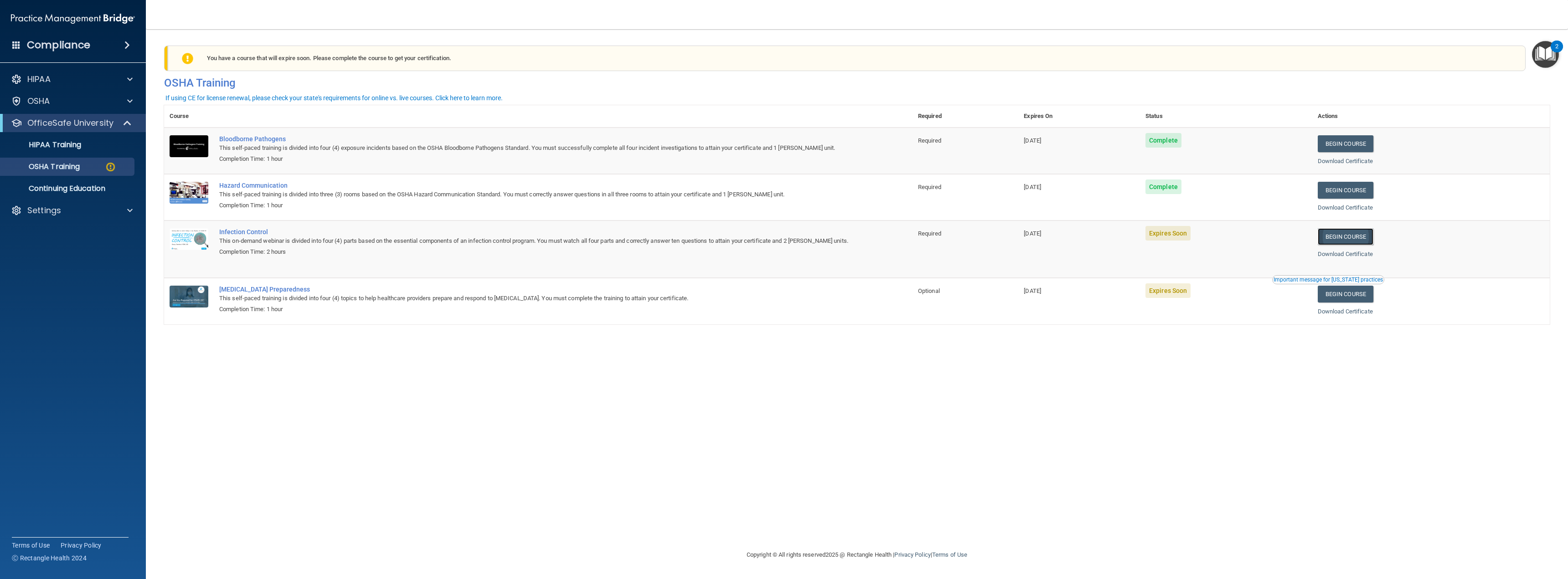
click at [1353, 237] on link "Begin Course" at bounding box center [1345, 237] width 55 height 17
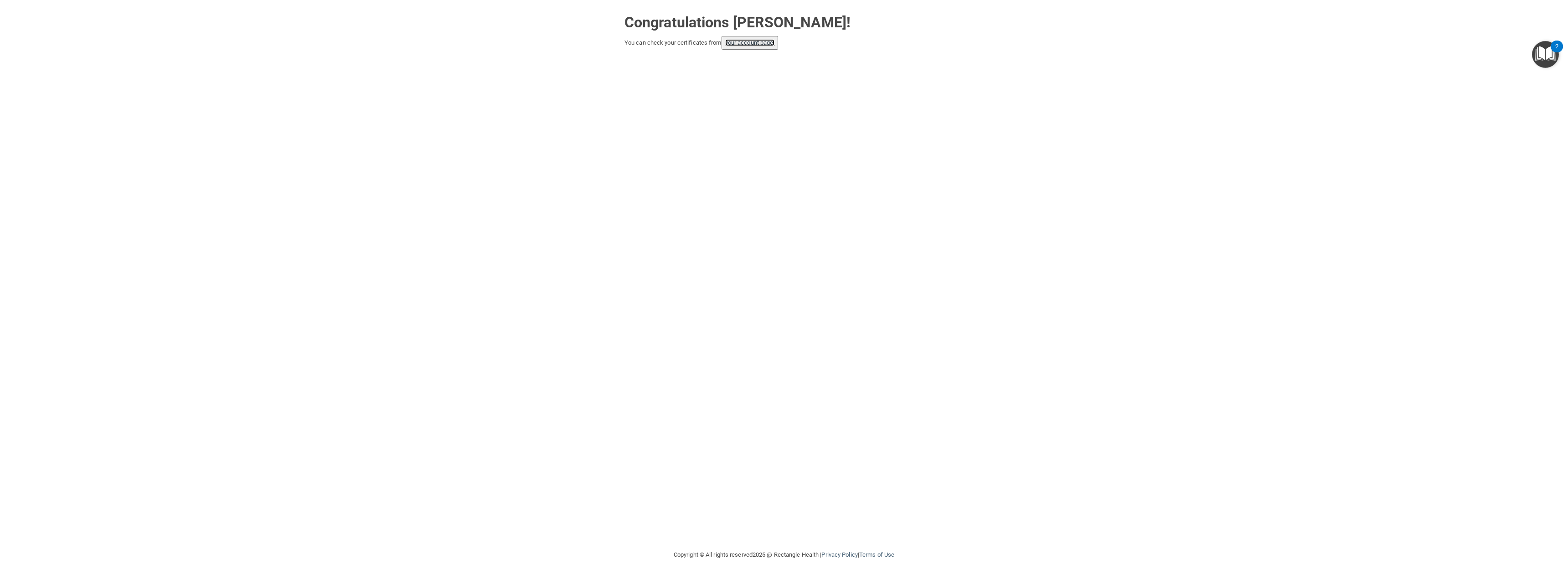
click at [763, 43] on link "your account page!" at bounding box center [750, 42] width 50 height 7
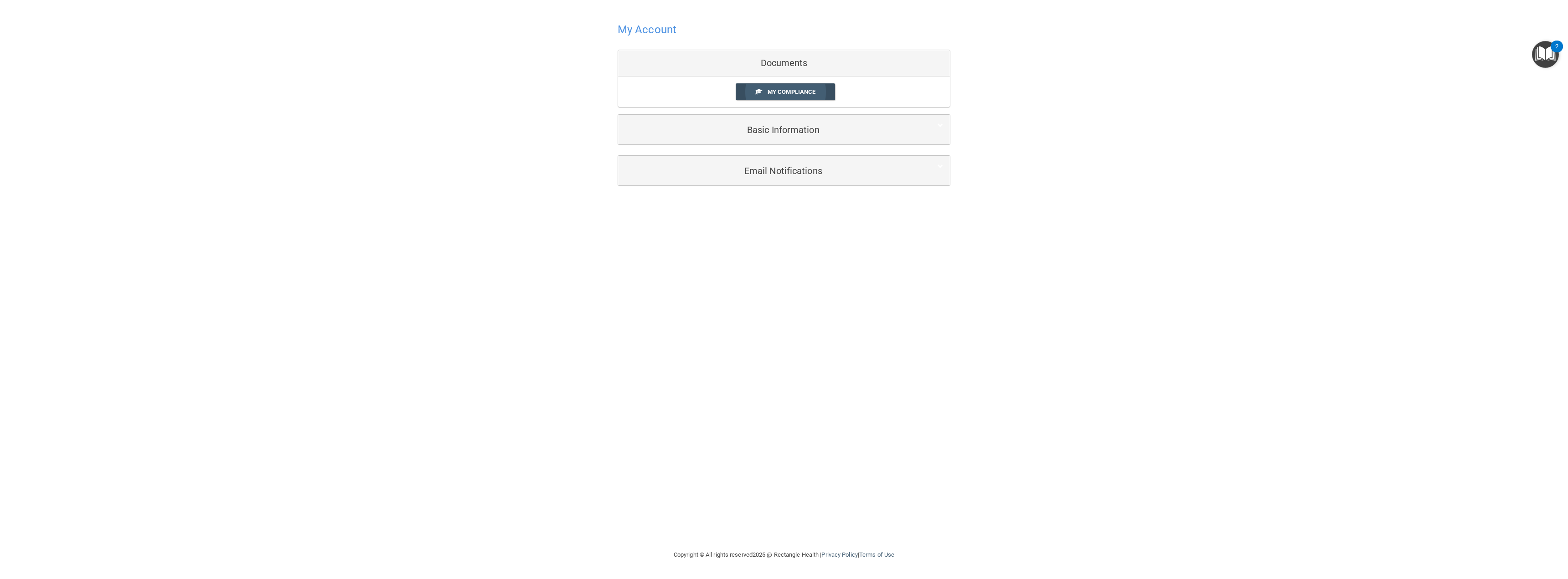
click at [785, 91] on span "My Compliance" at bounding box center [791, 91] width 48 height 7
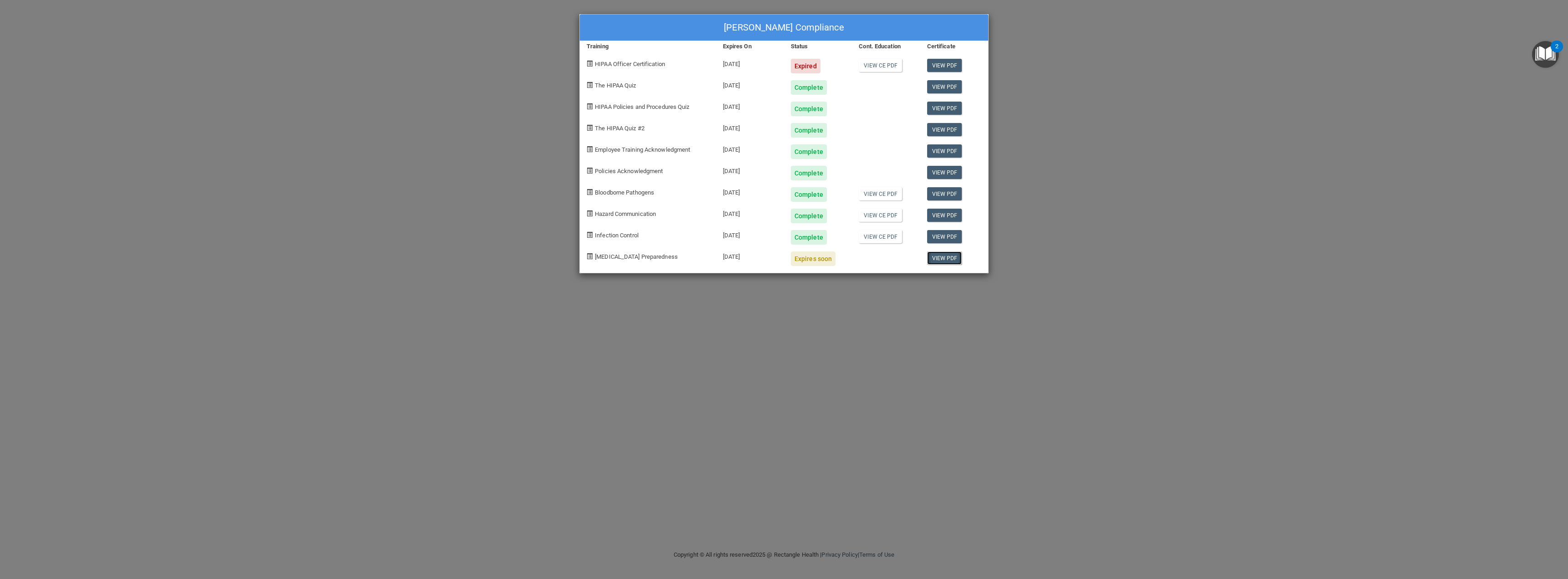
click at [944, 256] on link "View PDF" at bounding box center [945, 258] width 35 height 13
click at [455, 214] on div "Loralee Ketzer's Compliance Training Expires On Status Cont. Education Certific…" at bounding box center [784, 290] width 1568 height 579
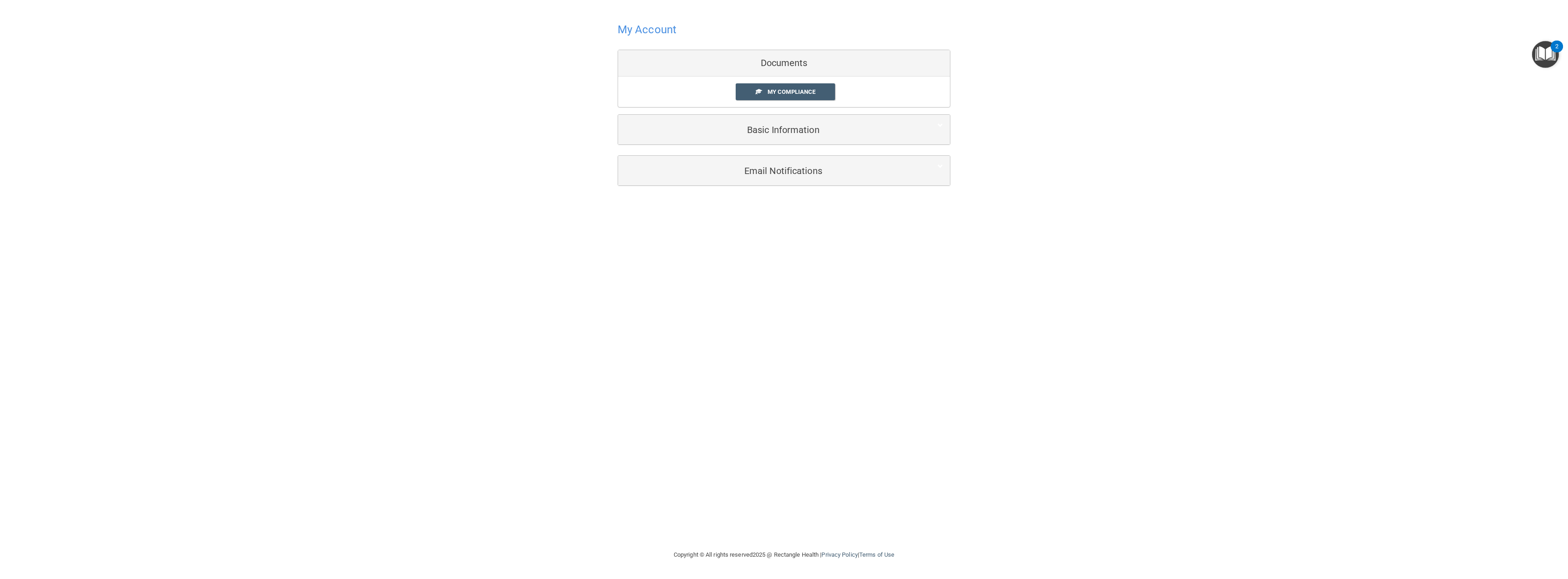
click at [642, 30] on h4 "My Account" at bounding box center [647, 29] width 59 height 12
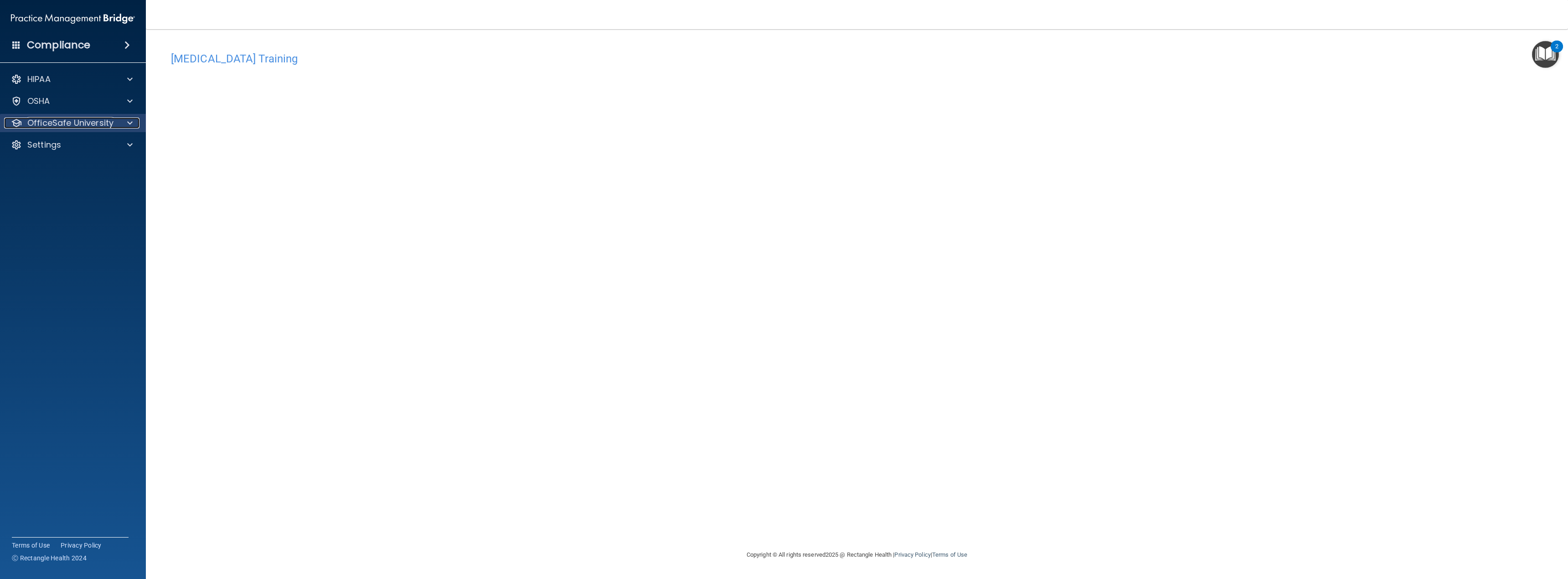
click at [102, 123] on p "OfficeSafe University" at bounding box center [71, 123] width 86 height 11
click at [62, 164] on p "OSHA Training" at bounding box center [43, 167] width 74 height 9
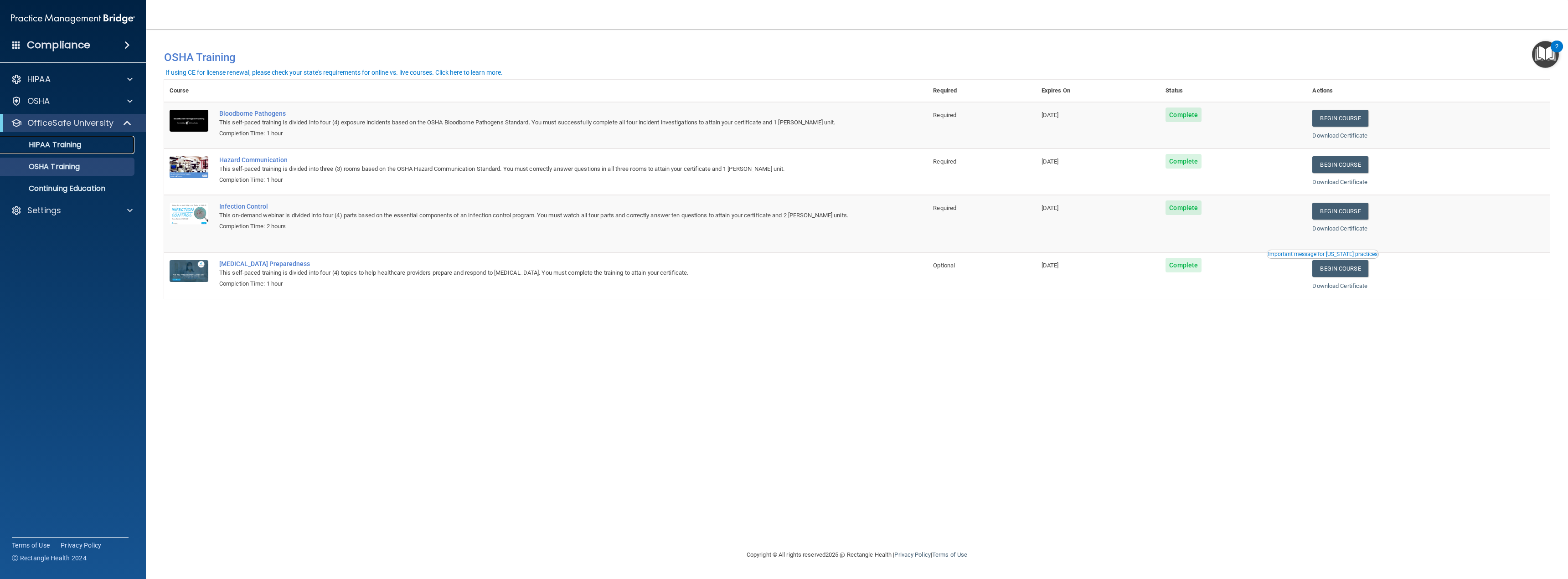
click at [59, 146] on p "HIPAA Training" at bounding box center [44, 145] width 75 height 9
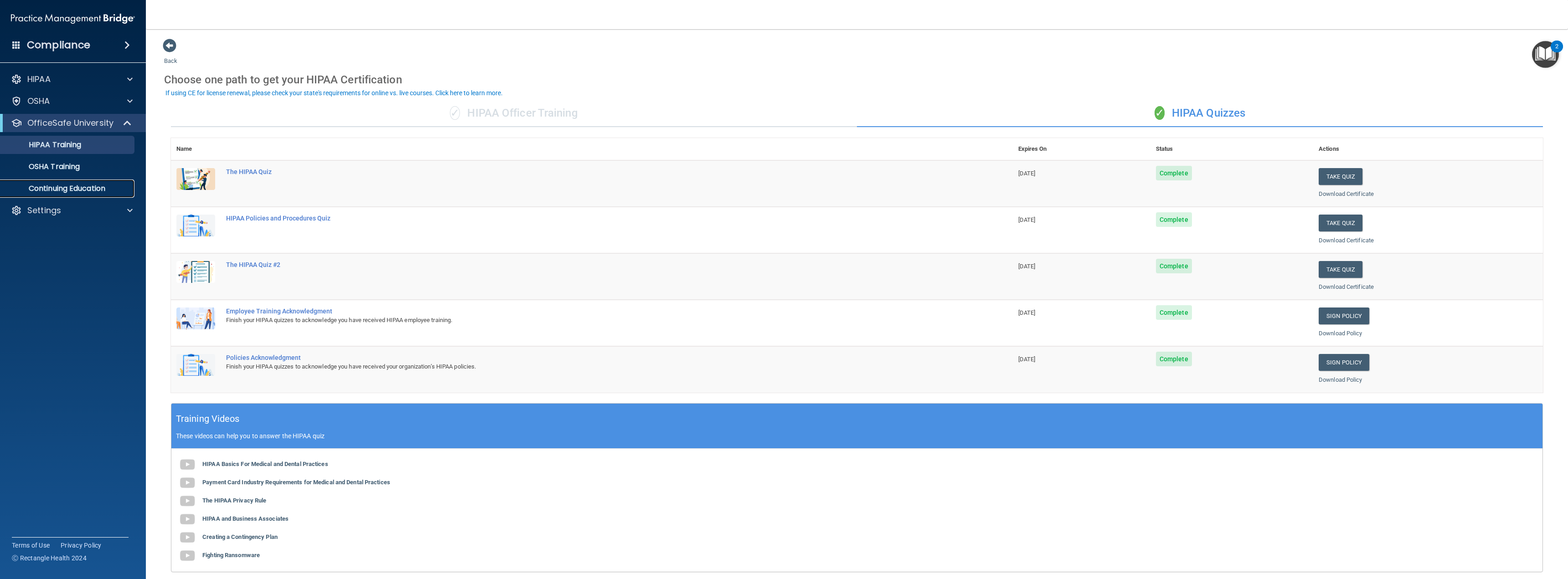
click at [75, 188] on p "Continuing Education" at bounding box center [68, 189] width 124 height 9
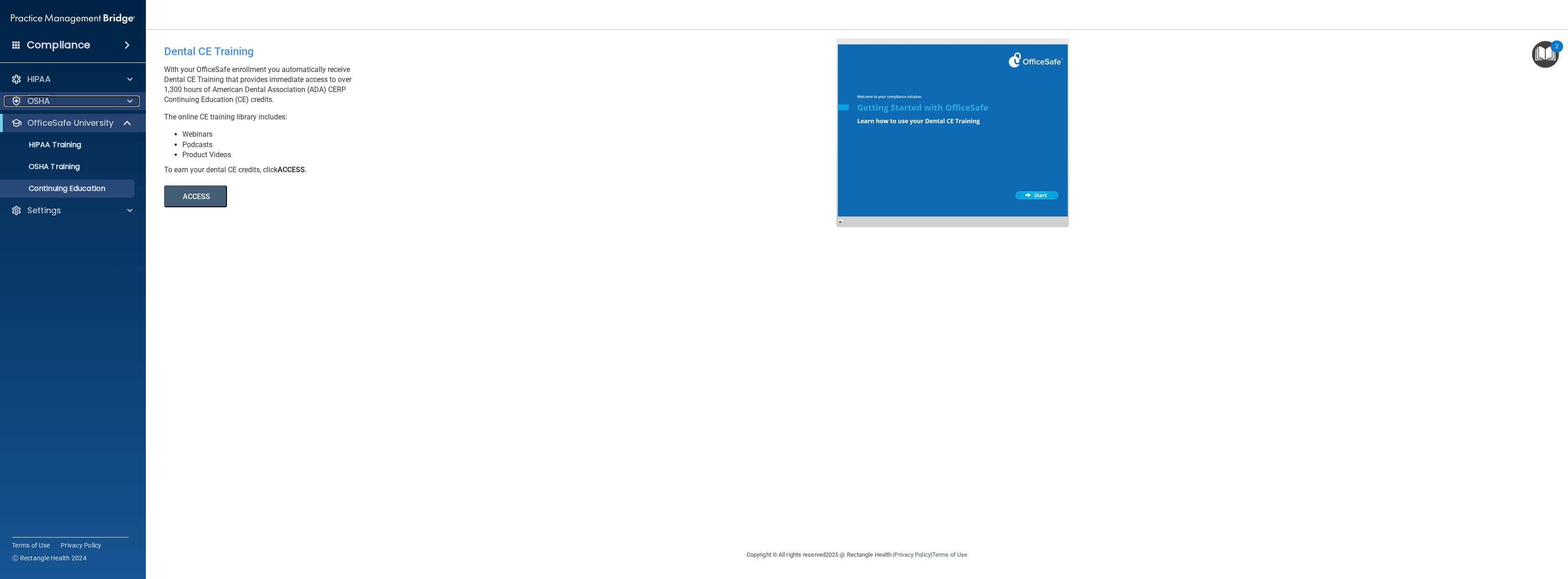
click at [59, 103] on div "OSHA" at bounding box center [61, 101] width 113 height 11
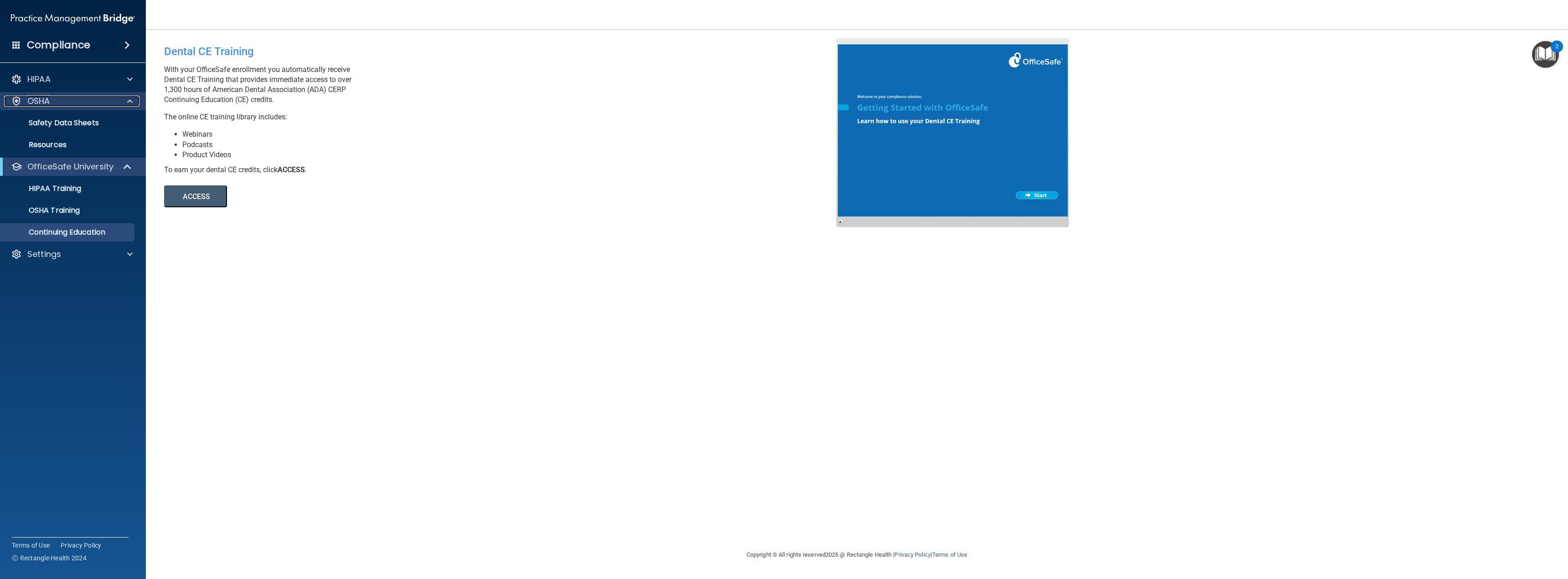
click at [59, 103] on div "OSHA" at bounding box center [61, 101] width 113 height 11
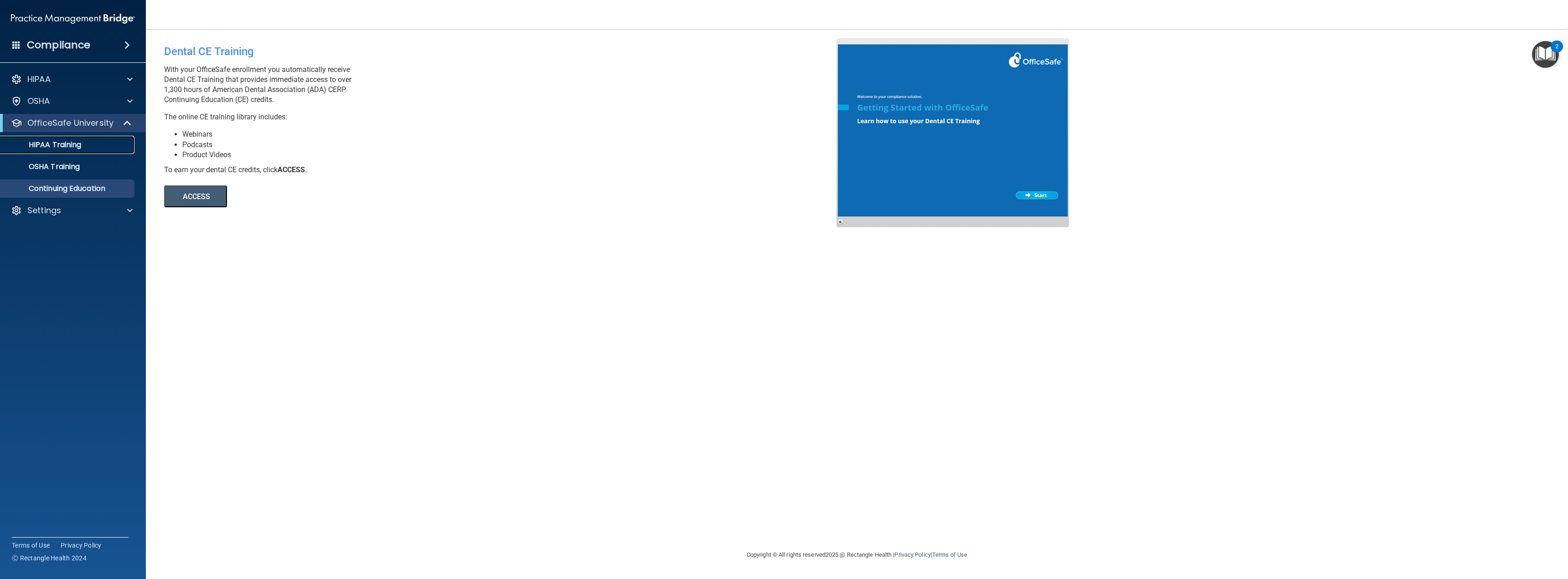
click at [57, 138] on link "HIPAA Training" at bounding box center [63, 145] width 144 height 18
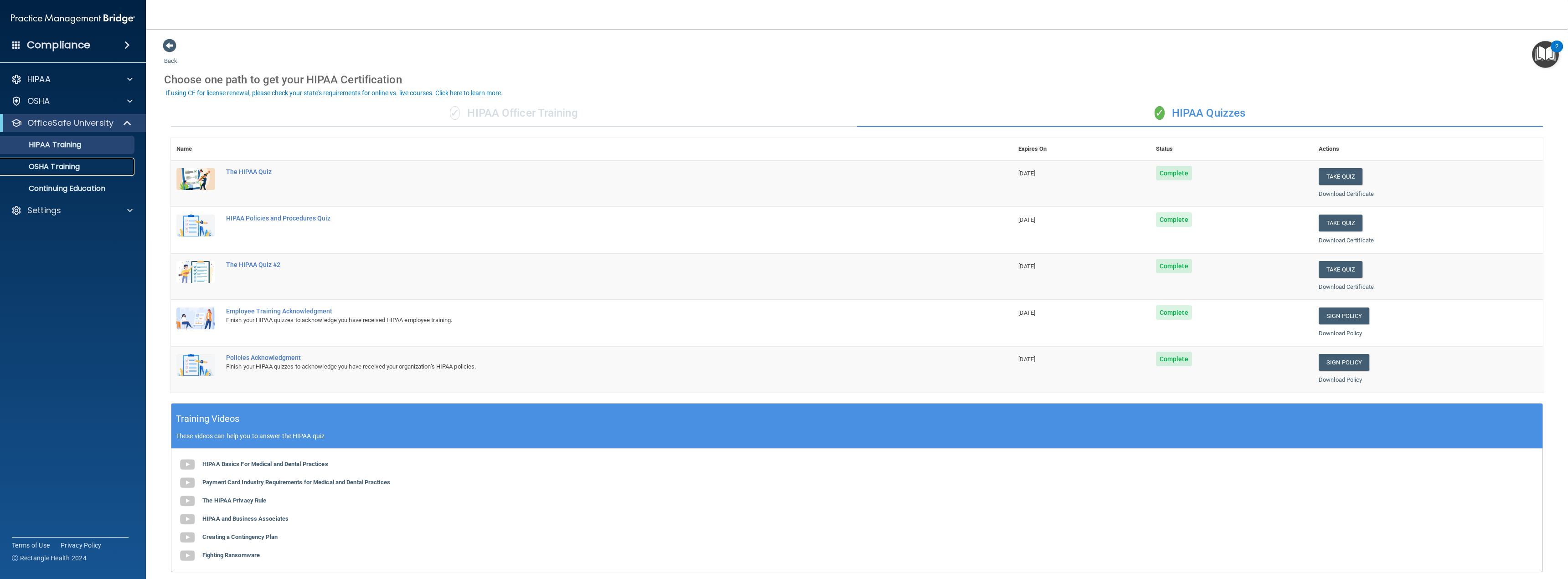
click at [44, 170] on p "OSHA Training" at bounding box center [43, 167] width 74 height 9
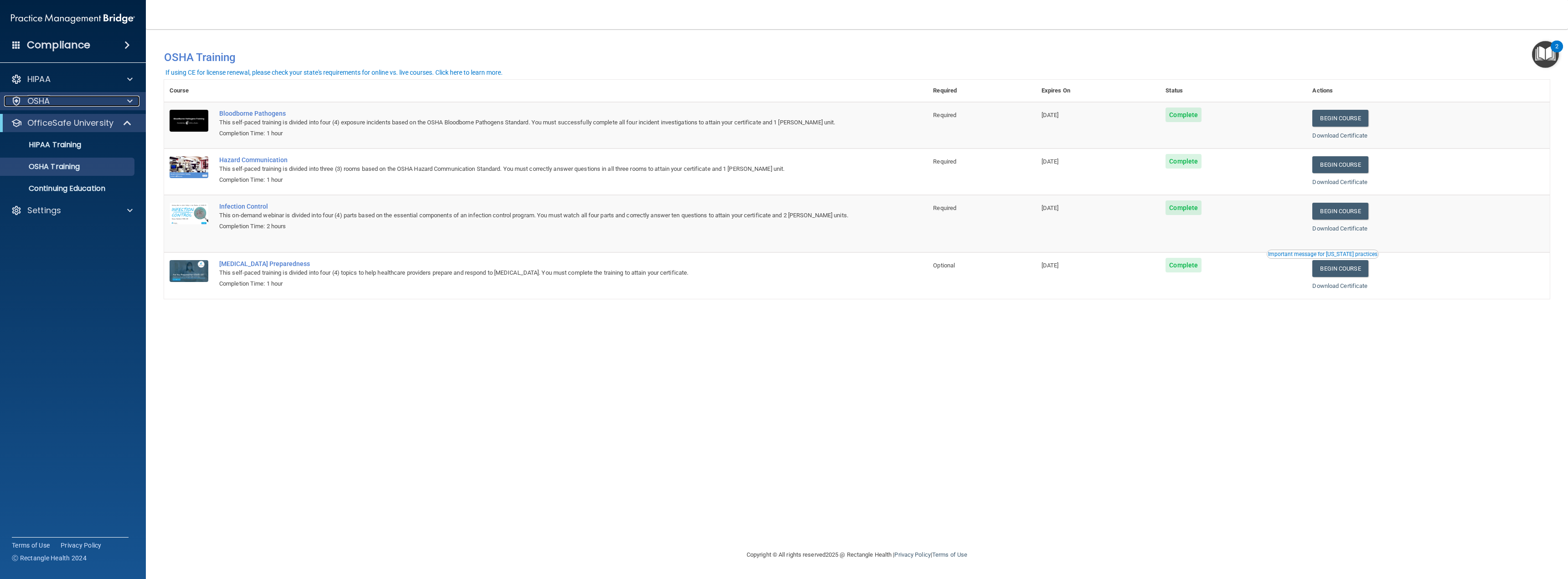
click at [34, 99] on p "OSHA" at bounding box center [38, 101] width 23 height 11
click at [46, 83] on p "HIPAA" at bounding box center [39, 79] width 23 height 11
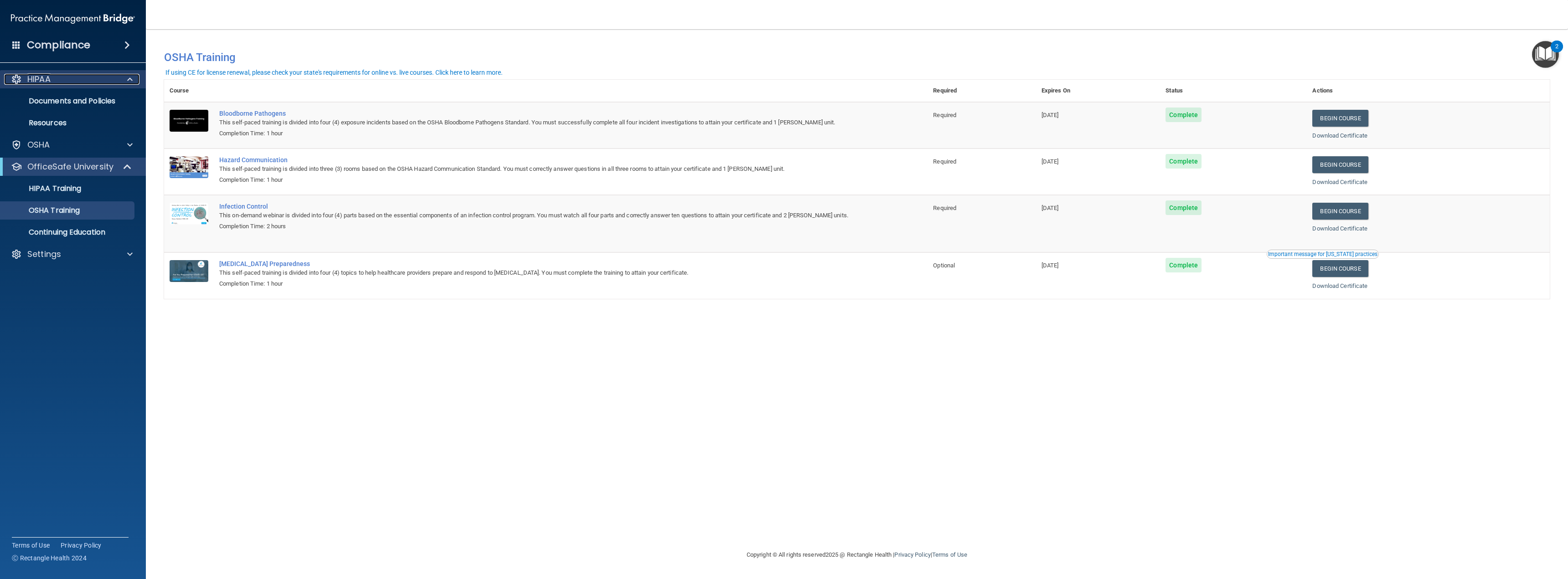
click at [46, 83] on p "HIPAA" at bounding box center [39, 79] width 23 height 11
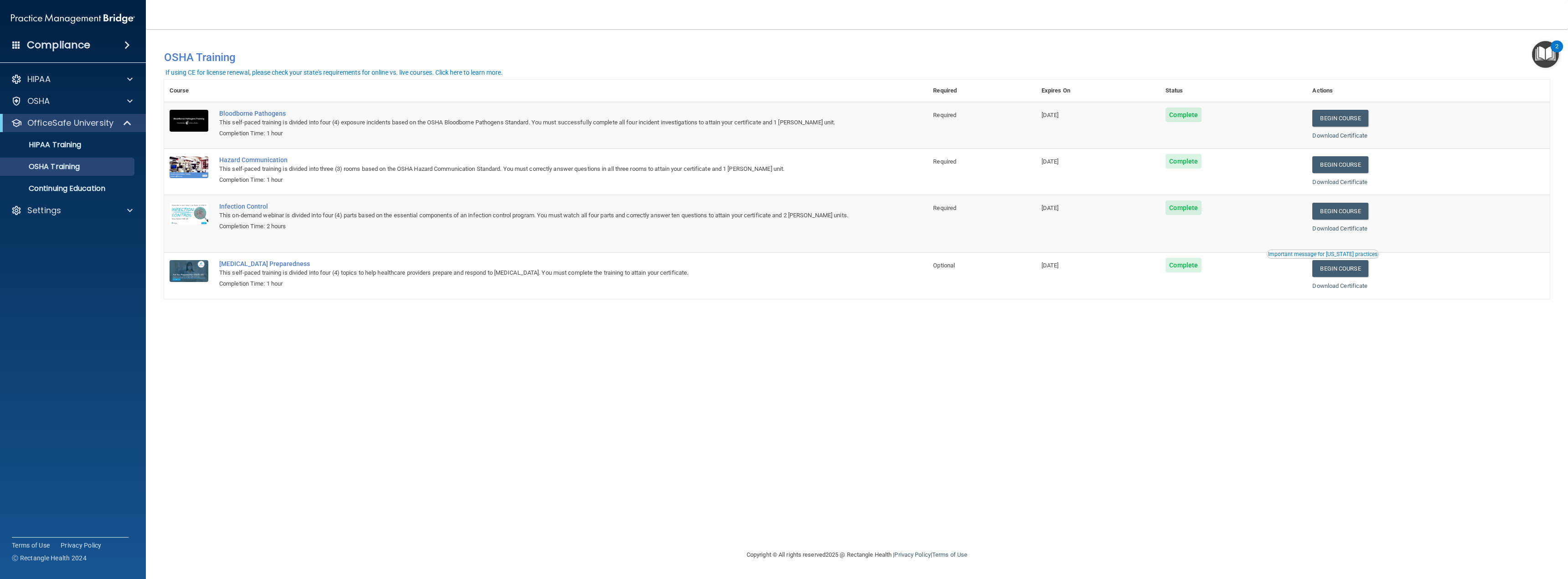
click at [1556, 48] on div "2" at bounding box center [1556, 52] width 3 height 12
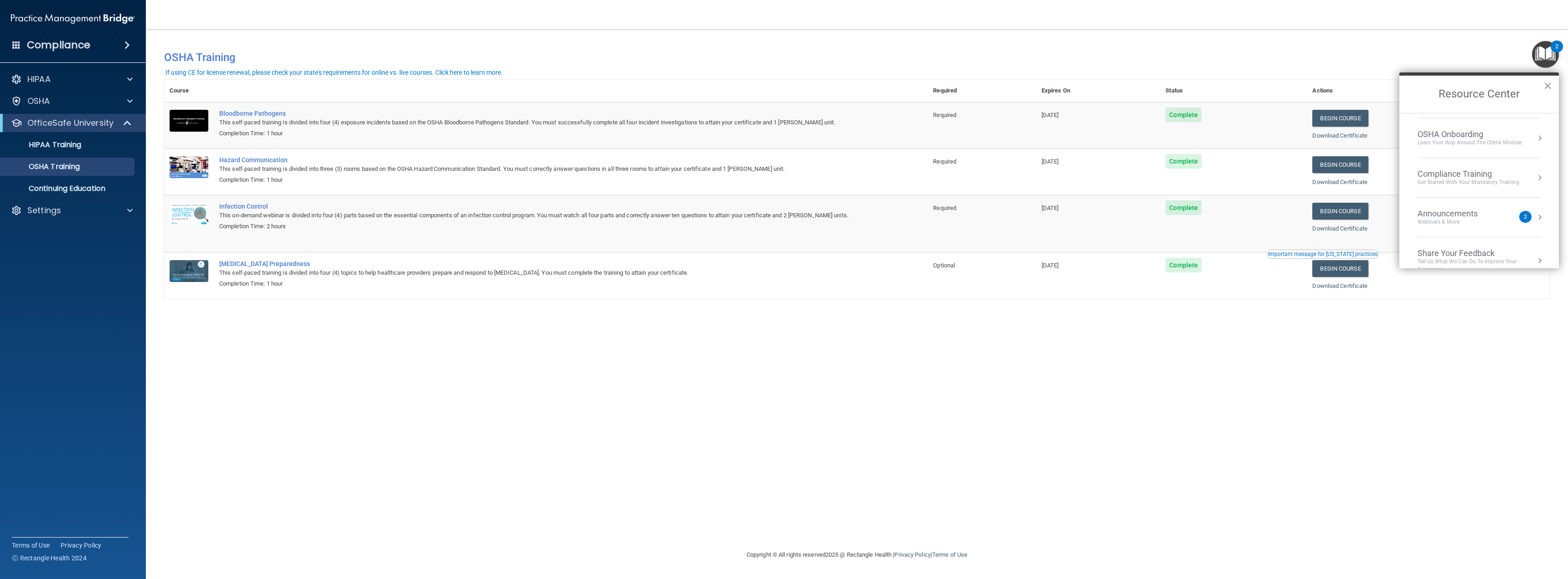
scroll to position [51, 0]
click at [1551, 86] on button "×" at bounding box center [1548, 86] width 9 height 15
